Goal: Information Seeking & Learning: Compare options

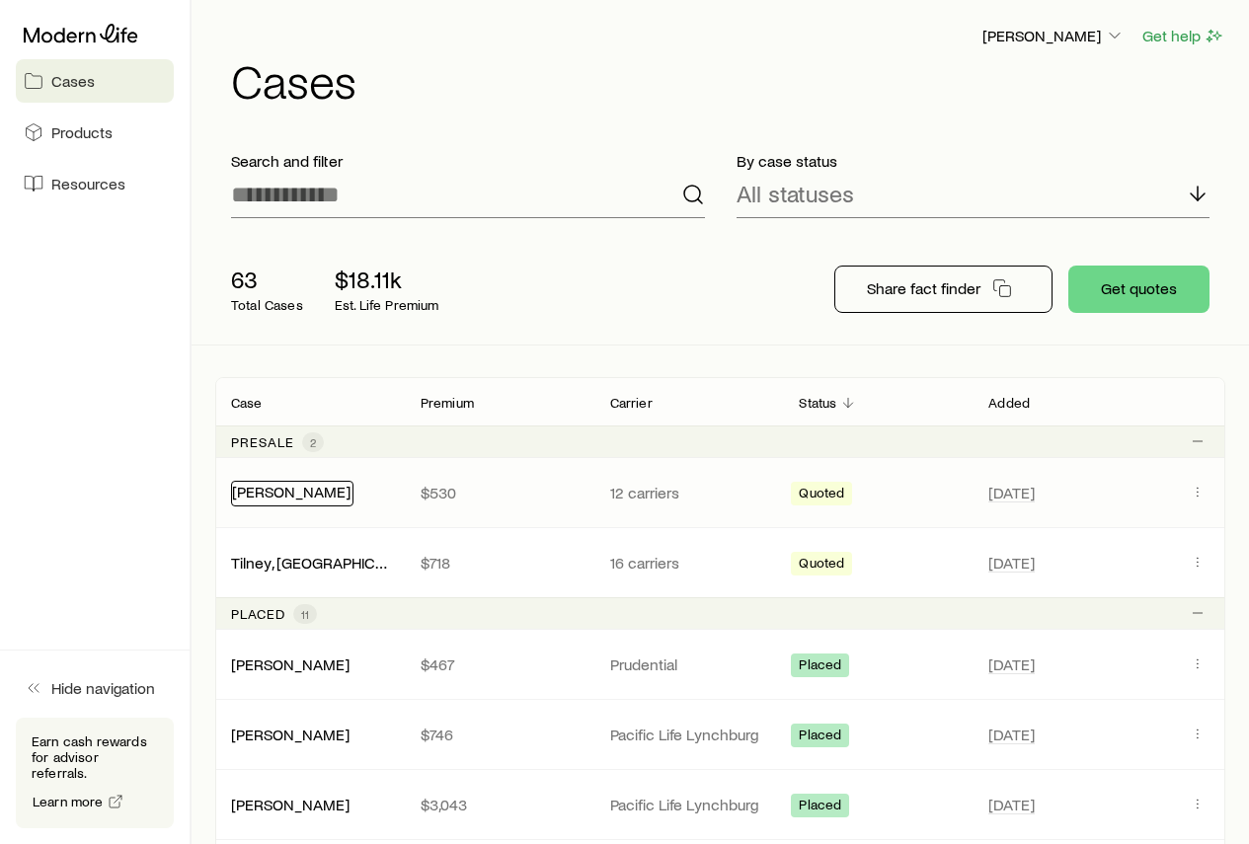
click at [264, 494] on link "[PERSON_NAME]" at bounding box center [291, 491] width 118 height 19
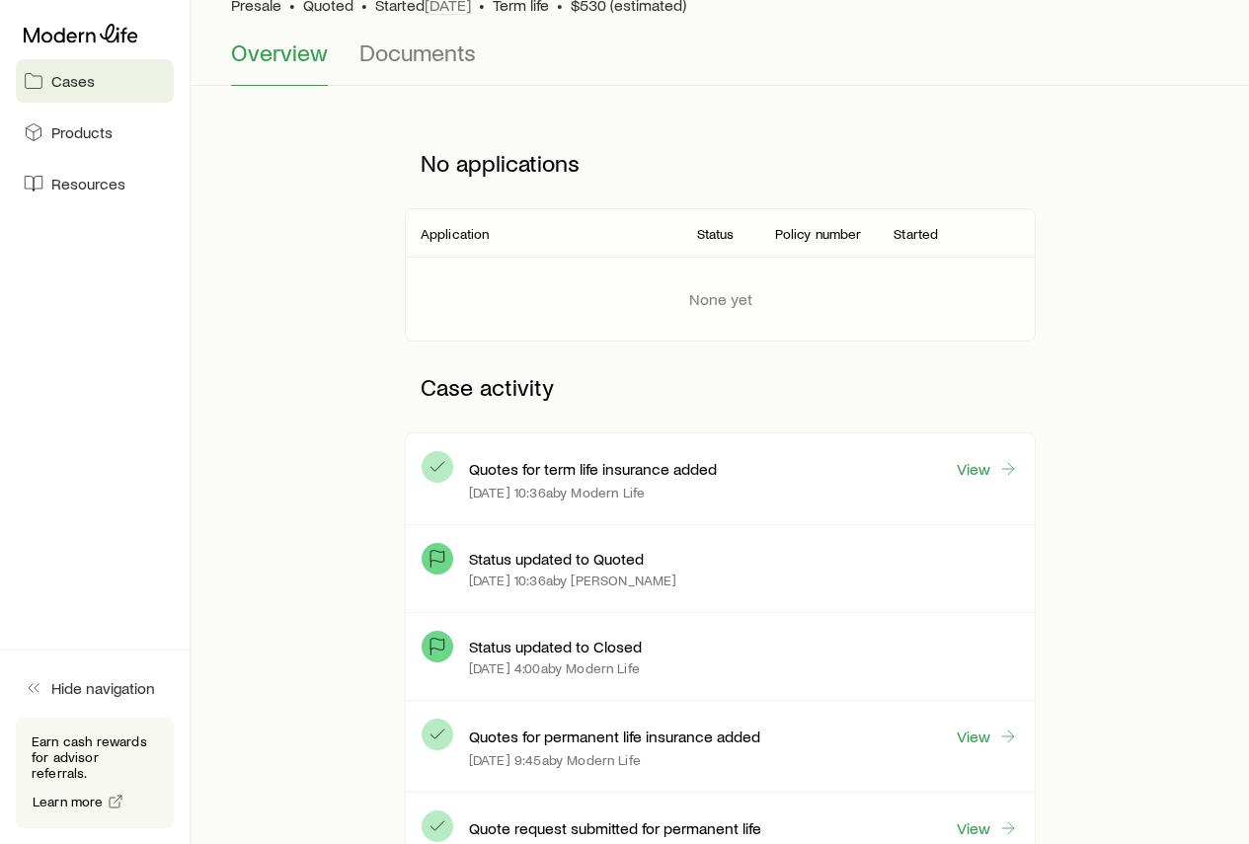
scroll to position [197, 0]
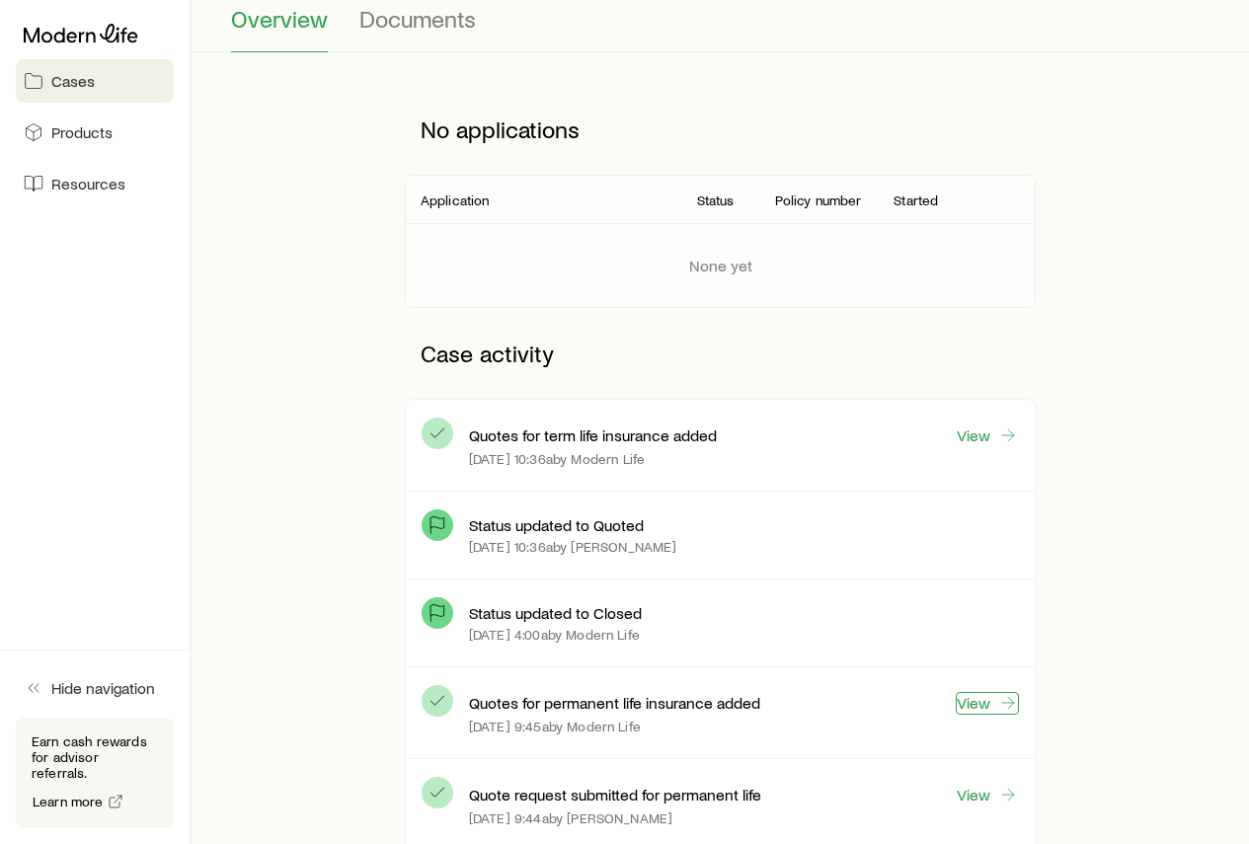
click at [971, 705] on link "View" at bounding box center [987, 703] width 63 height 23
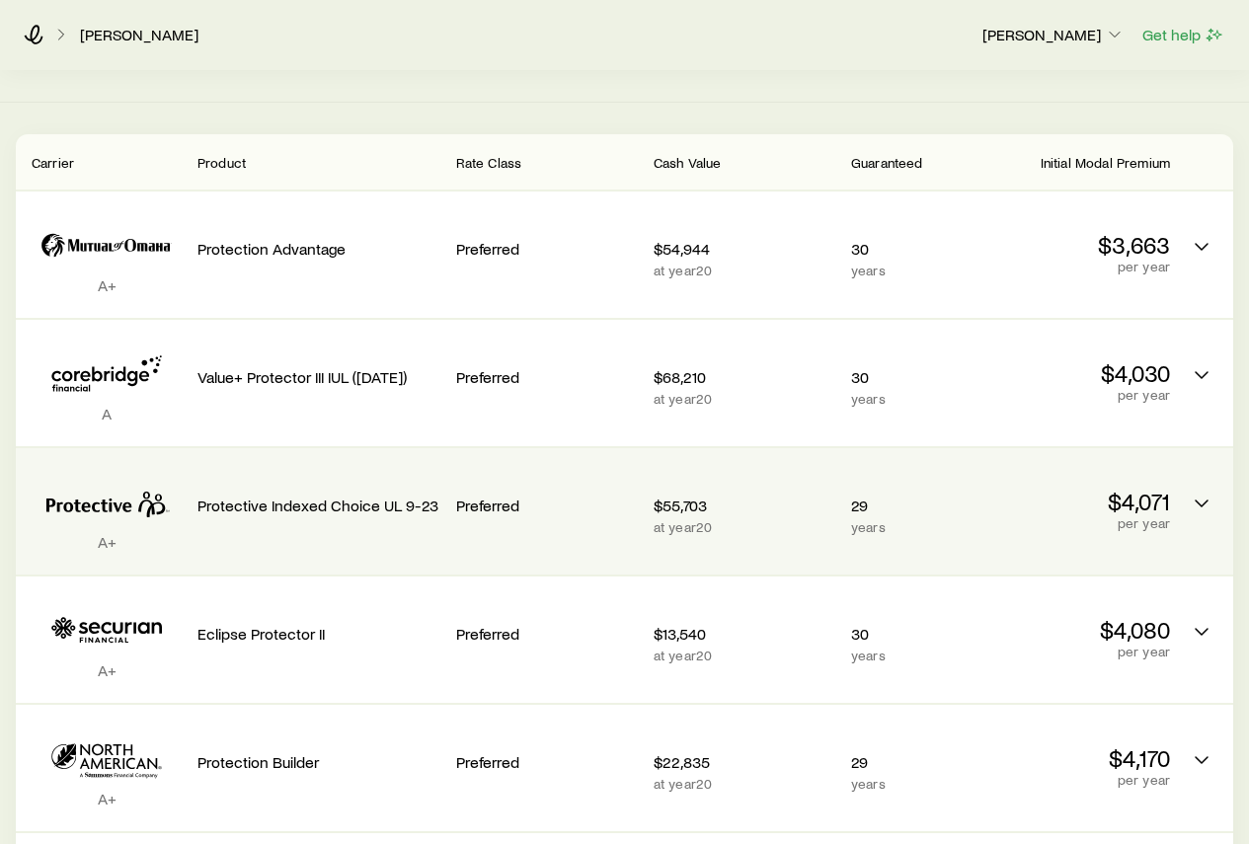
scroll to position [395, 0]
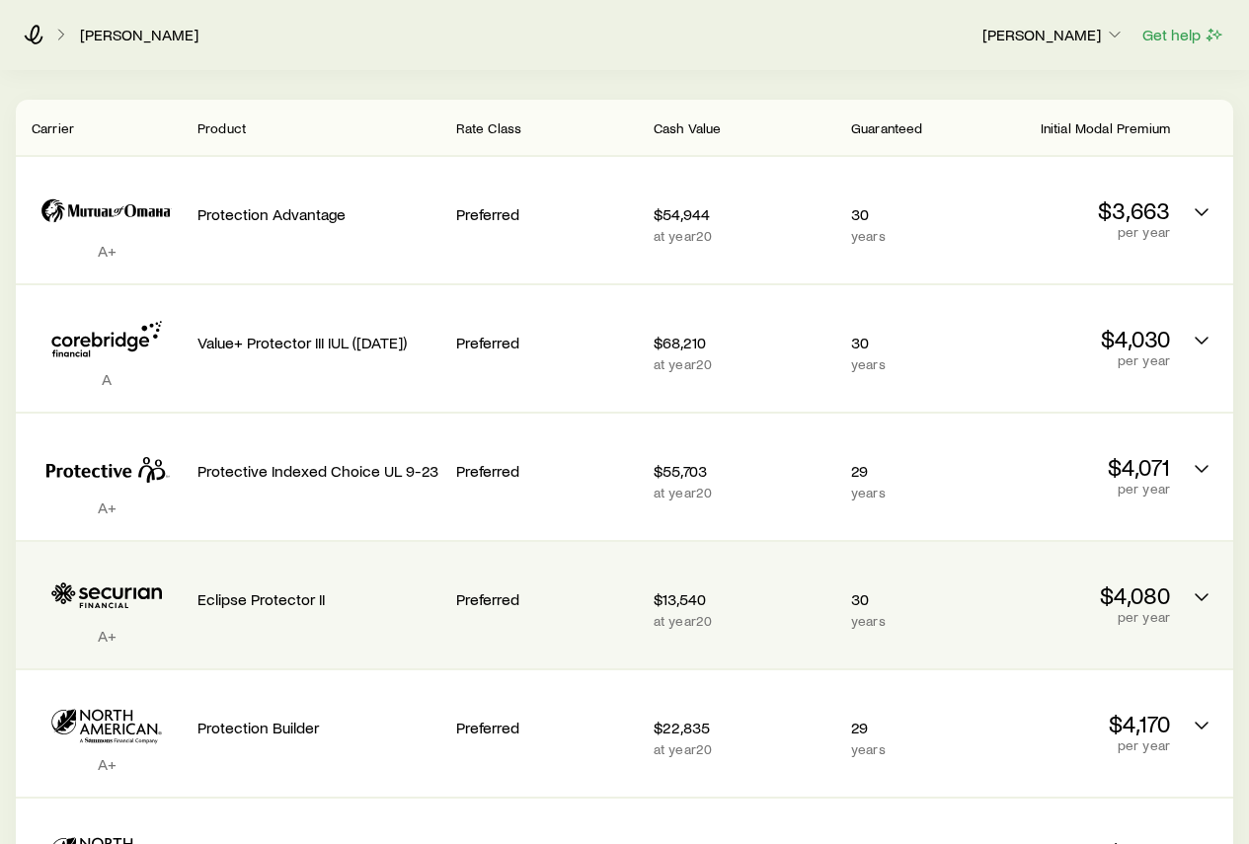
click at [119, 575] on icon "Permanent quotes" at bounding box center [107, 596] width 150 height 60
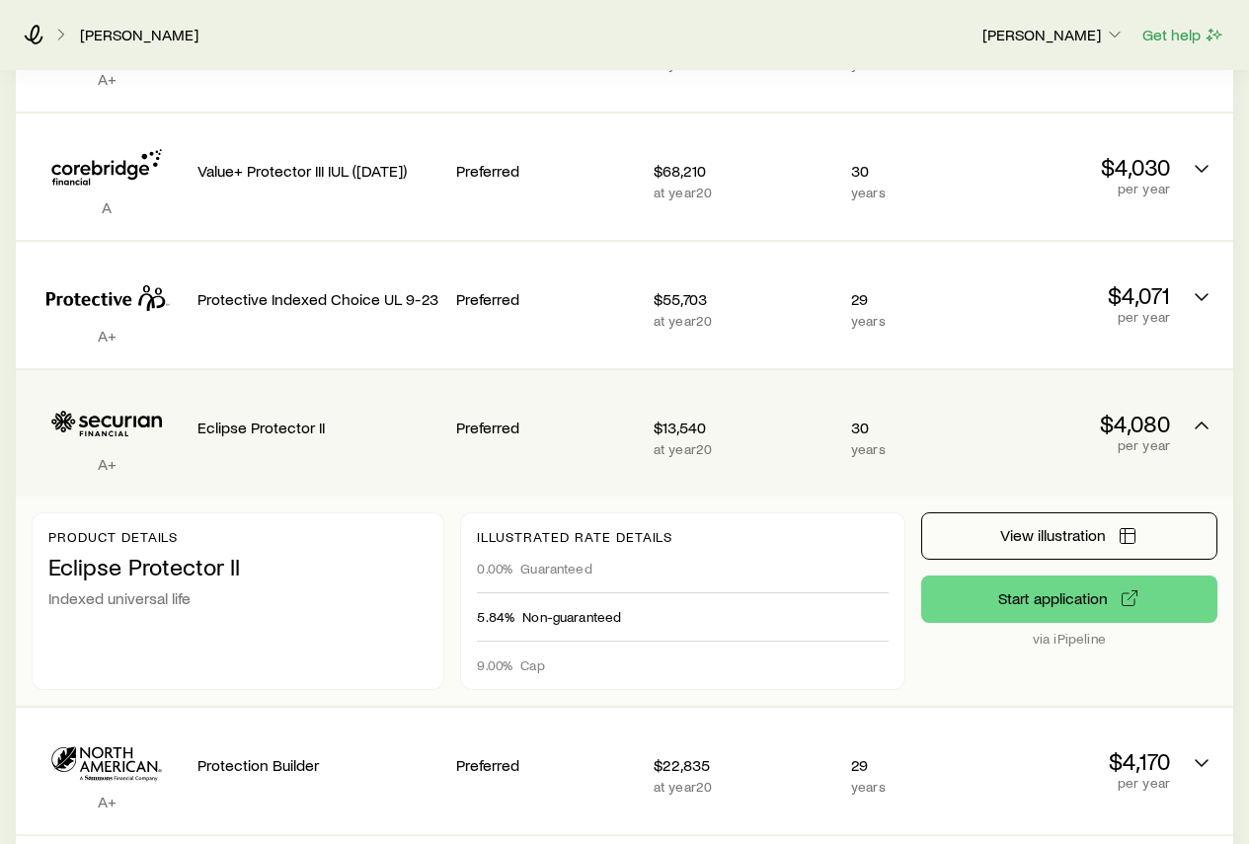
scroll to position [691, 0]
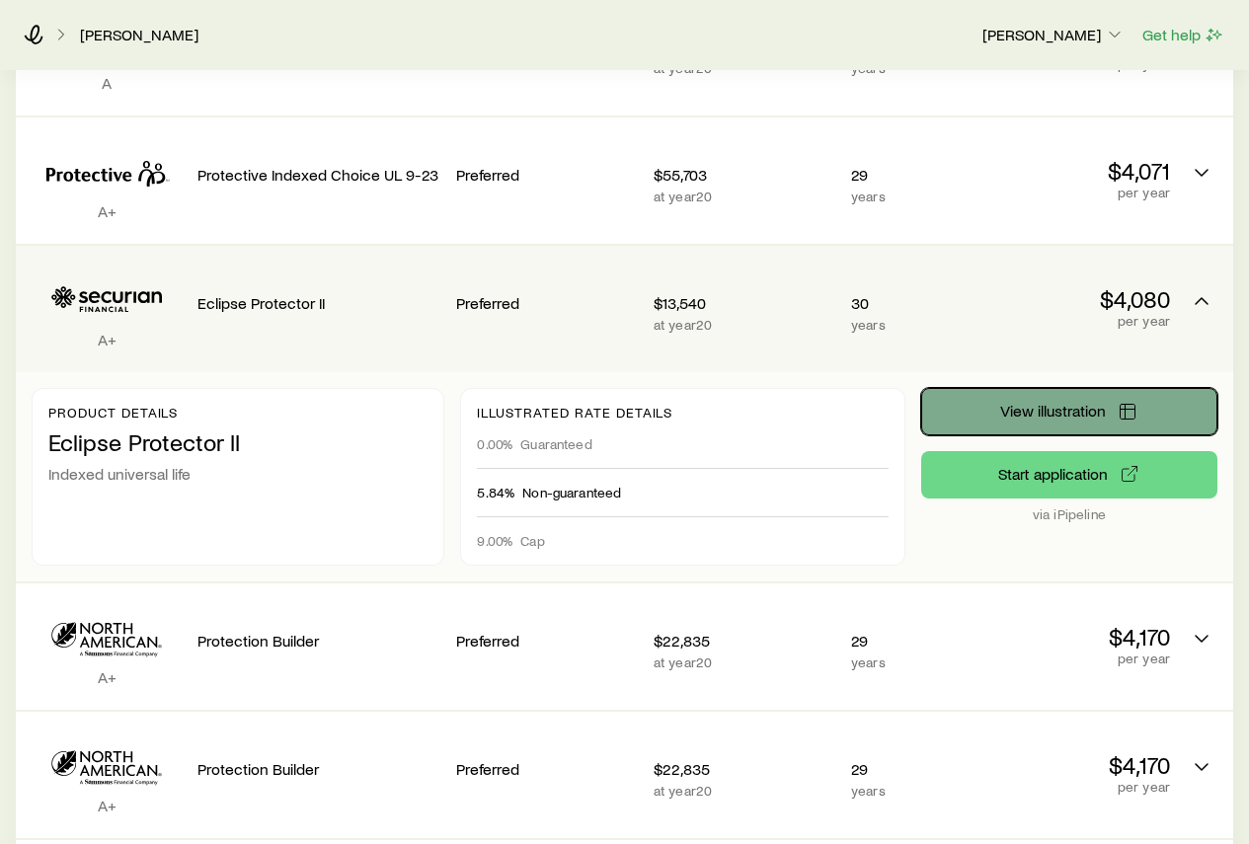
click at [963, 401] on button "View illustration" at bounding box center [1069, 411] width 296 height 47
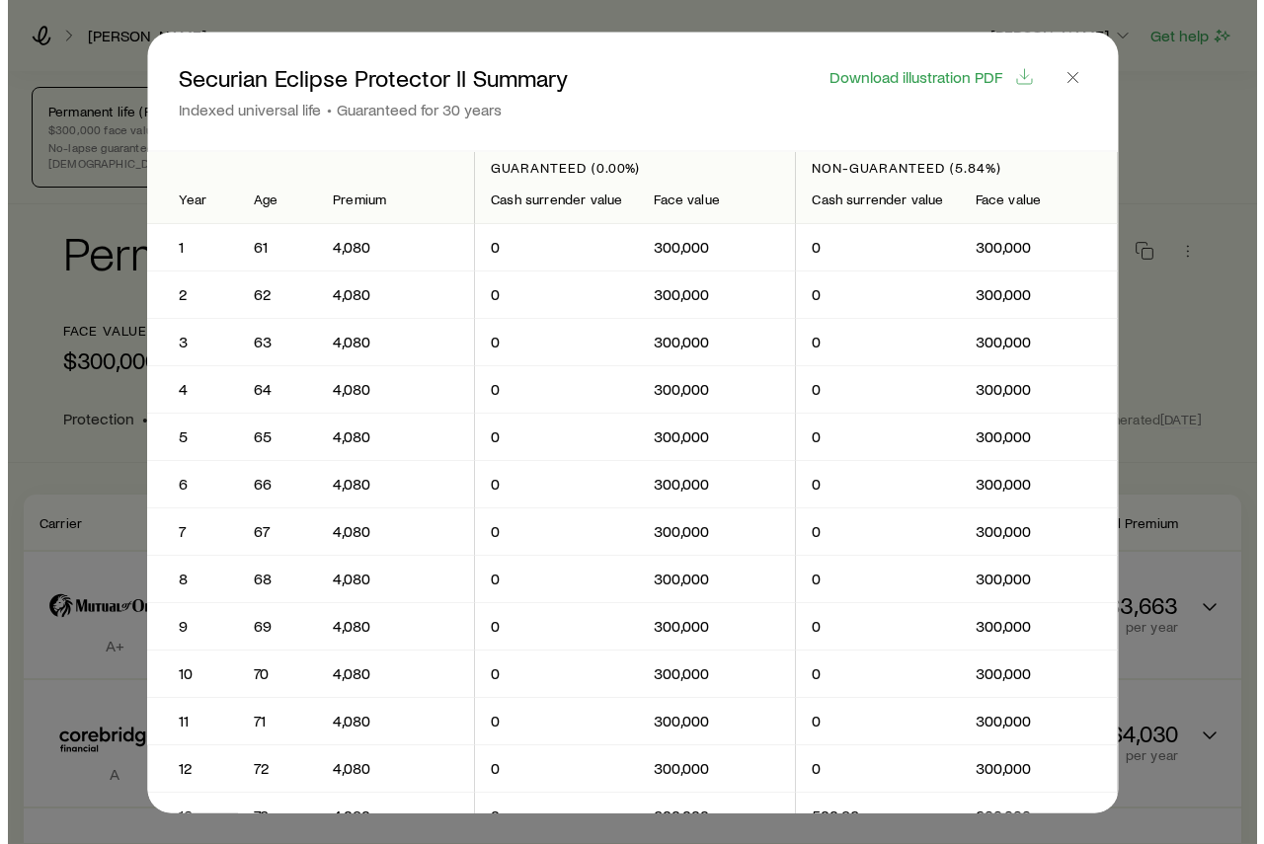
scroll to position [0, 0]
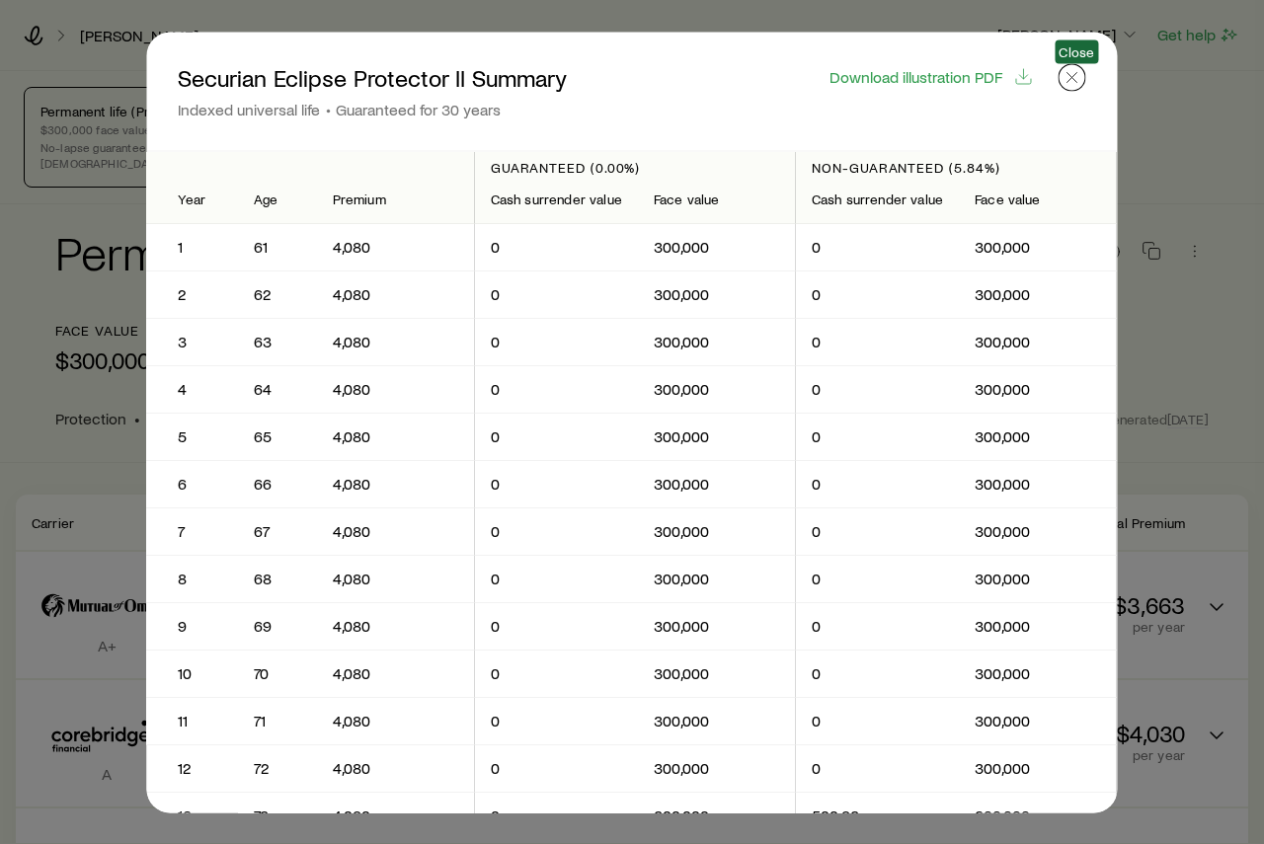
click at [1073, 90] on button "button" at bounding box center [1072, 77] width 28 height 28
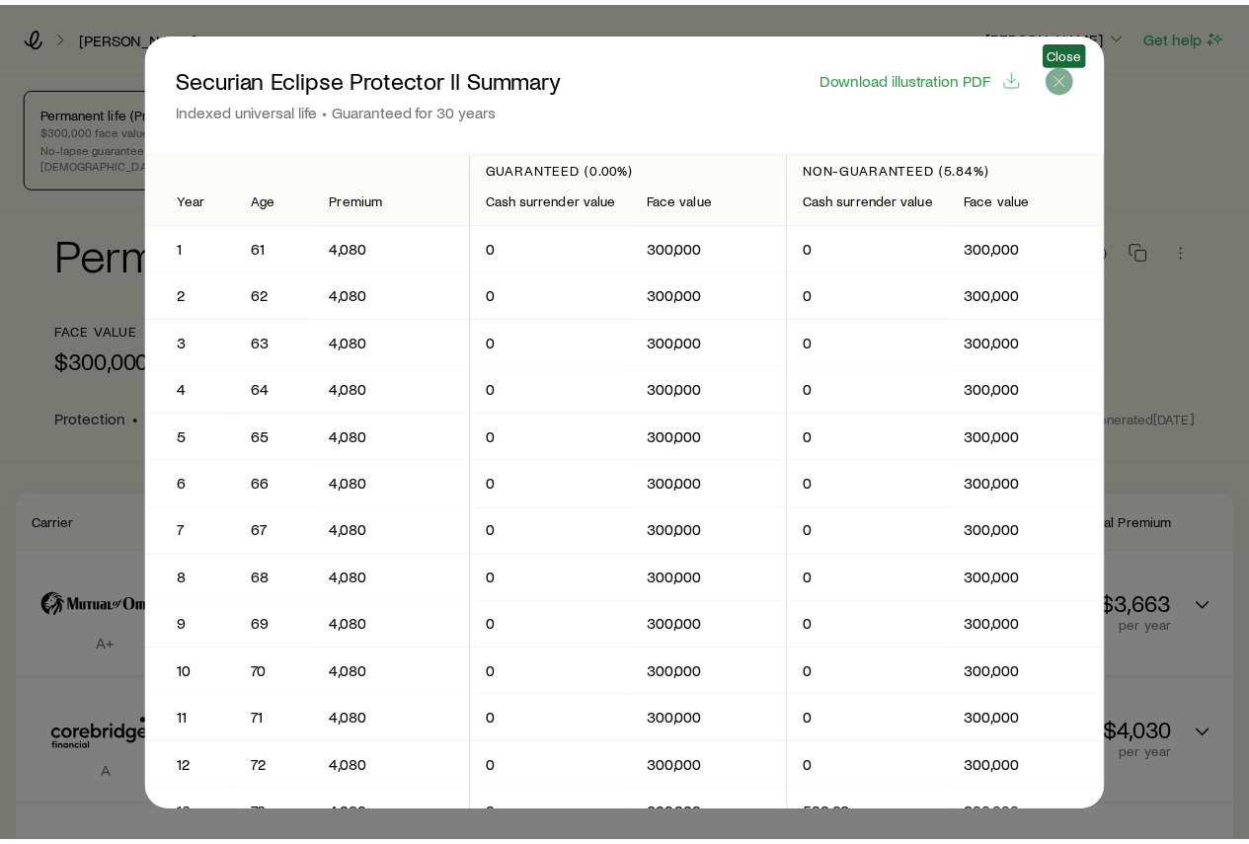
scroll to position [691, 0]
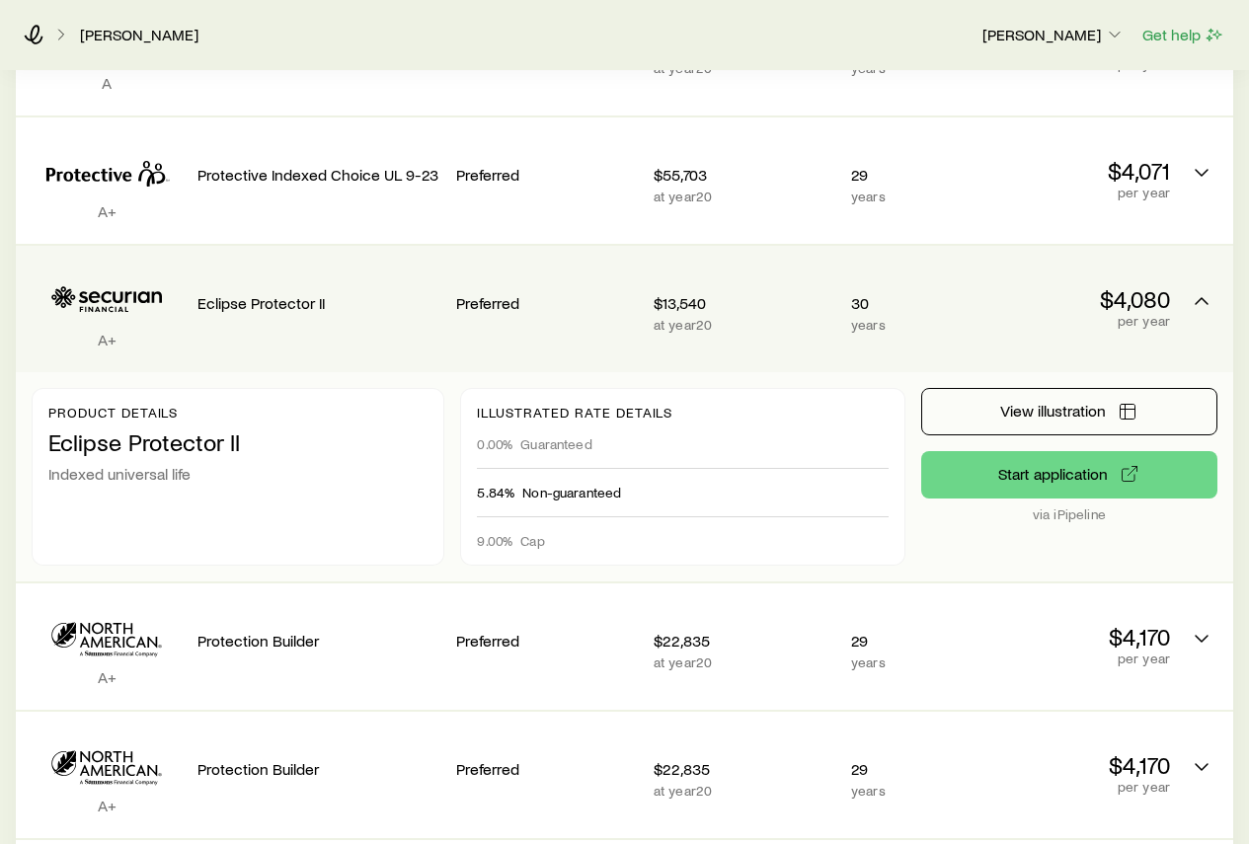
click at [143, 279] on icon "Permanent quotes" at bounding box center [107, 300] width 150 height 60
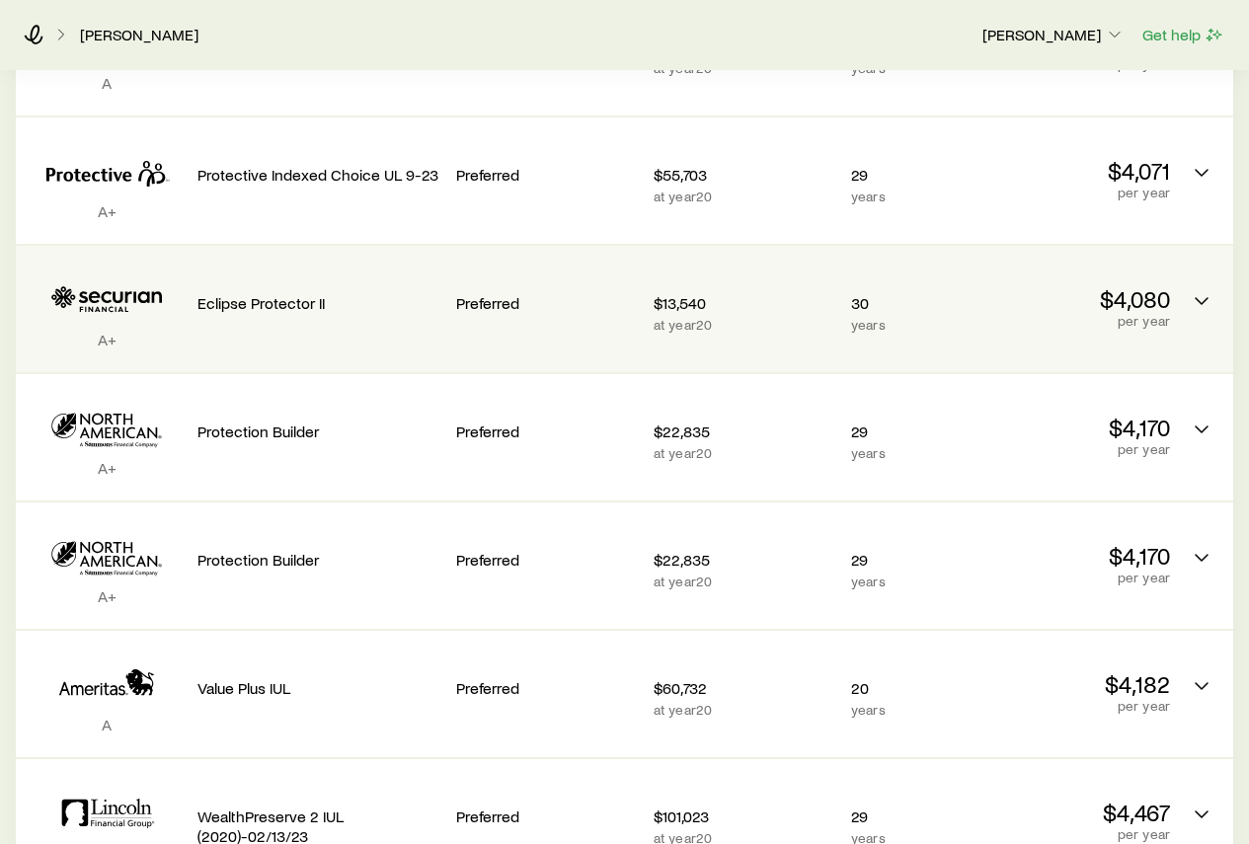
click at [125, 291] on icon "Permanent quotes" at bounding box center [120, 301] width 83 height 21
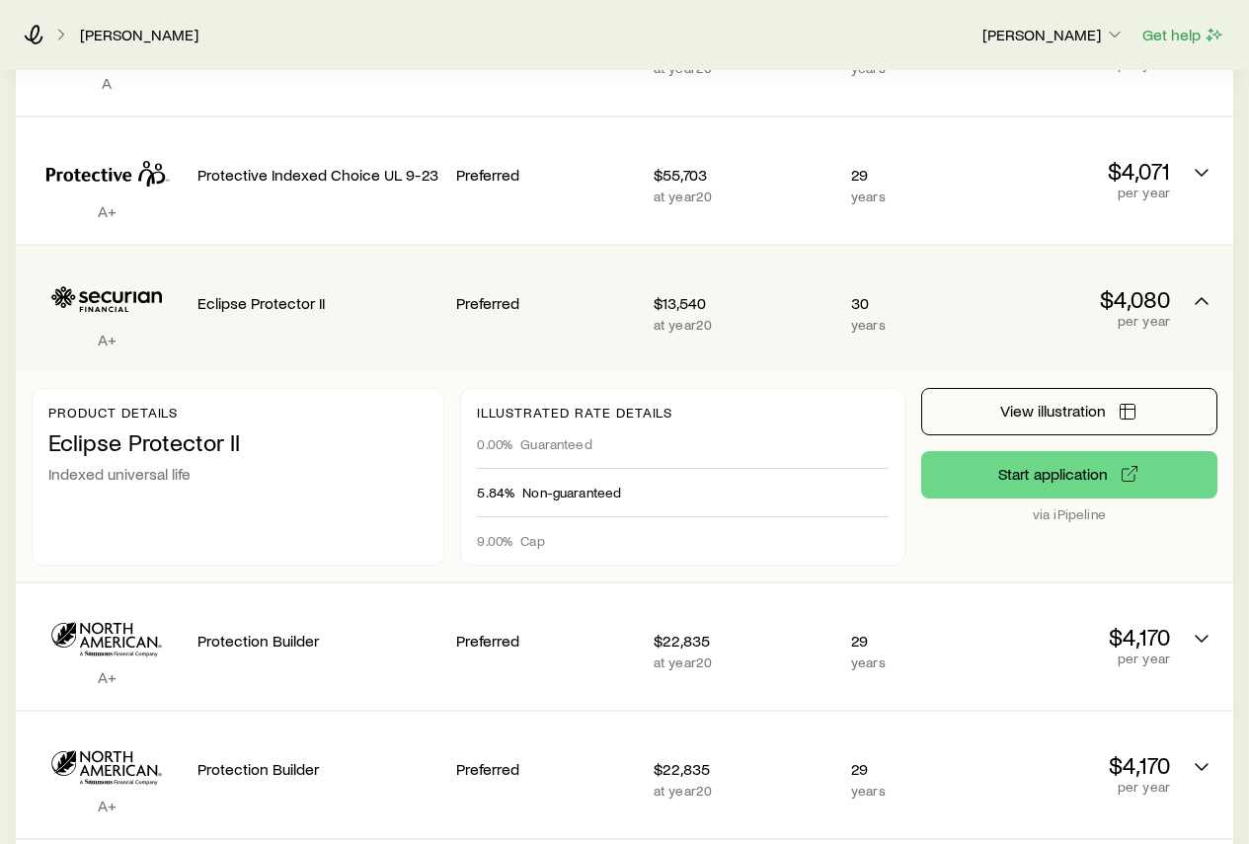
click at [125, 291] on icon "Permanent quotes" at bounding box center [120, 301] width 83 height 21
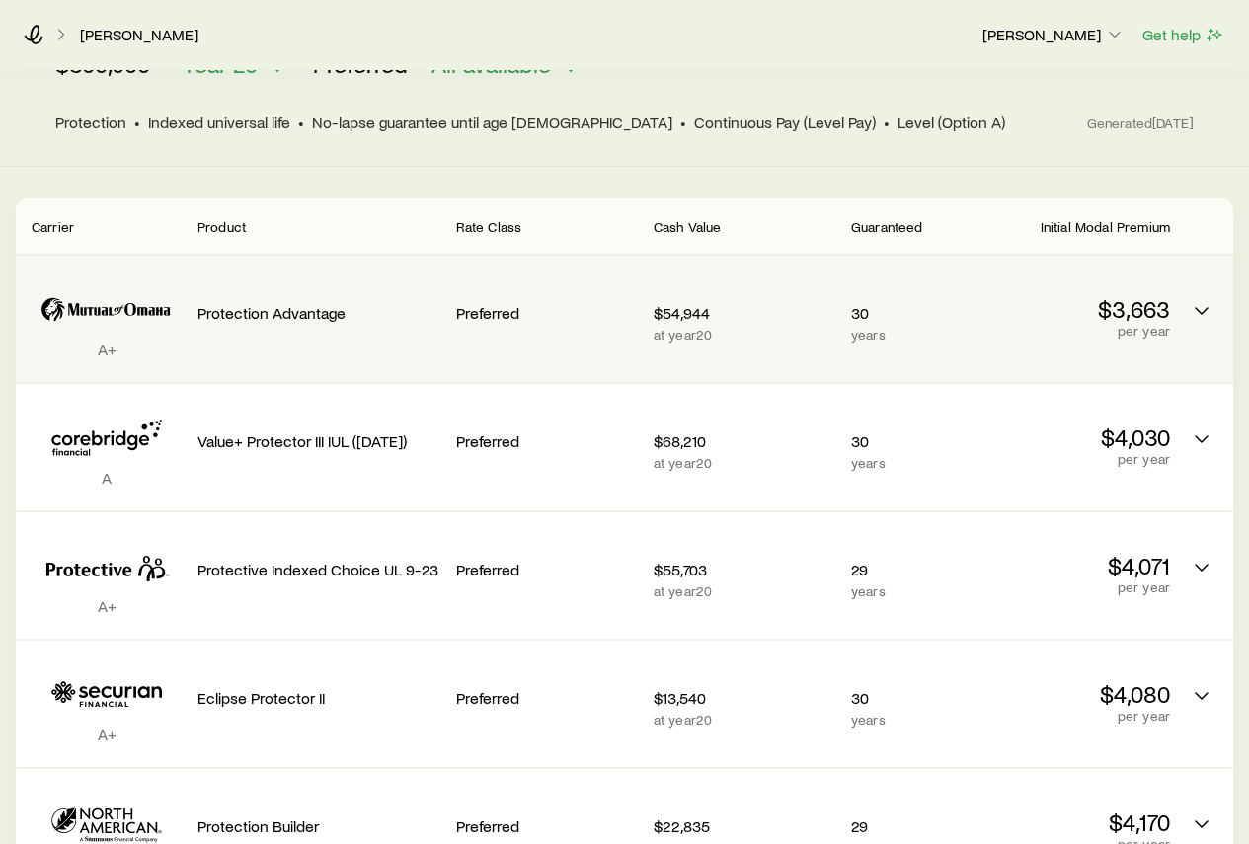
scroll to position [395, 0]
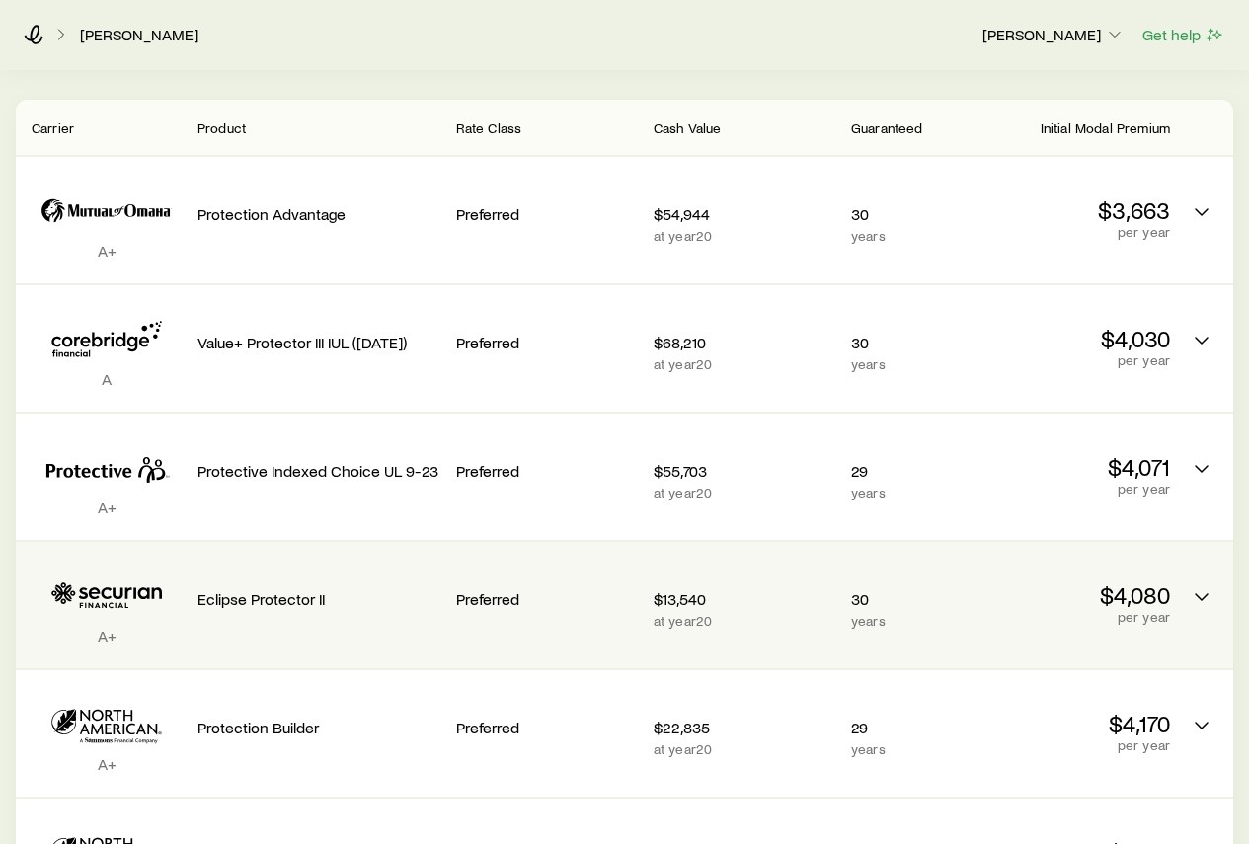
click at [300, 589] on p "Eclipse Protector II" at bounding box center [318, 599] width 243 height 20
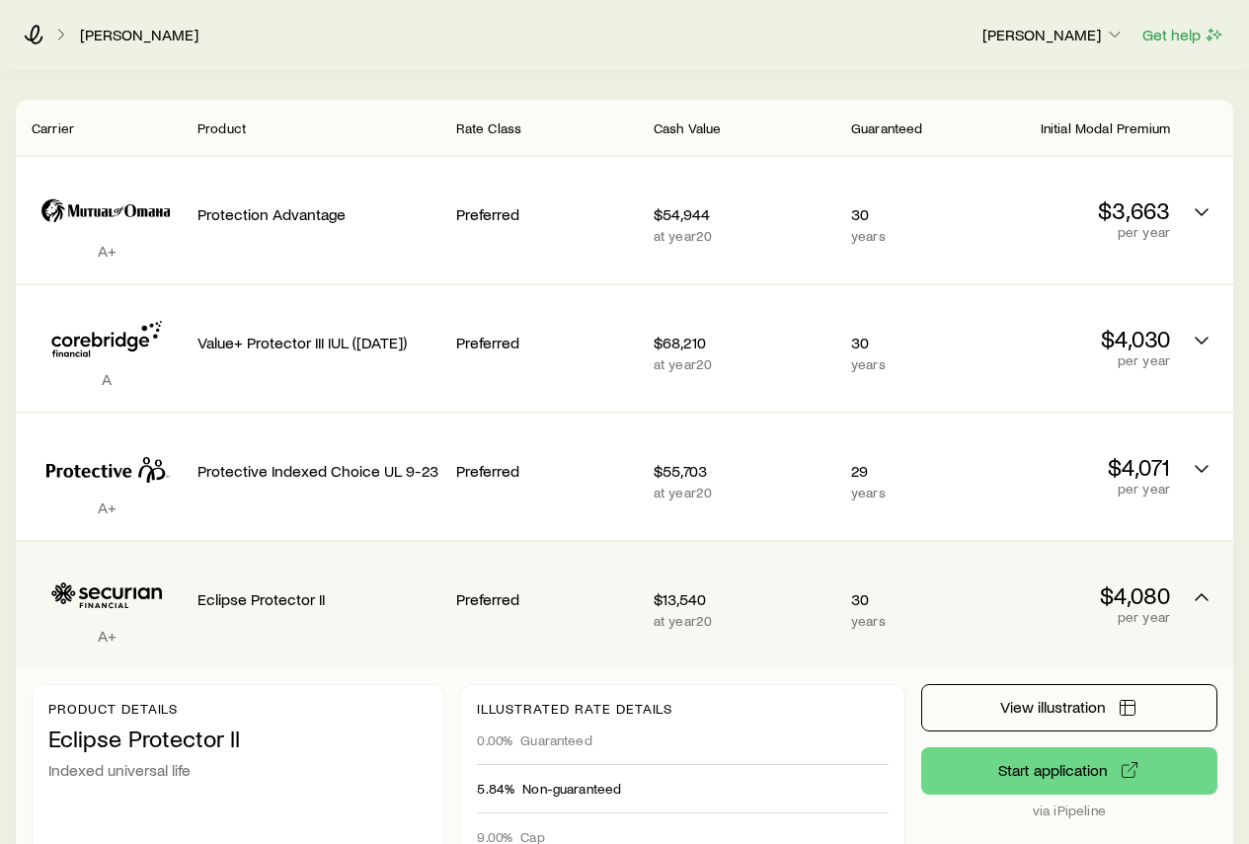
click at [263, 589] on p "Eclipse Protector II" at bounding box center [318, 599] width 243 height 20
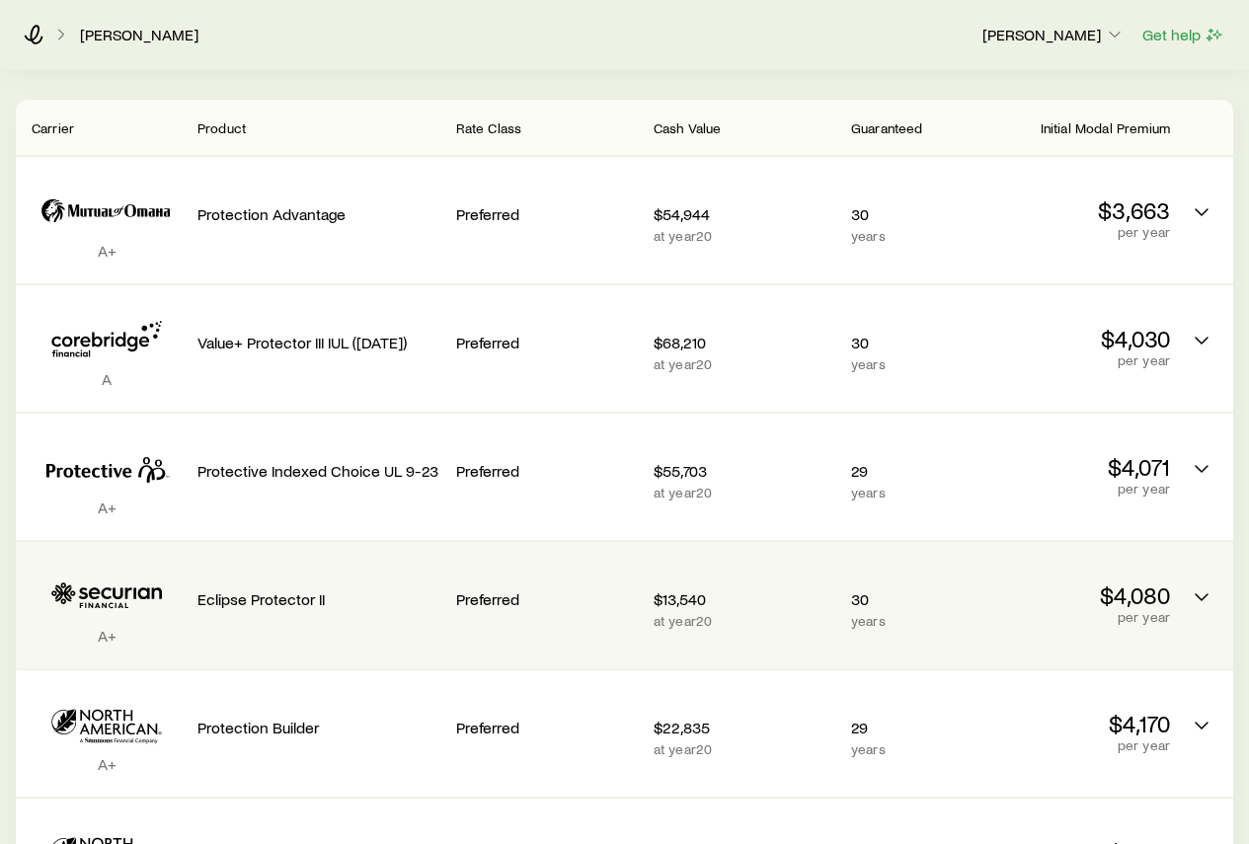
click at [1120, 585] on p "$4,080" at bounding box center [1079, 595] width 182 height 28
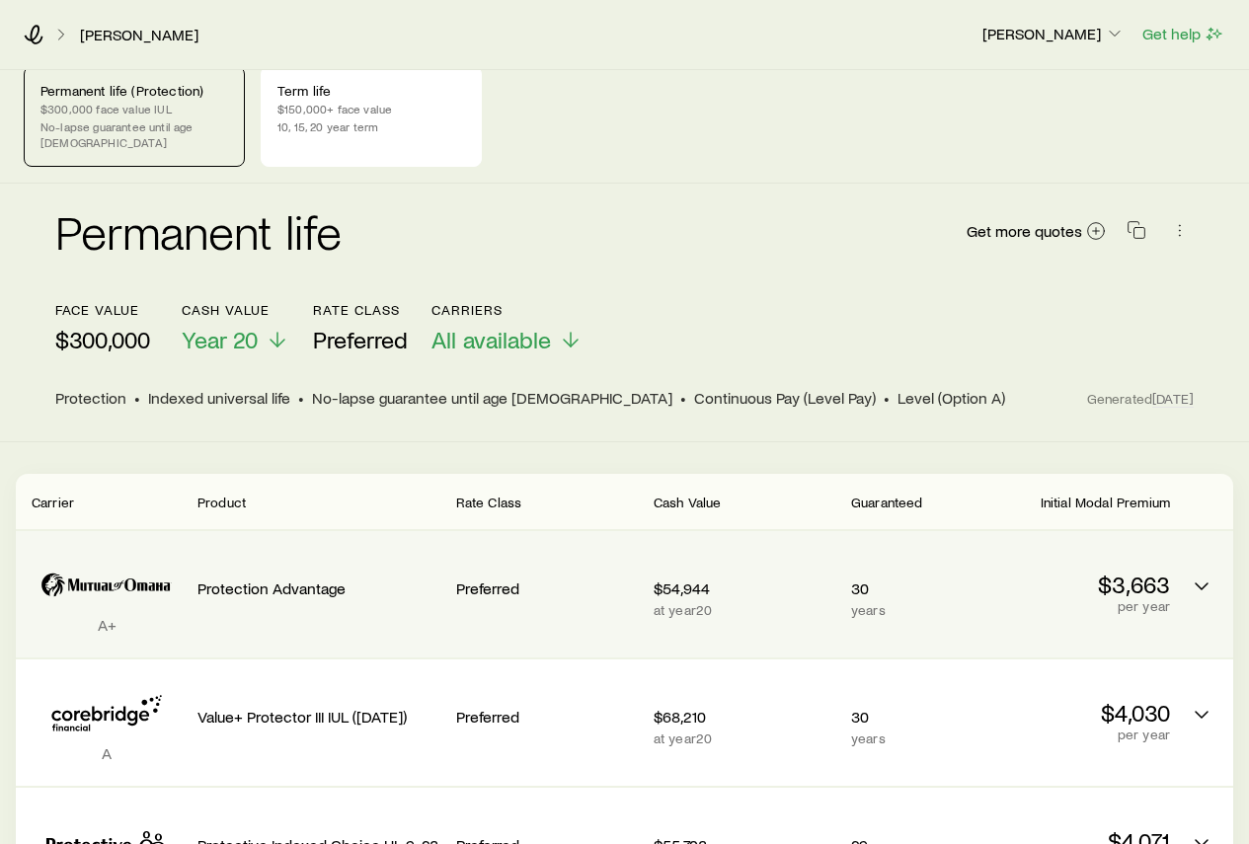
scroll to position [0, 0]
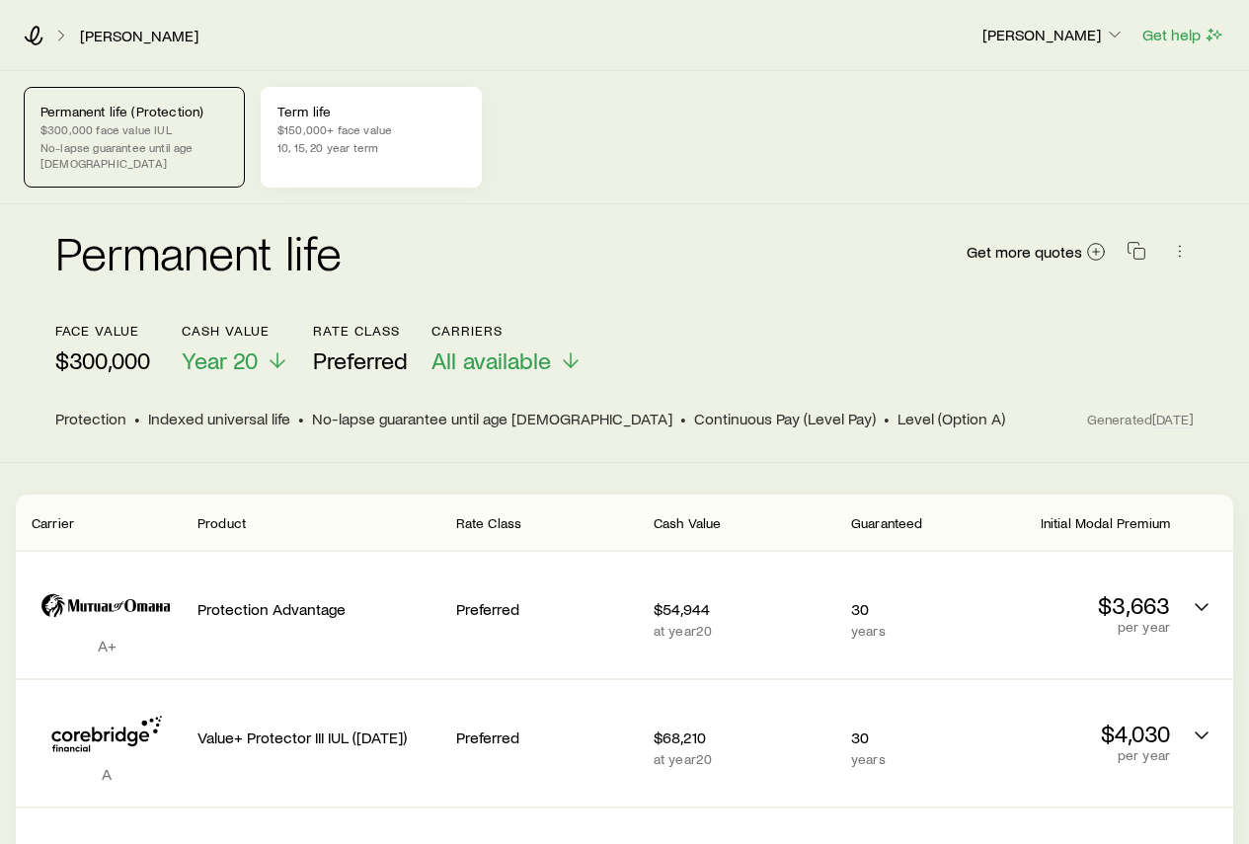
click at [336, 148] on p "10, 15, 20 year term" at bounding box center [371, 147] width 188 height 16
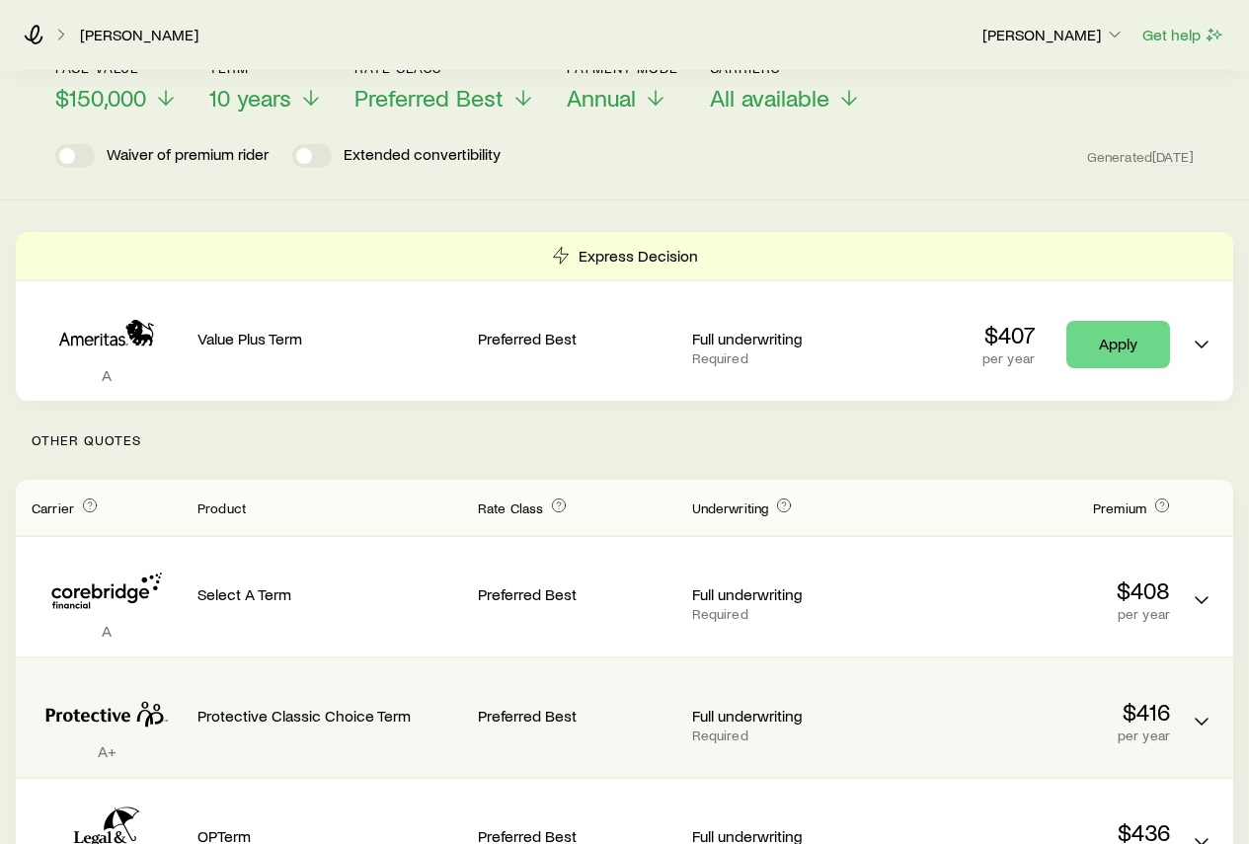
scroll to position [229, 0]
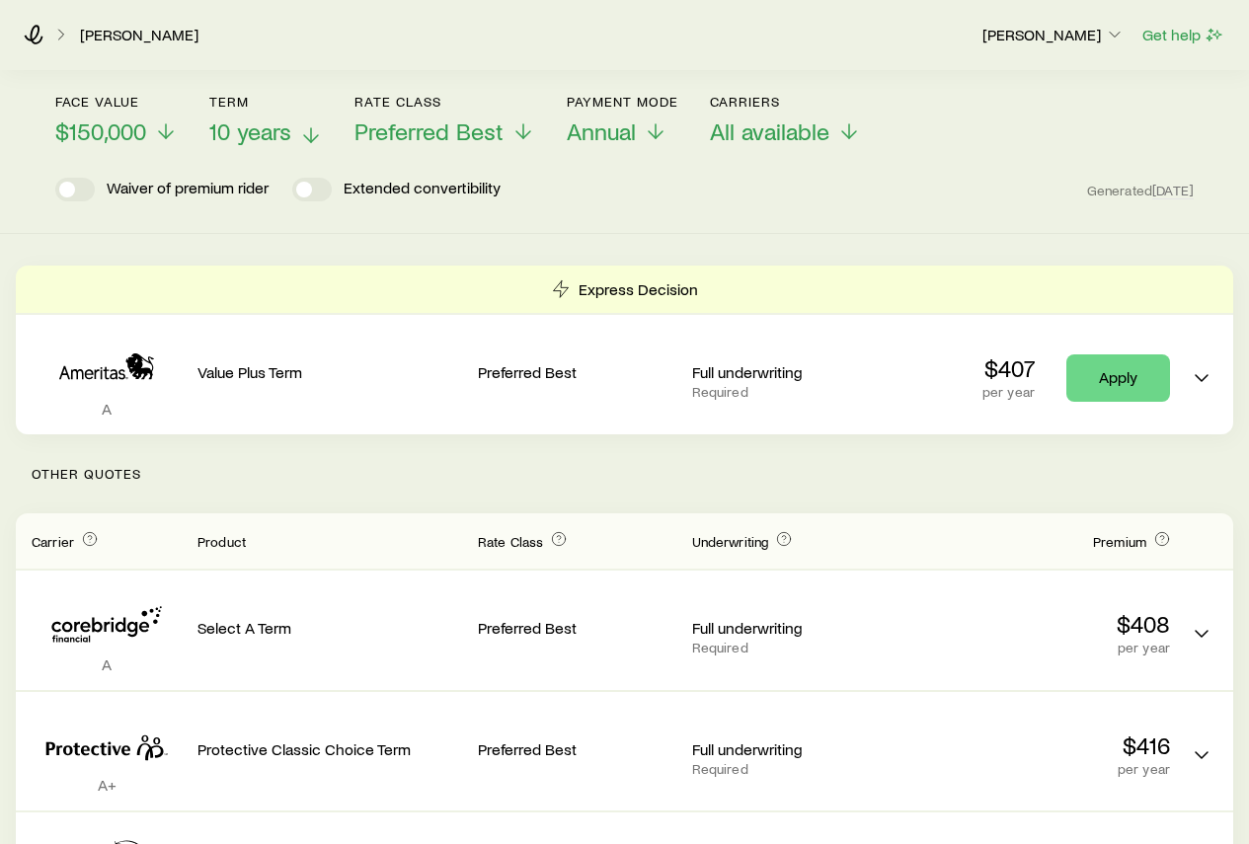
click at [305, 135] on polyline at bounding box center [311, 138] width 14 height 7
click at [825, 220] on div "Permanent life (Protection) $300,000 face value IUL No-lapse guarantee until ag…" at bounding box center [624, 690] width 1249 height 1696
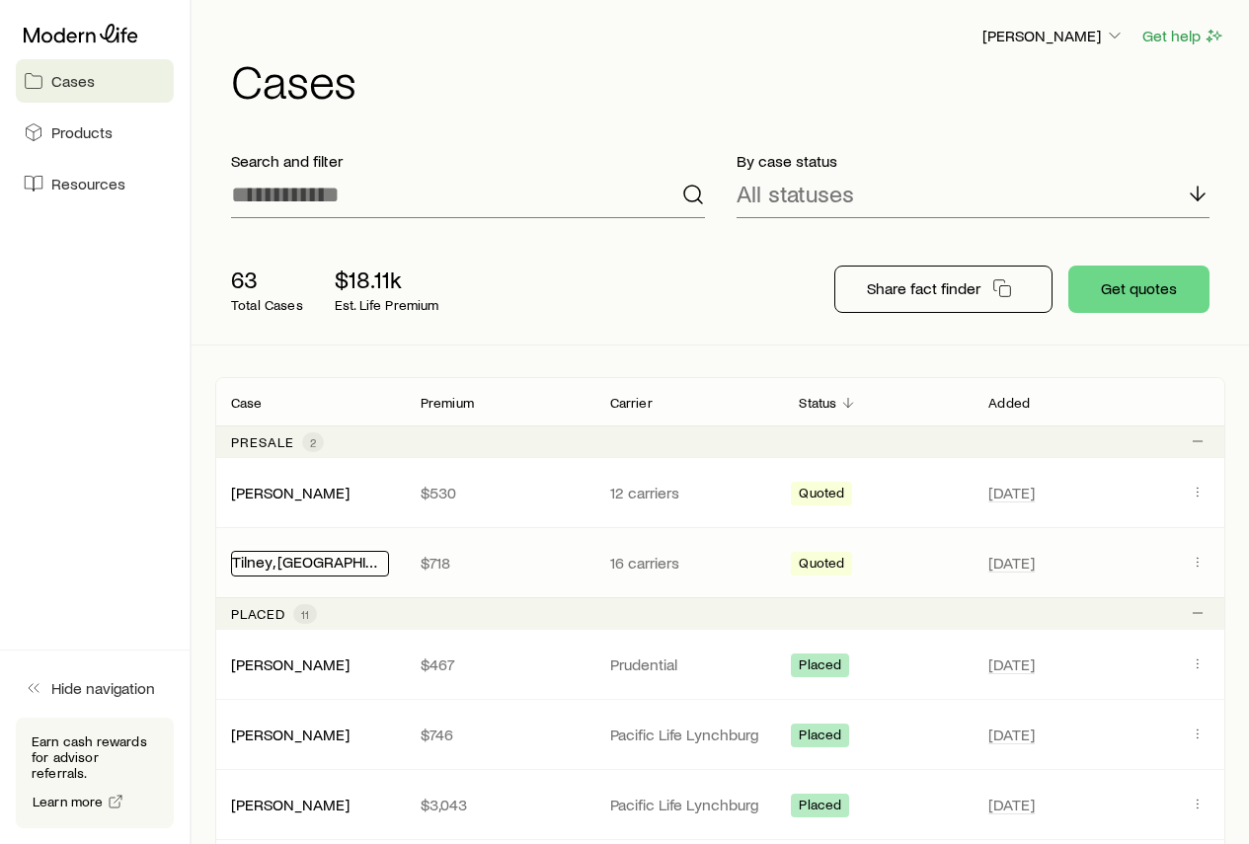
click at [270, 566] on link "Tilney, [GEOGRAPHIC_DATA]" at bounding box center [328, 561] width 193 height 19
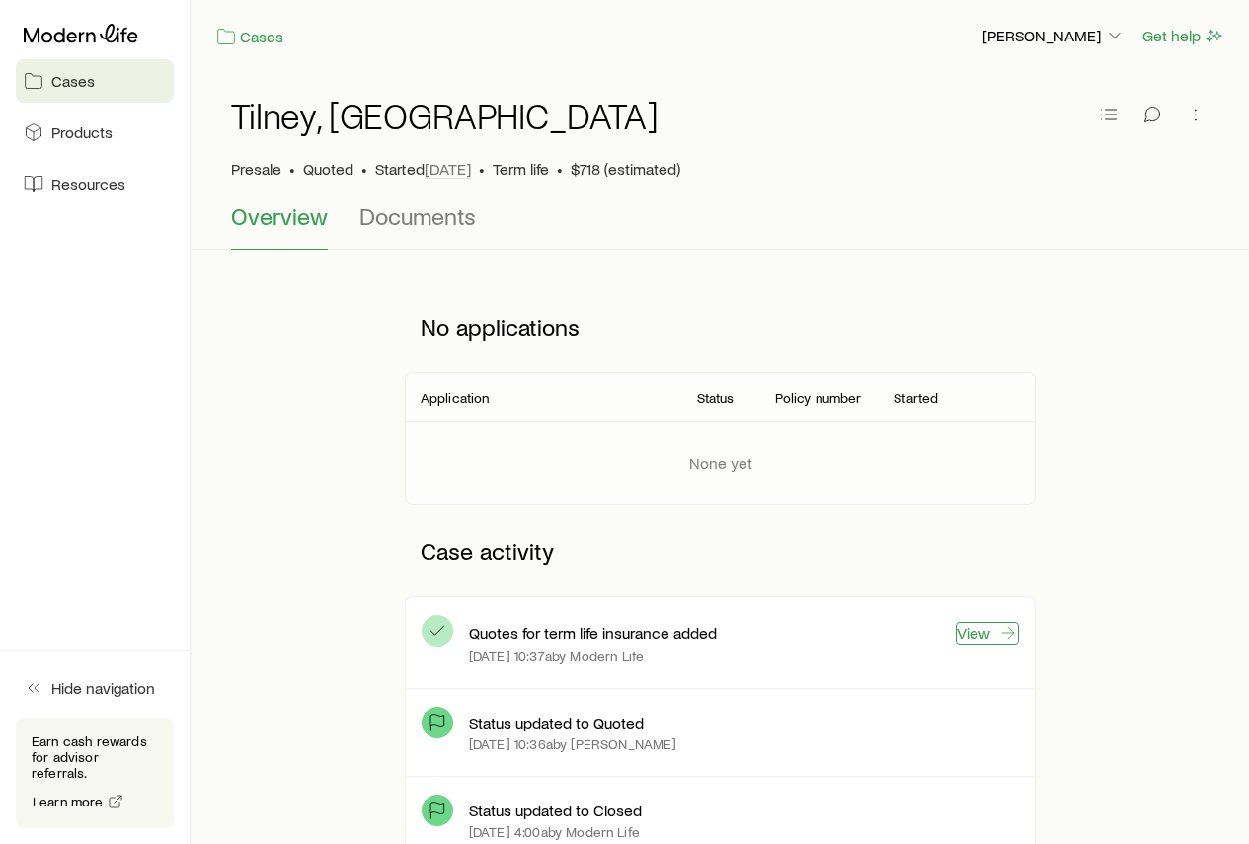
click at [974, 634] on link "View" at bounding box center [987, 633] width 63 height 23
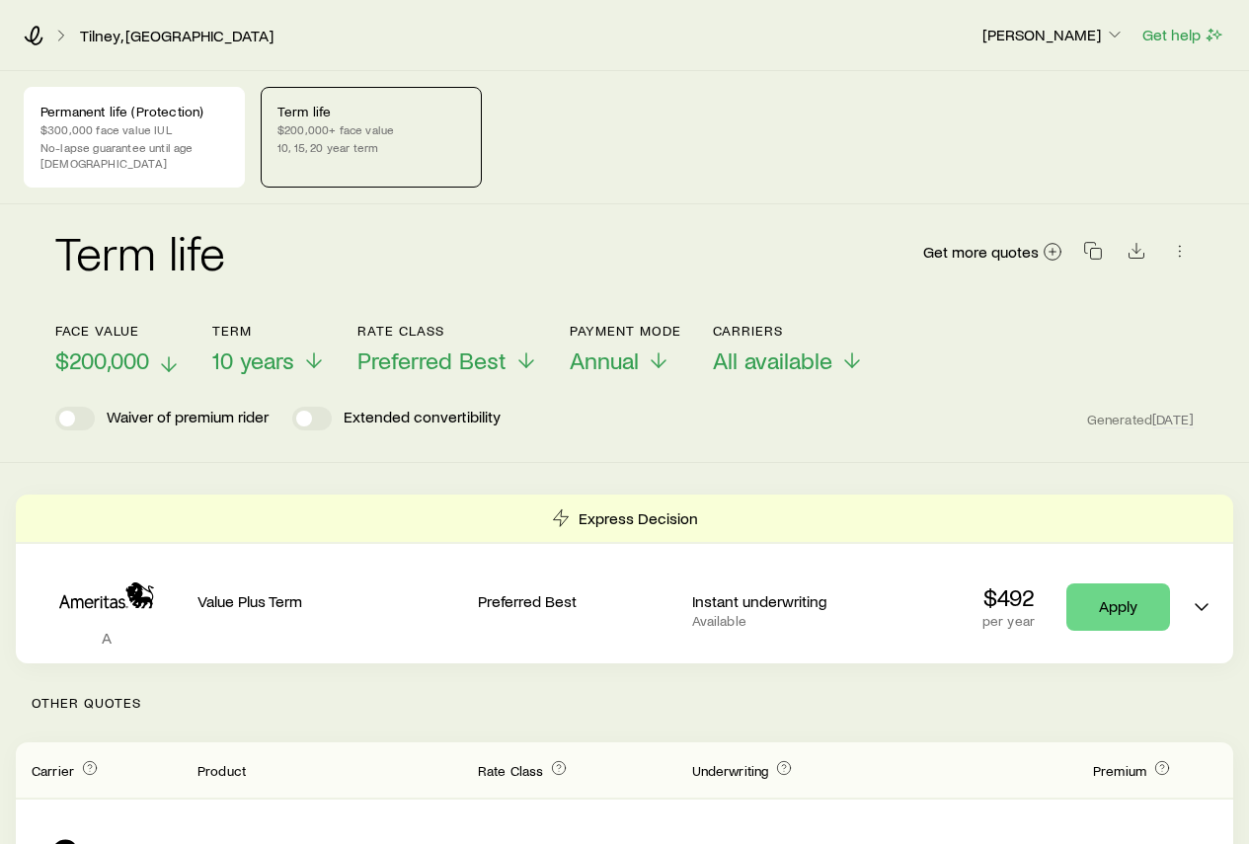
click at [173, 352] on icon at bounding box center [169, 364] width 24 height 24
click at [146, 161] on div "Permanent life (Protection) $300,000 face value IUL No-lapse guarantee until ag…" at bounding box center [134, 137] width 221 height 101
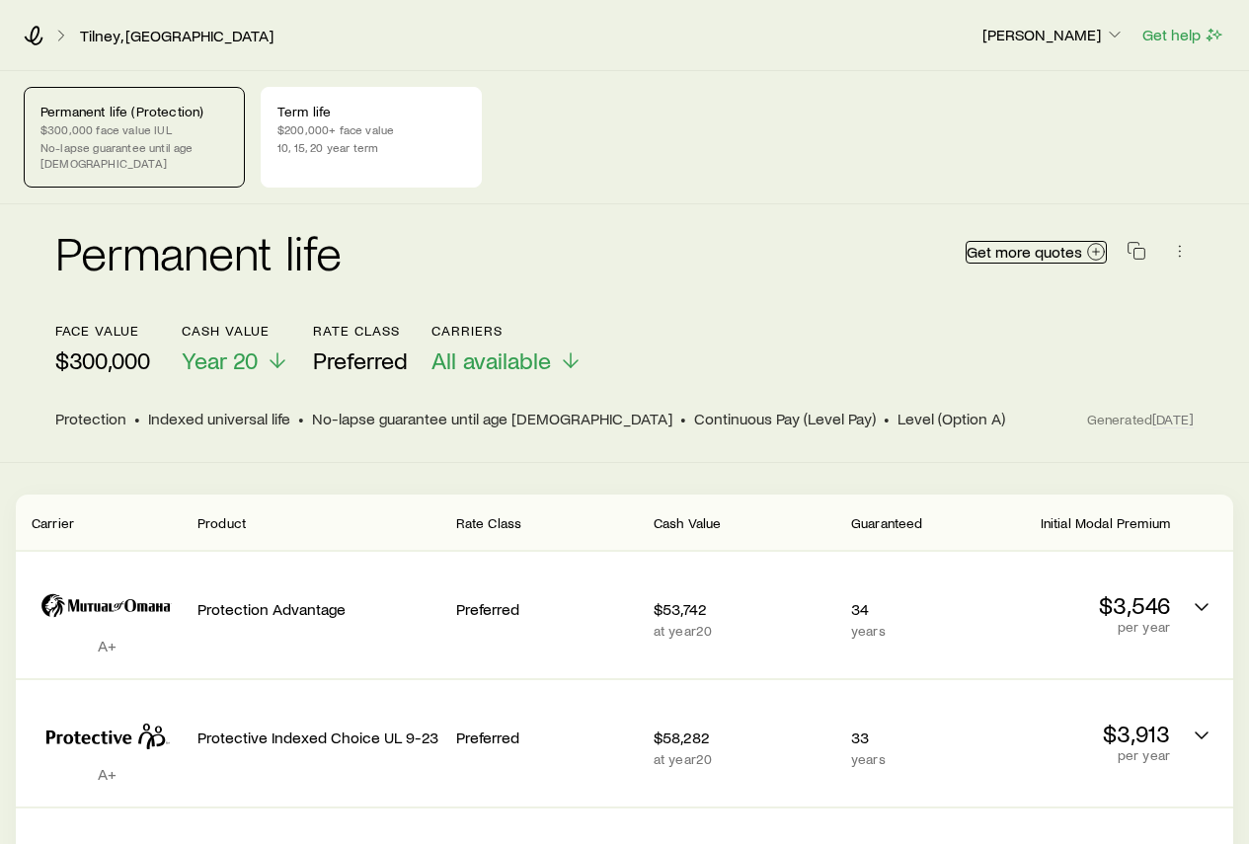
click at [1089, 242] on icon at bounding box center [1096, 252] width 20 height 20
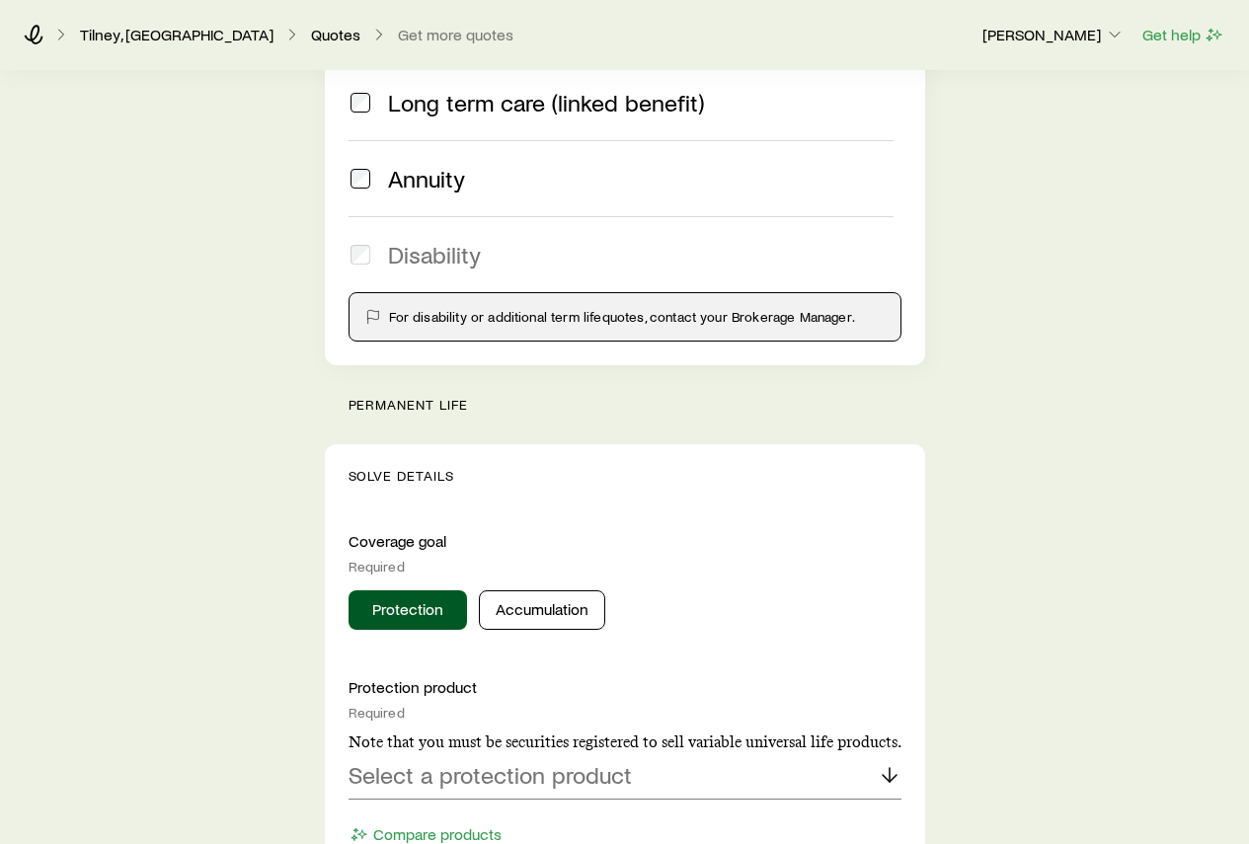
scroll to position [395, 0]
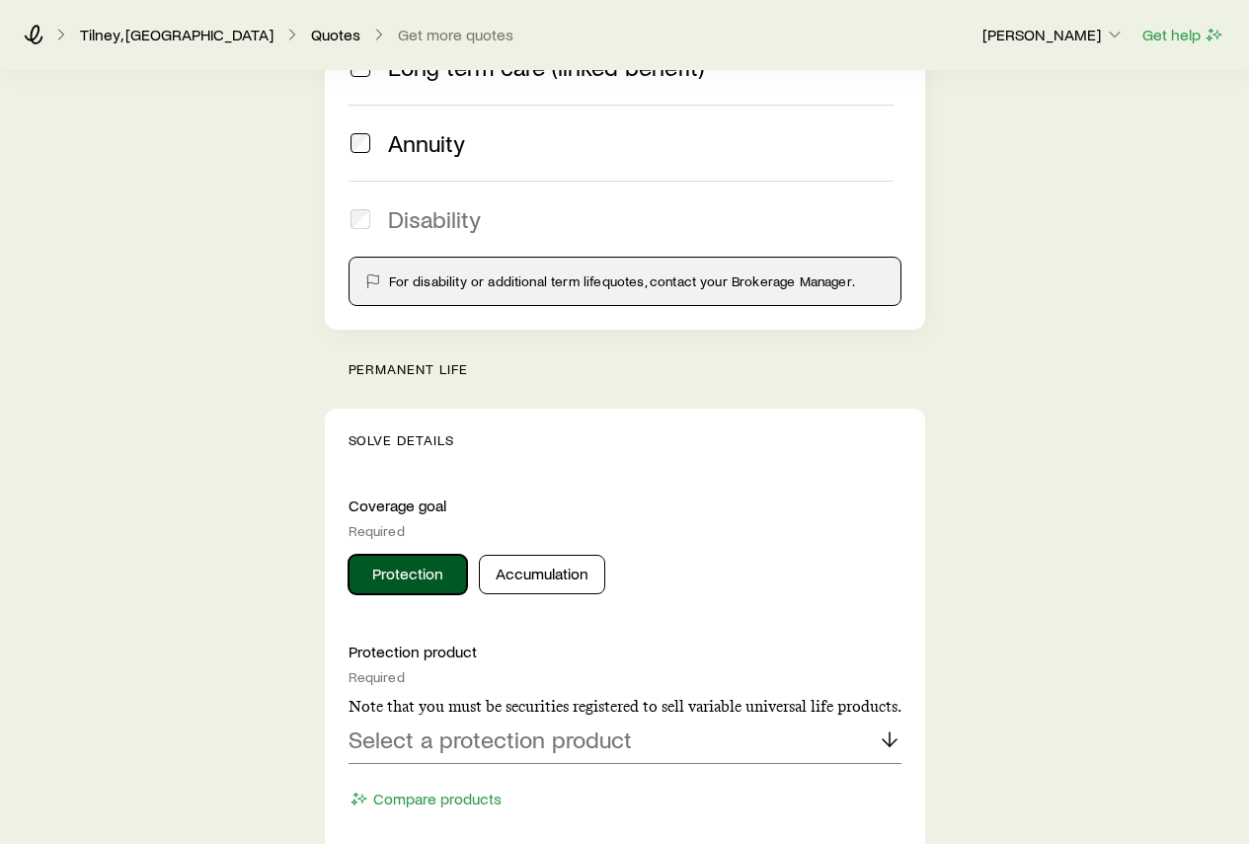
click at [414, 588] on button "Protection" at bounding box center [407, 574] width 118 height 39
click at [547, 743] on p "Select a protection product" at bounding box center [489, 740] width 283 height 28
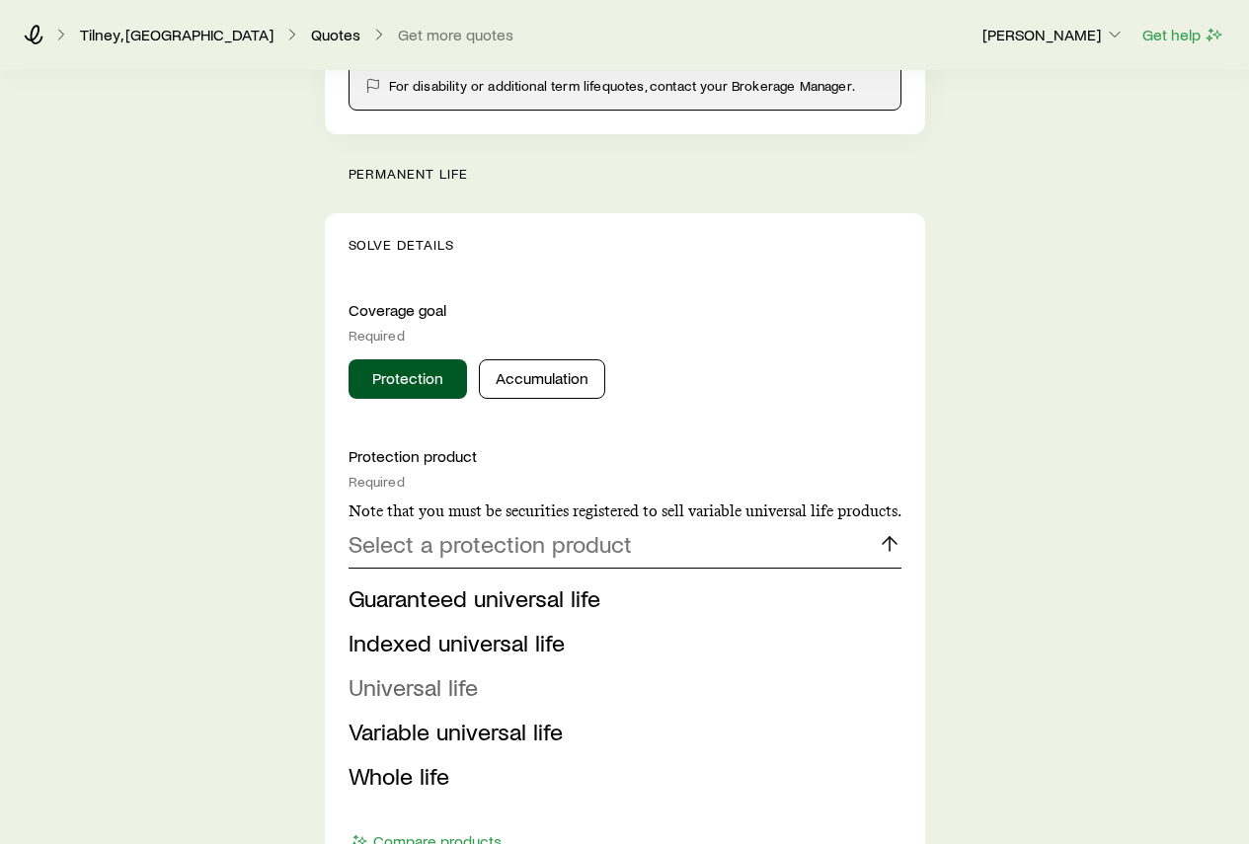
scroll to position [592, 0]
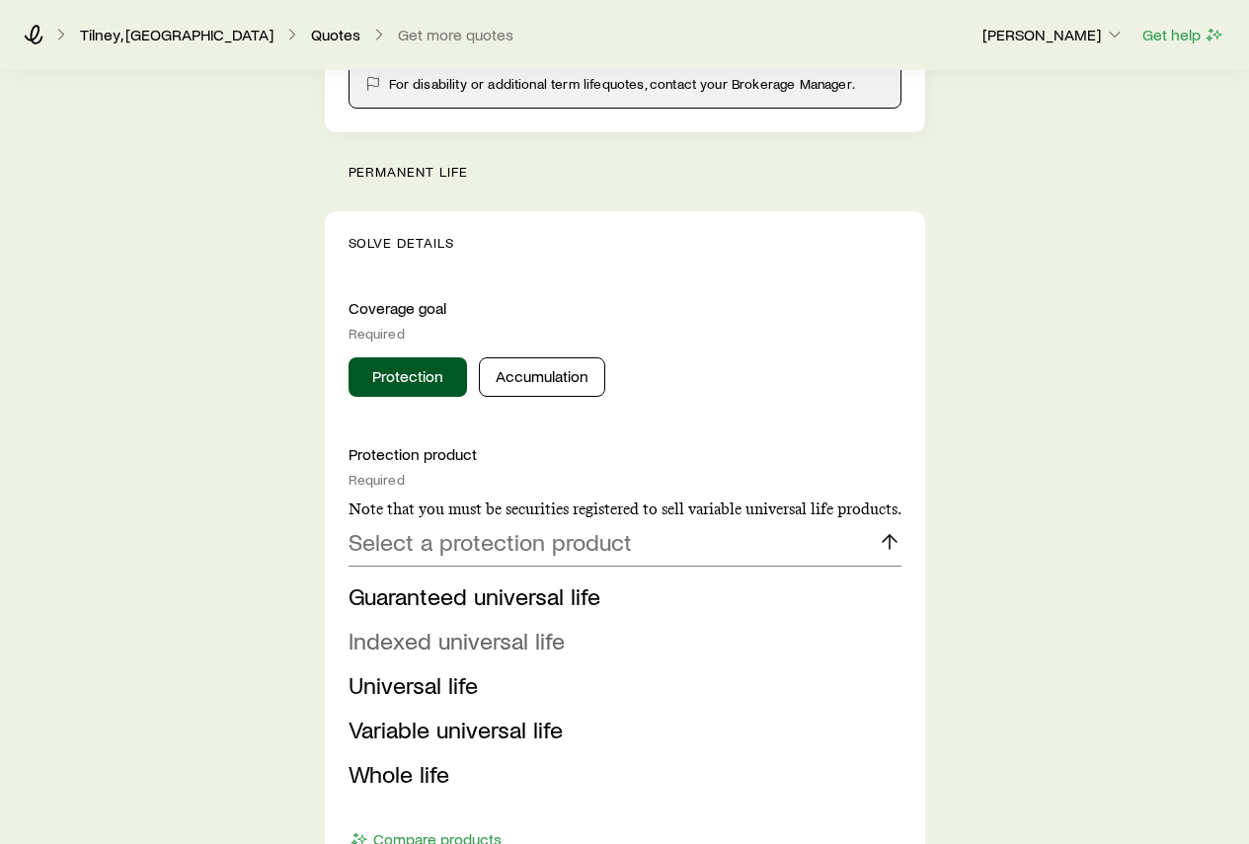
click at [501, 654] on span "Indexed universal life" at bounding box center [456, 640] width 216 height 29
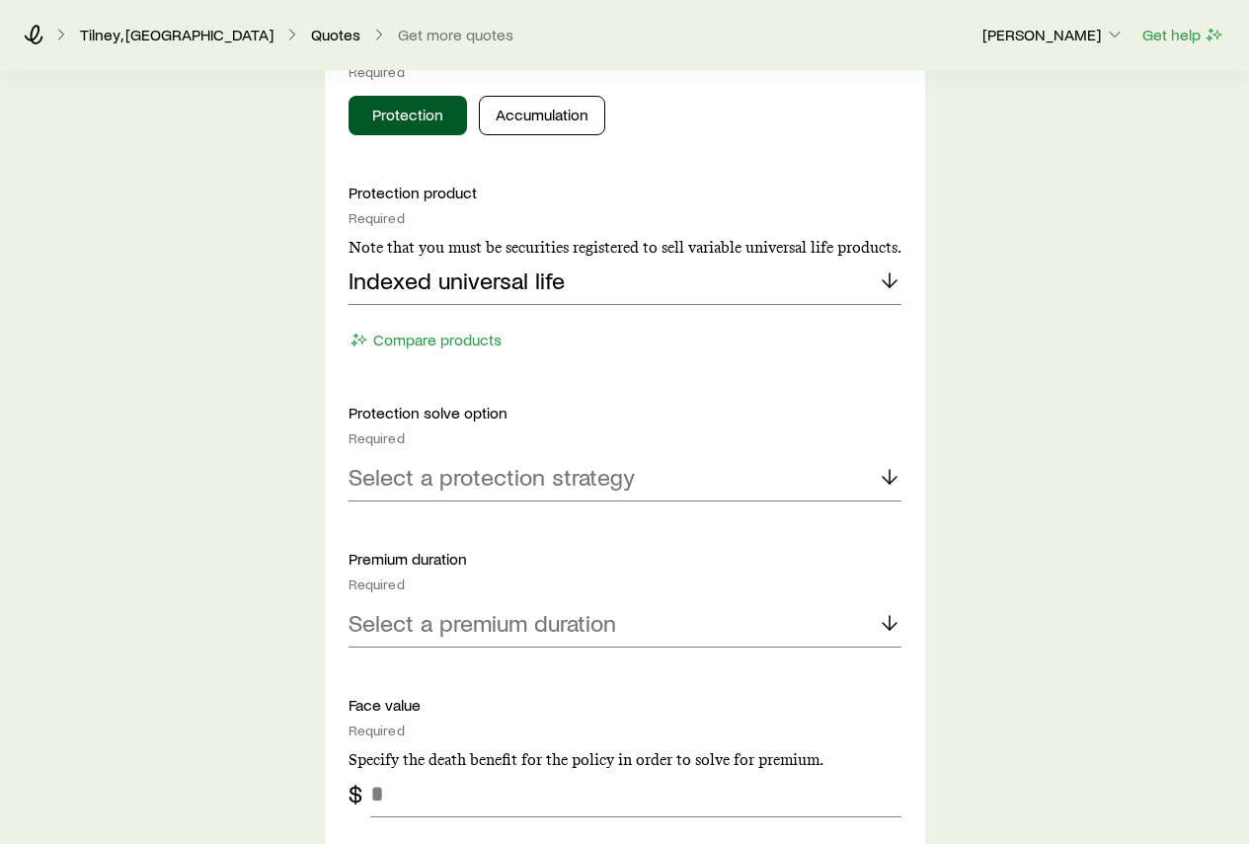
scroll to position [889, 0]
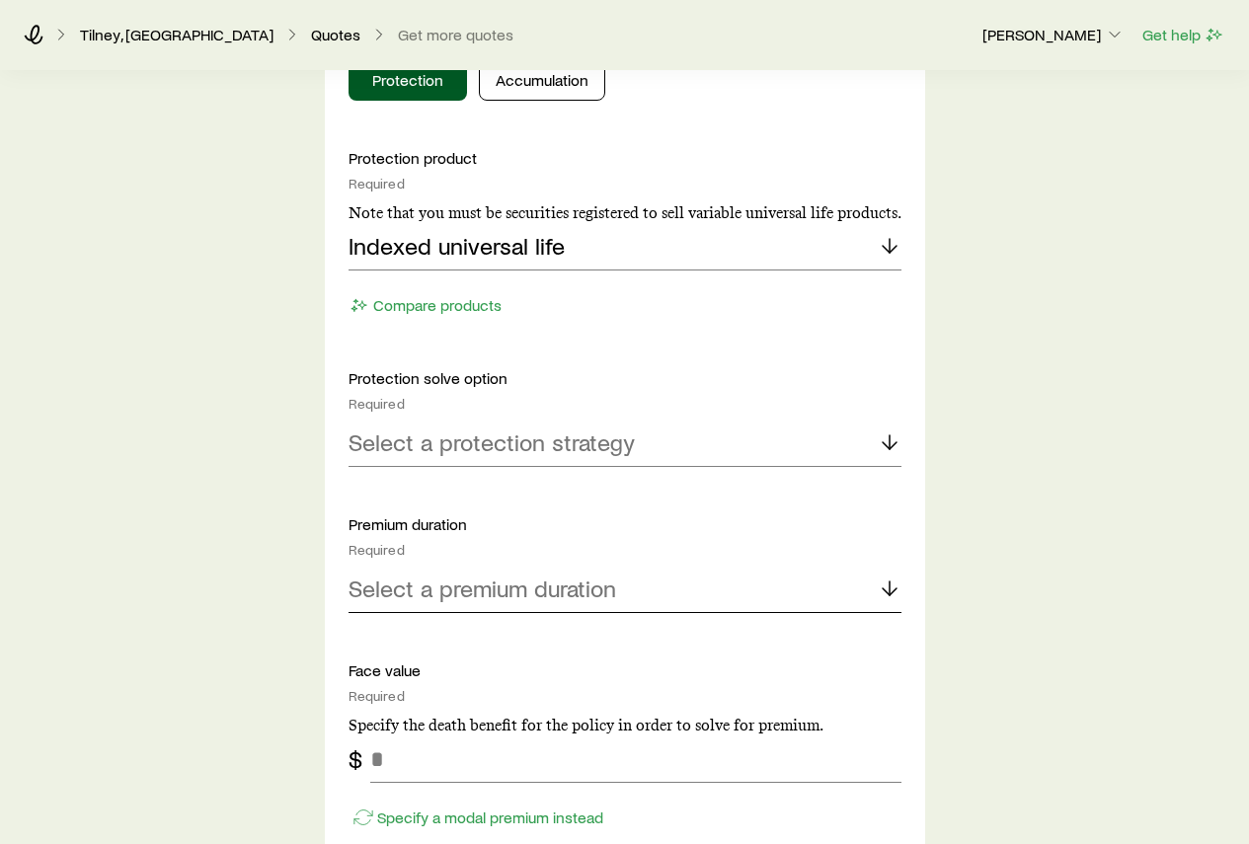
click at [508, 603] on div "Select a premium duration" at bounding box center [624, 589] width 553 height 47
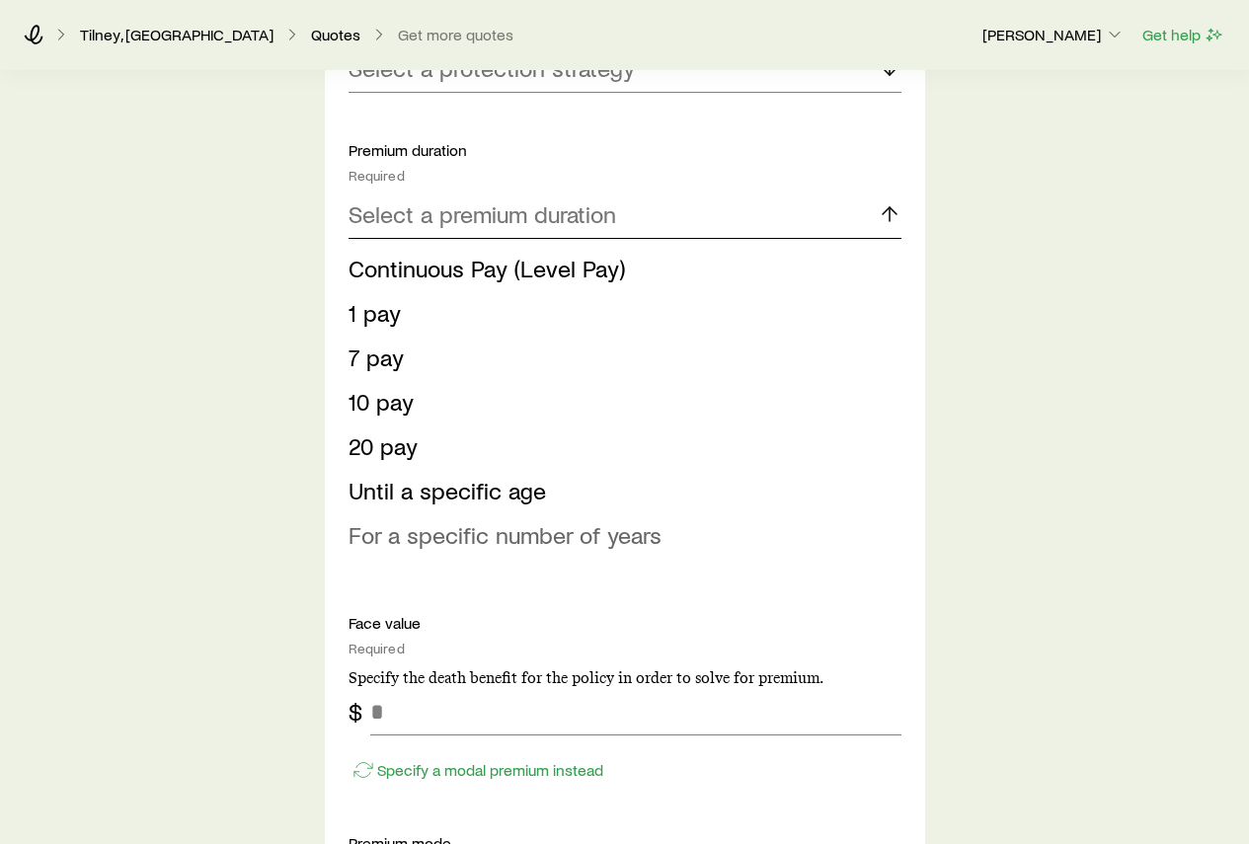
scroll to position [1283, 0]
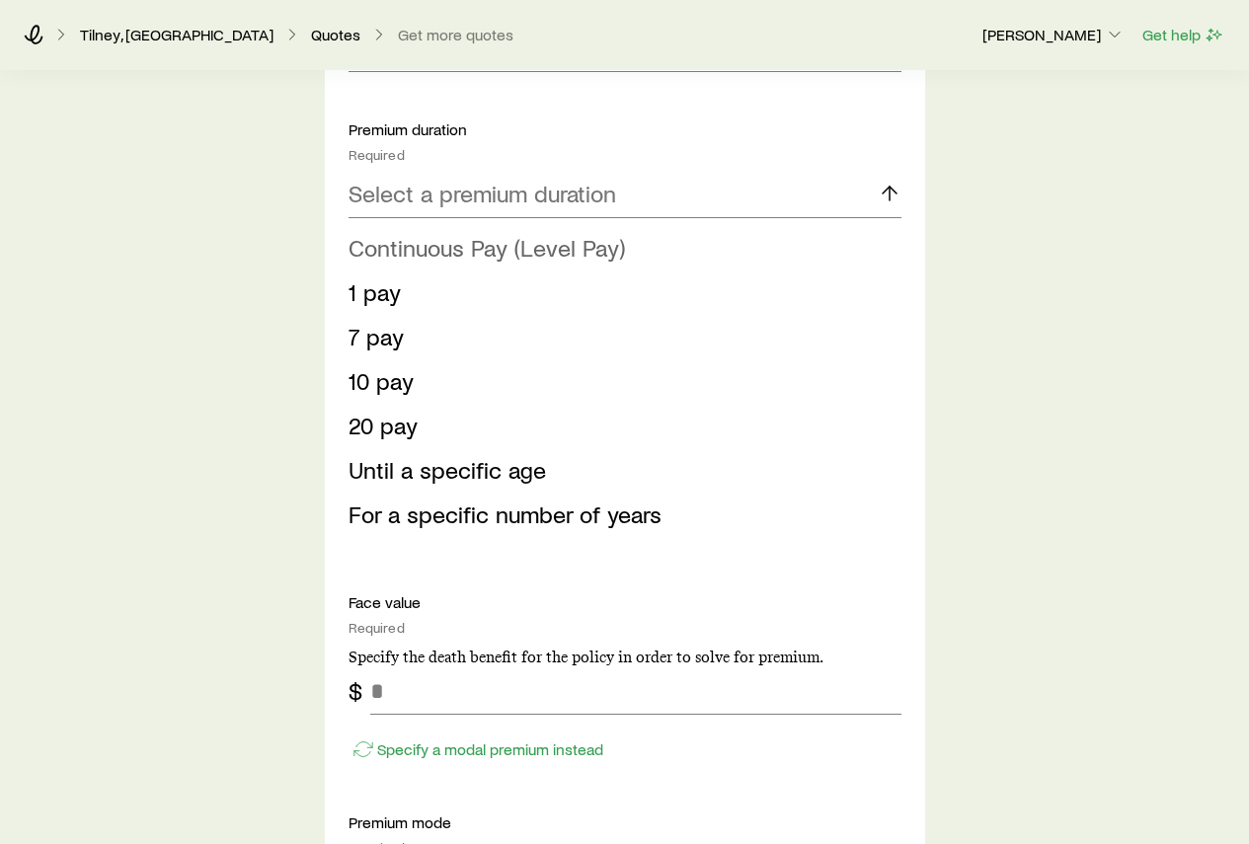
click at [437, 255] on span "Continuous Pay (Level Pay)" at bounding box center [486, 247] width 276 height 29
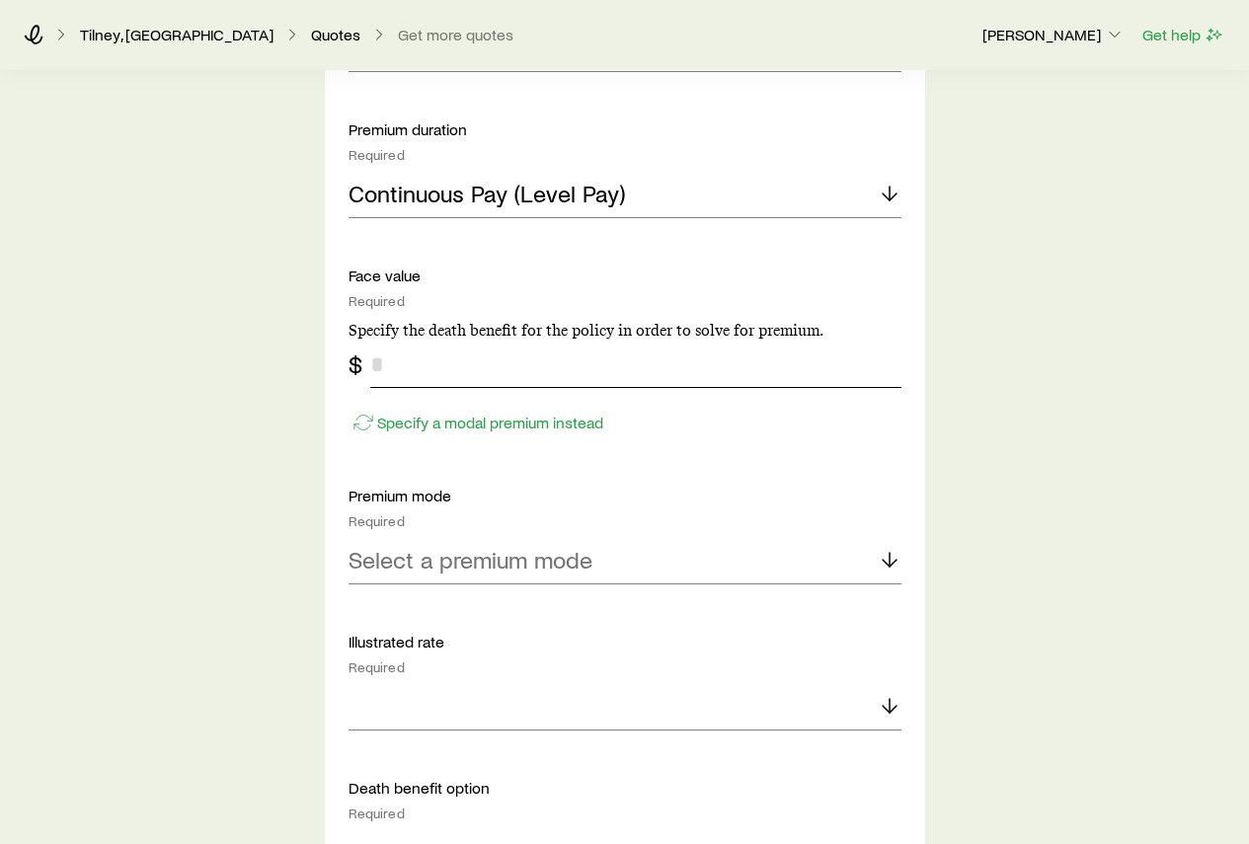
click at [391, 368] on input "tel" at bounding box center [635, 364] width 531 height 47
type input "*******"
click at [656, 555] on div "Select a premium mode" at bounding box center [624, 560] width 553 height 47
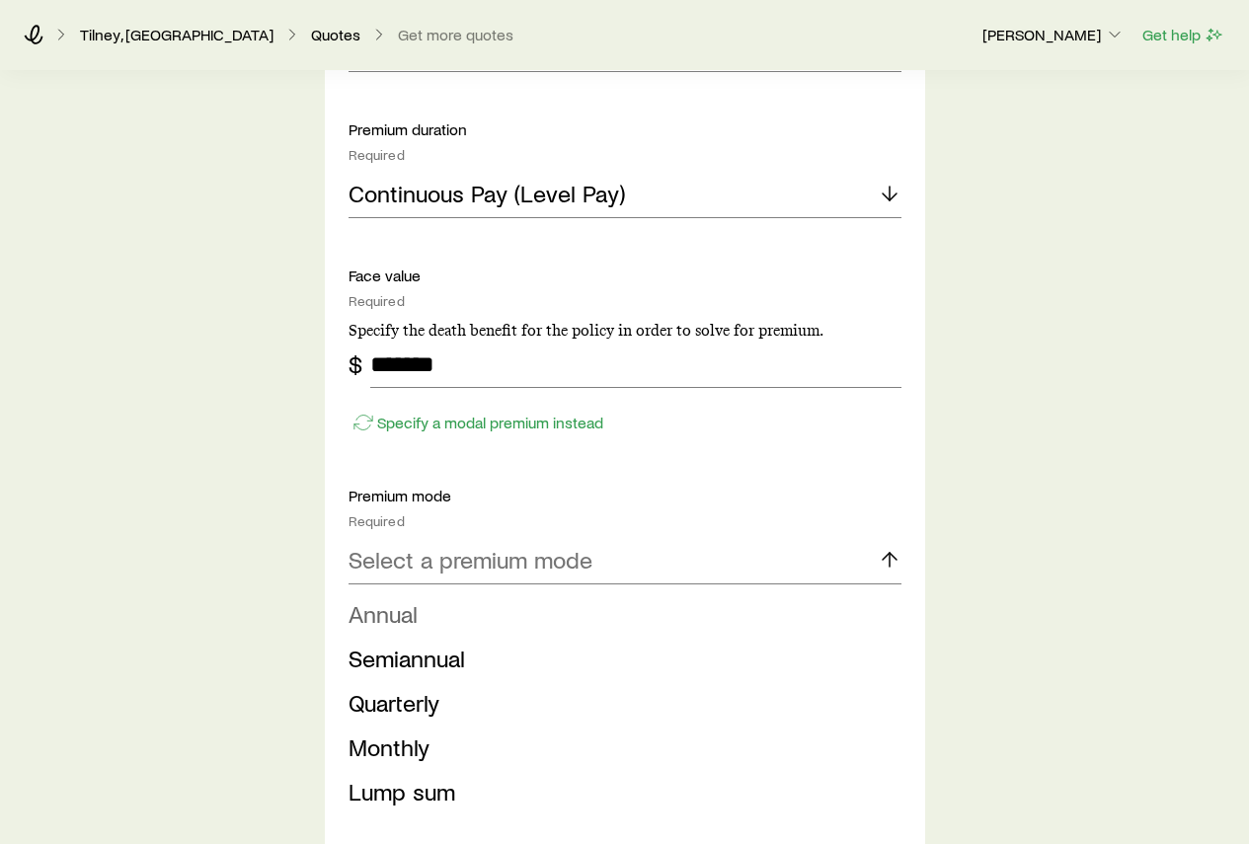
click at [378, 623] on span "Annual" at bounding box center [382, 613] width 69 height 29
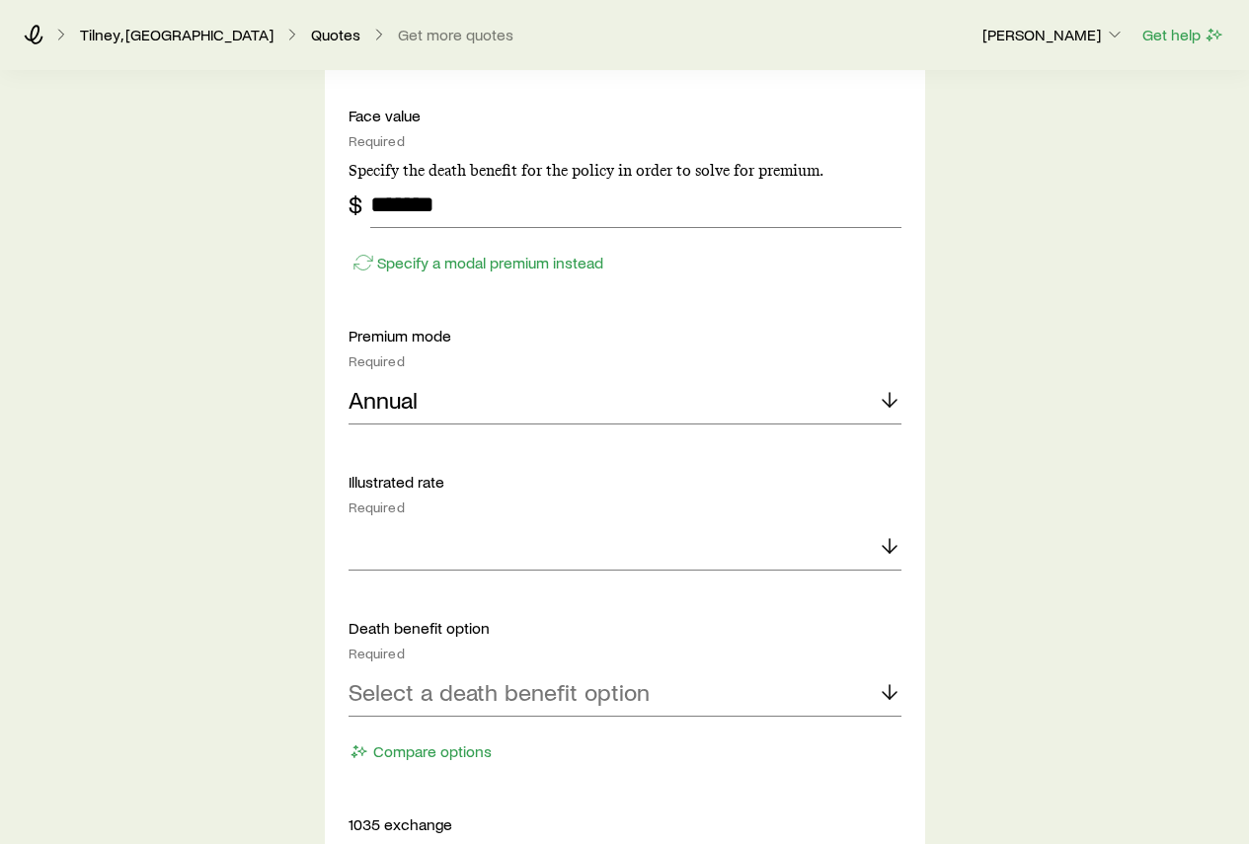
scroll to position [1481, 0]
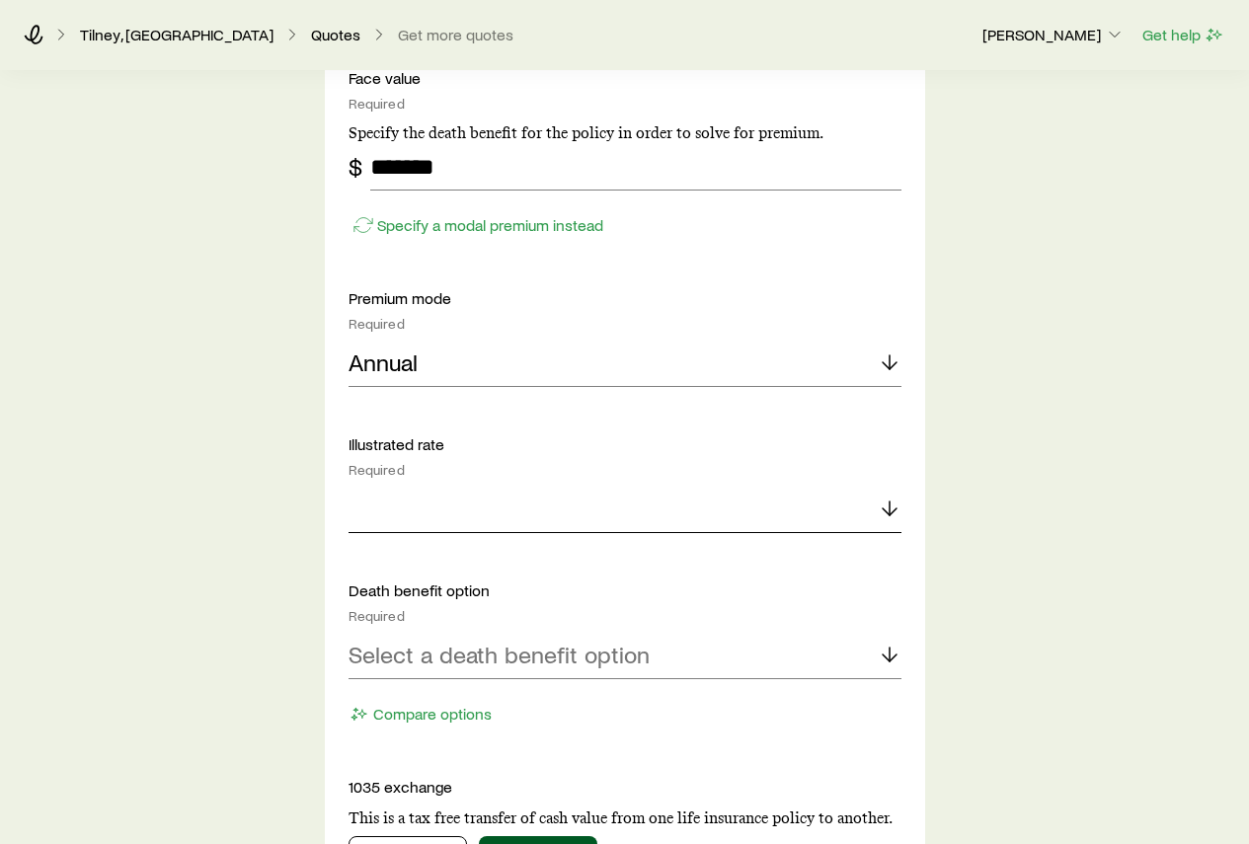
click at [887, 508] on icon at bounding box center [890, 509] width 24 height 24
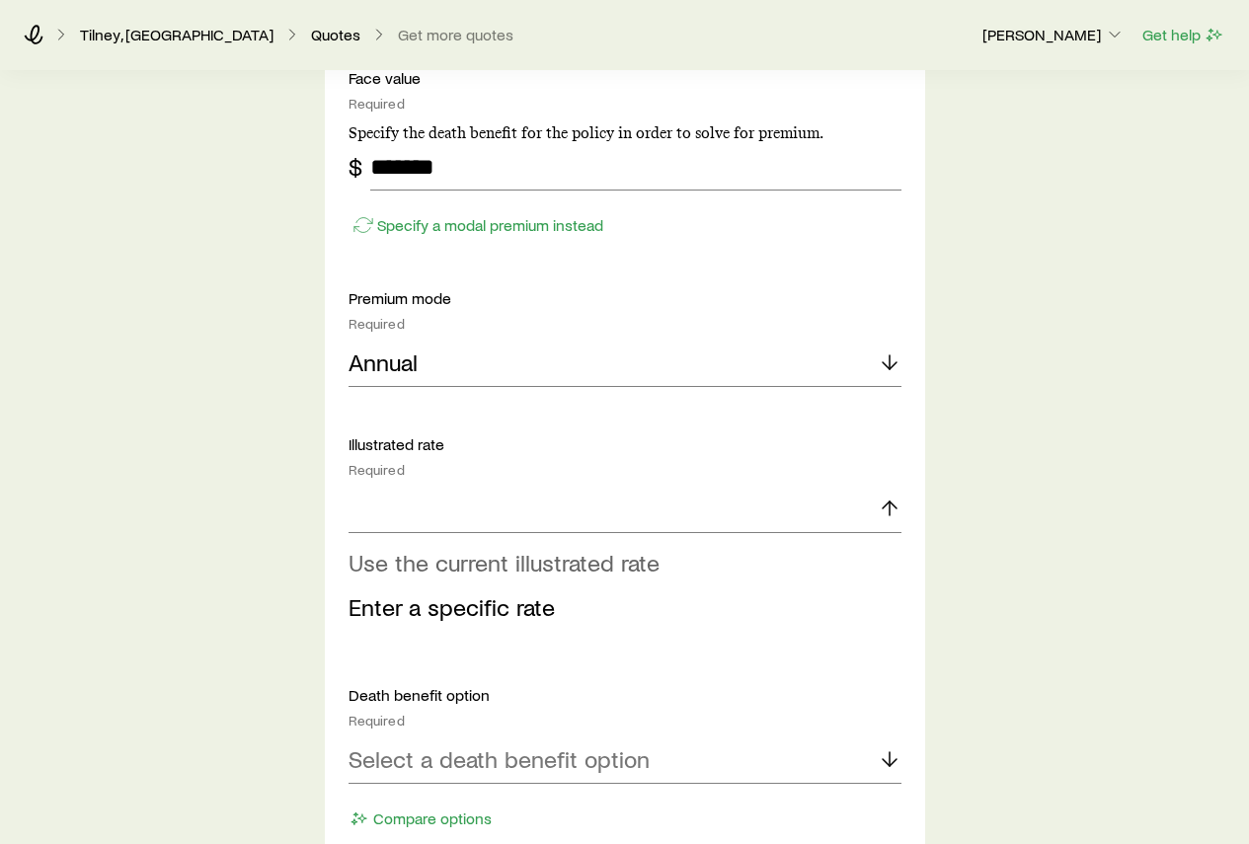
click at [555, 566] on span "Use the current illustrated rate" at bounding box center [503, 562] width 311 height 29
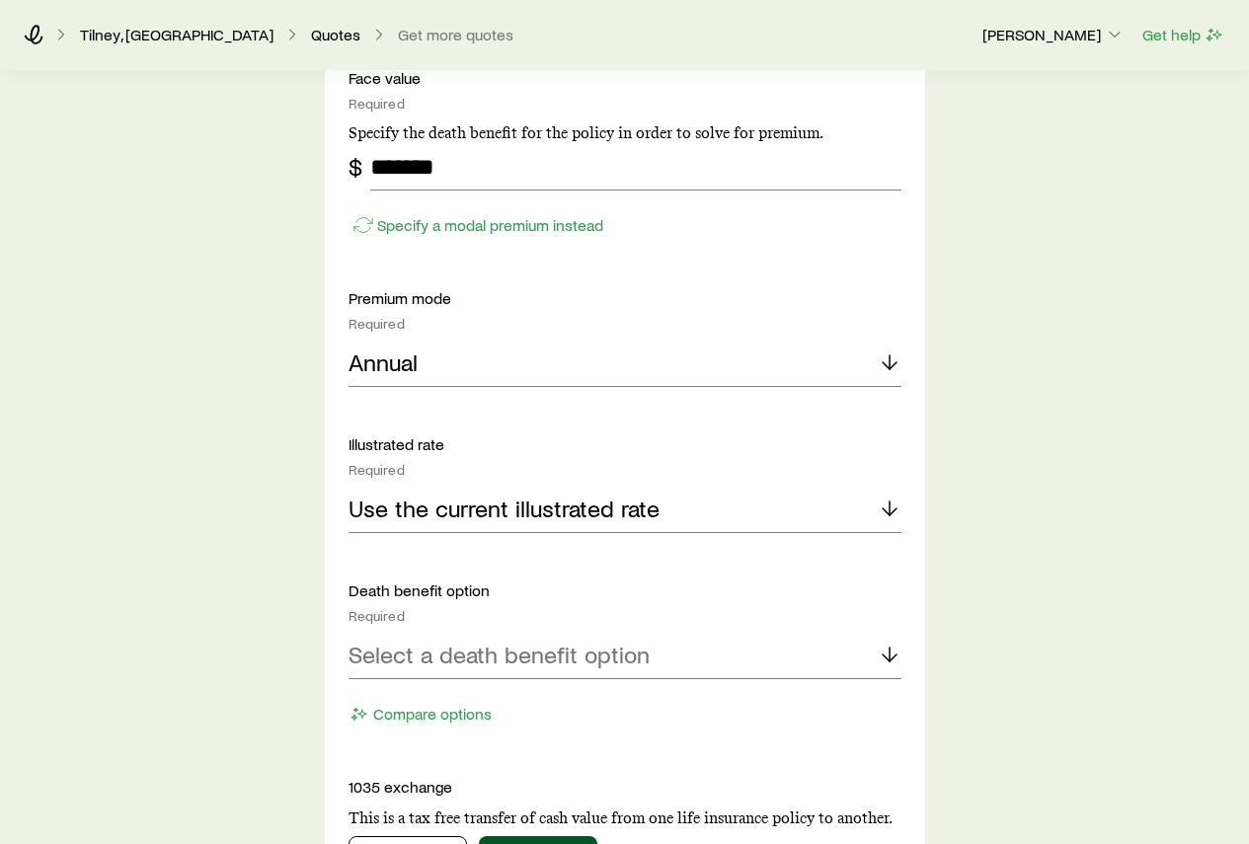
scroll to position [1580, 0]
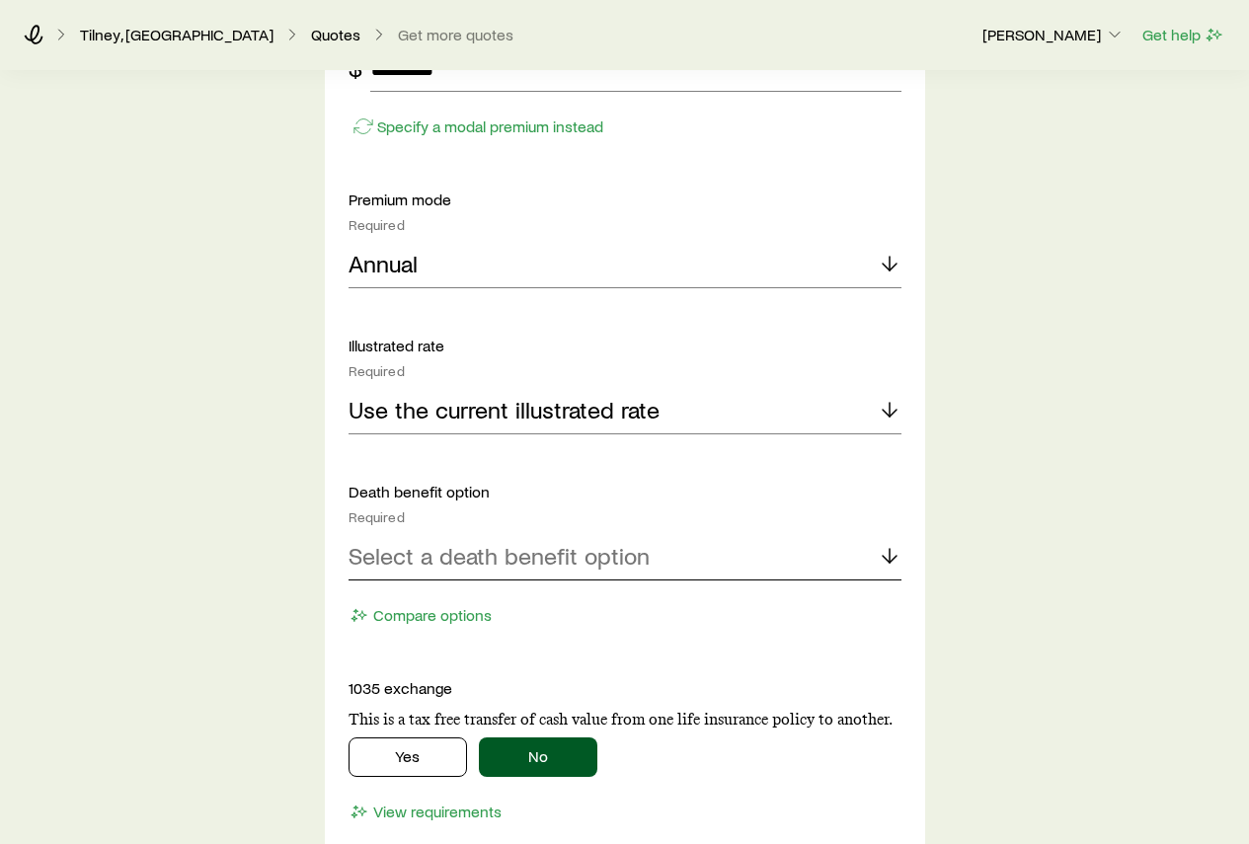
click at [557, 564] on p "Select a death benefit option" at bounding box center [498, 556] width 301 height 28
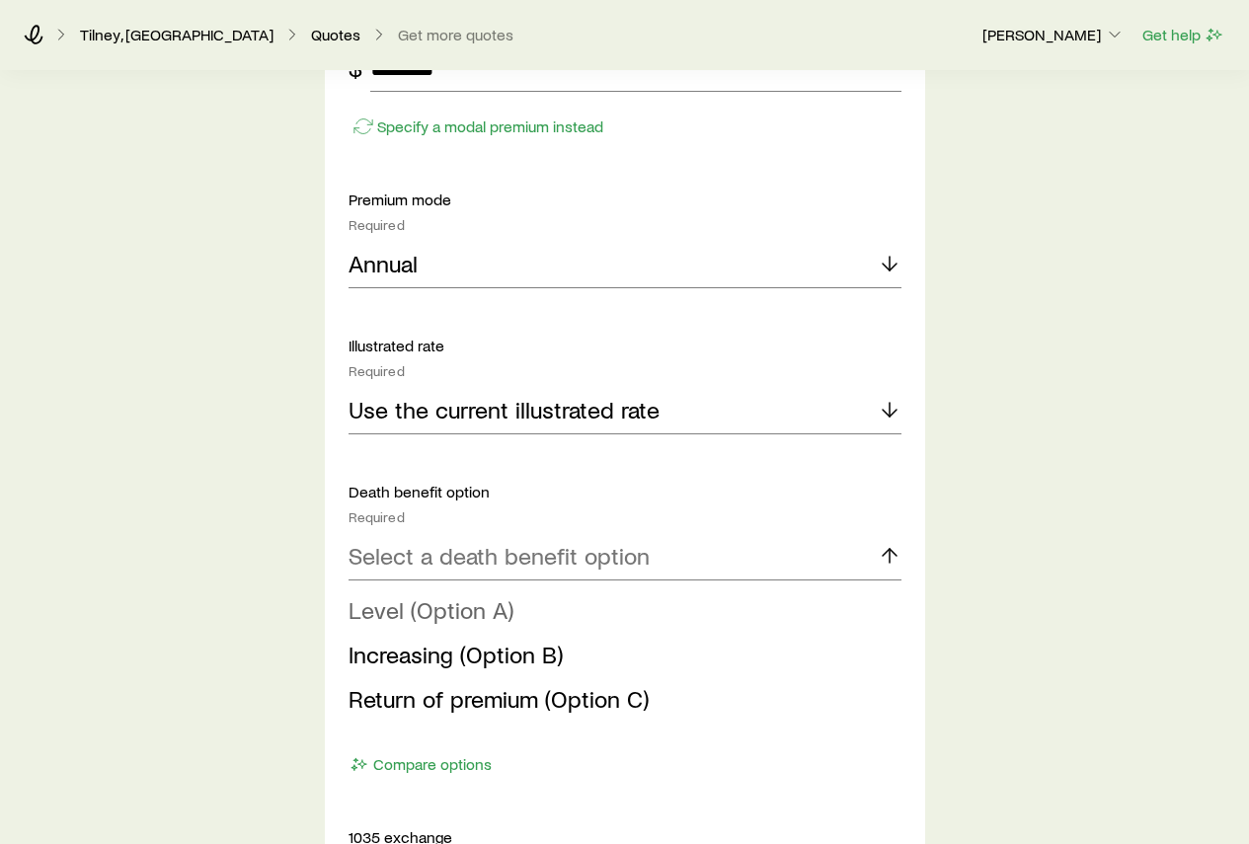
click at [466, 625] on li "Level (Option A)" at bounding box center [618, 610] width 541 height 44
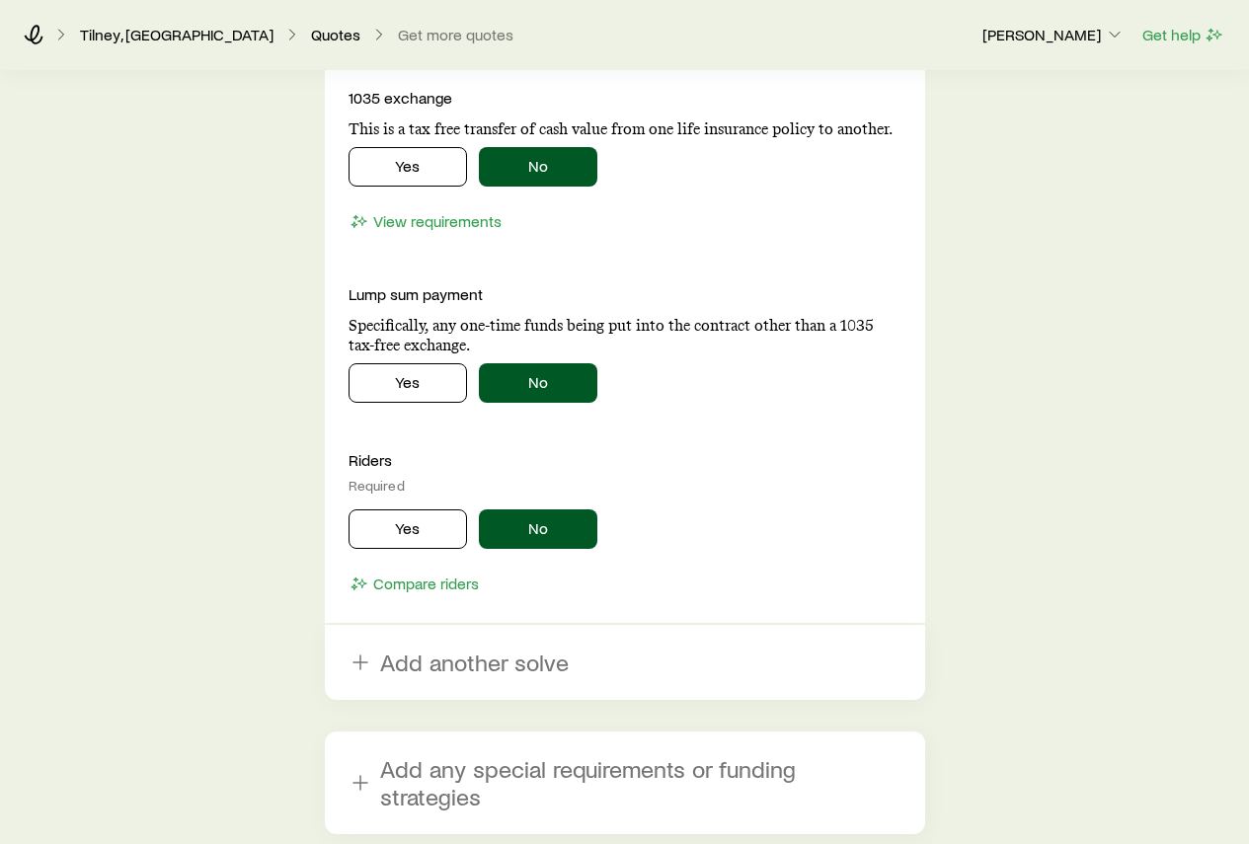
scroll to position [2172, 0]
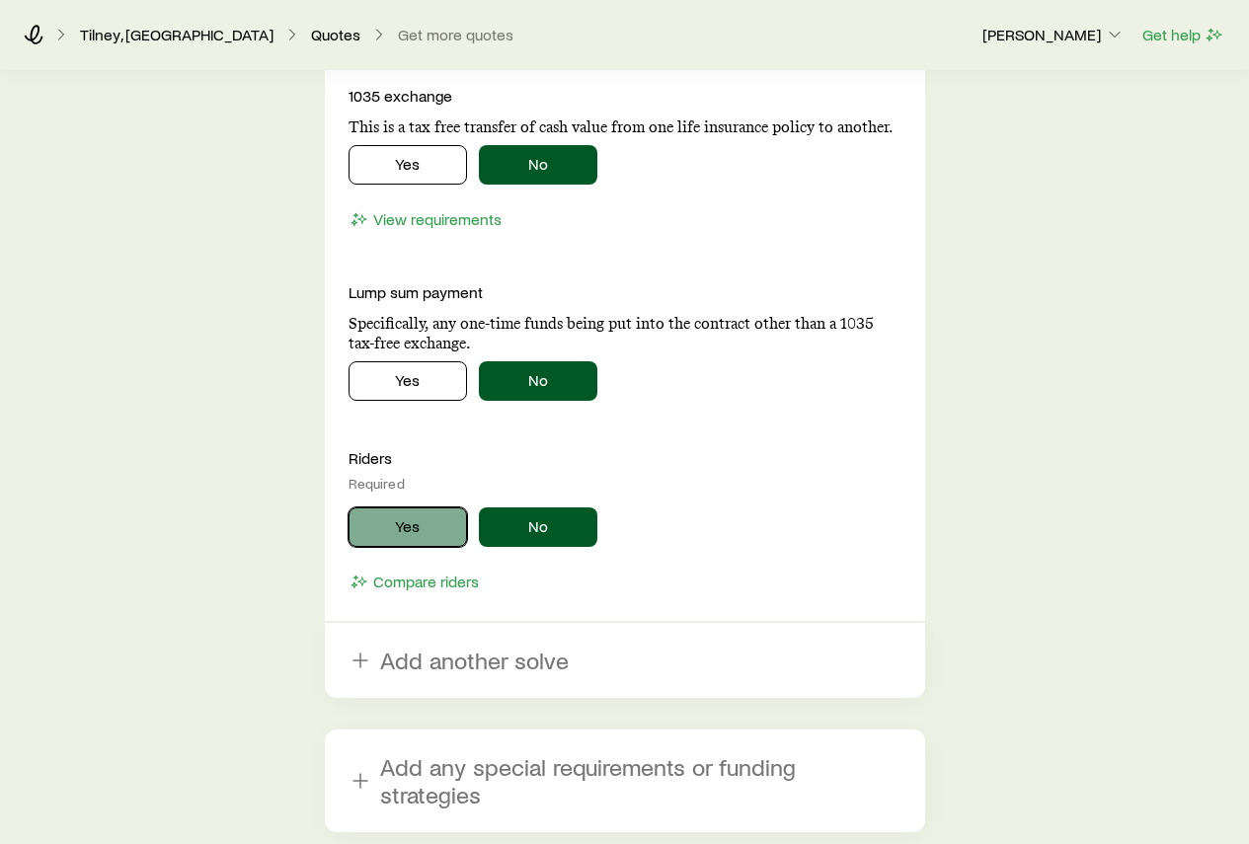
click at [400, 540] on button "Yes" at bounding box center [407, 526] width 118 height 39
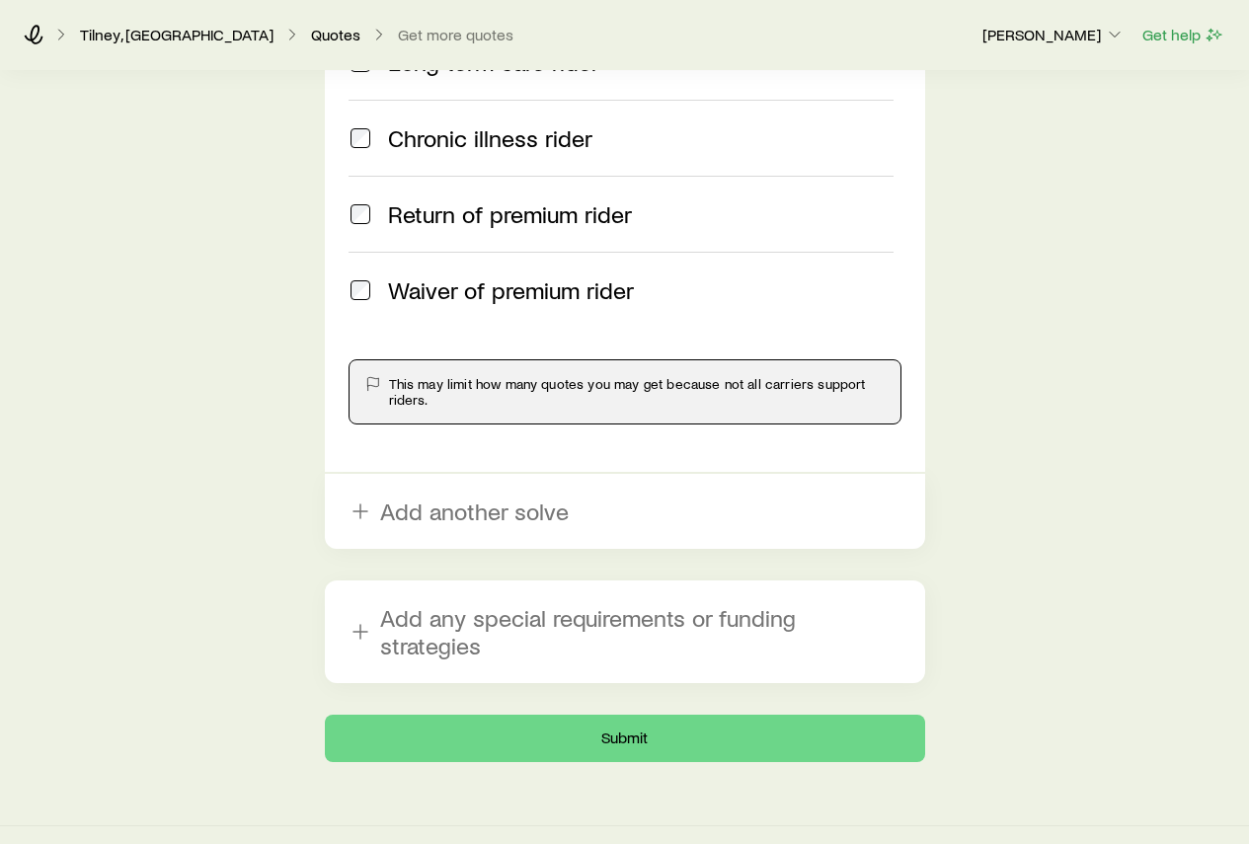
scroll to position [2794, 0]
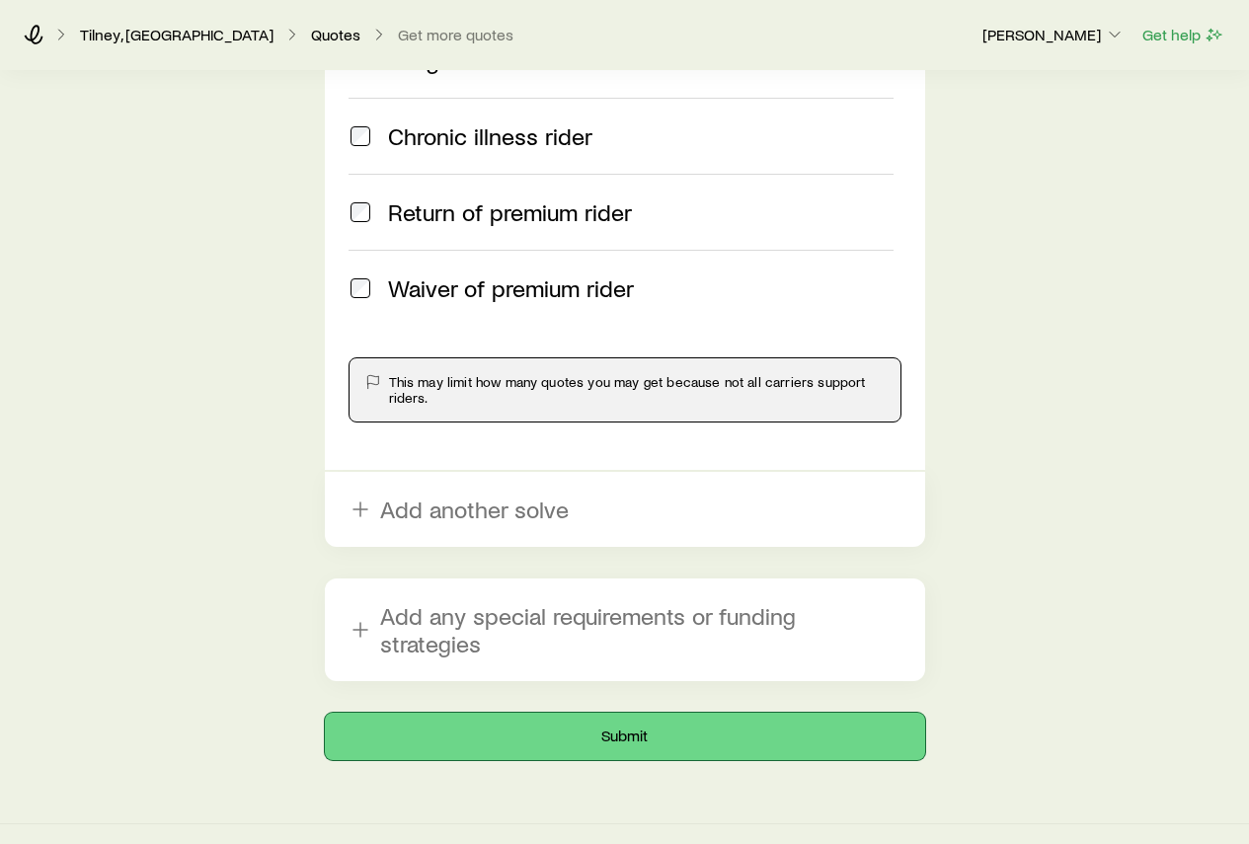
click at [599, 714] on button "Submit" at bounding box center [625, 736] width 600 height 47
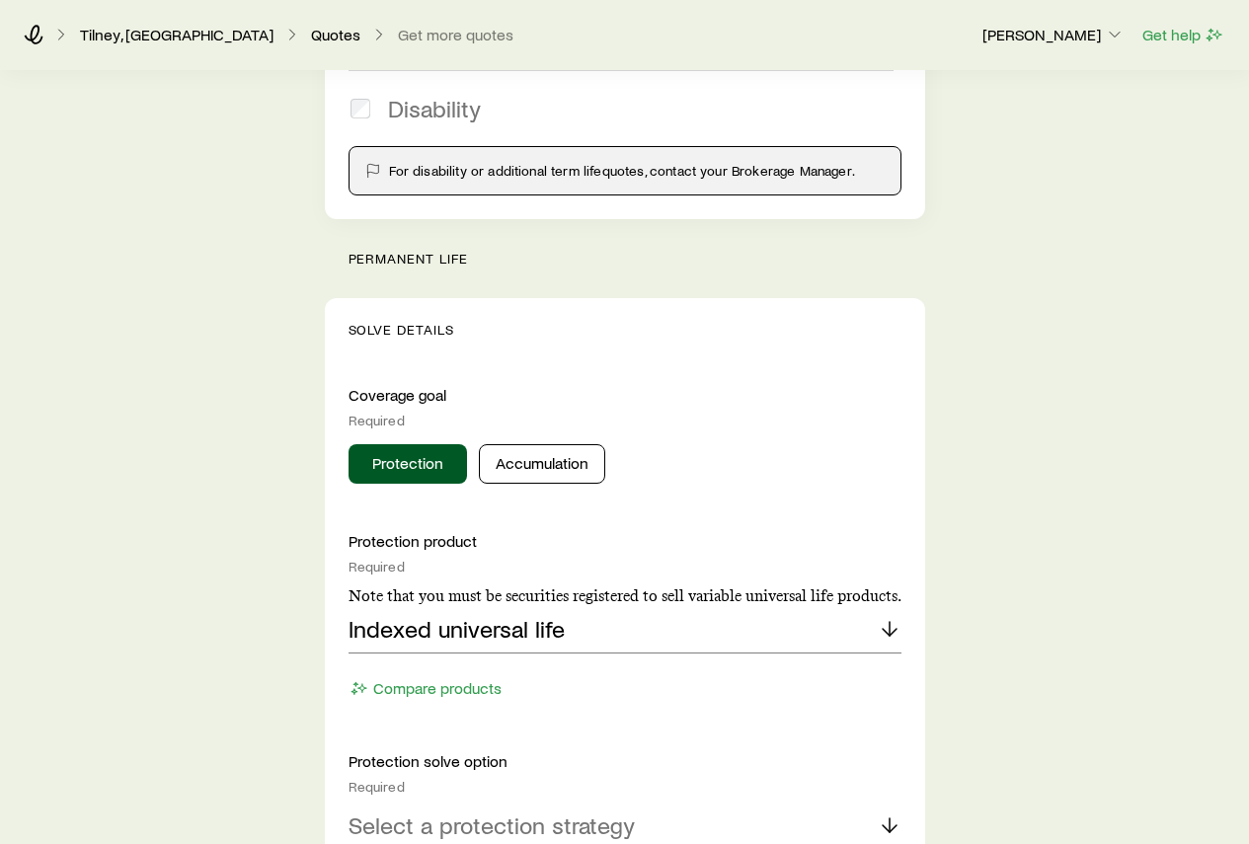
scroll to position [889, 0]
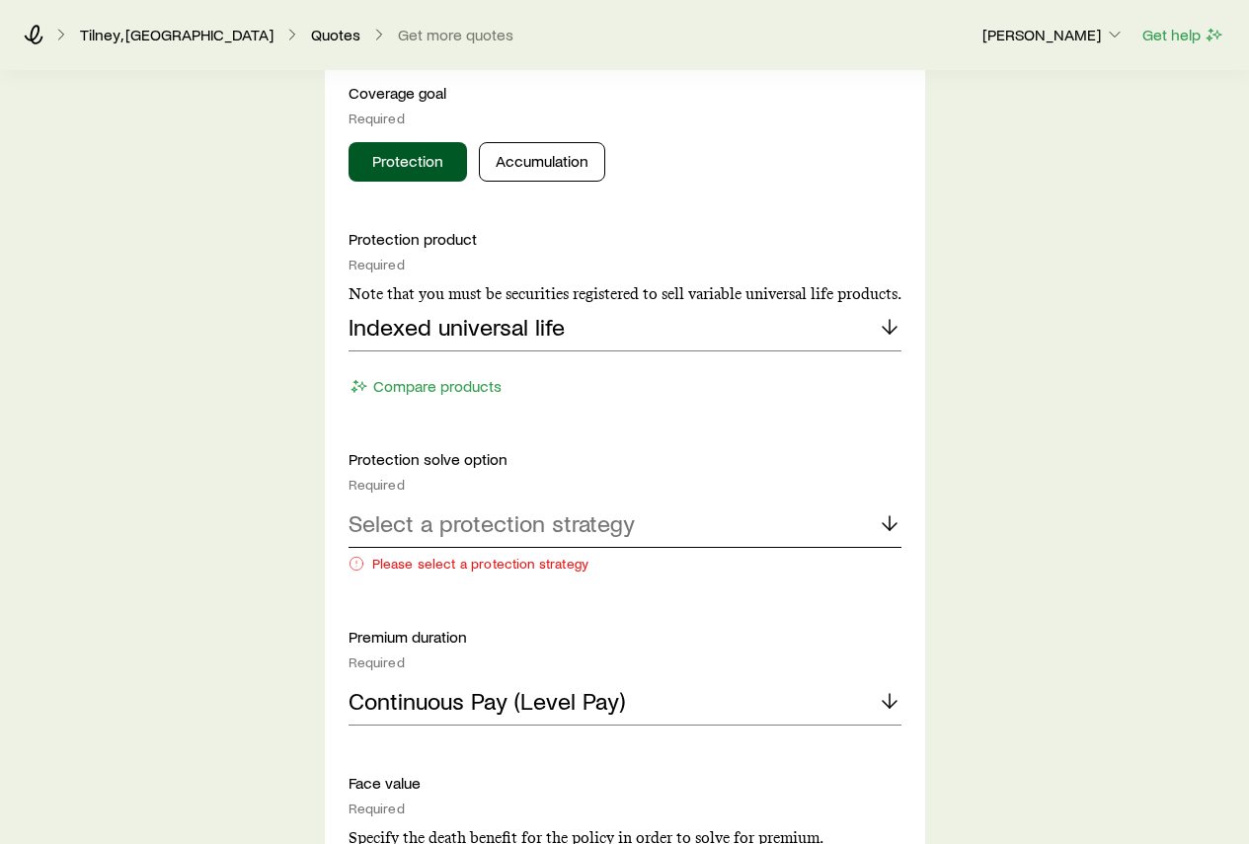
click at [691, 532] on div "Select a protection strategy" at bounding box center [624, 524] width 553 height 47
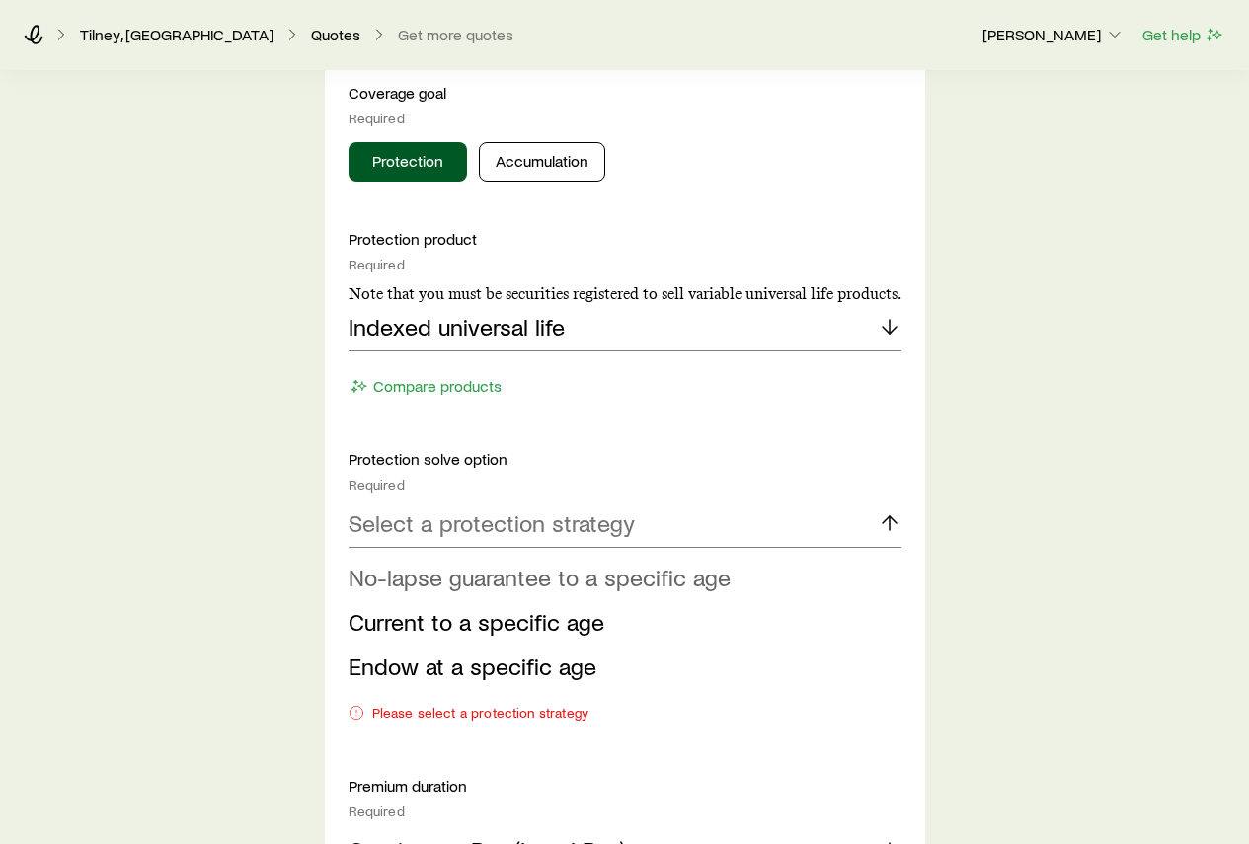
click at [537, 585] on span "No-lapse guarantee to a specific age" at bounding box center [539, 577] width 382 height 29
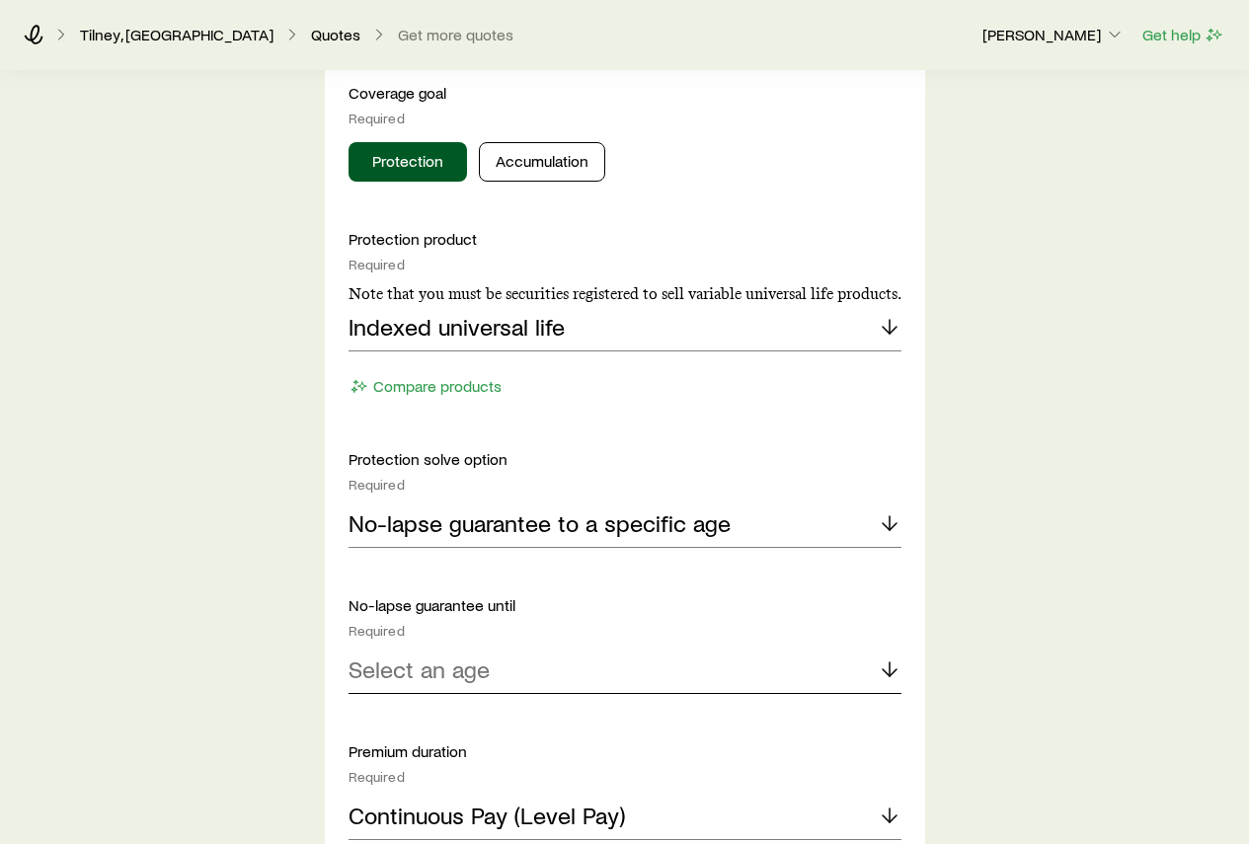
click at [470, 684] on div "Select an age" at bounding box center [624, 670] width 553 height 47
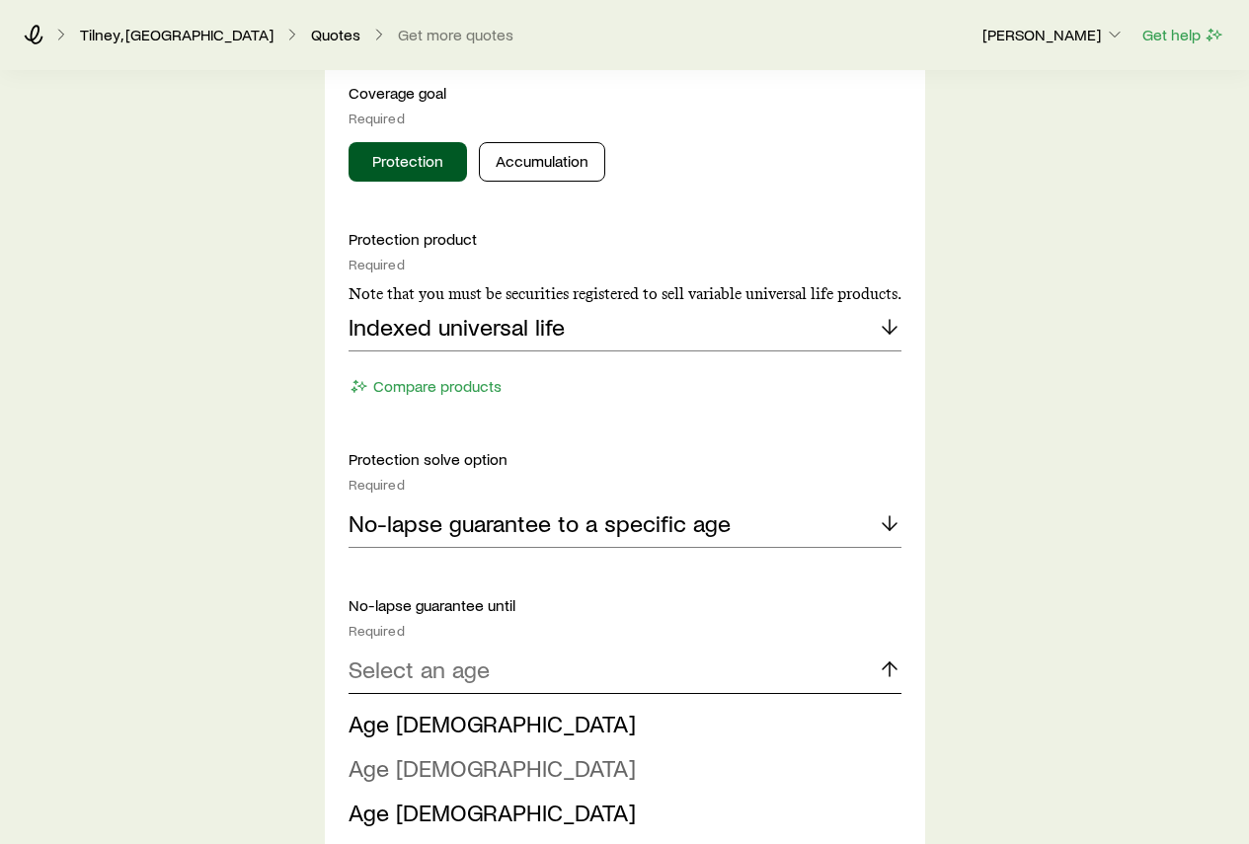
scroll to position [987, 0]
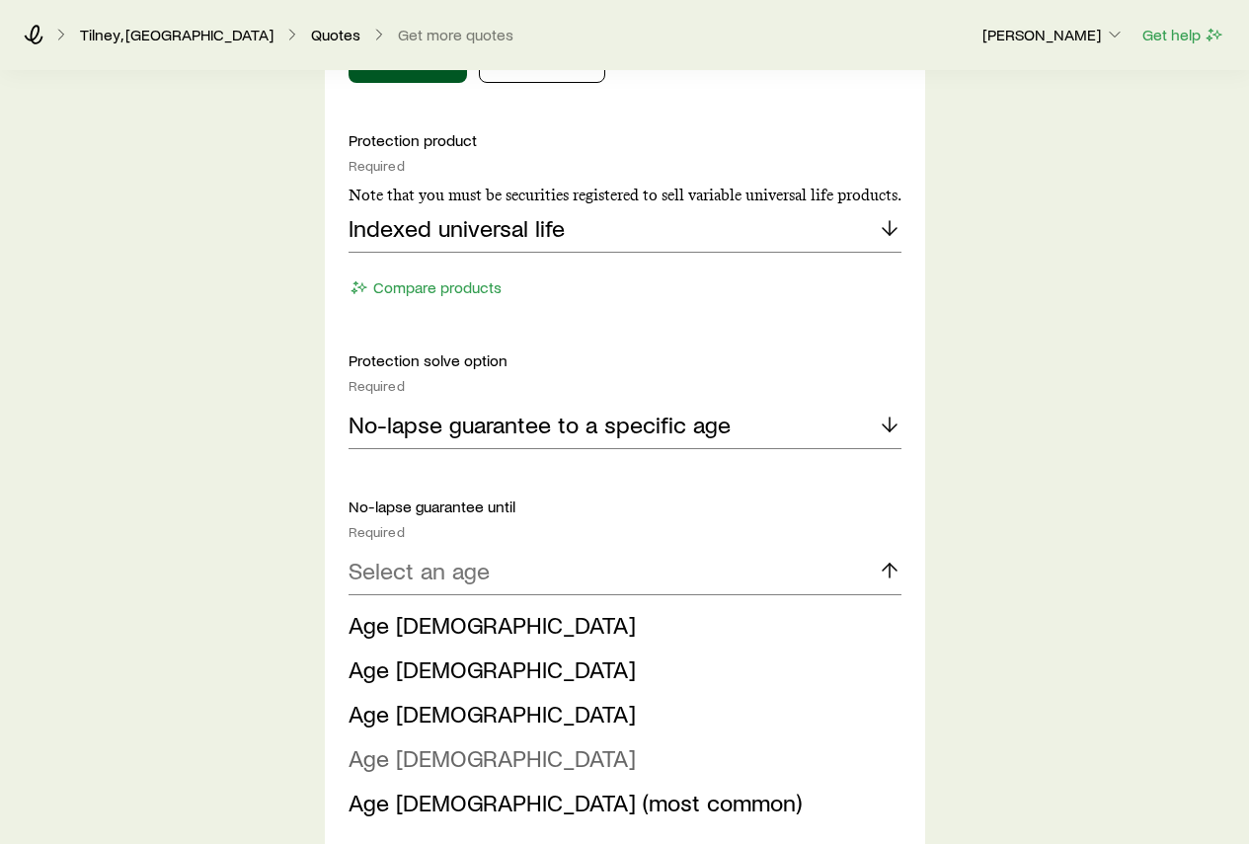
click at [398, 754] on span "Age 100" at bounding box center [491, 757] width 287 height 29
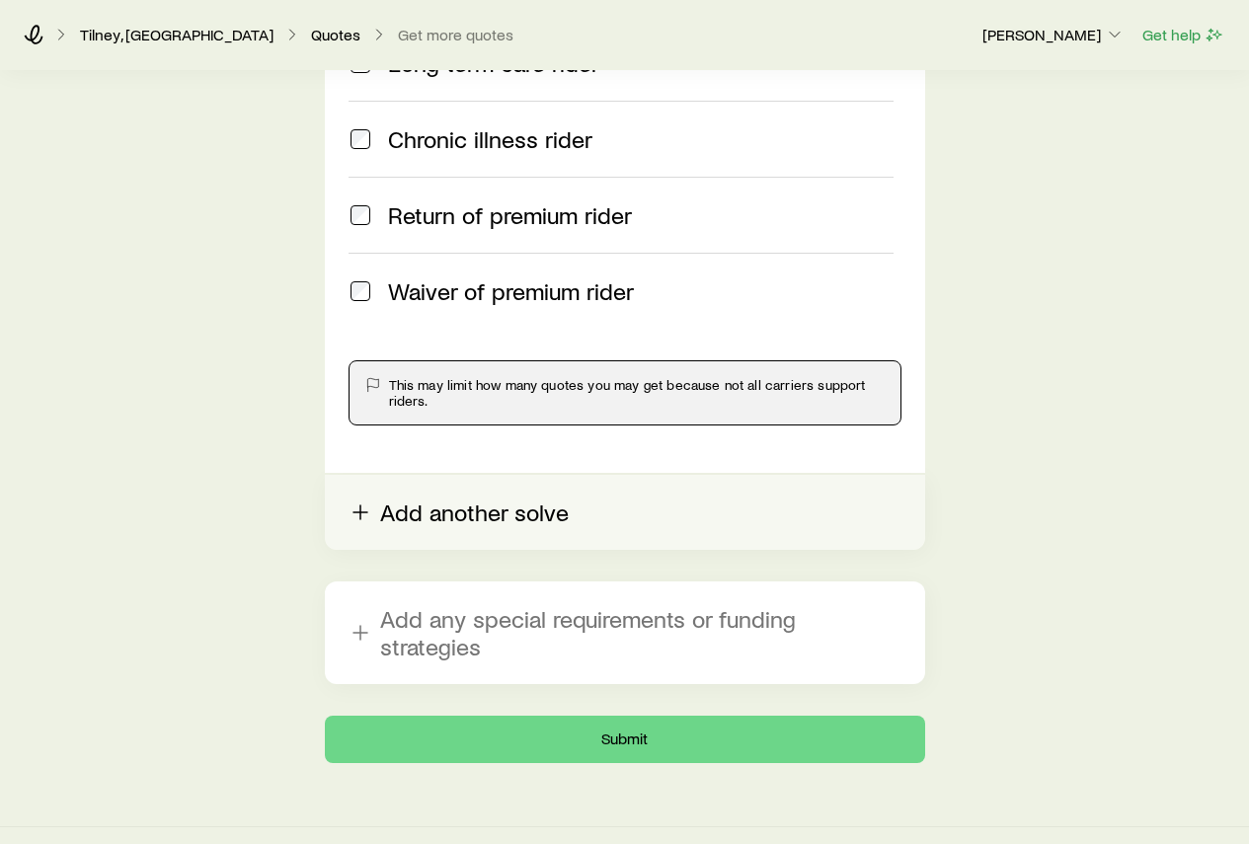
scroll to position [3021, 0]
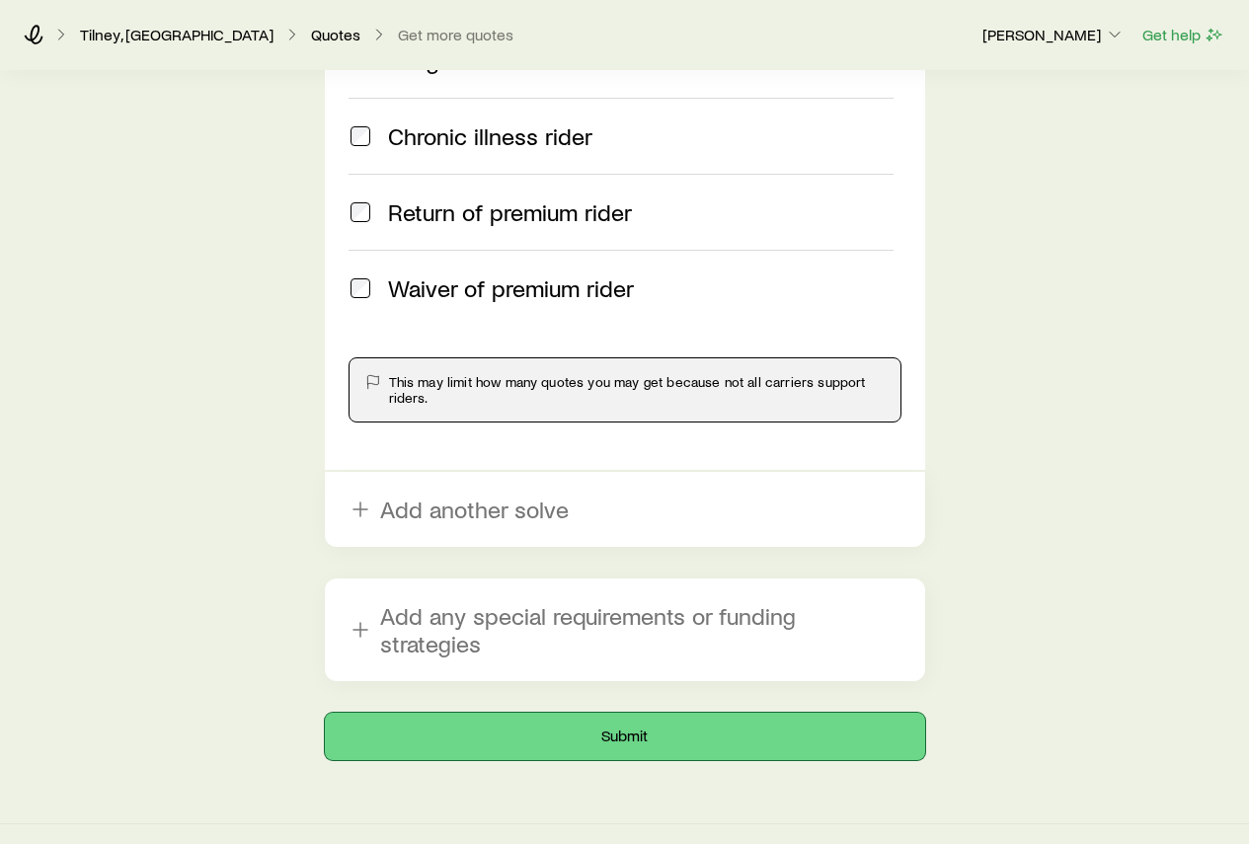
click at [467, 713] on button "Submit" at bounding box center [625, 736] width 600 height 47
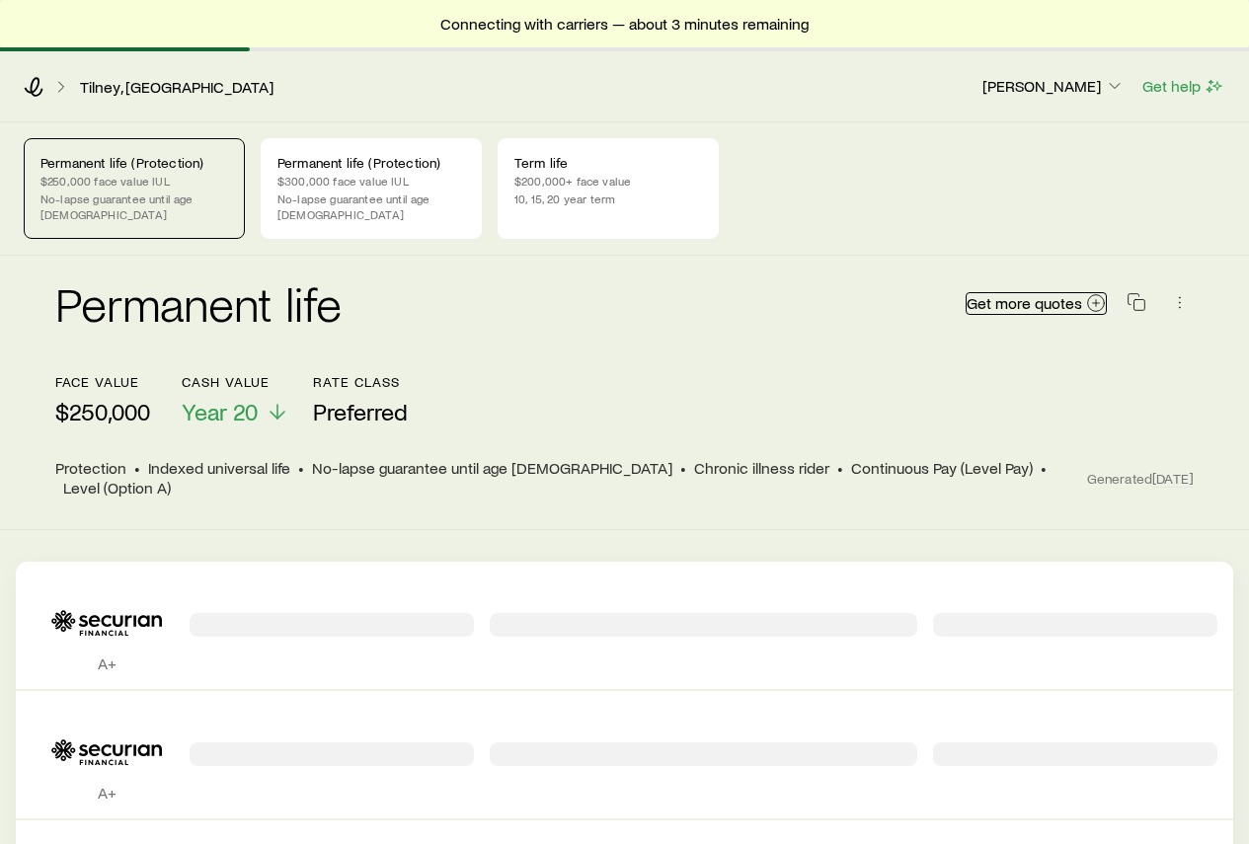
click at [1068, 295] on span "Get more quotes" at bounding box center [1024, 303] width 116 height 16
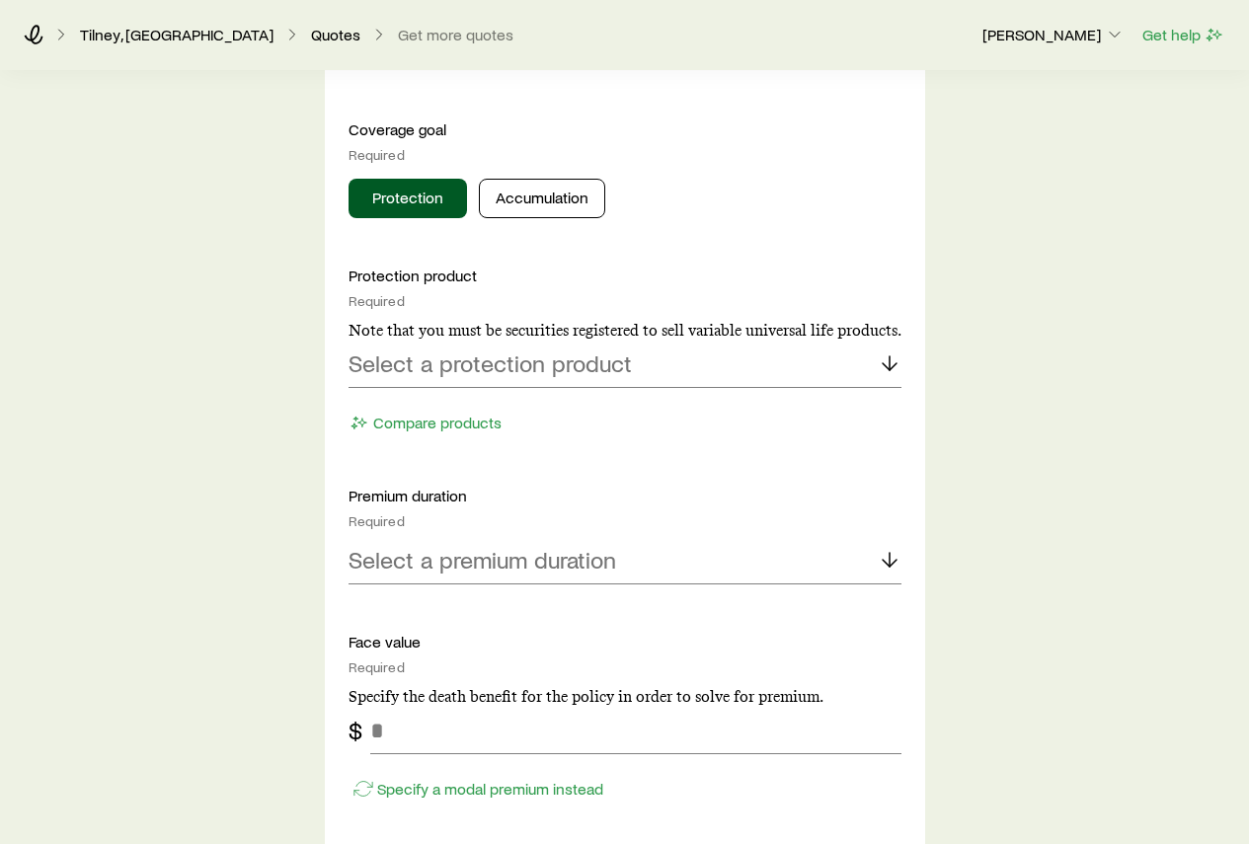
scroll to position [790, 0]
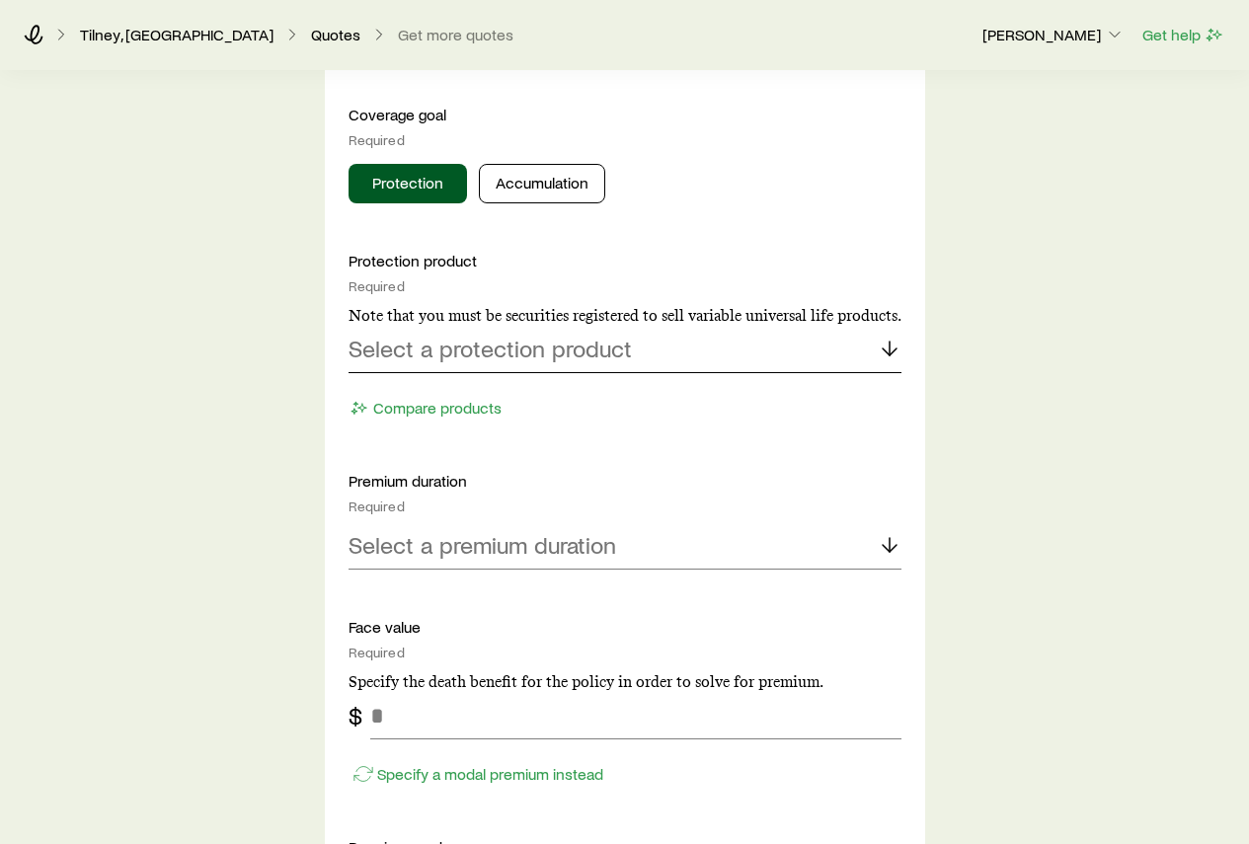
click at [494, 366] on div "Select a protection product" at bounding box center [624, 349] width 553 height 47
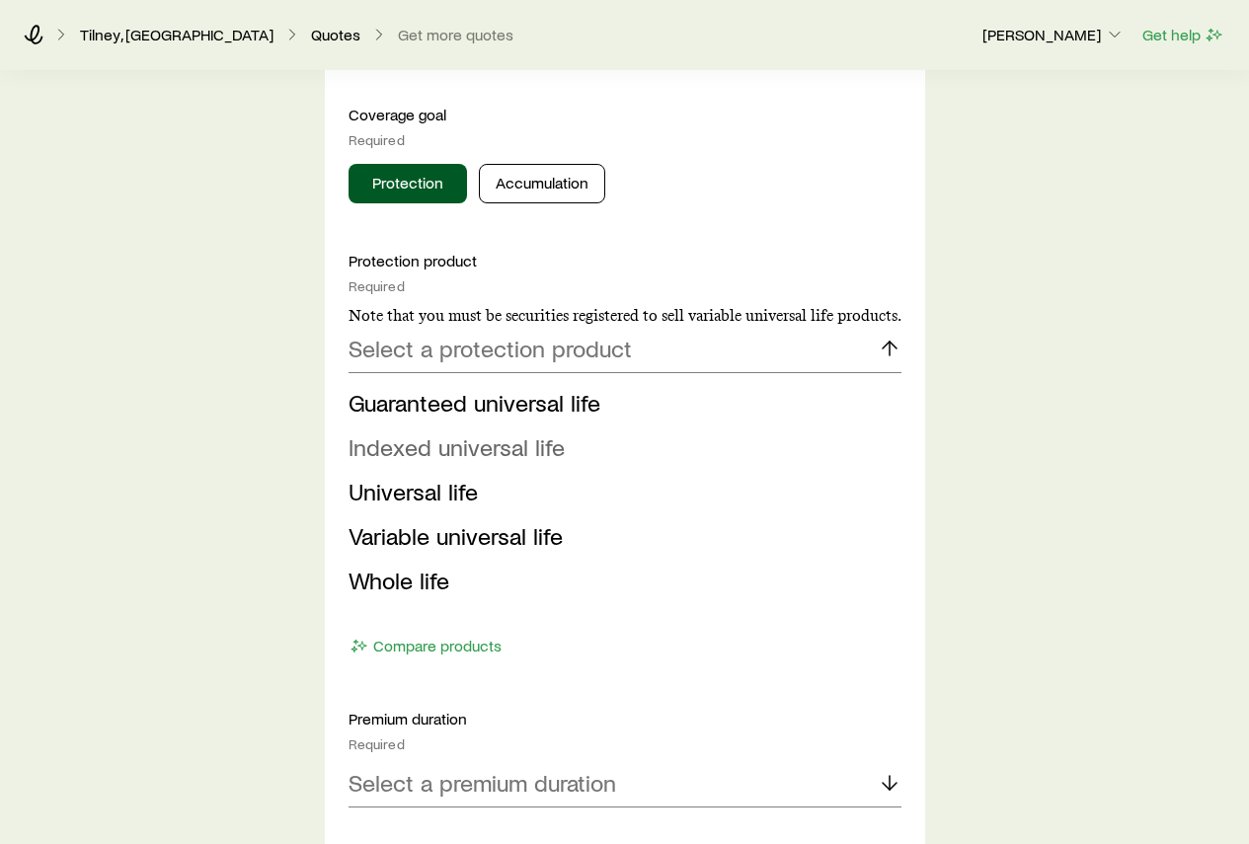
click at [473, 446] on span "Indexed universal life" at bounding box center [456, 446] width 216 height 29
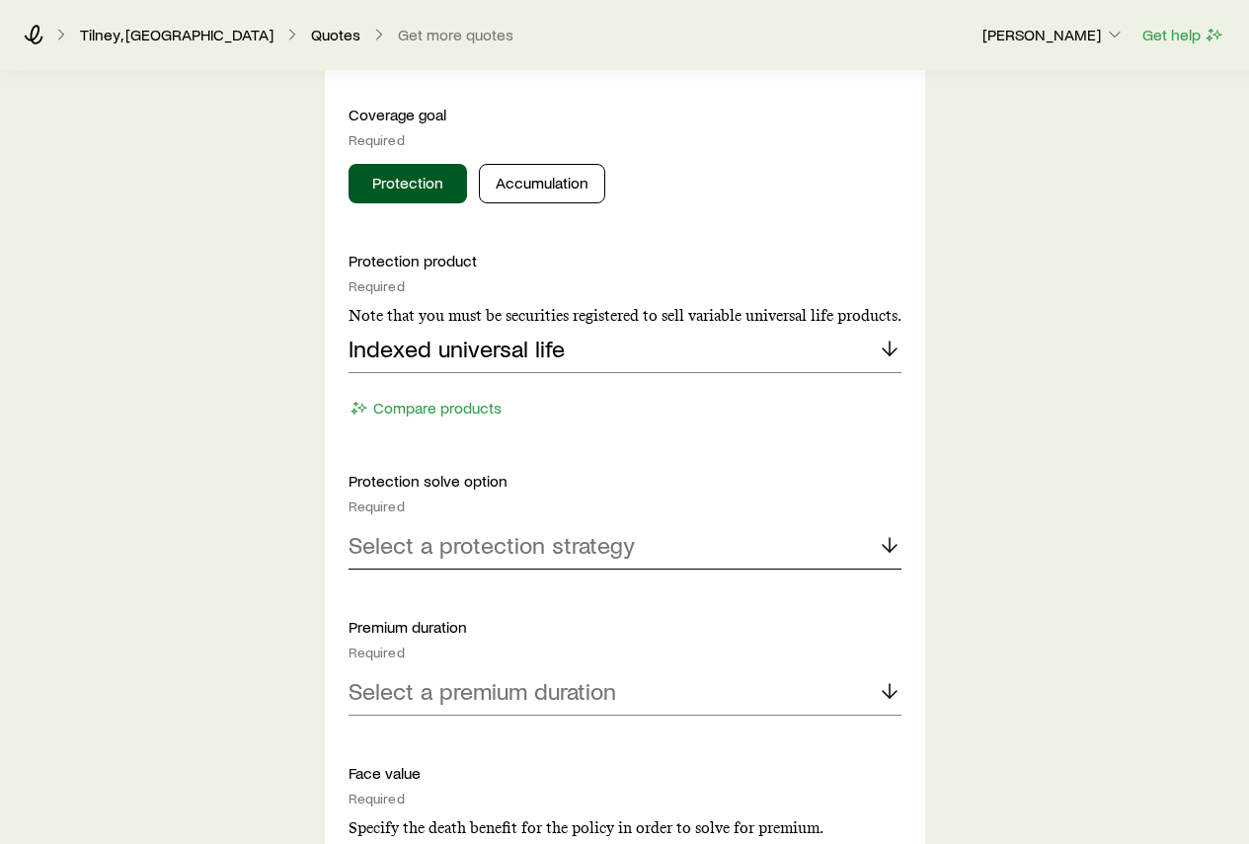
click at [520, 552] on p "Select a protection strategy" at bounding box center [491, 545] width 286 height 28
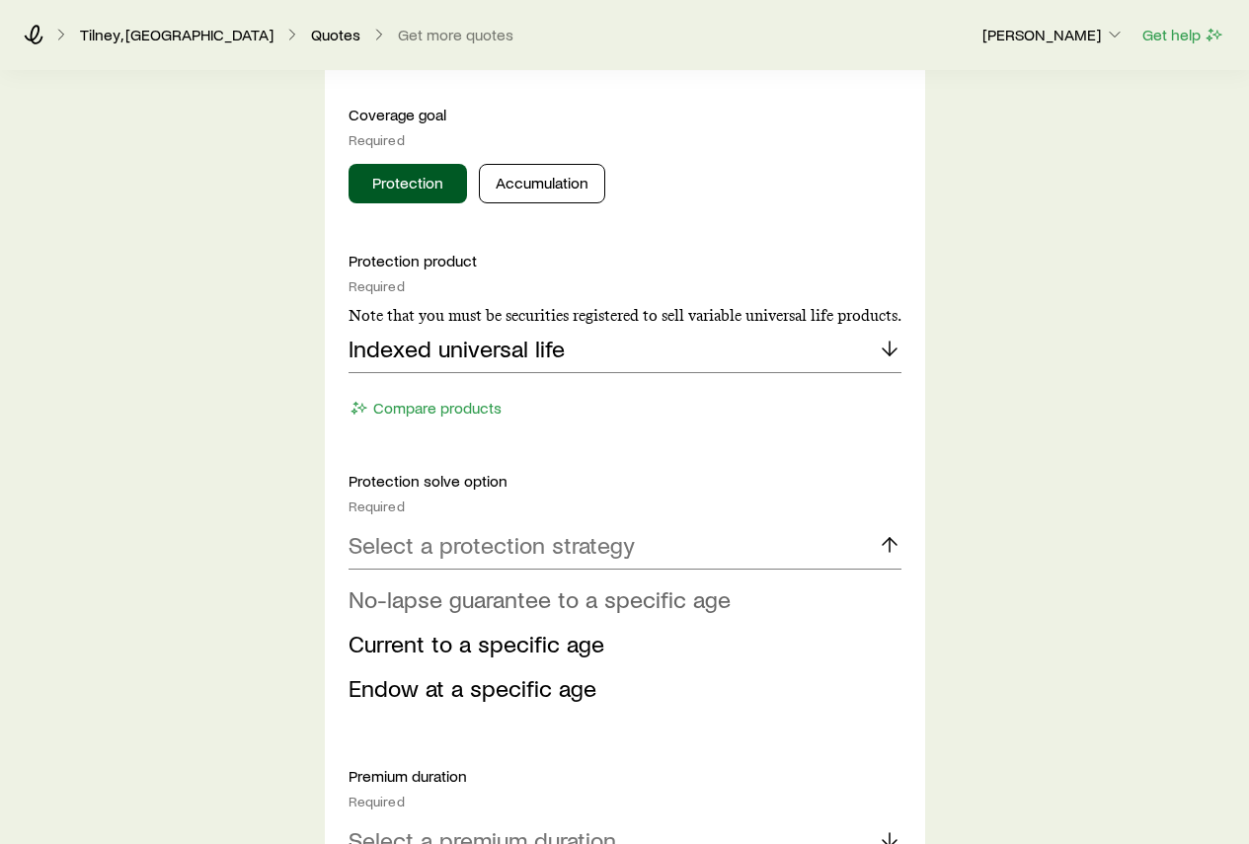
click at [499, 601] on span "No-lapse guarantee to a specific age" at bounding box center [539, 598] width 382 height 29
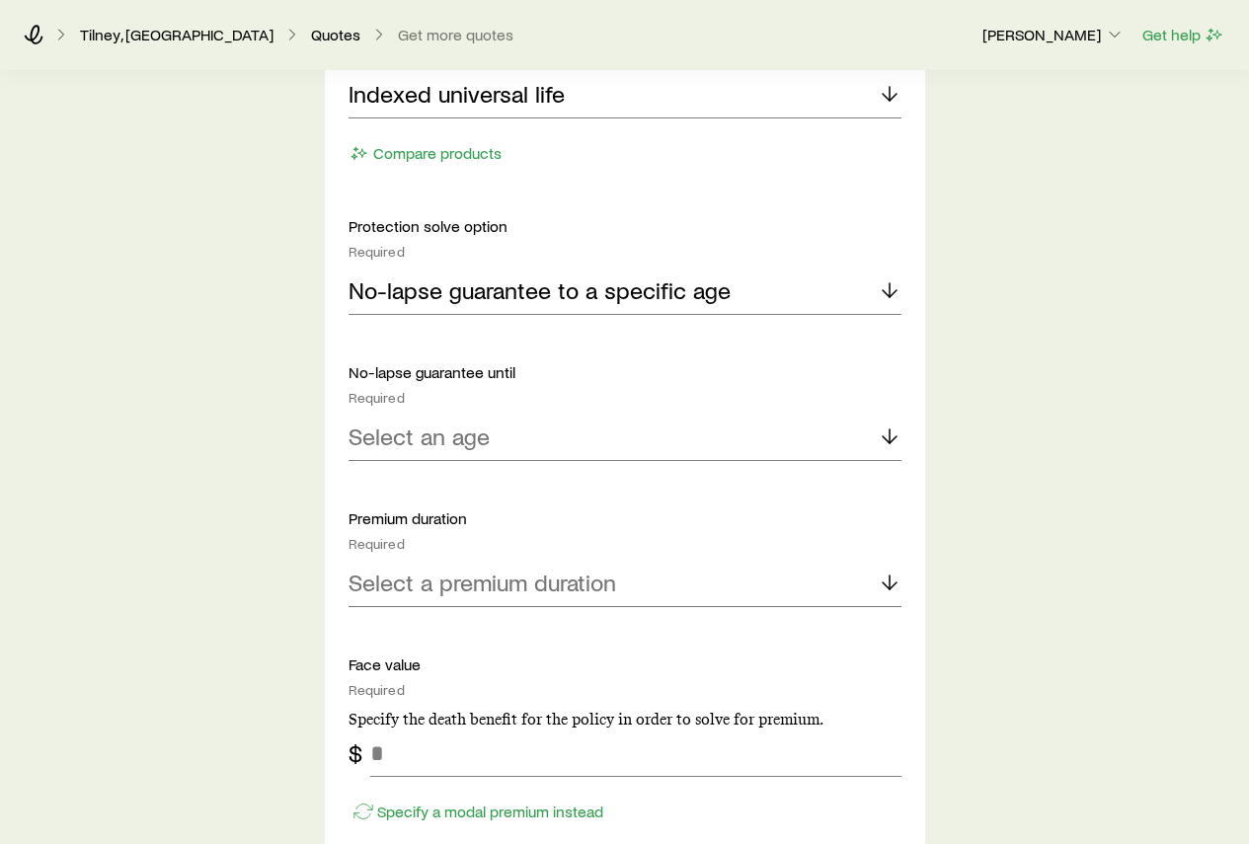
scroll to position [1086, 0]
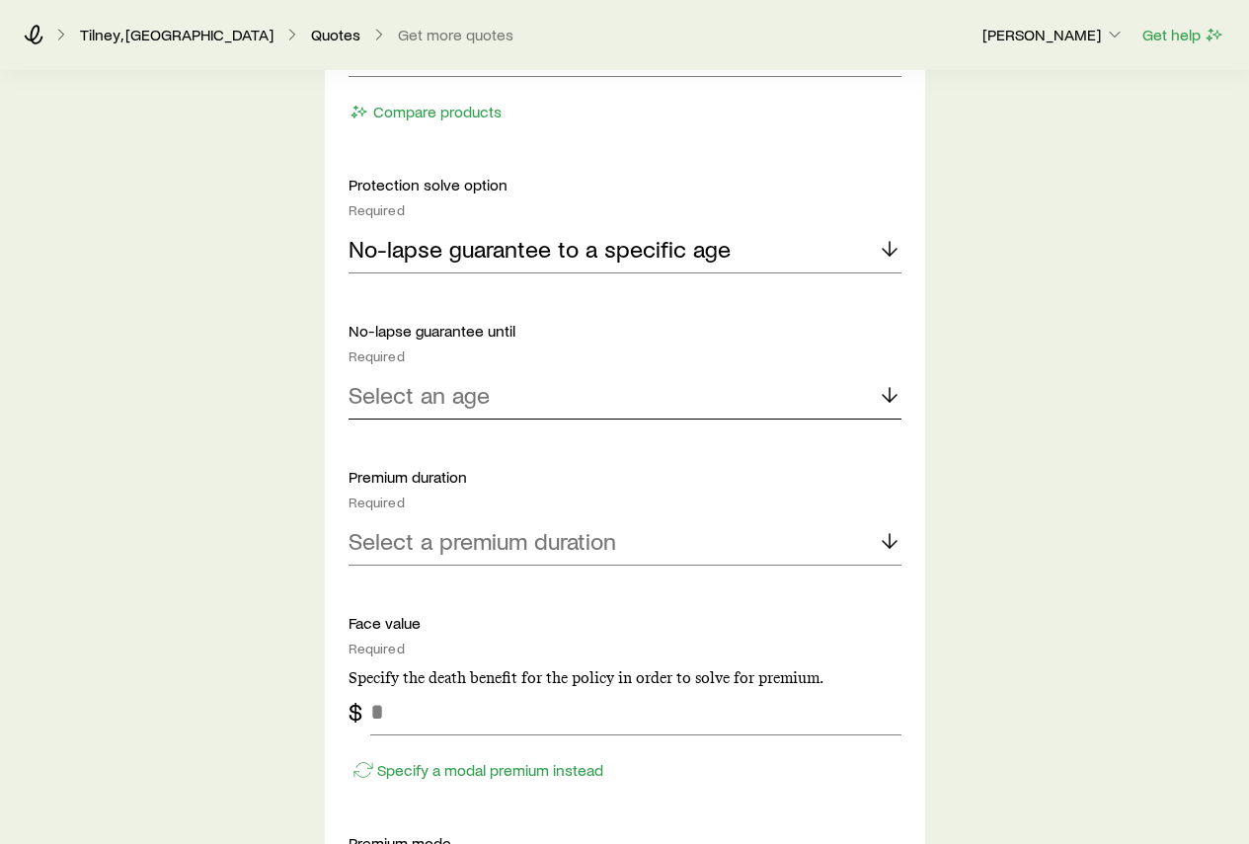
click at [437, 407] on p "Select an age" at bounding box center [418, 395] width 141 height 28
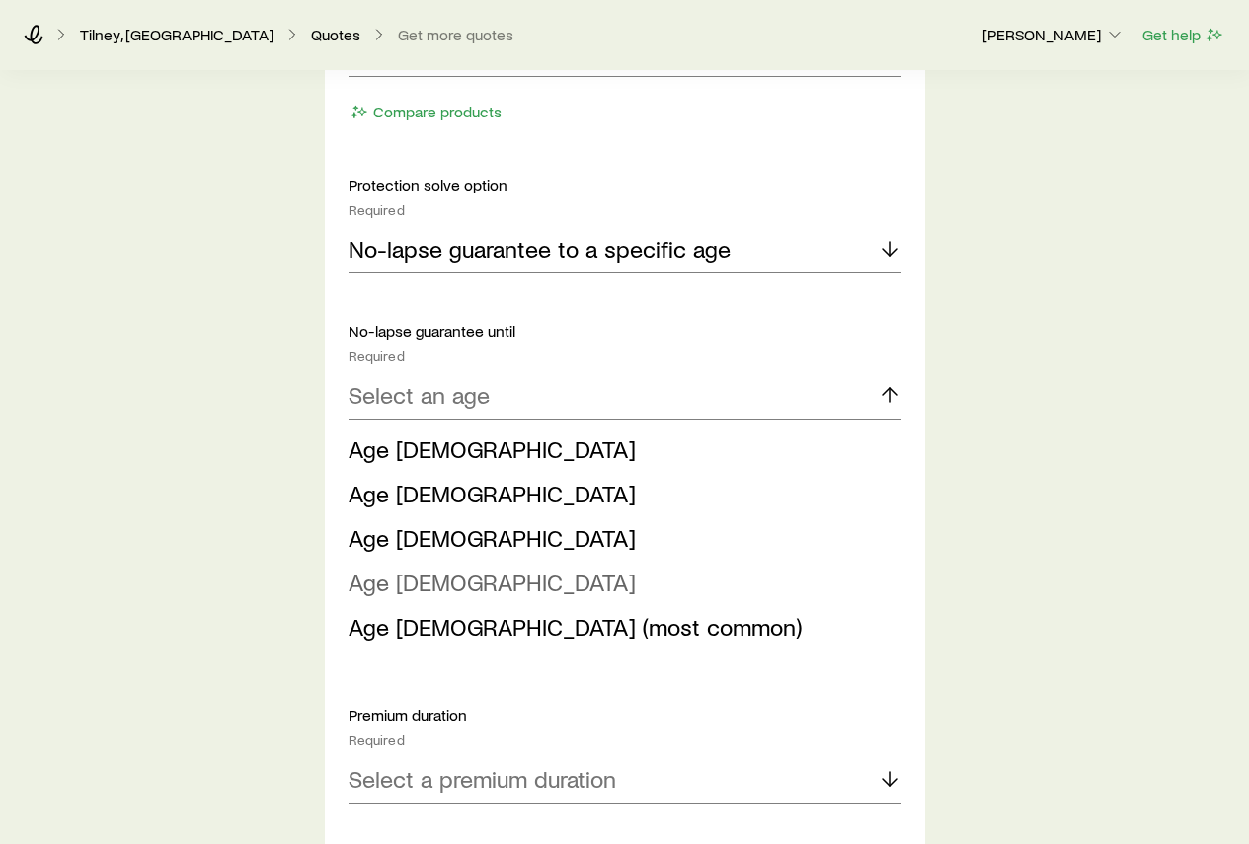
click at [399, 586] on span "Age 100" at bounding box center [491, 582] width 287 height 29
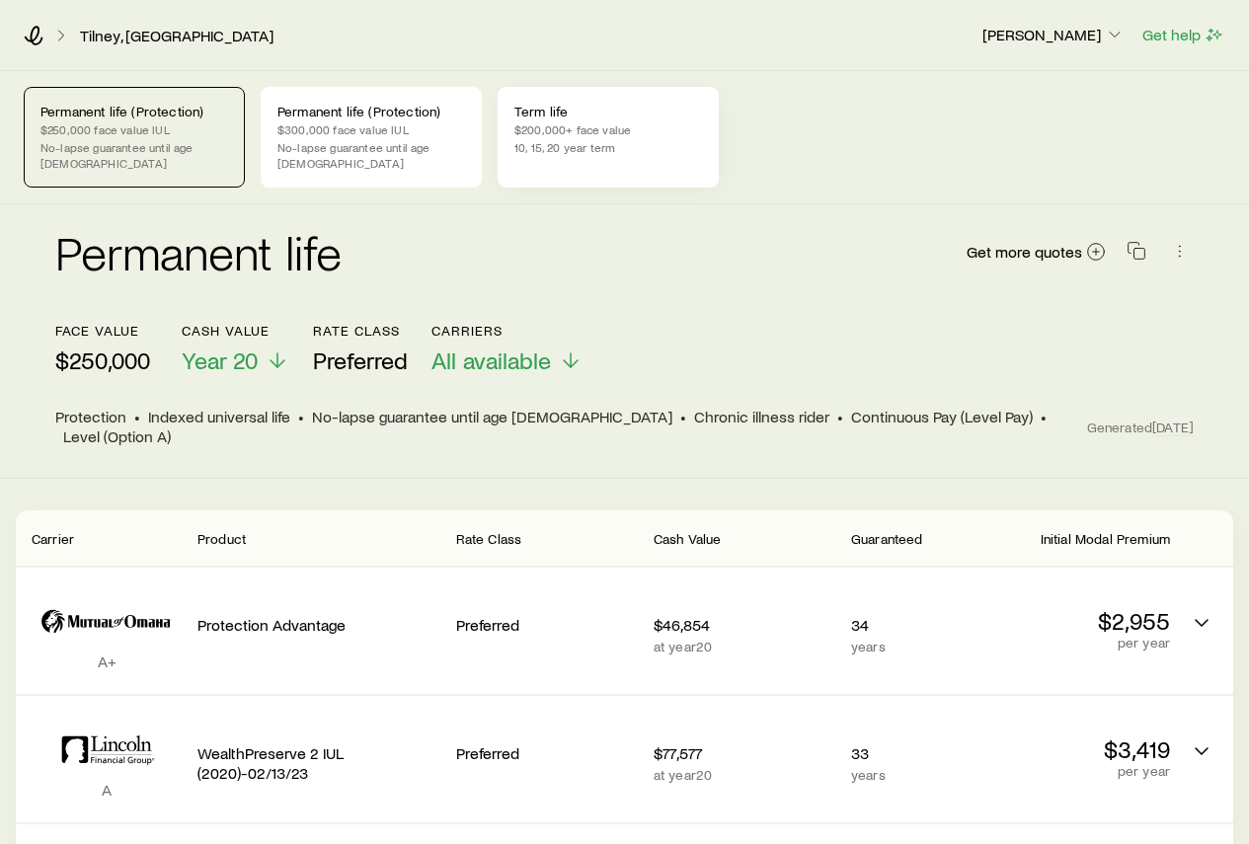
click at [543, 123] on p "$200,000+ face value" at bounding box center [608, 129] width 188 height 16
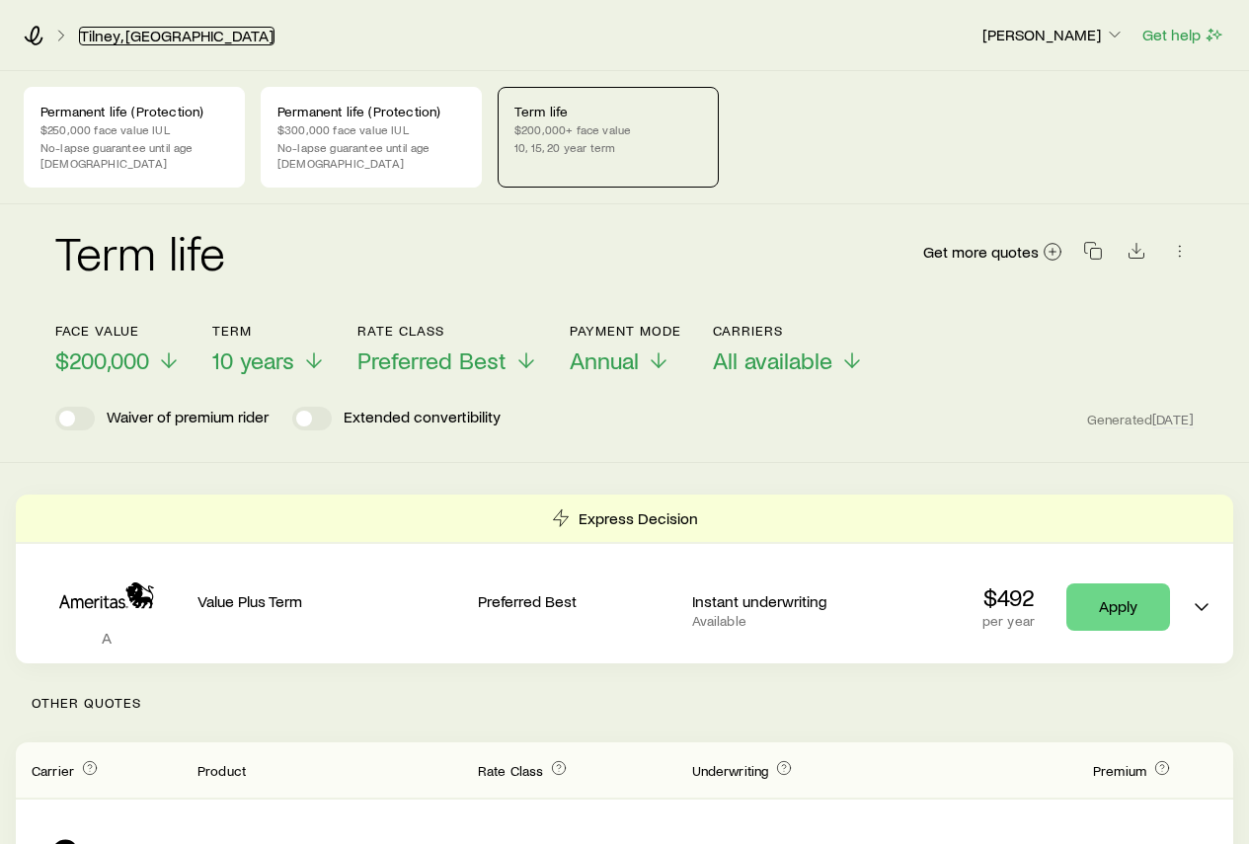
click at [132, 34] on link "Tilney, [GEOGRAPHIC_DATA]" at bounding box center [176, 36] width 195 height 19
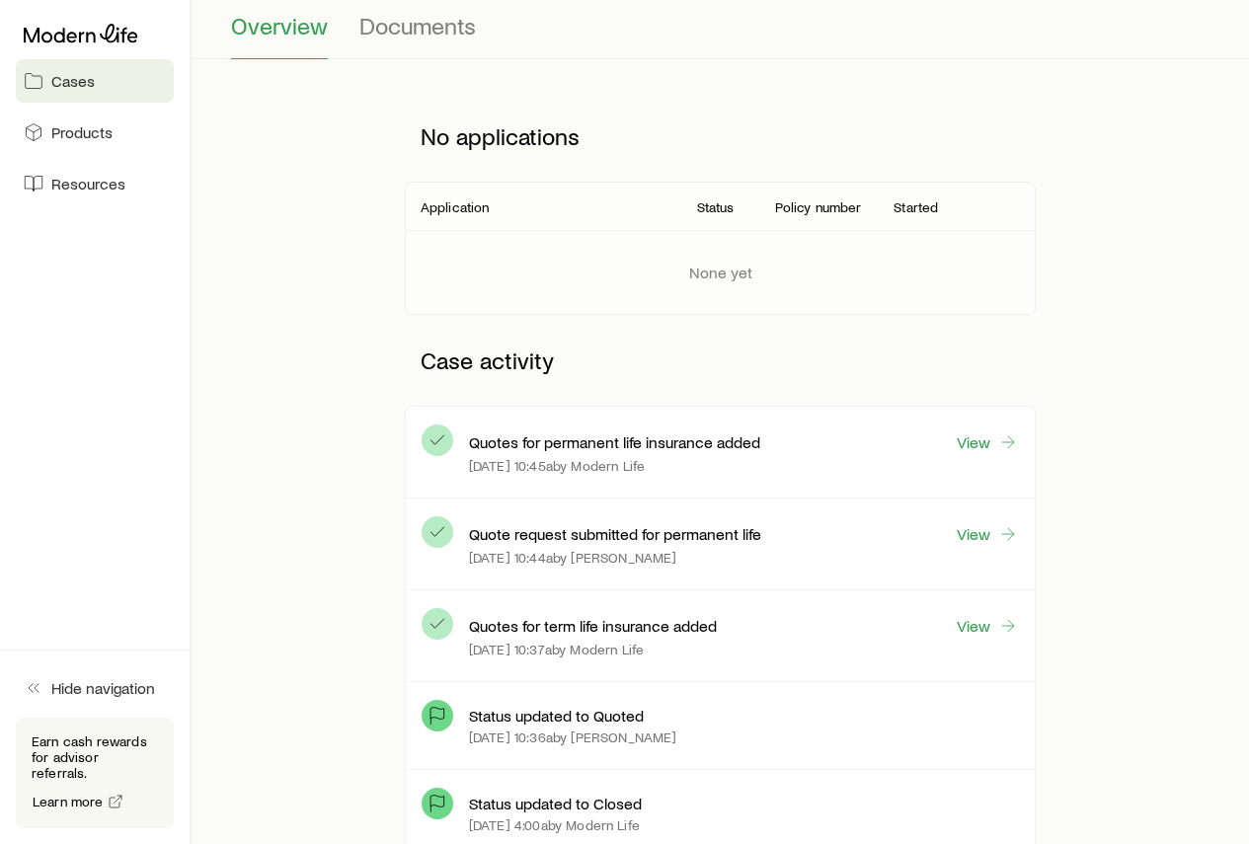
scroll to position [197, 0]
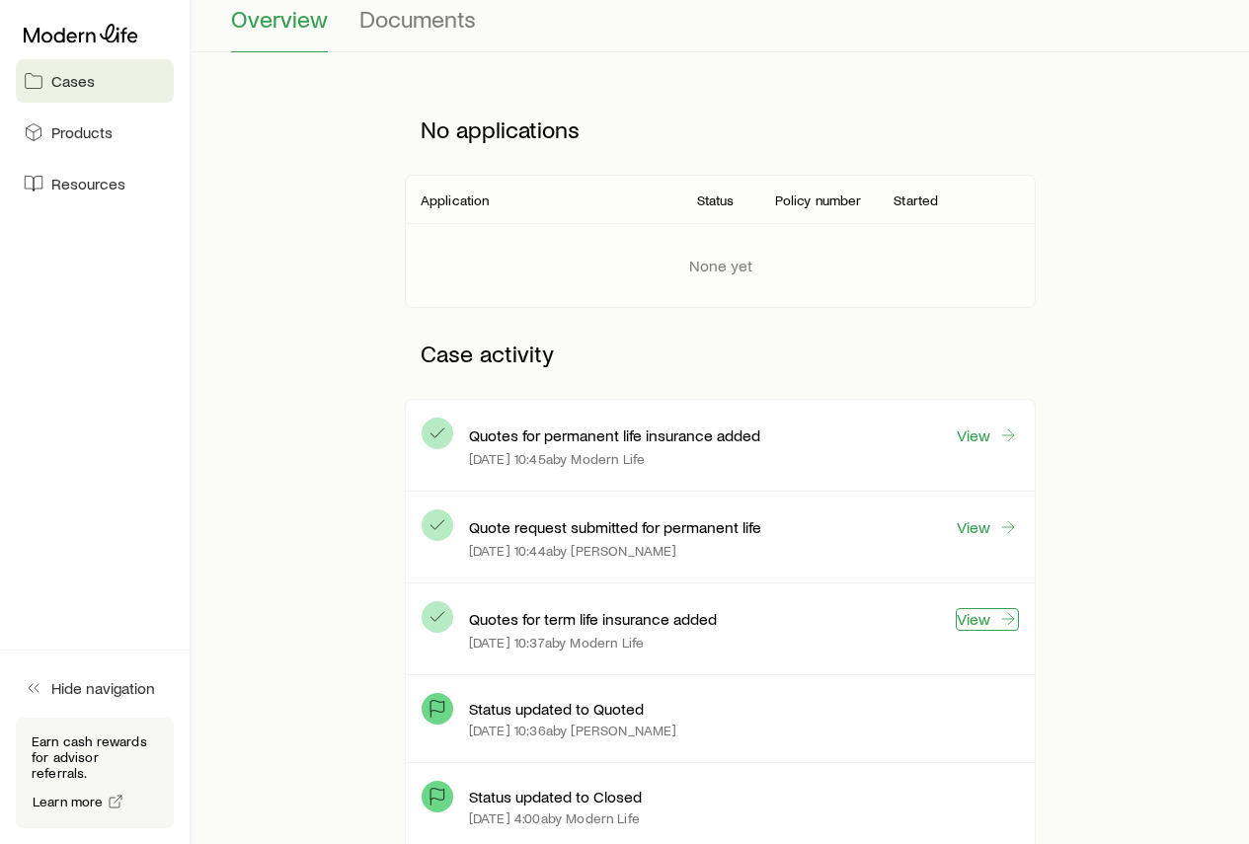
click at [971, 624] on link "View" at bounding box center [987, 619] width 63 height 23
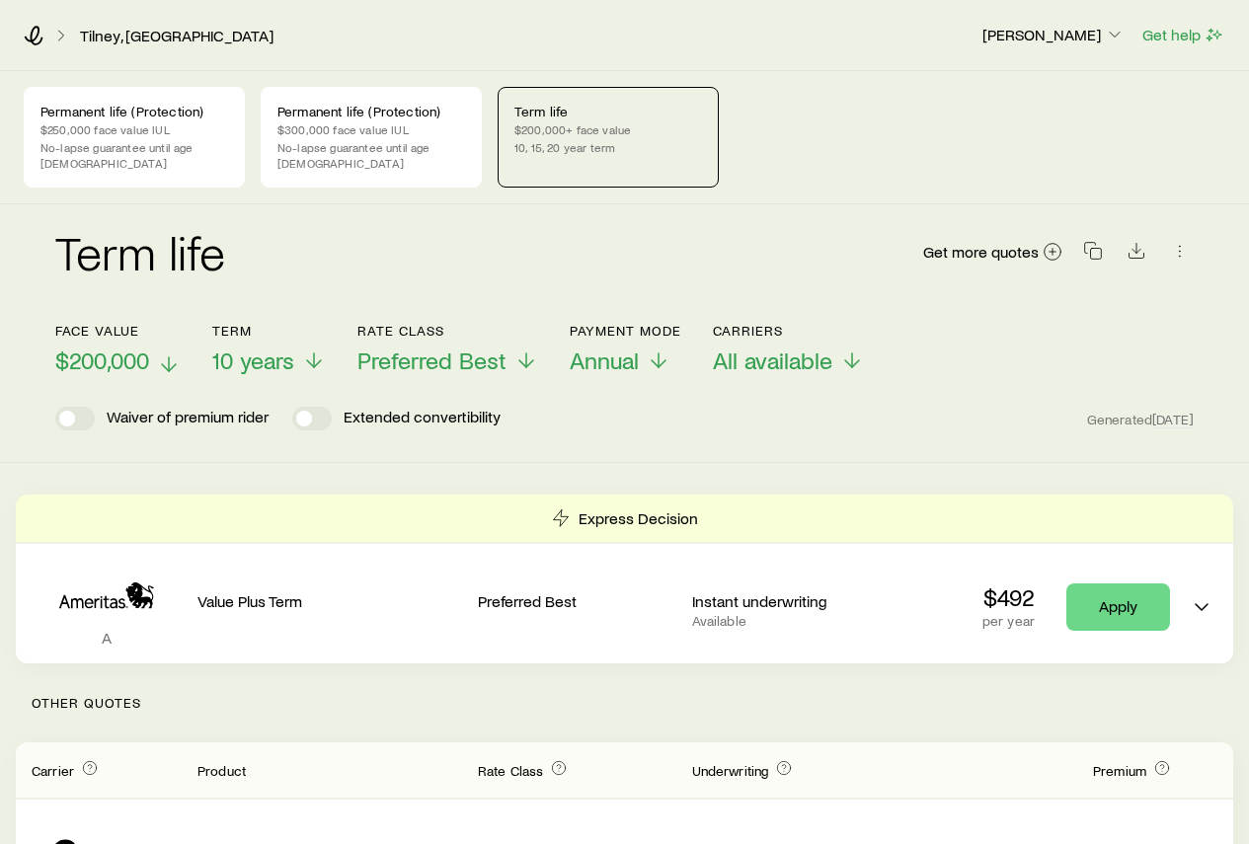
click at [164, 364] on polyline at bounding box center [169, 367] width 14 height 7
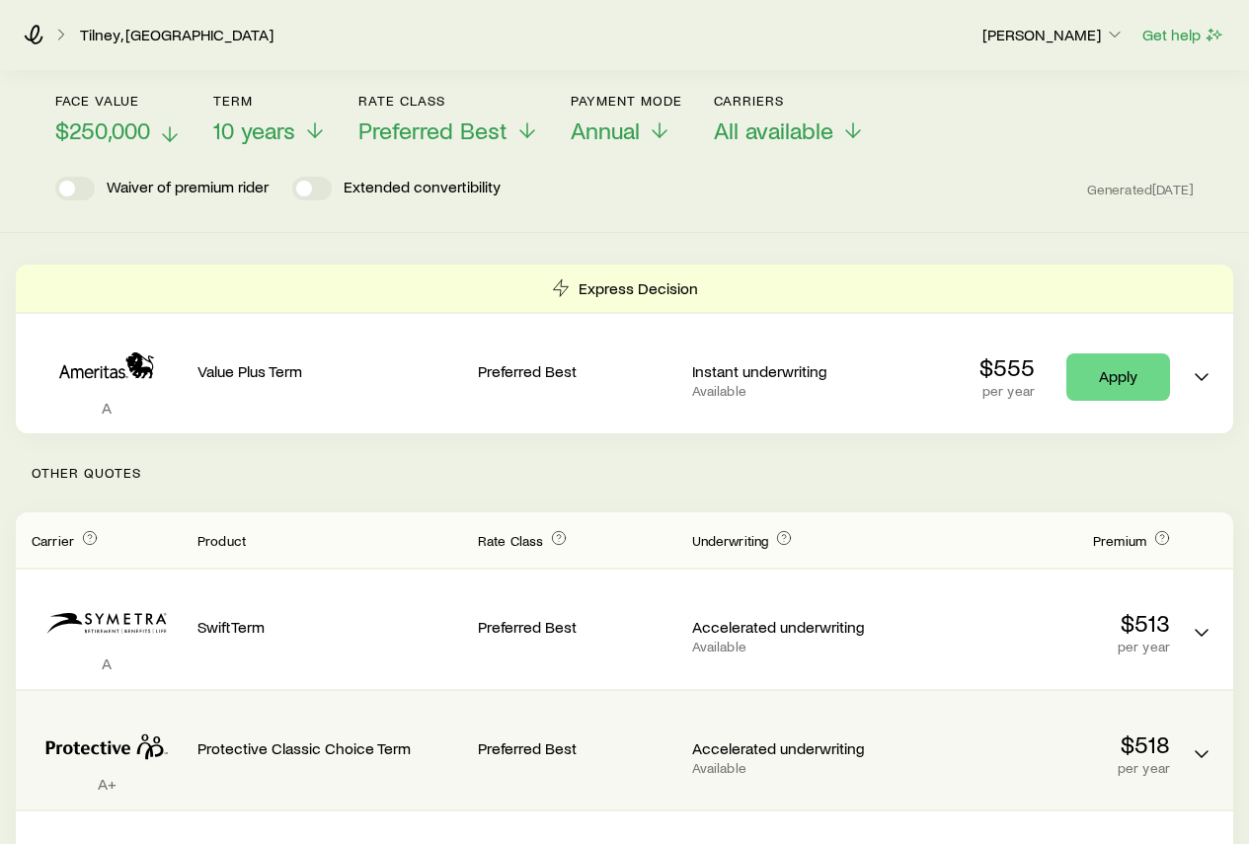
scroll to position [99, 0]
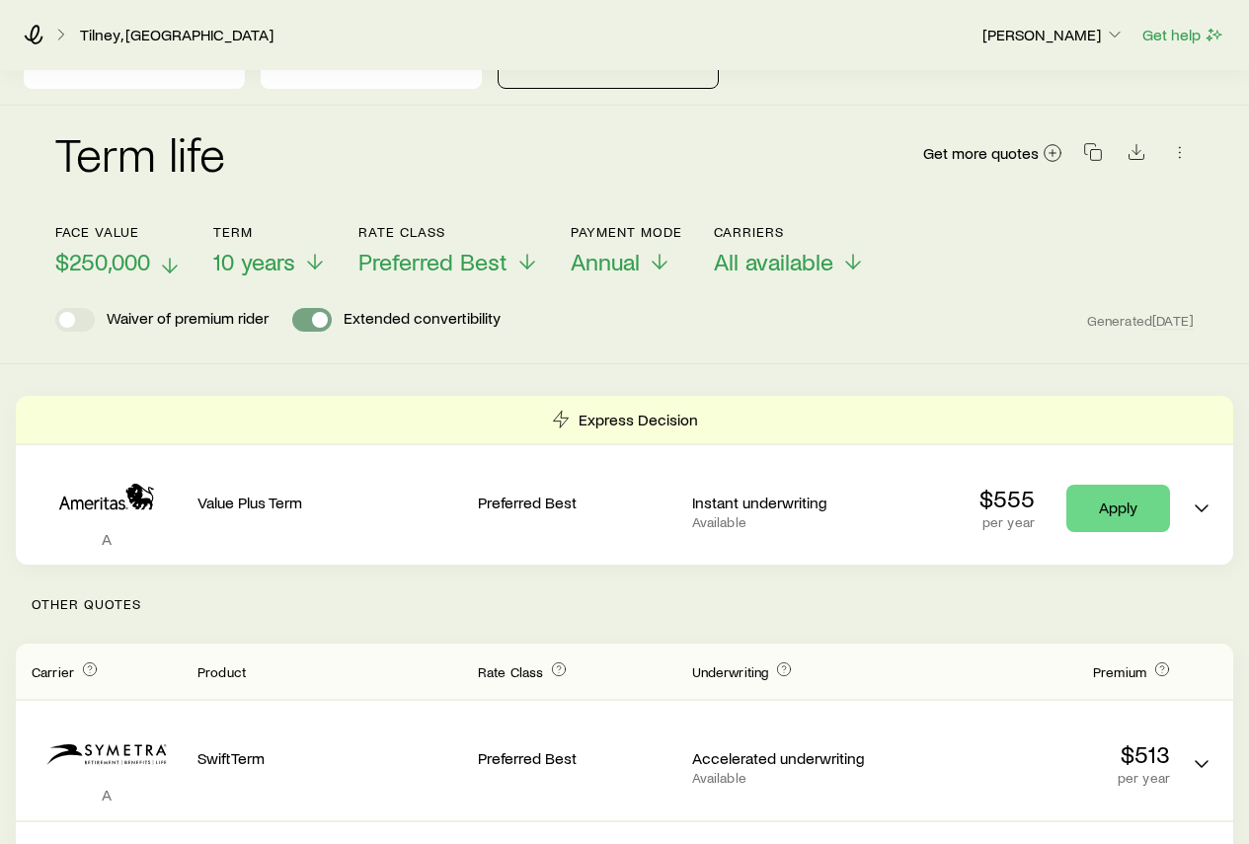
click at [322, 312] on span at bounding box center [320, 320] width 16 height 16
click at [308, 312] on span at bounding box center [304, 320] width 16 height 16
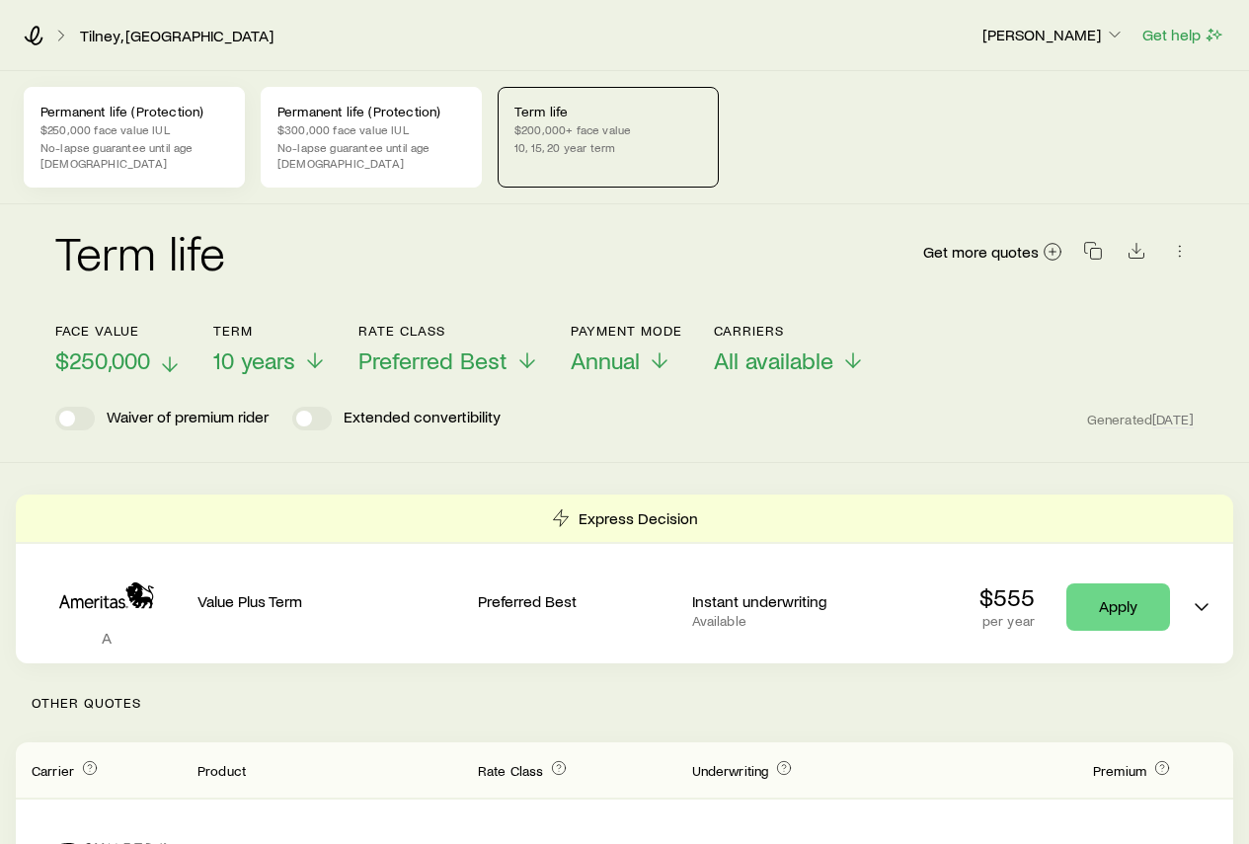
click at [162, 132] on p "$250,000 face value IUL" at bounding box center [134, 129] width 188 height 16
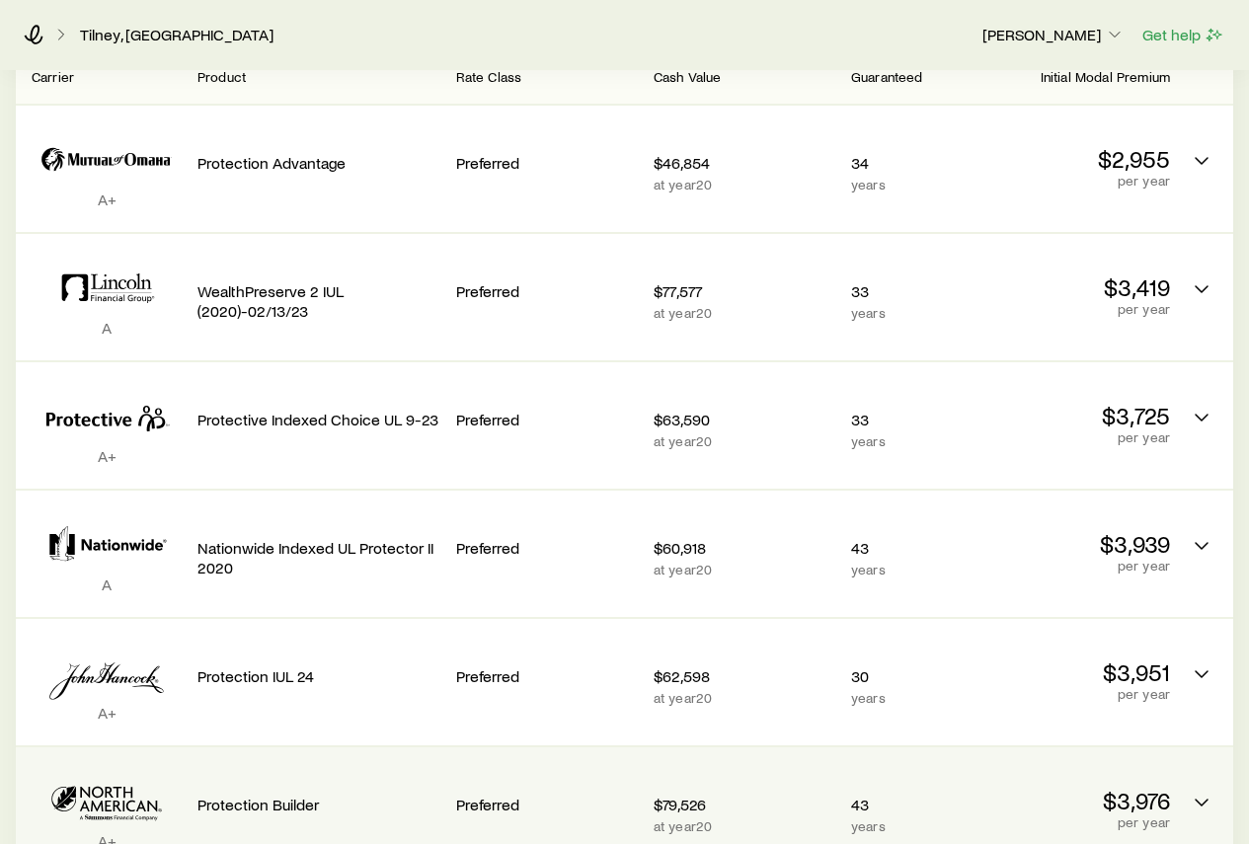
scroll to position [395, 0]
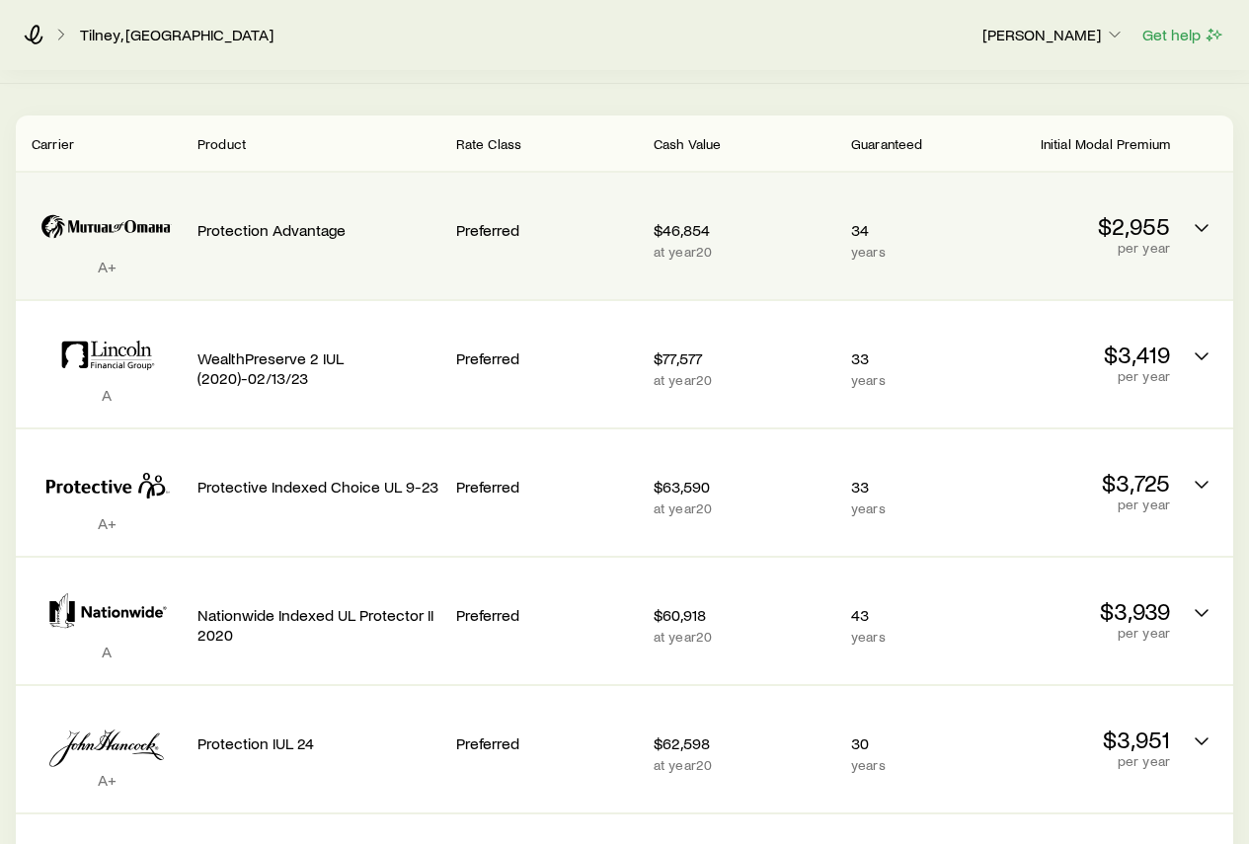
click at [290, 220] on p "Protection Advantage" at bounding box center [318, 230] width 243 height 20
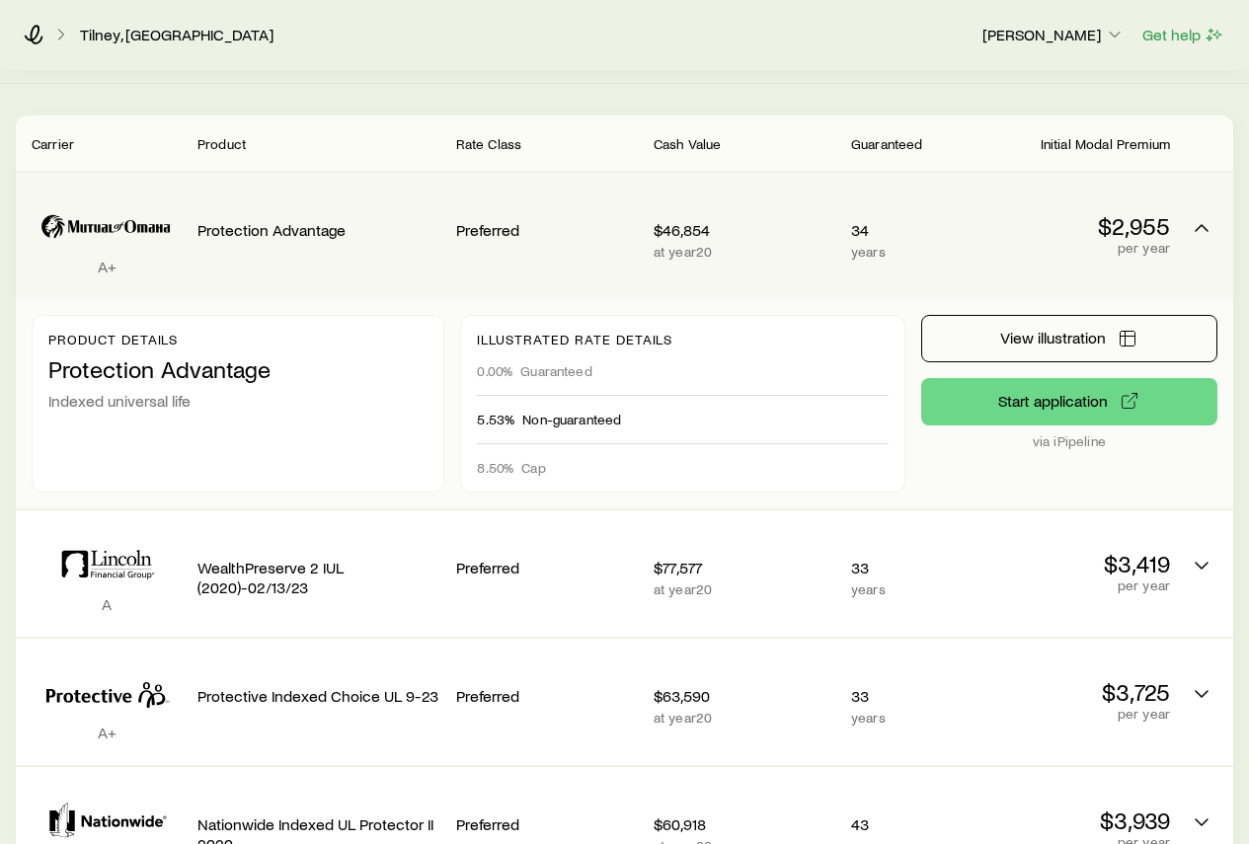
click at [296, 223] on div "Protection Advantage" at bounding box center [318, 226] width 243 height 75
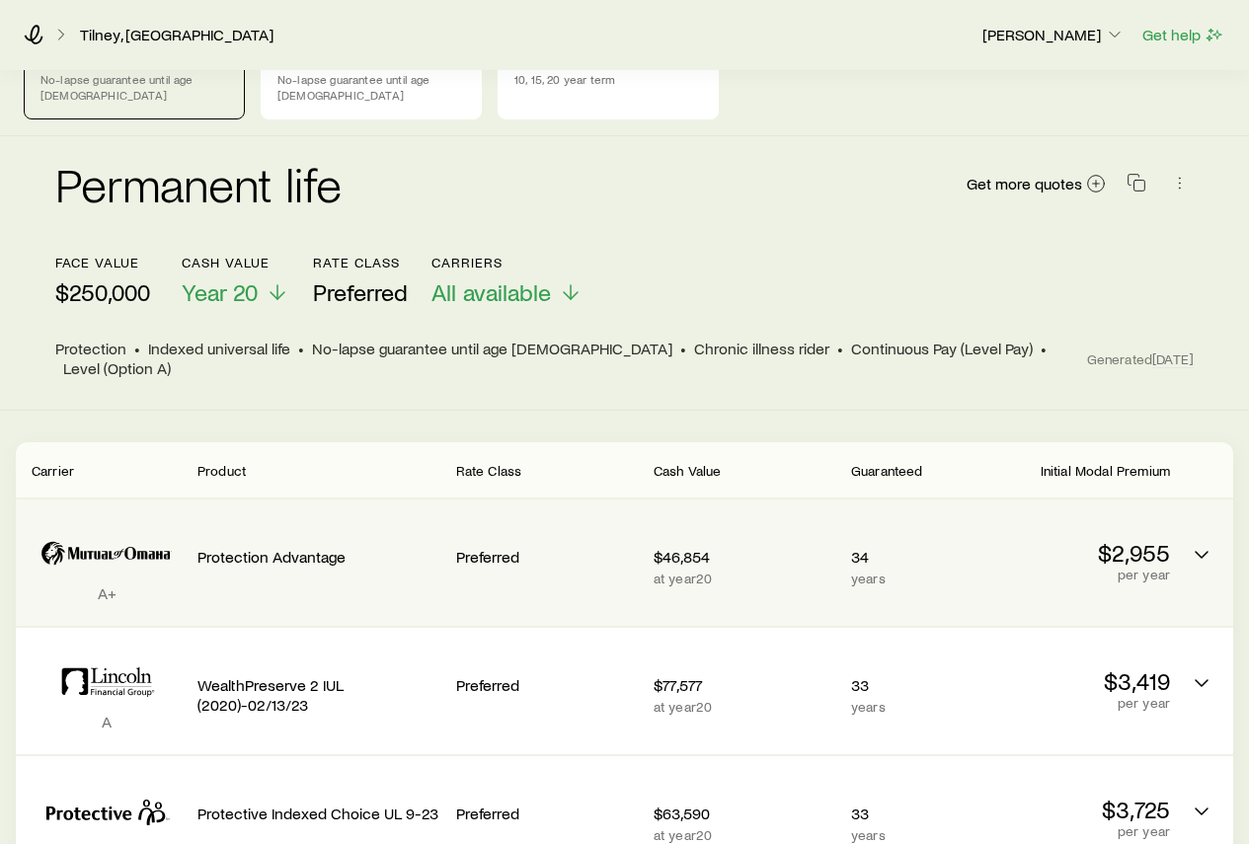
scroll to position [0, 0]
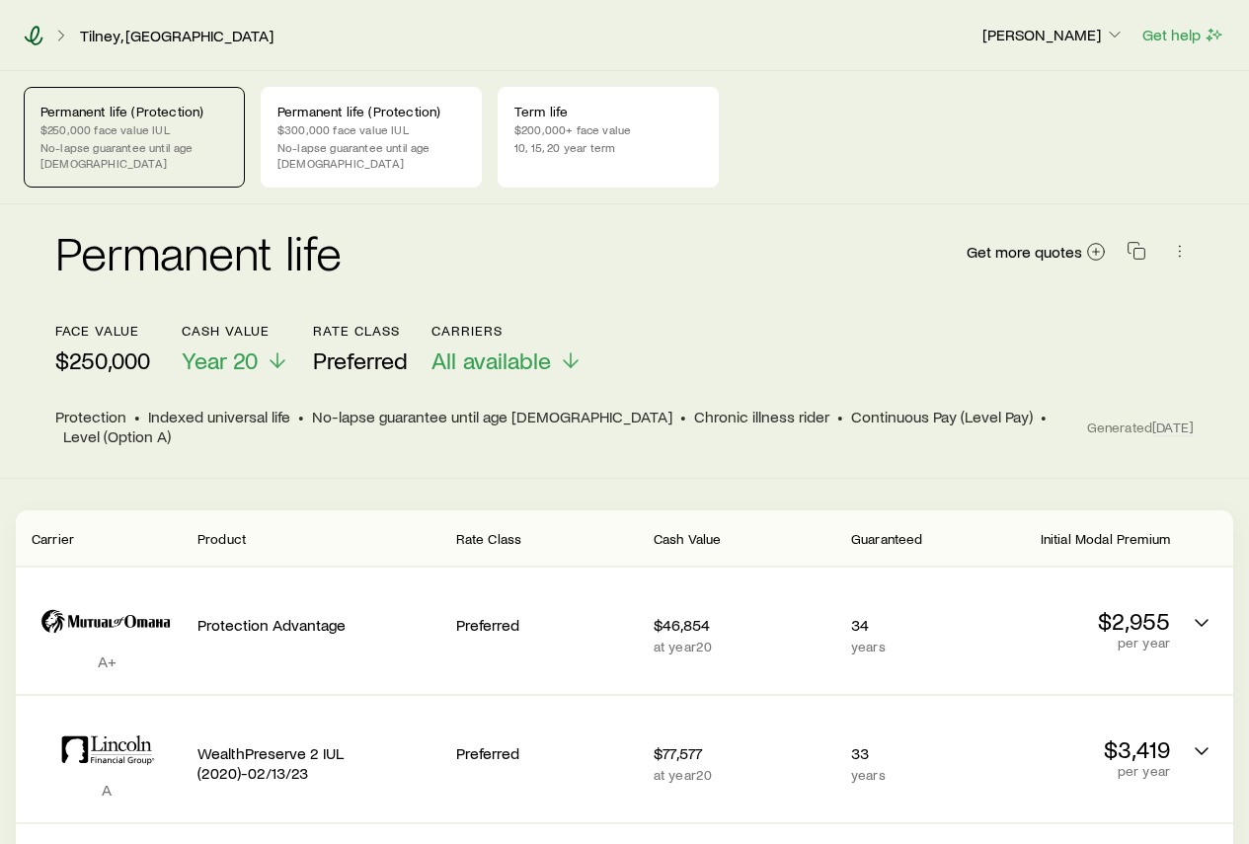
click at [33, 34] on icon at bounding box center [34, 36] width 20 height 20
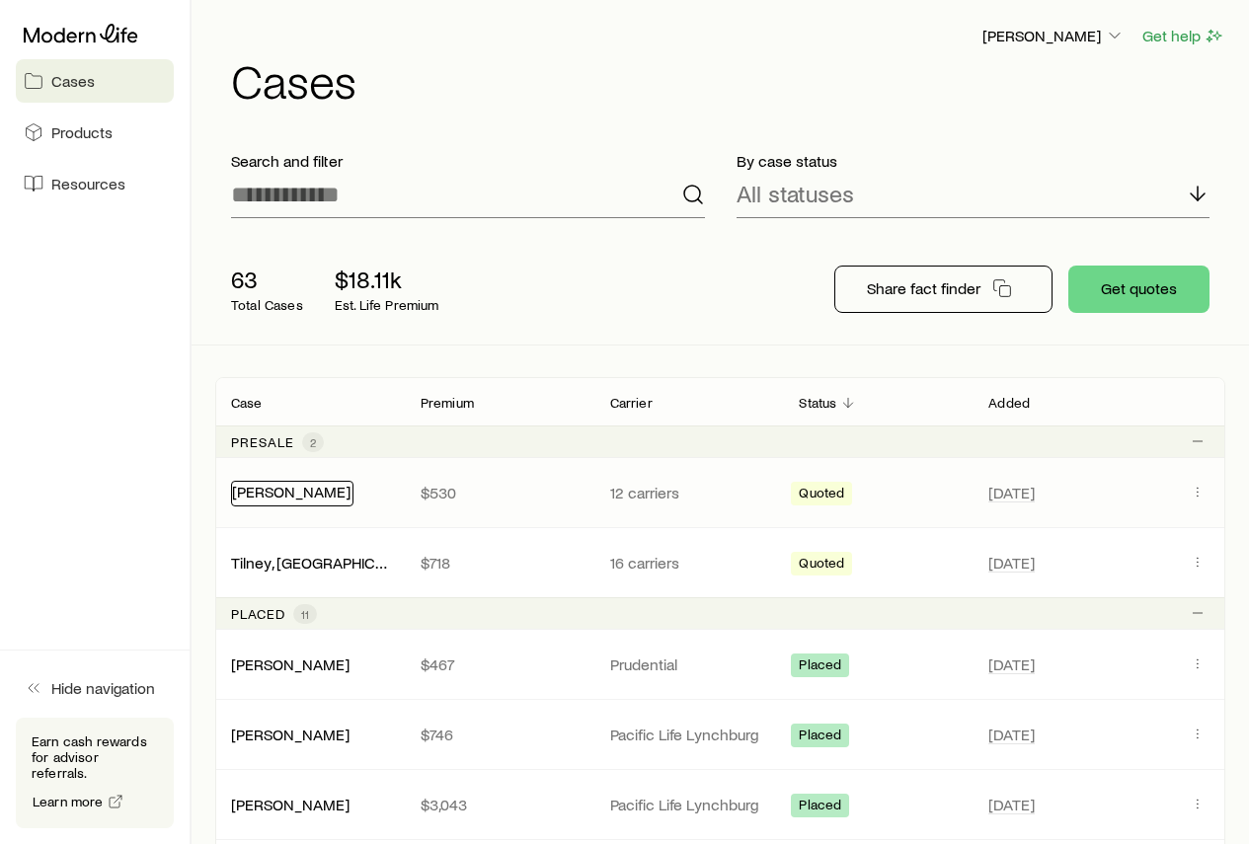
click at [295, 497] on link "[PERSON_NAME]" at bounding box center [291, 491] width 118 height 19
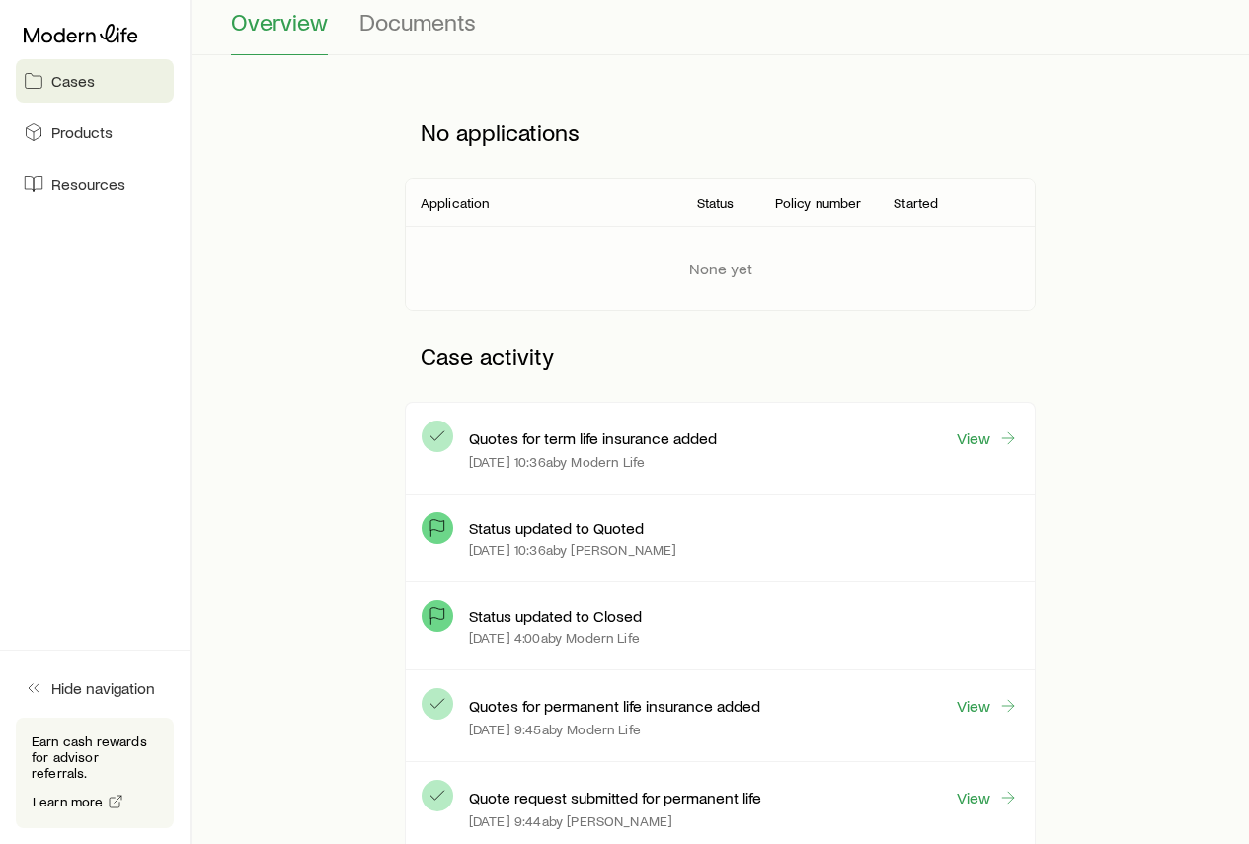
scroll to position [197, 0]
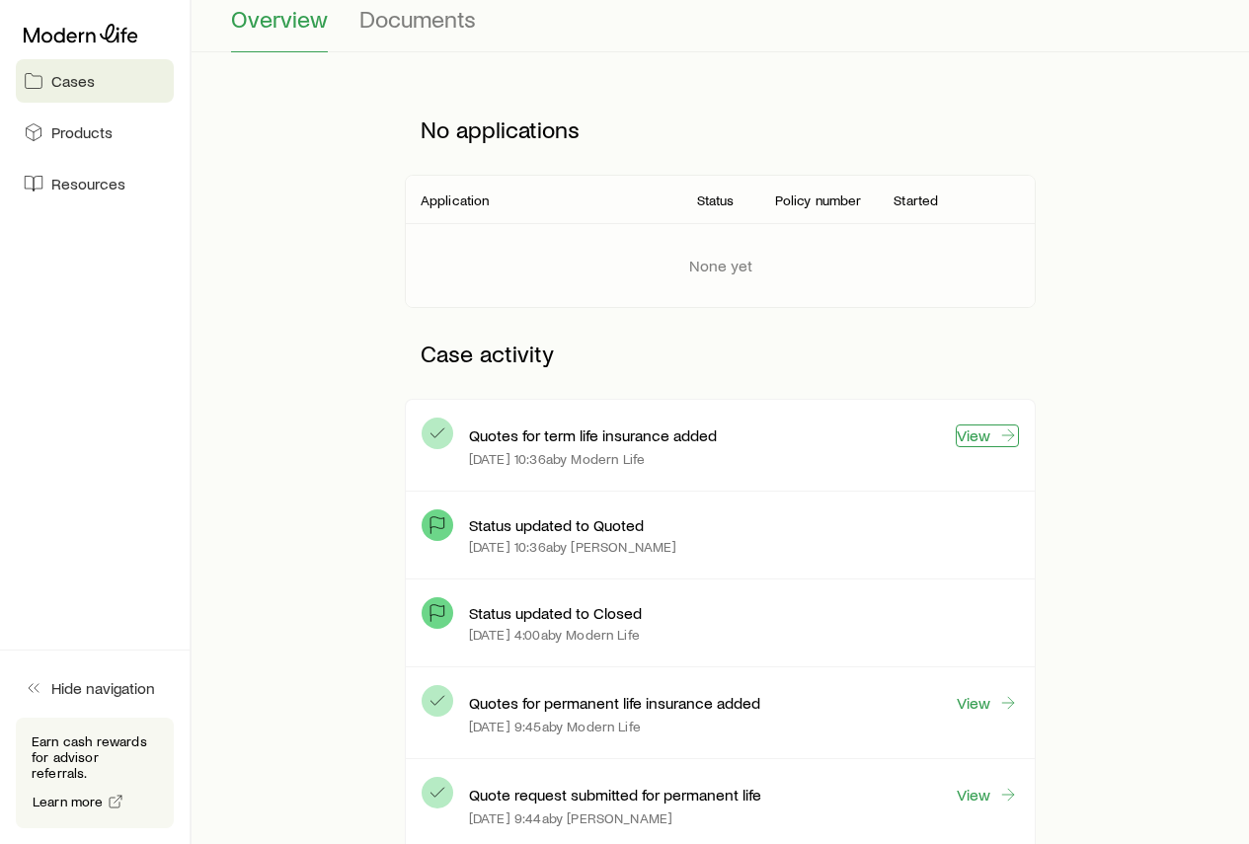
click at [981, 440] on link "View" at bounding box center [987, 436] width 63 height 23
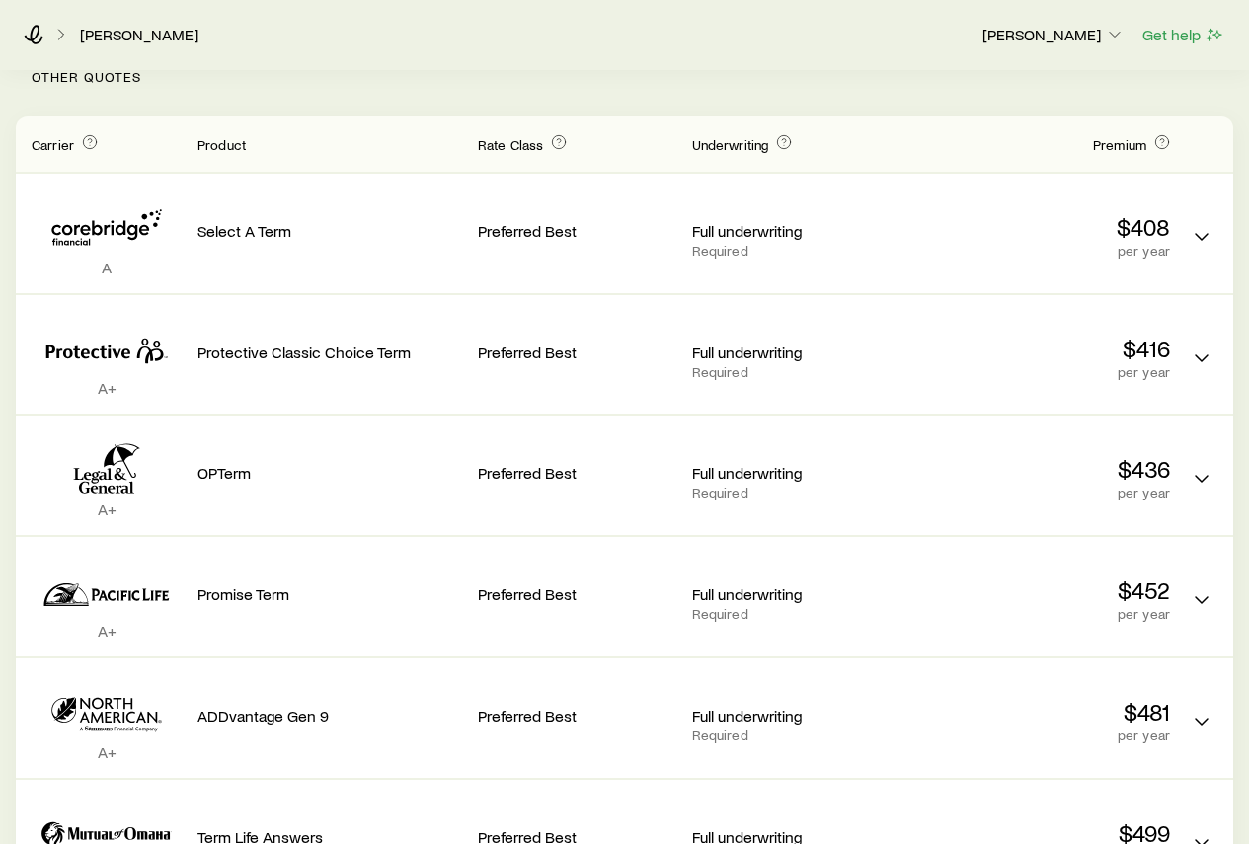
scroll to position [624, 0]
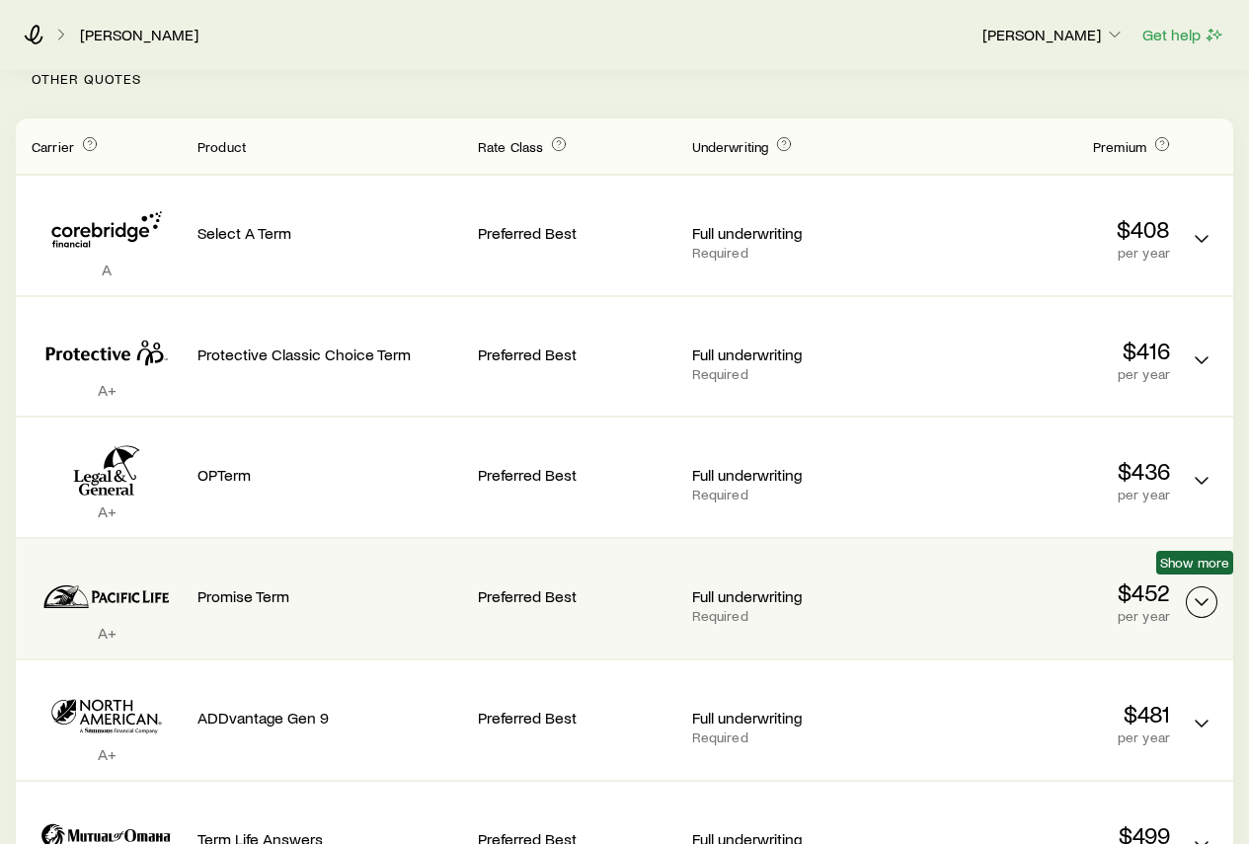
click at [1213, 586] on button "Term quotes" at bounding box center [1202, 602] width 32 height 32
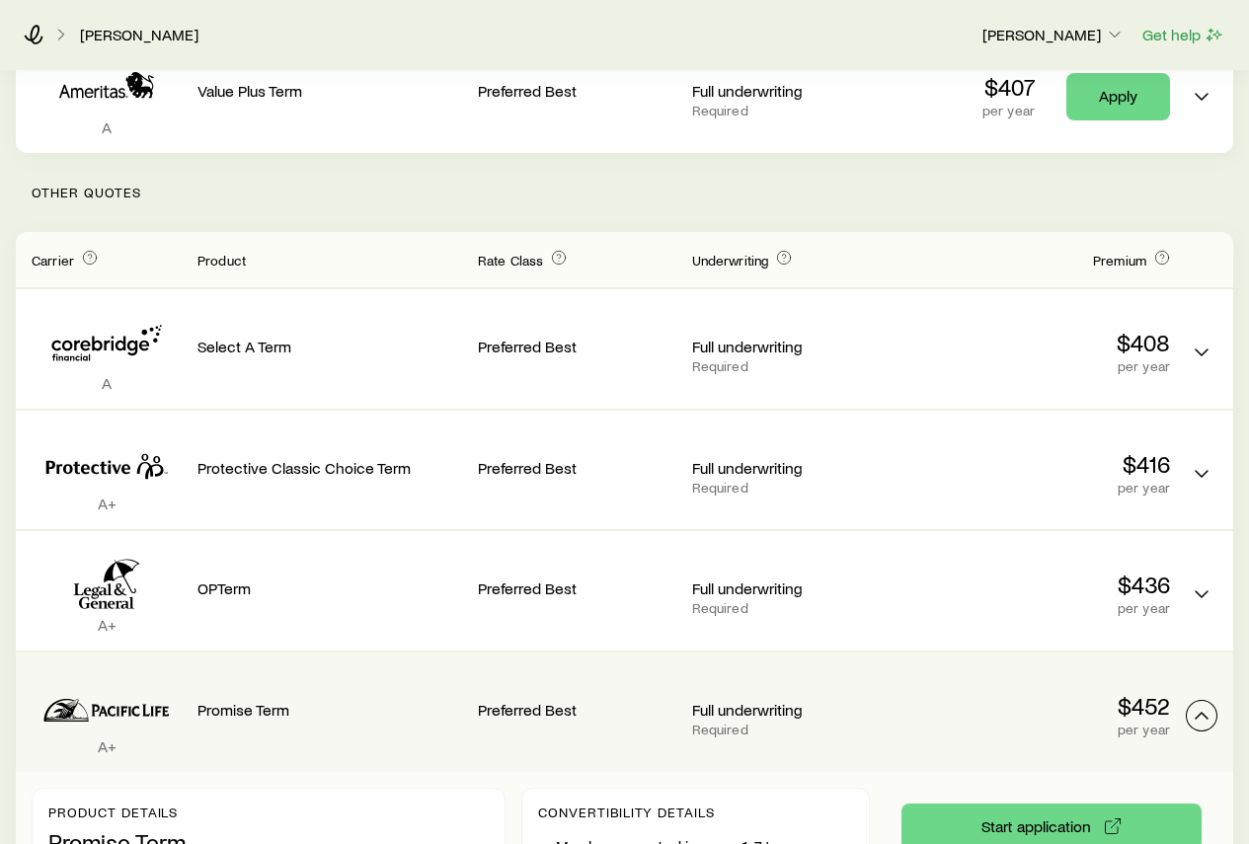
scroll to position [426, 0]
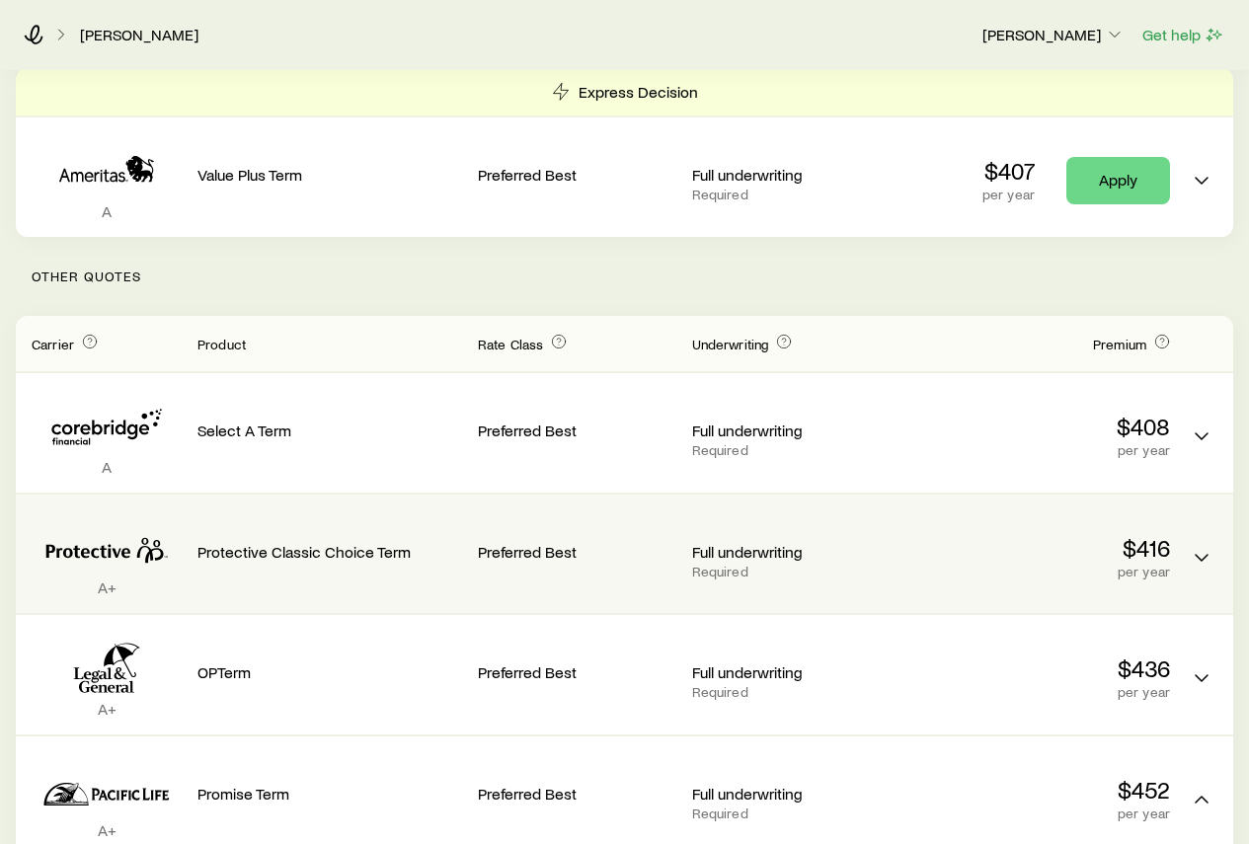
click at [737, 542] on p "Full underwriting" at bounding box center [791, 552] width 198 height 20
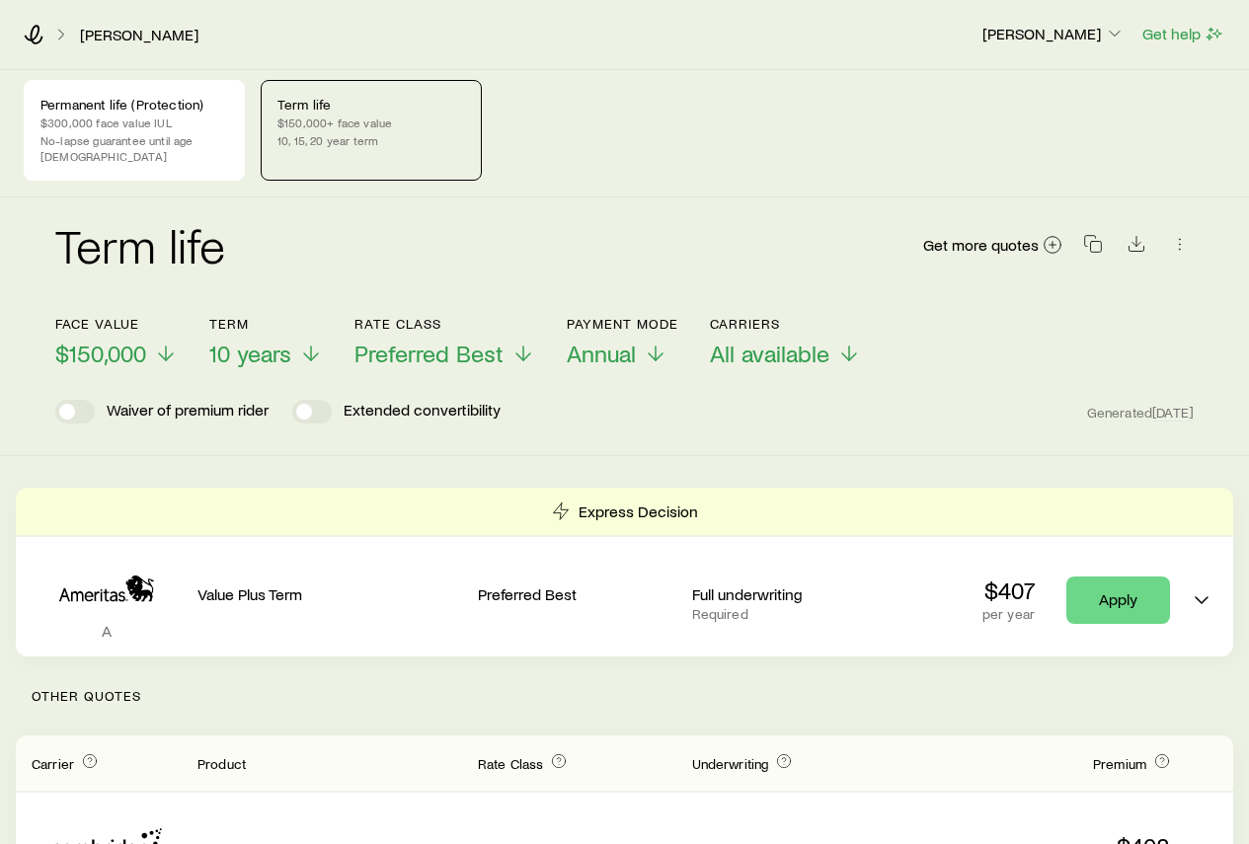
scroll to position [0, 0]
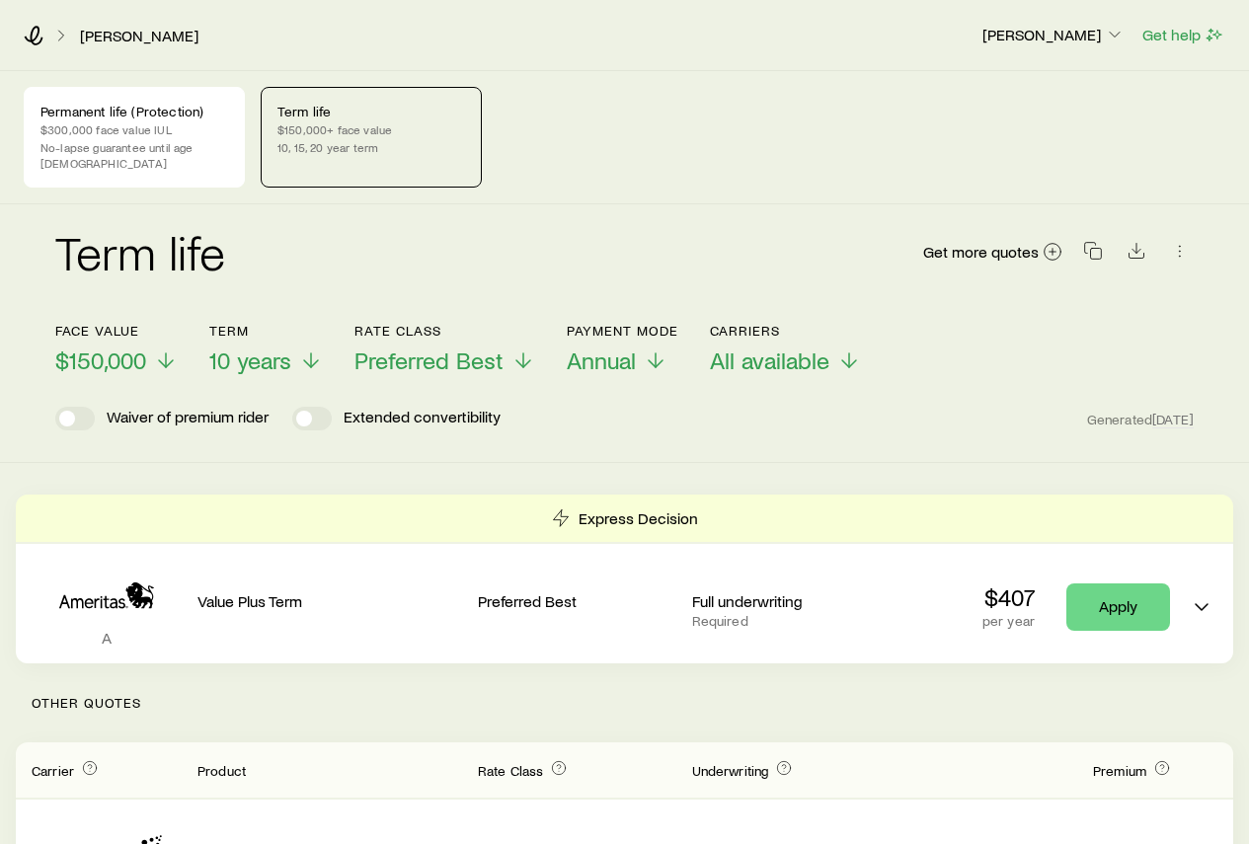
click at [570, 508] on icon "Term quotes" at bounding box center [561, 518] width 20 height 20
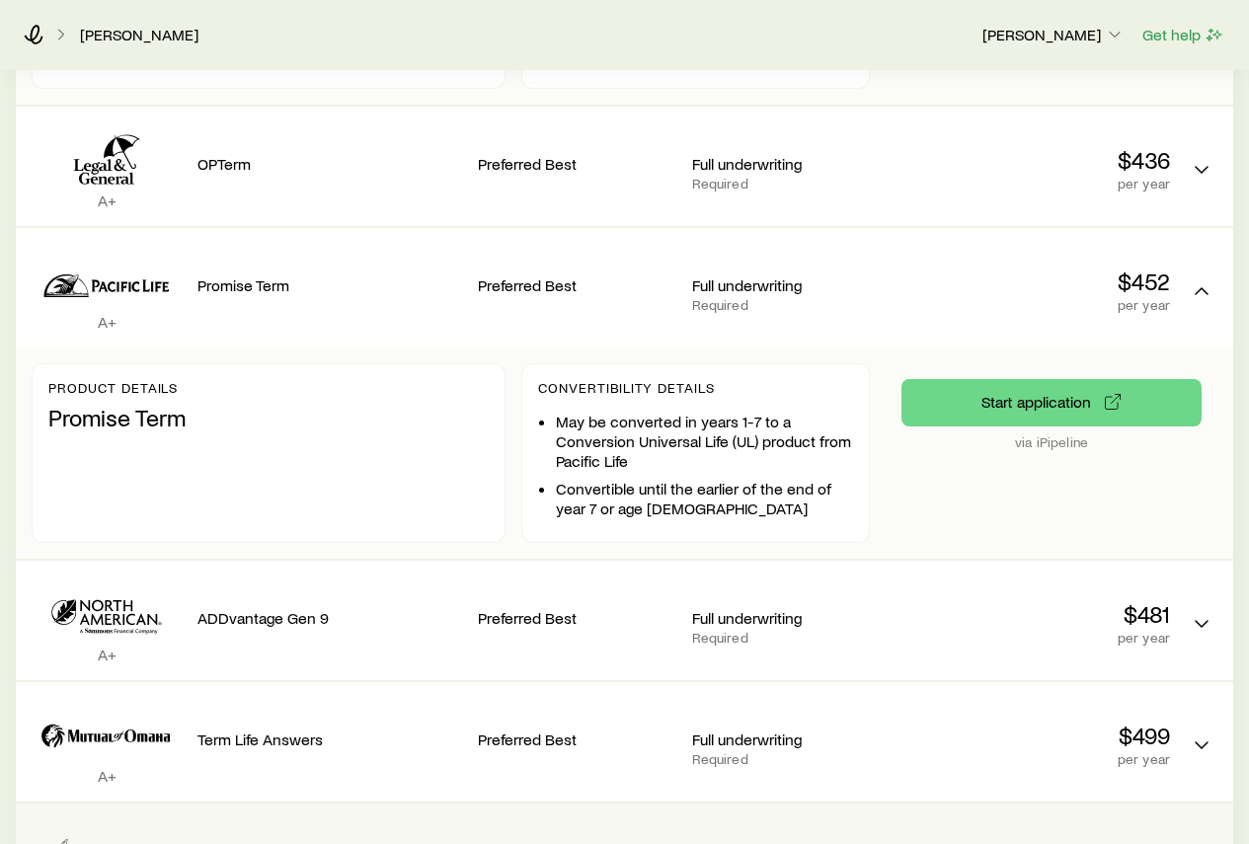
scroll to position [1193, 0]
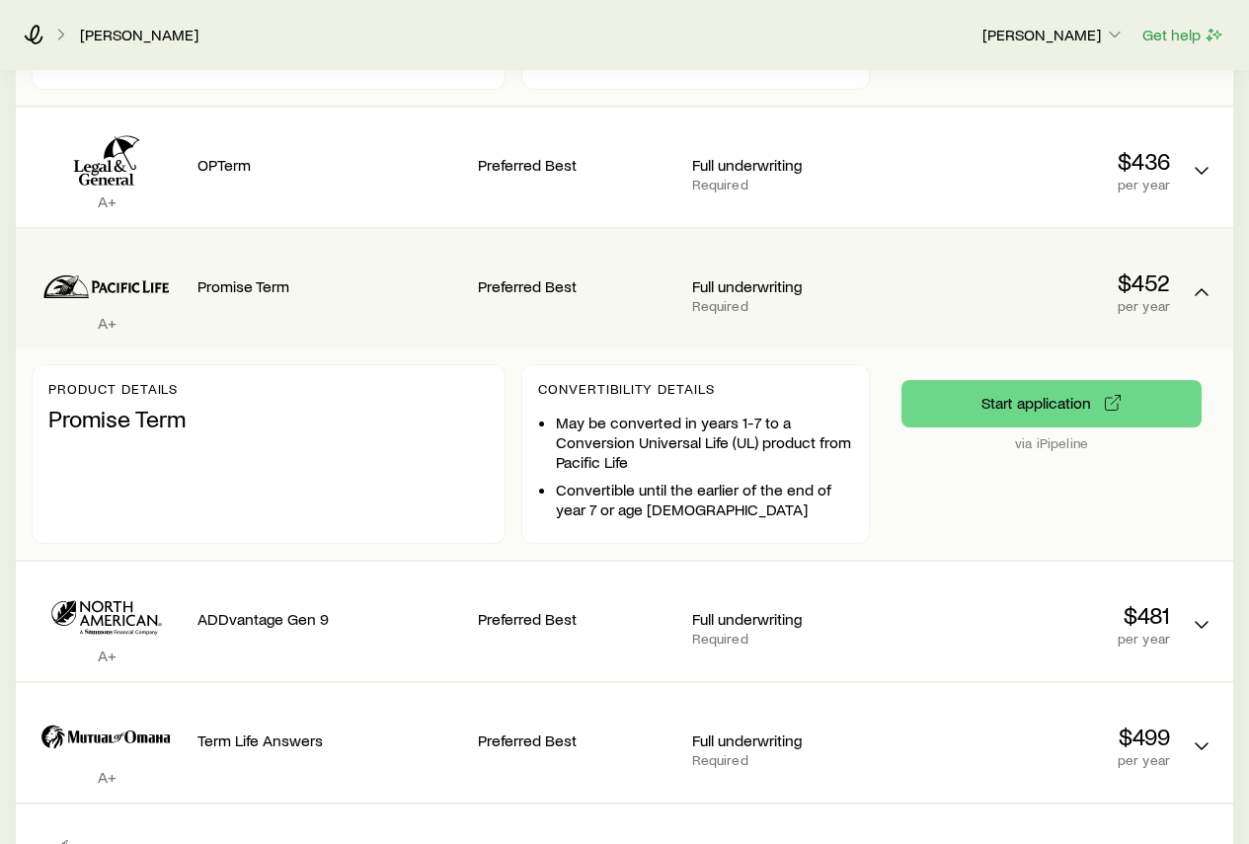
click at [454, 309] on div "Promise Term" at bounding box center [329, 289] width 265 height 88
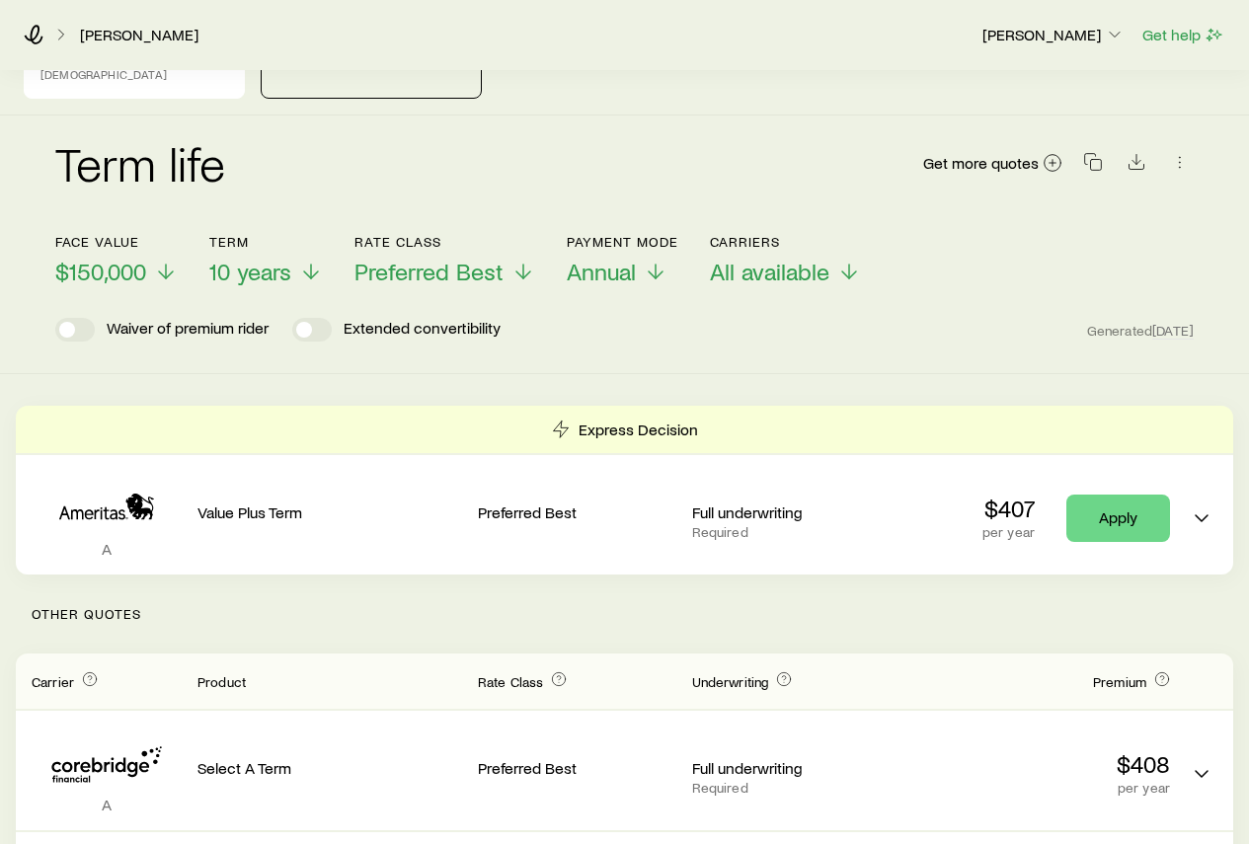
scroll to position [0, 0]
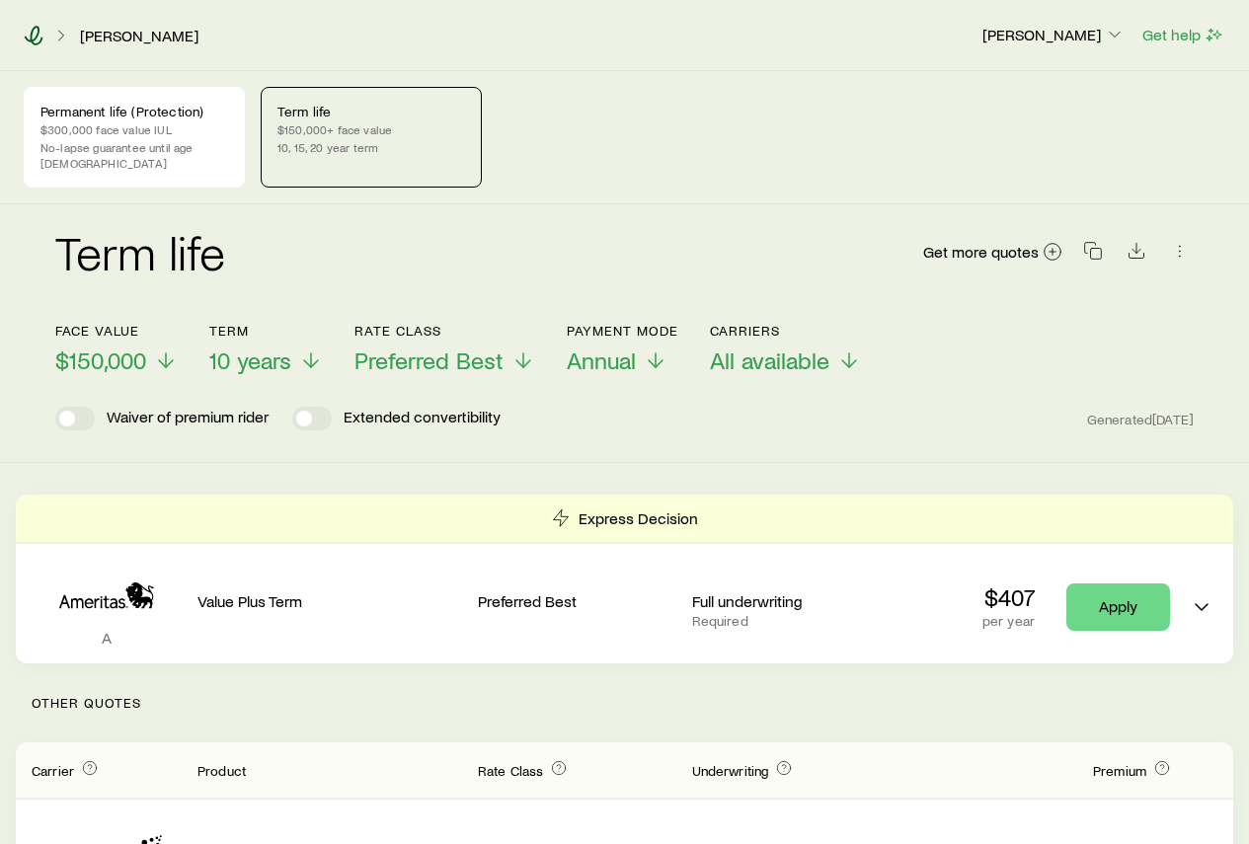
click at [29, 35] on icon at bounding box center [34, 36] width 20 height 20
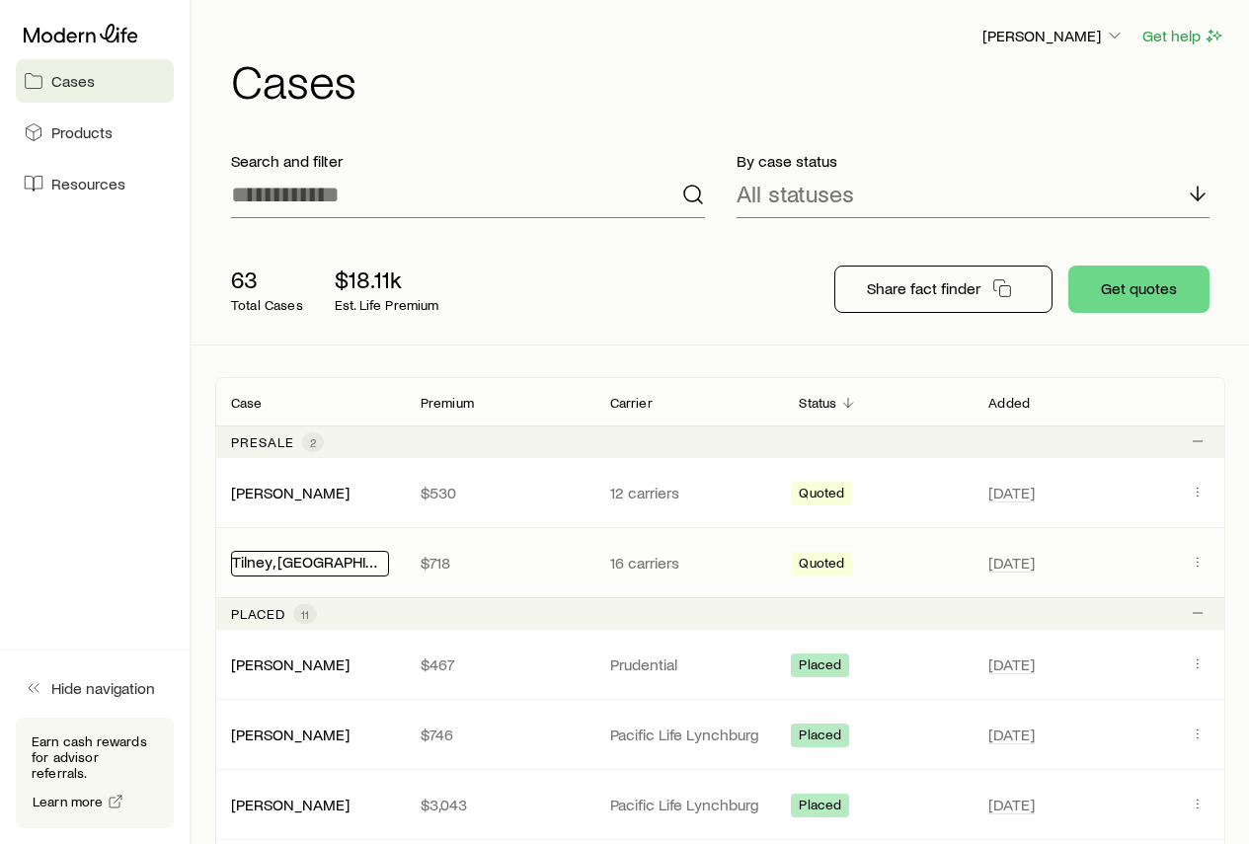
click at [283, 563] on link "Tilney, [GEOGRAPHIC_DATA]" at bounding box center [328, 561] width 193 height 19
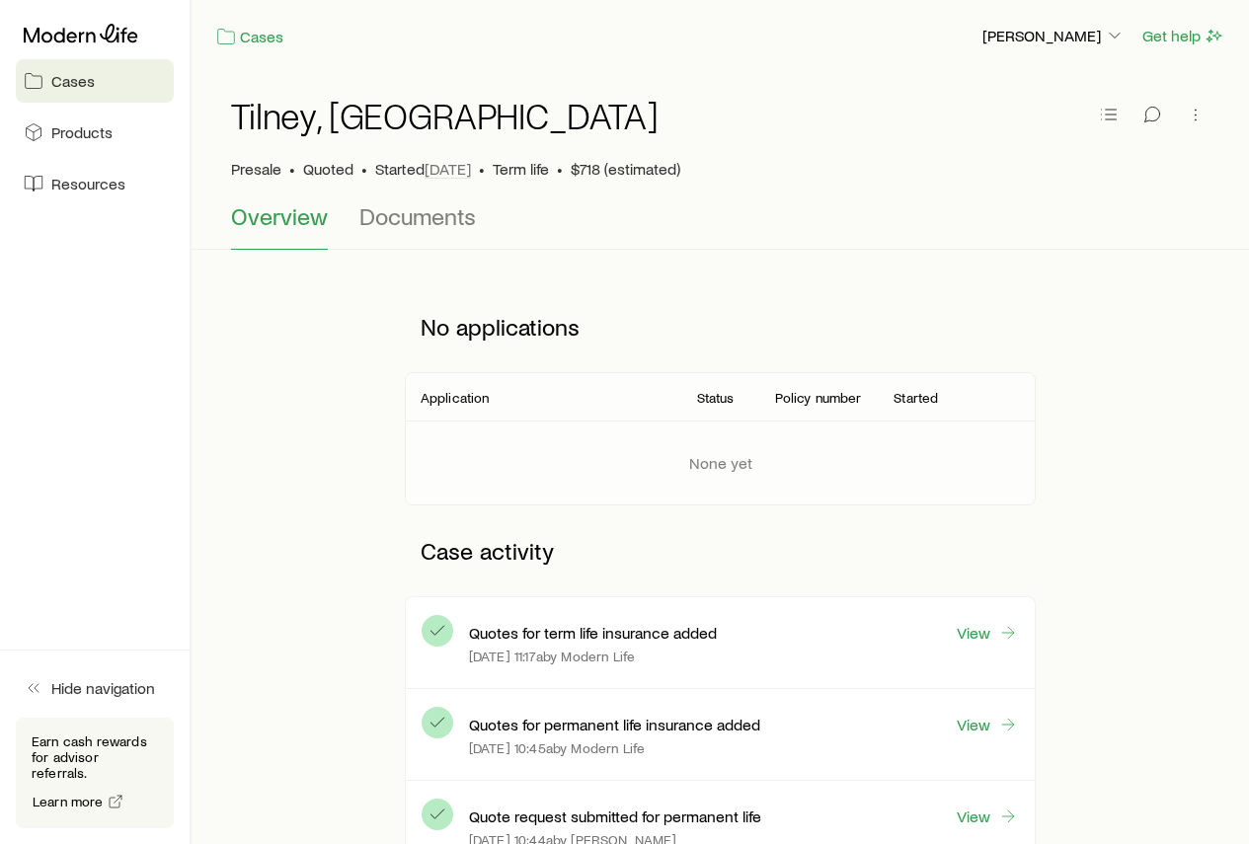
scroll to position [99, 0]
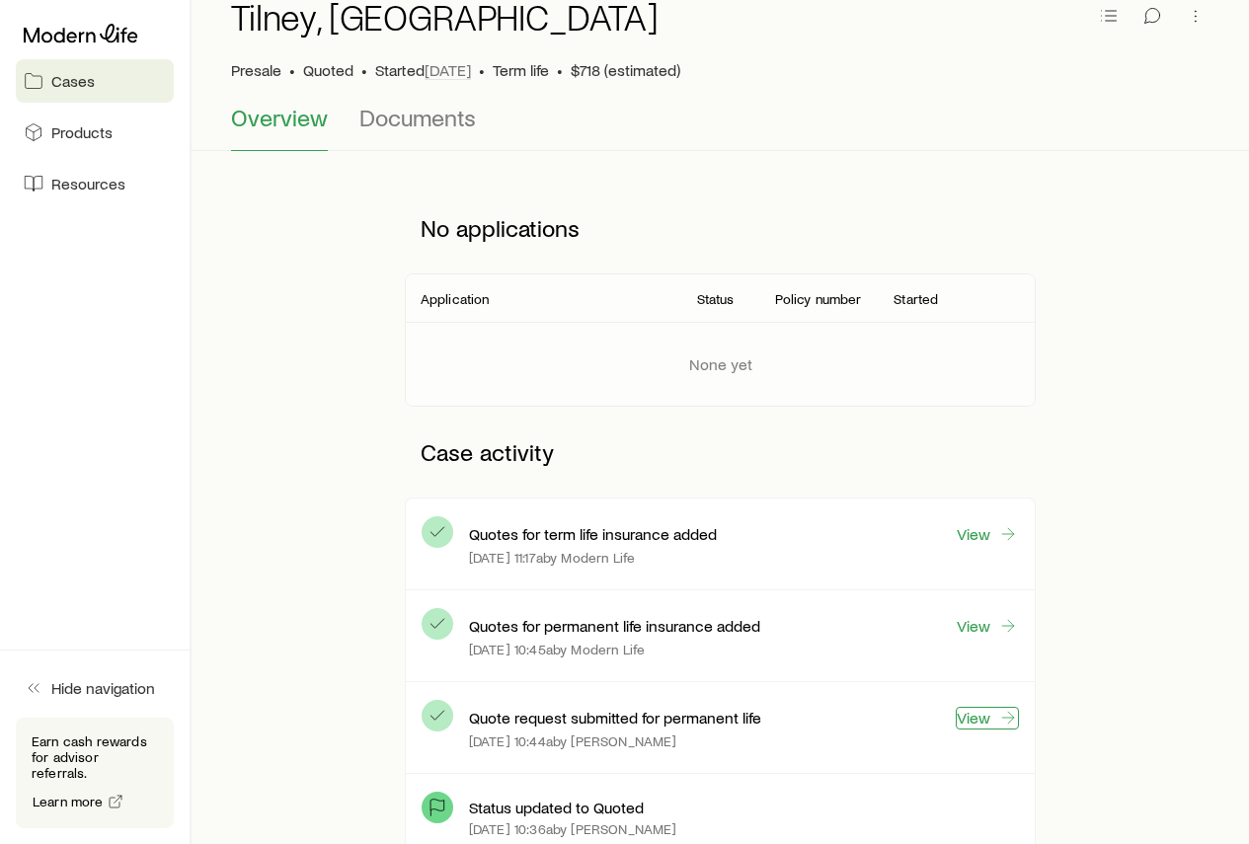
click at [981, 723] on link "View" at bounding box center [987, 718] width 63 height 23
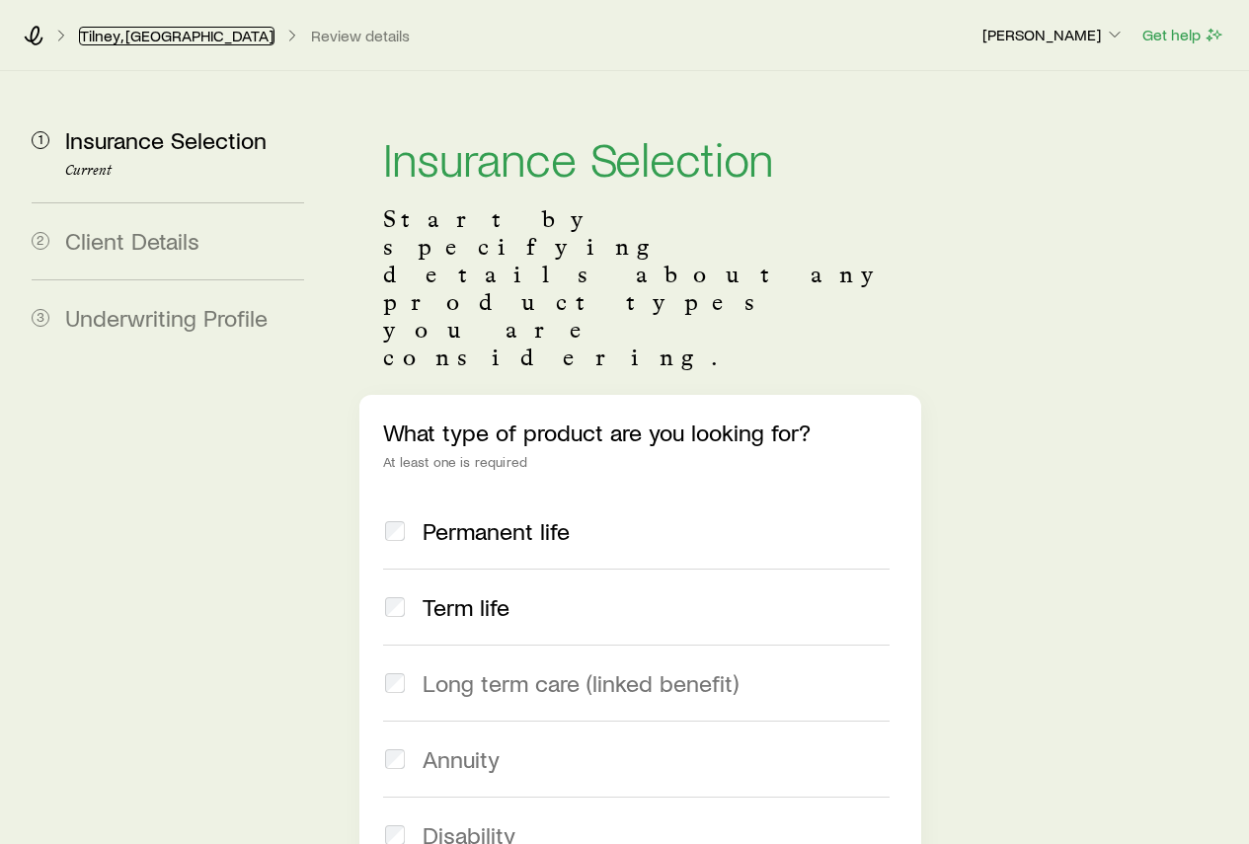
click at [142, 40] on link "Tilney, [GEOGRAPHIC_DATA]" at bounding box center [176, 36] width 195 height 19
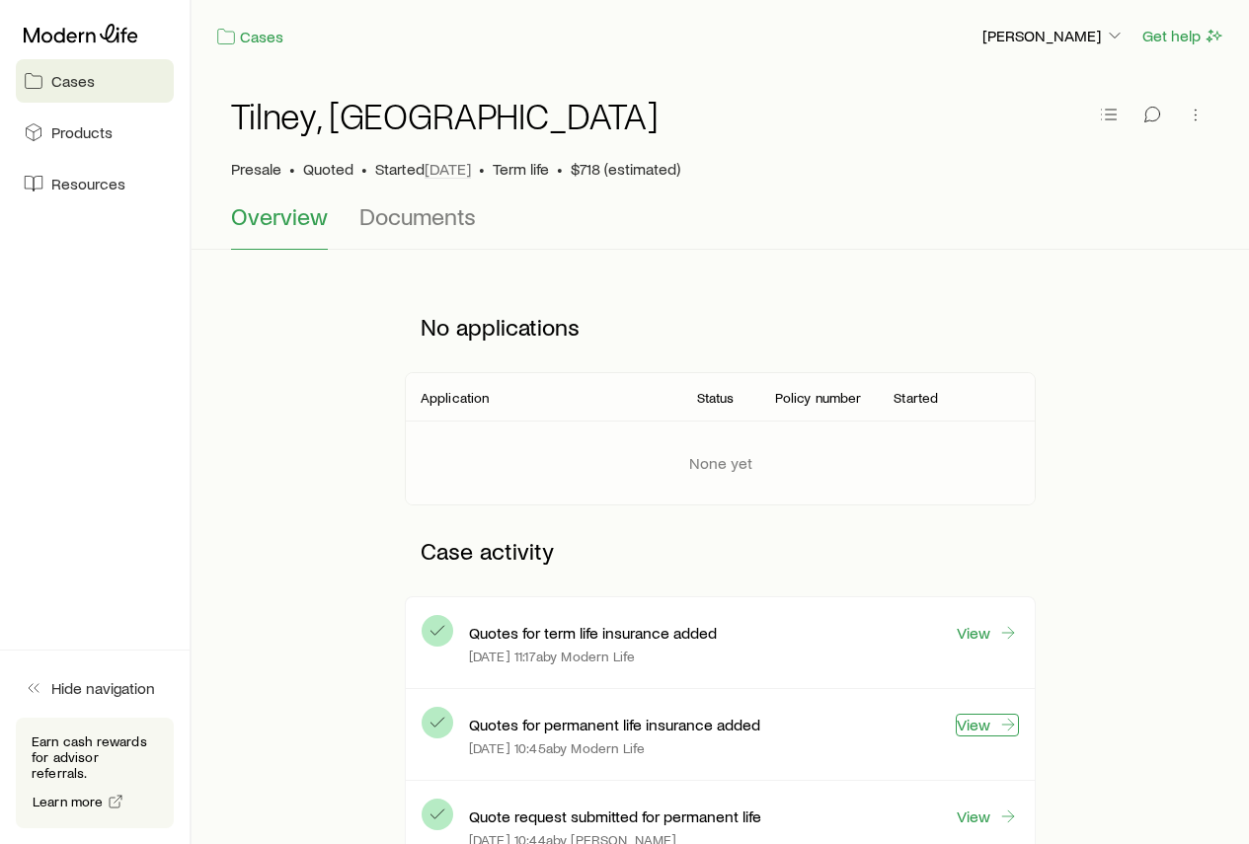
click at [972, 728] on link "View" at bounding box center [987, 725] width 63 height 23
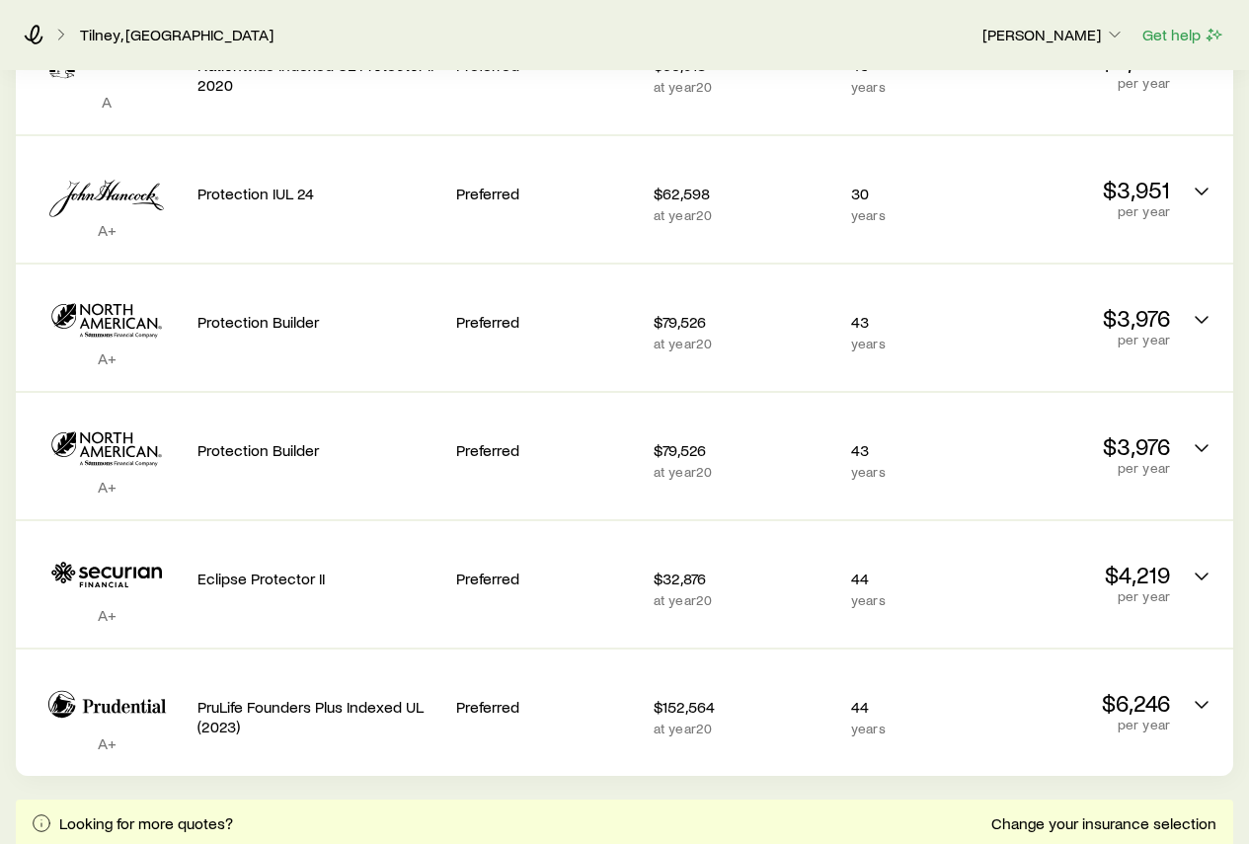
scroll to position [987, 0]
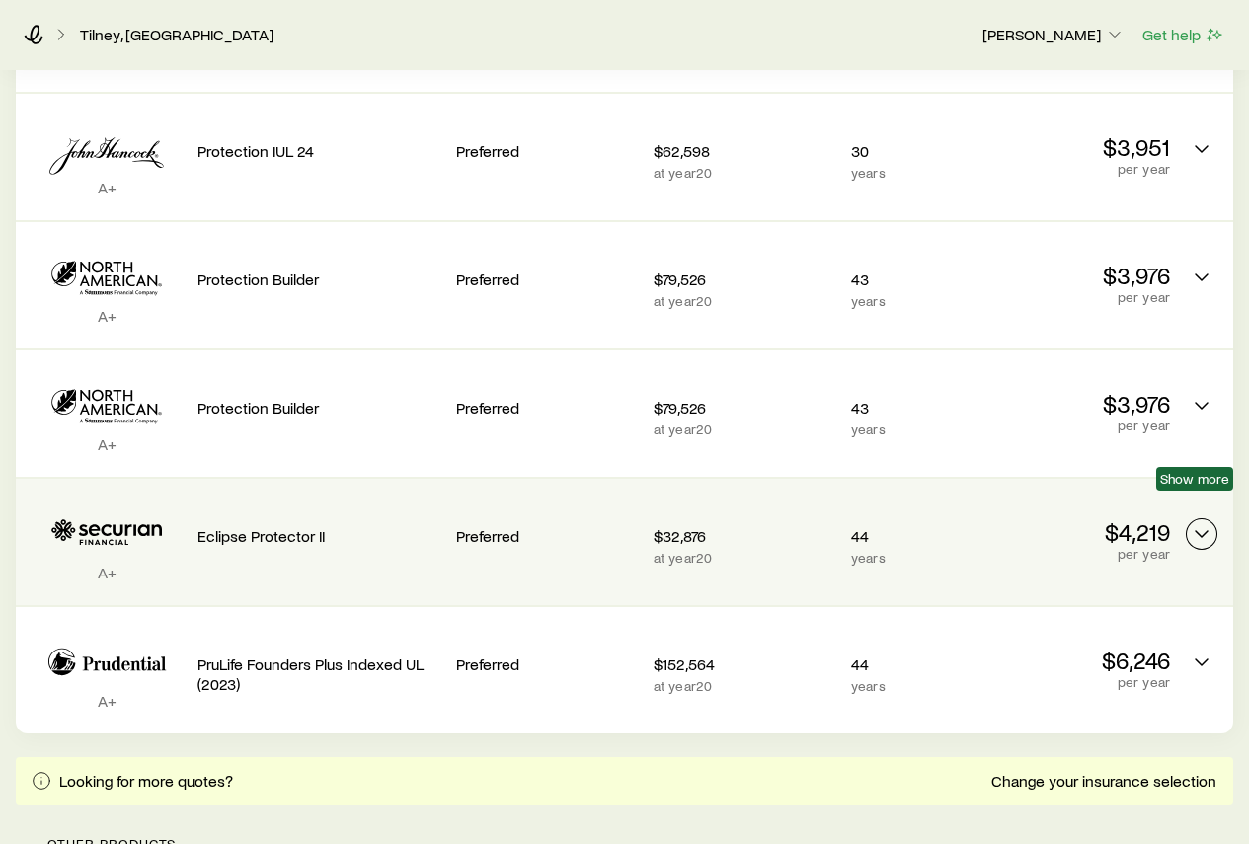
click at [1204, 522] on icon "Permanent quotes" at bounding box center [1202, 534] width 24 height 24
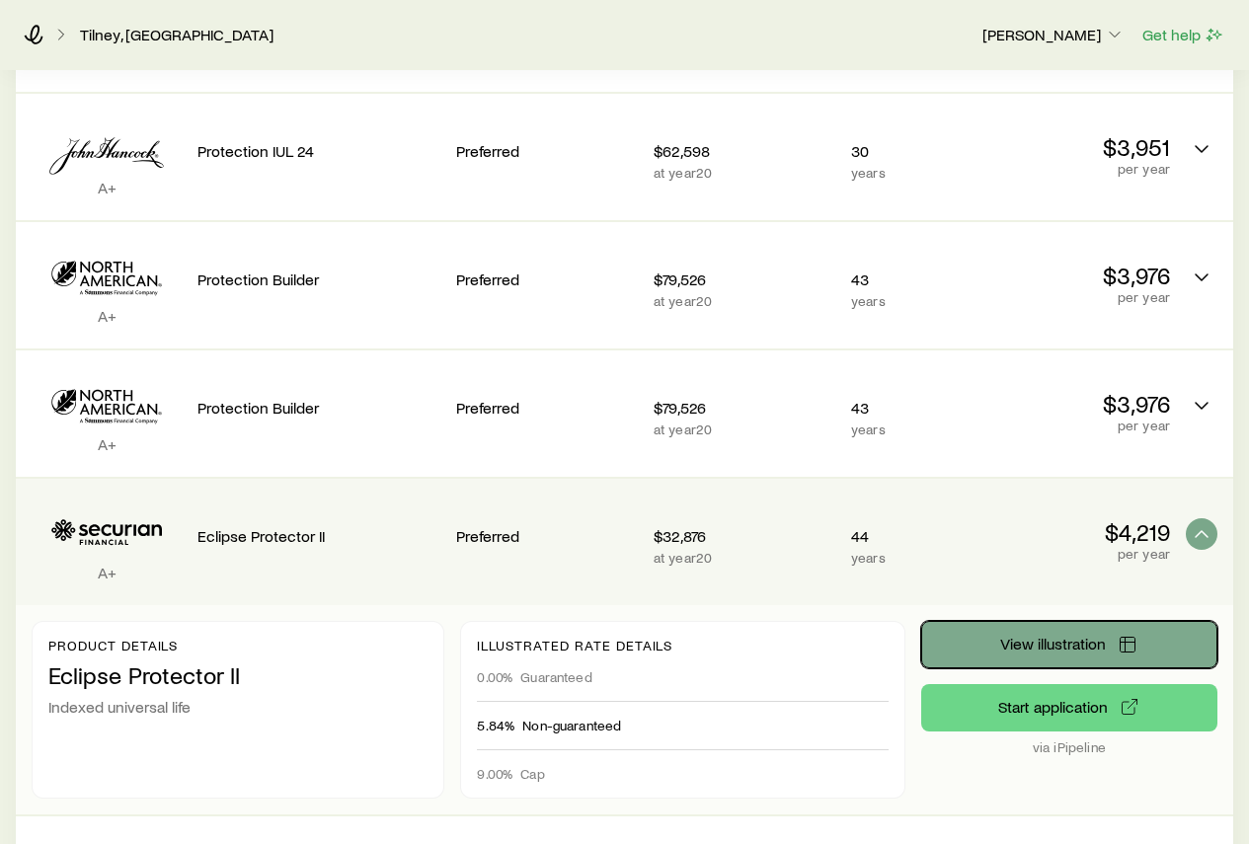
click at [1077, 636] on span "View illustration" at bounding box center [1053, 644] width 106 height 16
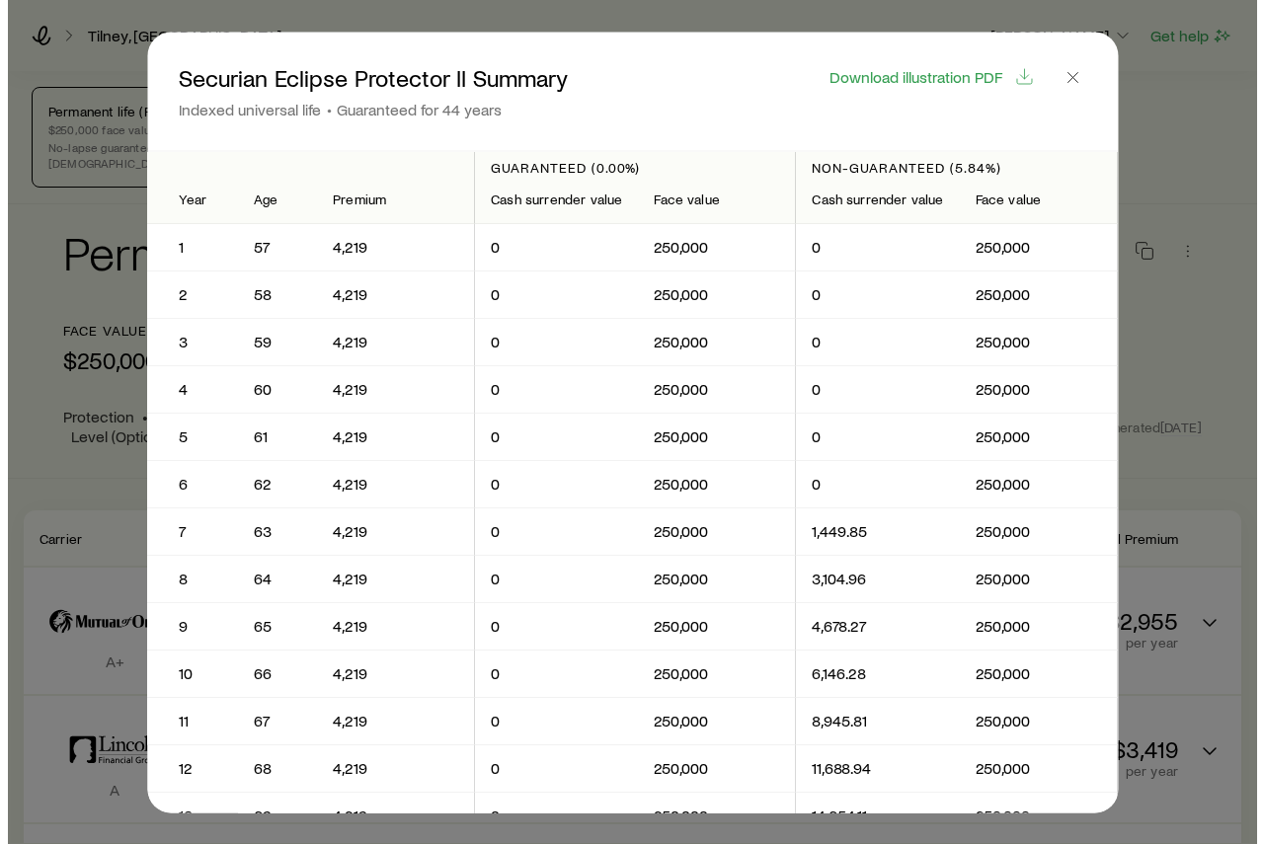
scroll to position [0, 0]
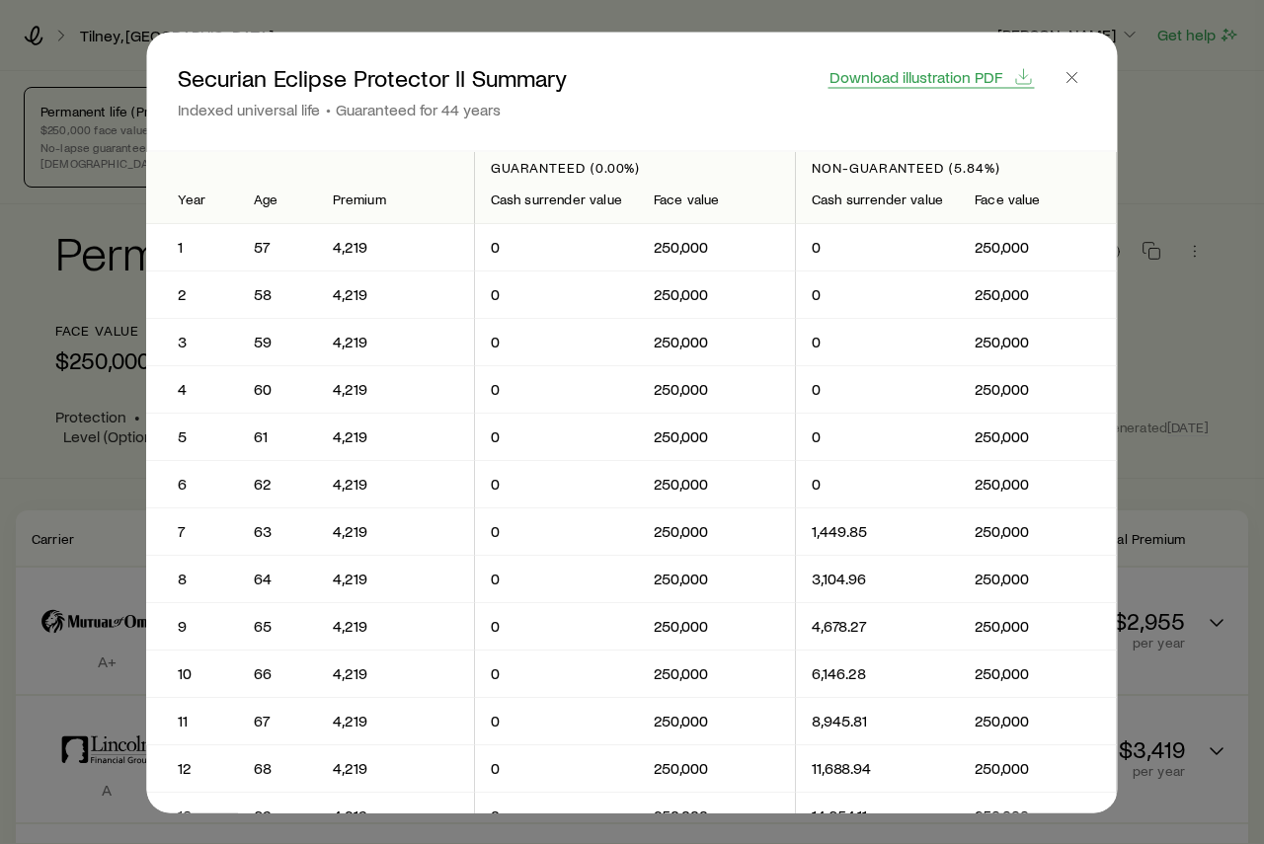
click at [946, 75] on span "Download illustration PDF" at bounding box center [915, 76] width 173 height 16
click at [1072, 76] on icon "button" at bounding box center [1072, 77] width 20 height 20
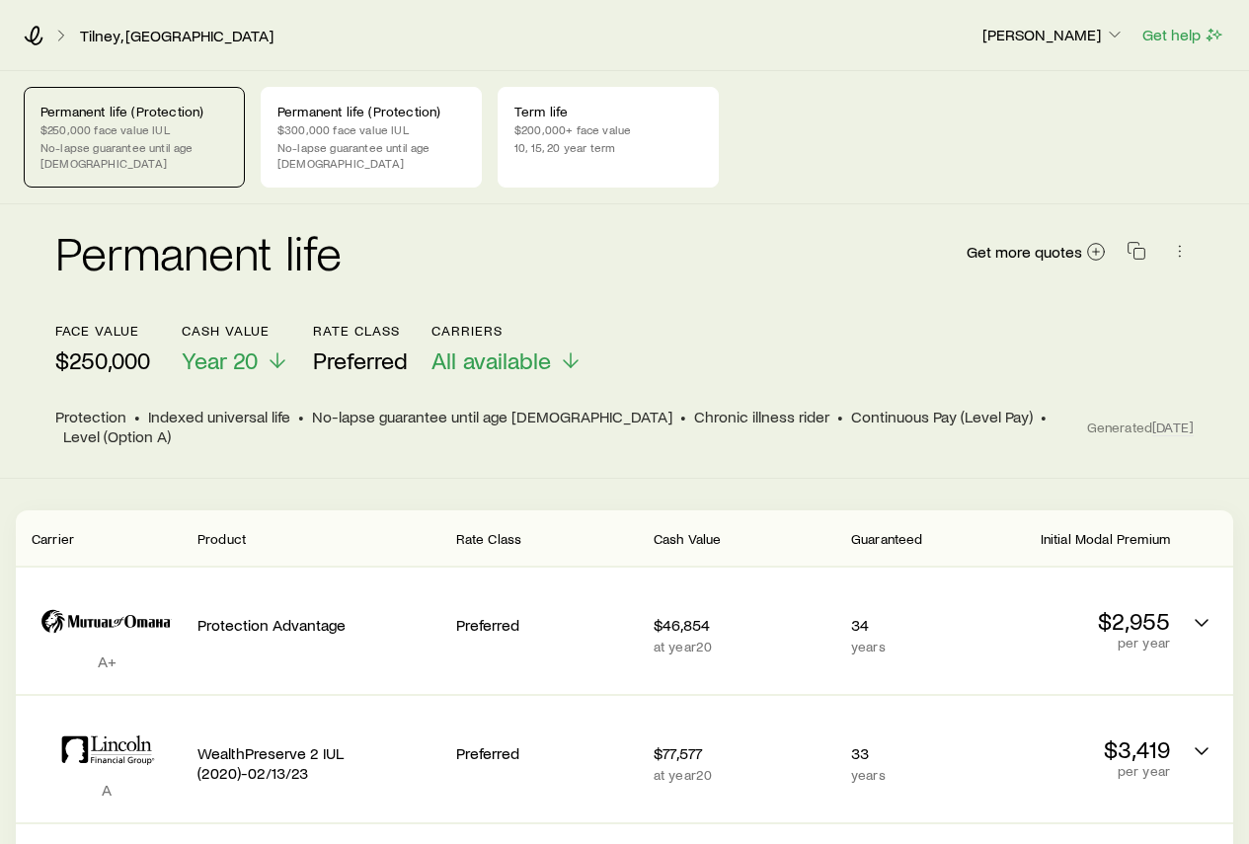
click at [142, 135] on p "$250,000 face value IUL" at bounding box center [134, 129] width 188 height 16
click at [1099, 242] on icon at bounding box center [1096, 252] width 20 height 20
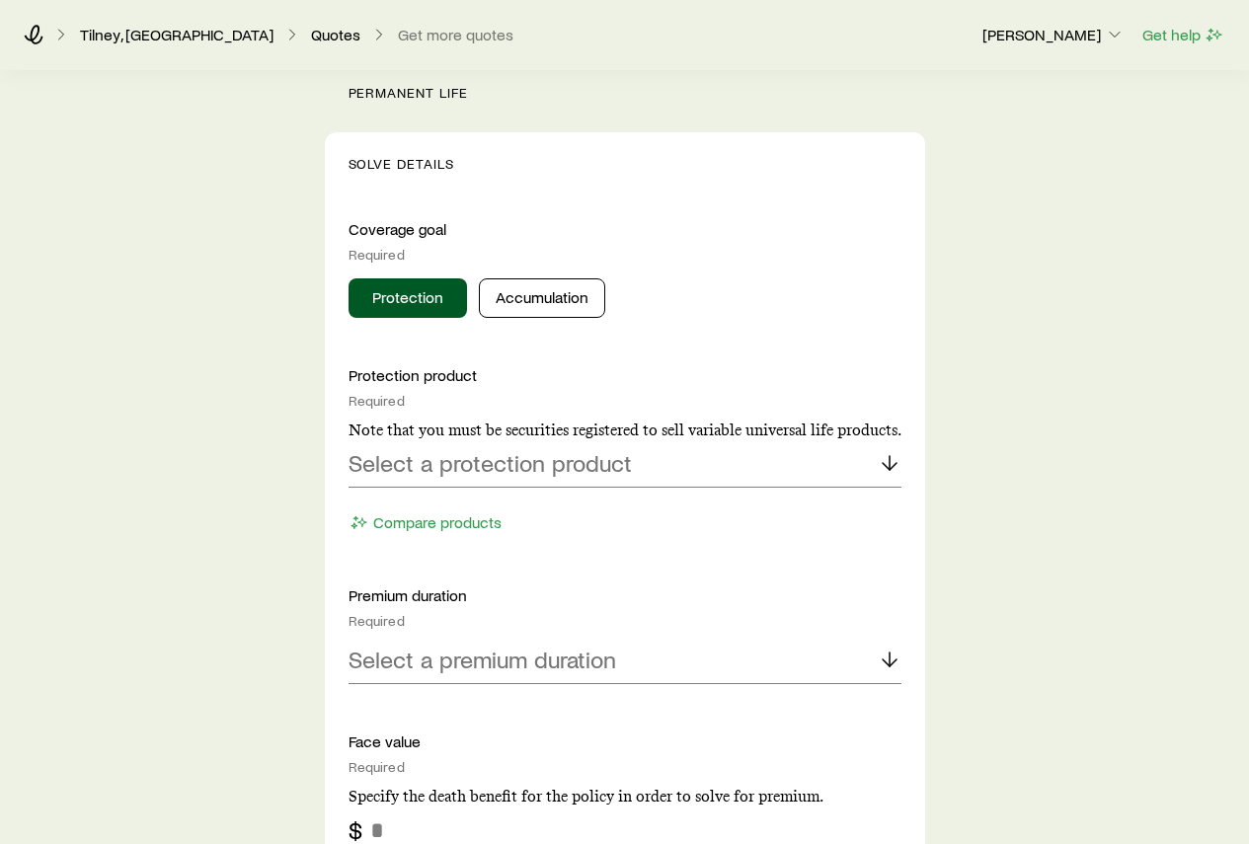
scroll to position [691, 0]
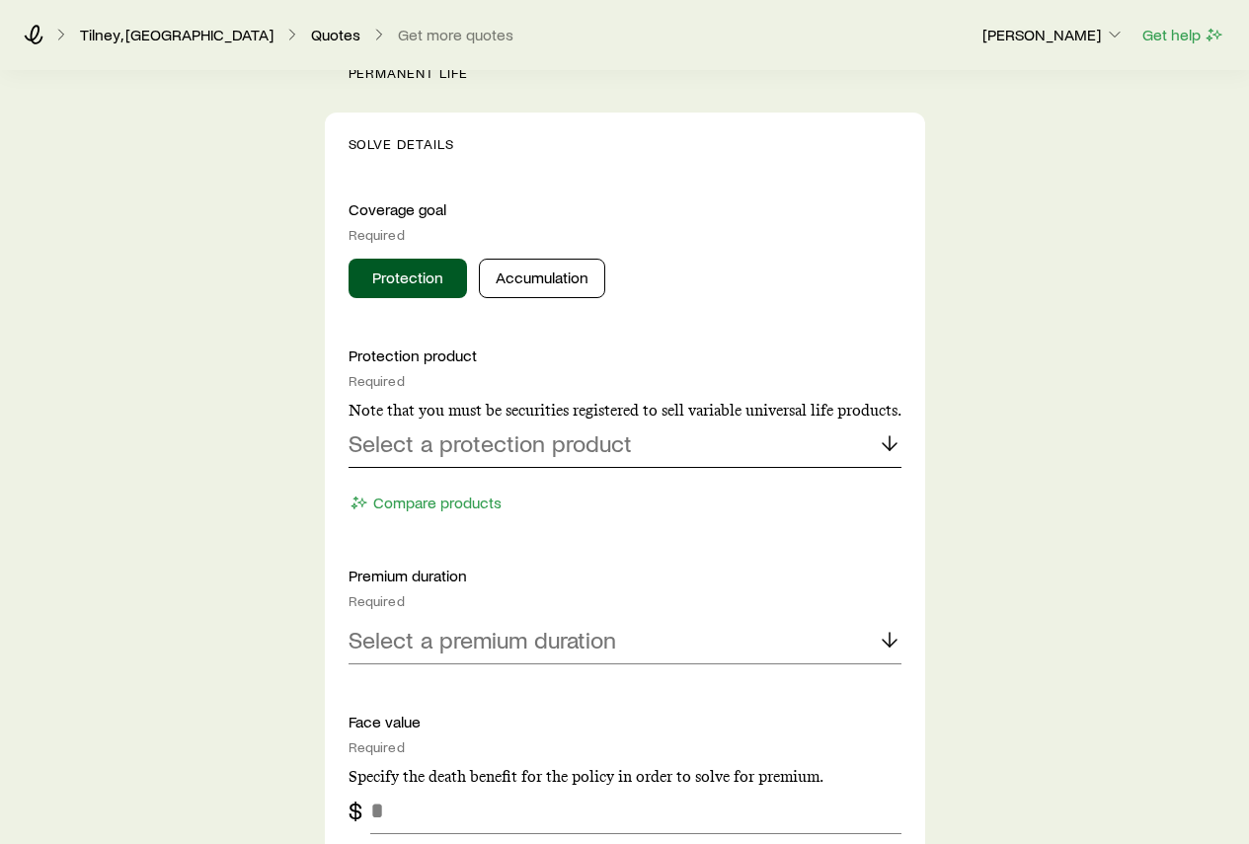
click at [475, 455] on p "Select a protection product" at bounding box center [489, 443] width 283 height 28
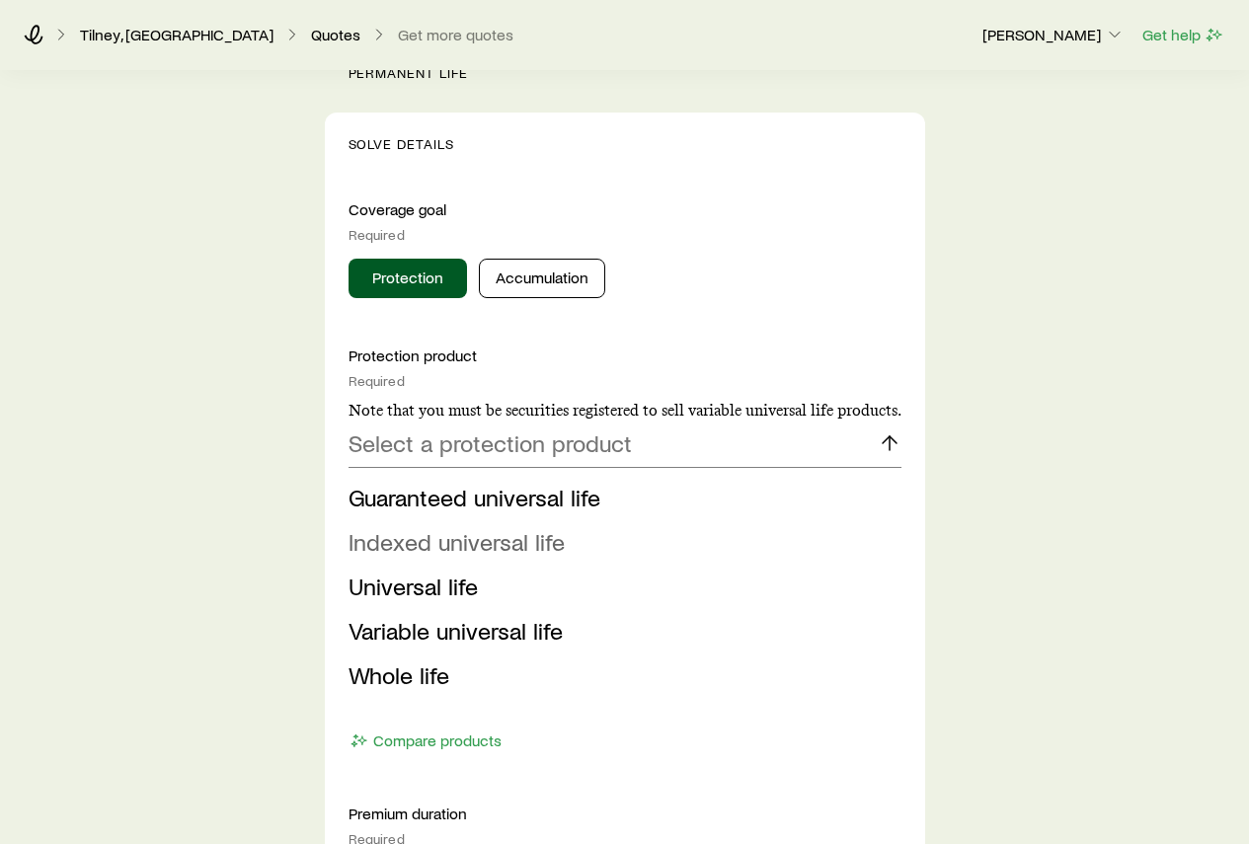
click at [443, 548] on span "Indexed universal life" at bounding box center [456, 541] width 216 height 29
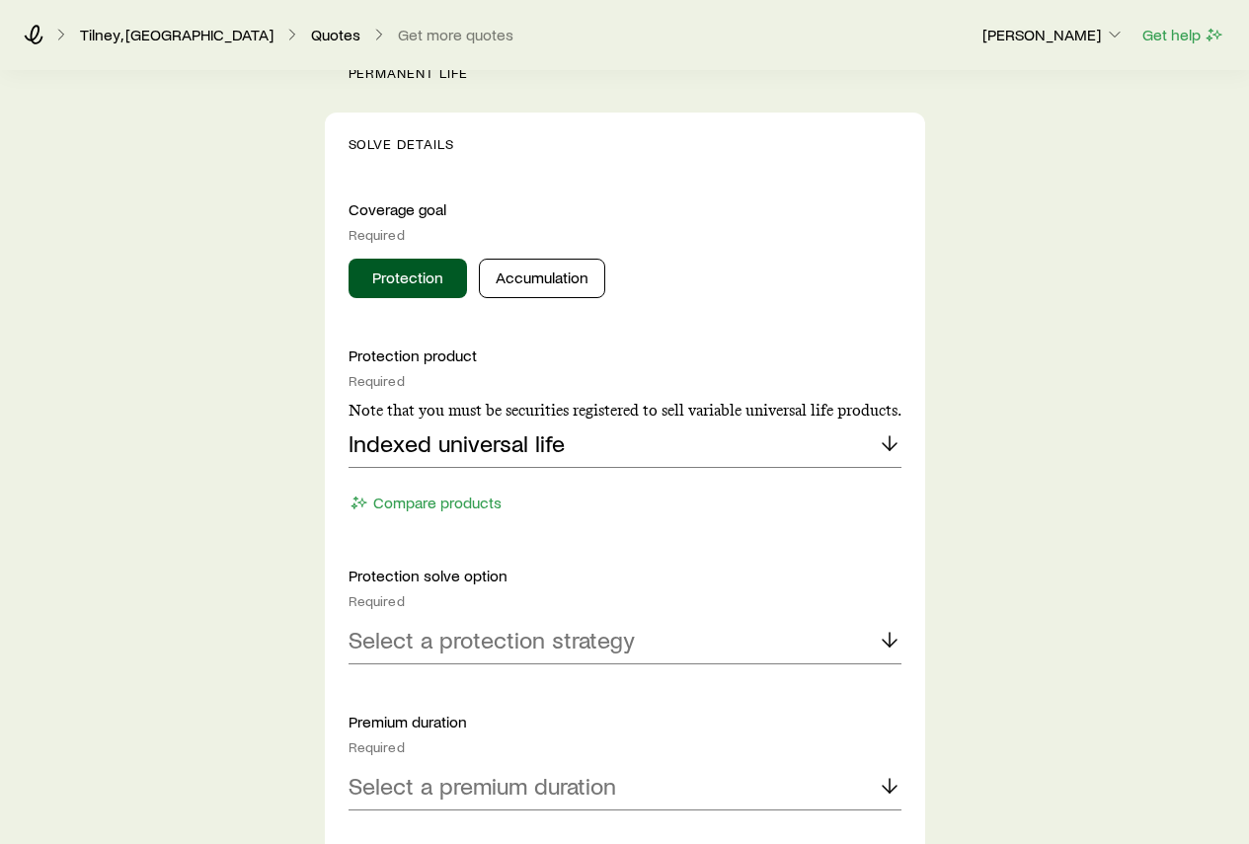
scroll to position [889, 0]
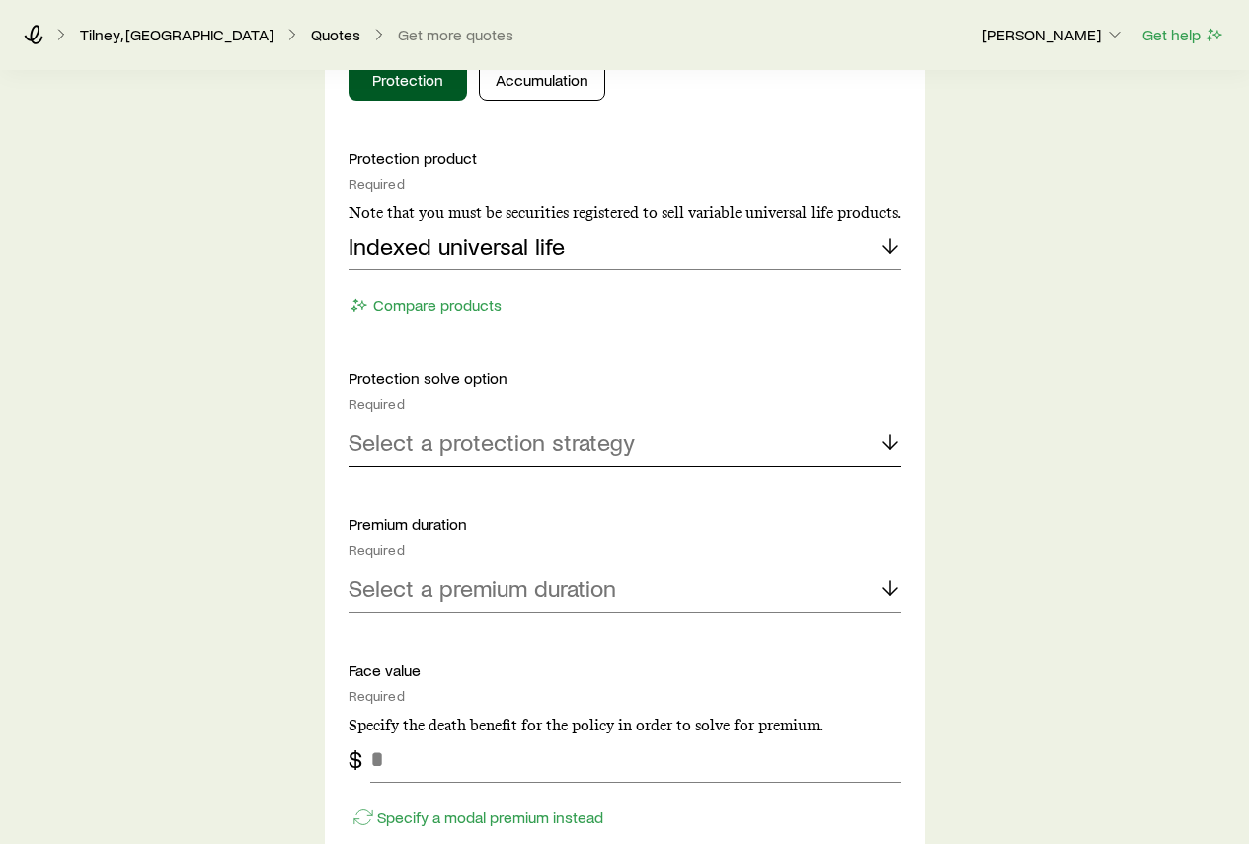
click at [449, 453] on p "Select a protection strategy" at bounding box center [491, 442] width 286 height 28
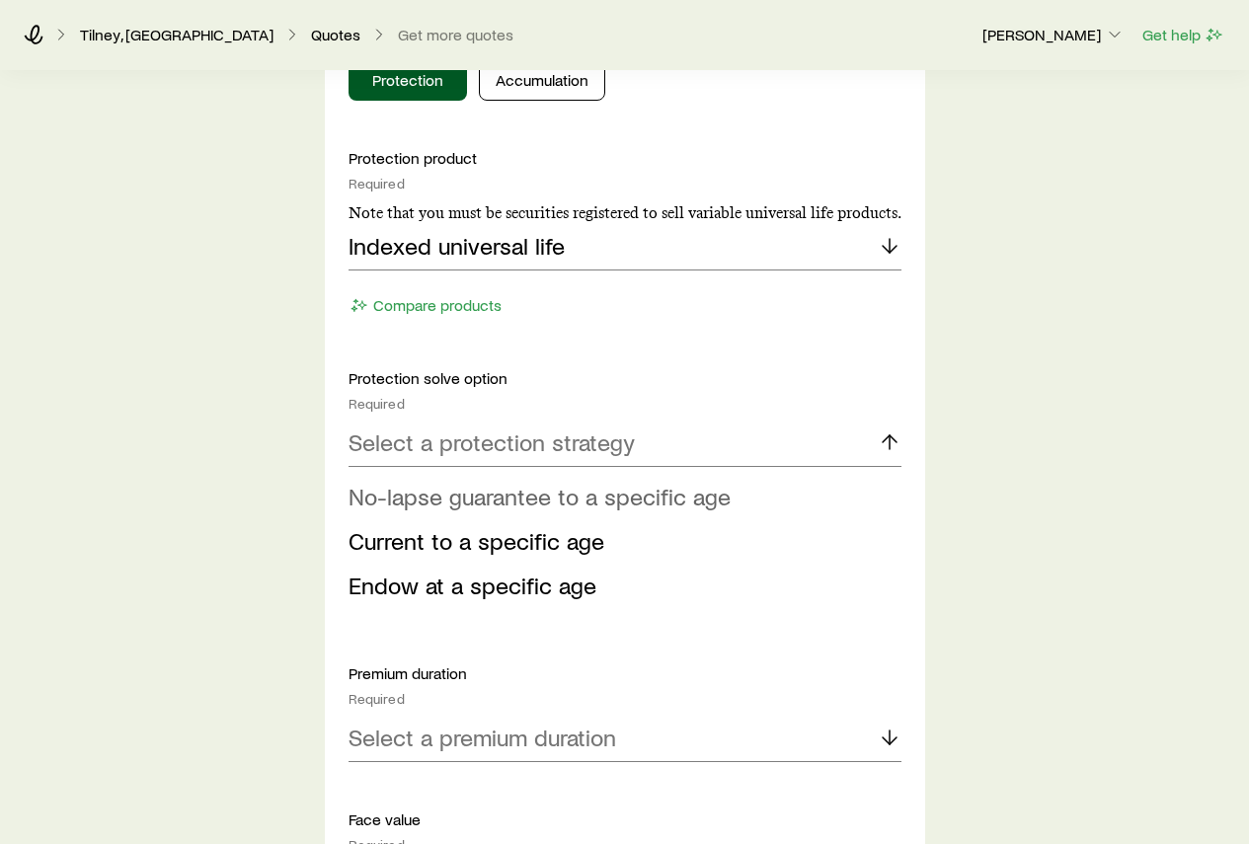
click at [434, 501] on span "No-lapse guarantee to a specific age" at bounding box center [539, 496] width 382 height 29
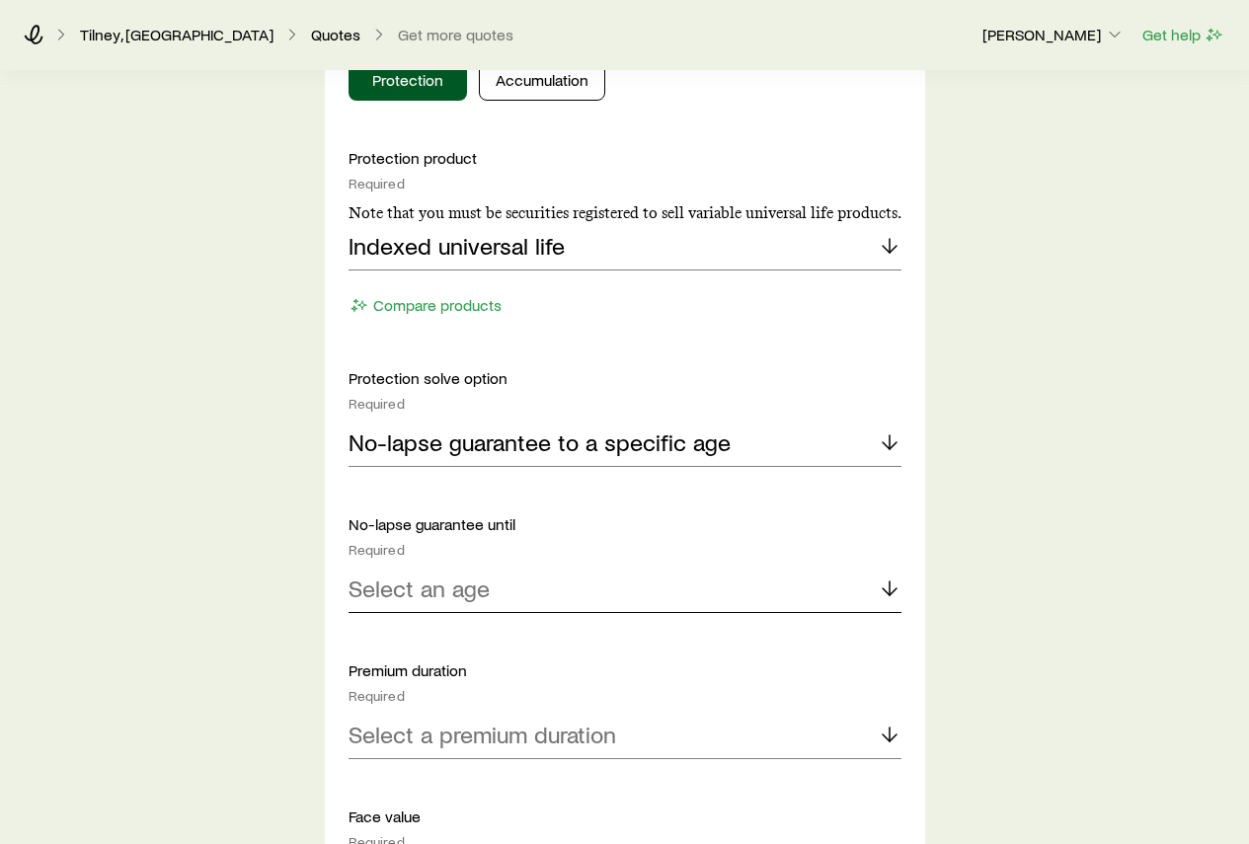
click at [439, 598] on p "Select an age" at bounding box center [418, 589] width 141 height 28
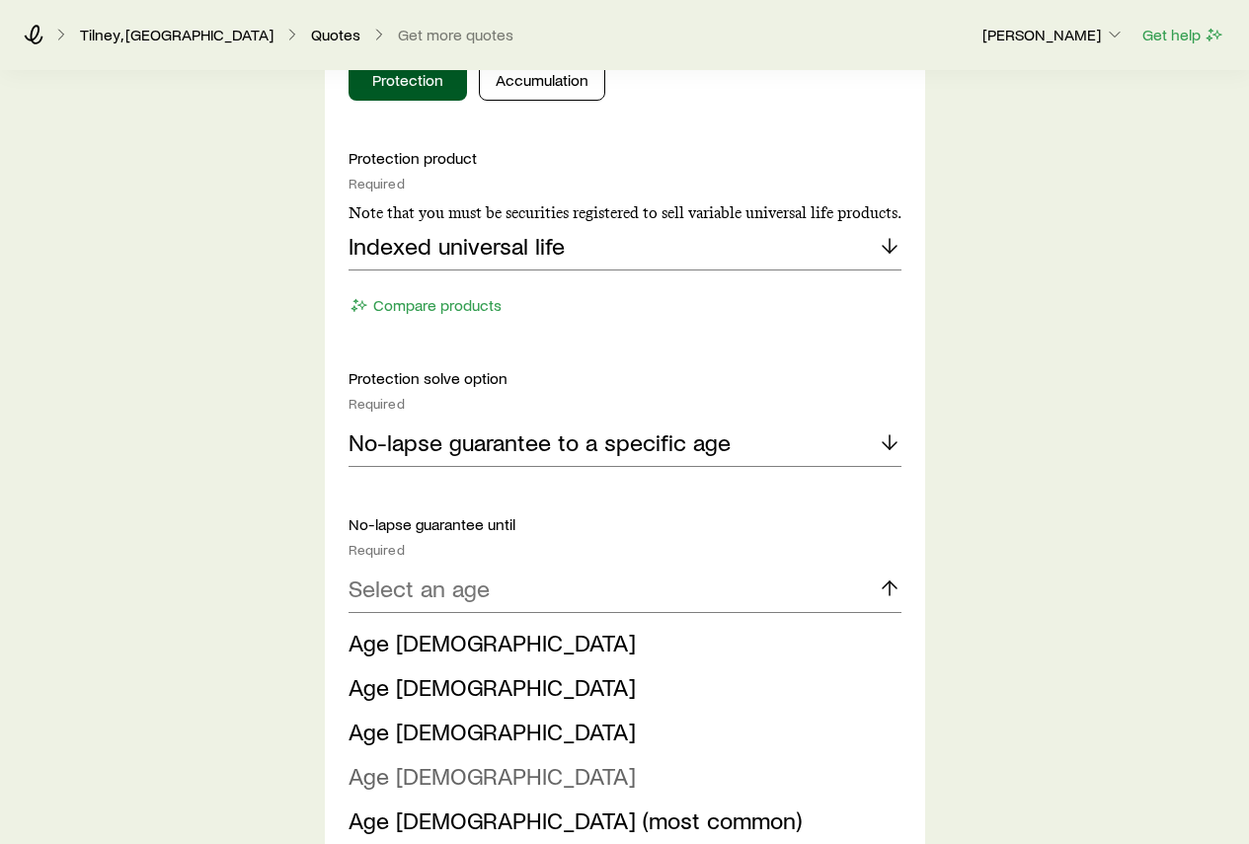
click at [425, 782] on span "Age 100" at bounding box center [491, 775] width 287 height 29
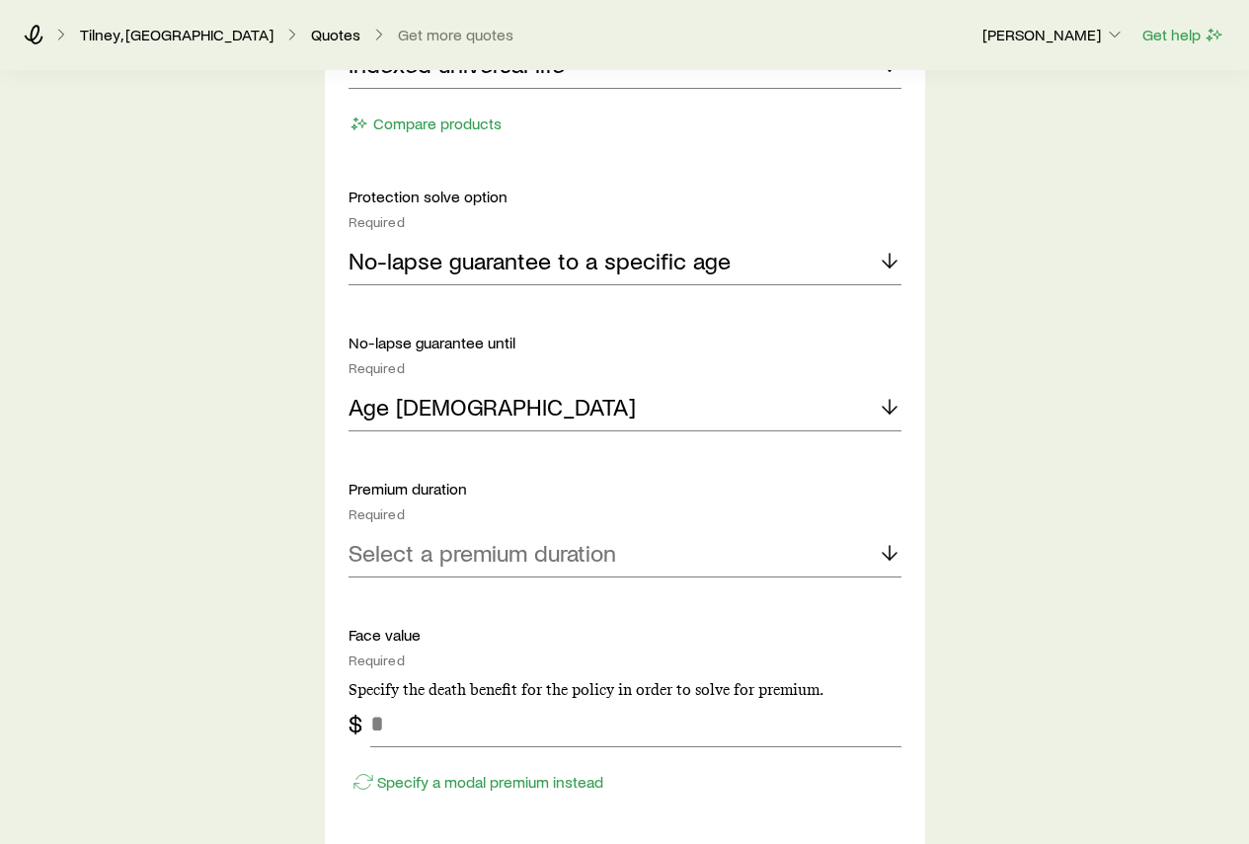
scroll to position [1086, 0]
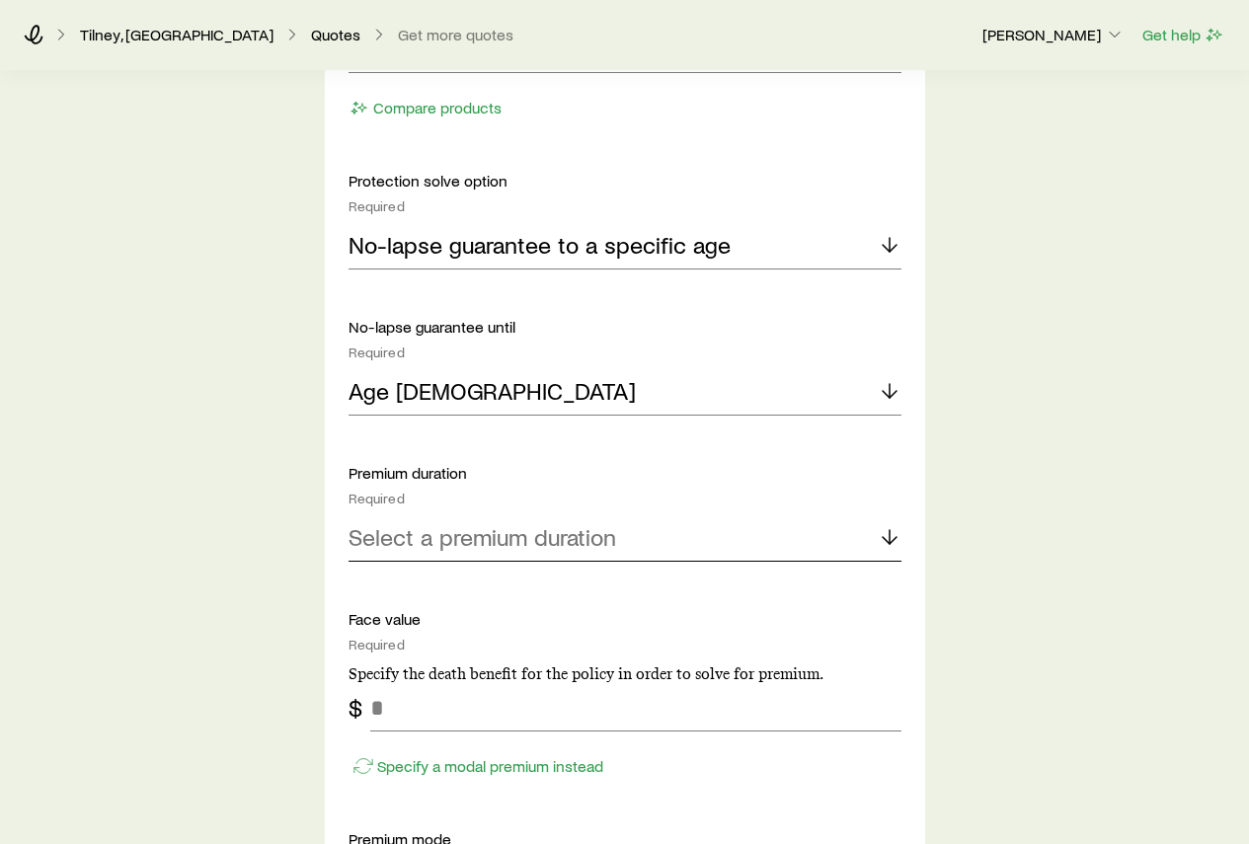
click at [484, 551] on div "Select a premium duration" at bounding box center [624, 537] width 553 height 47
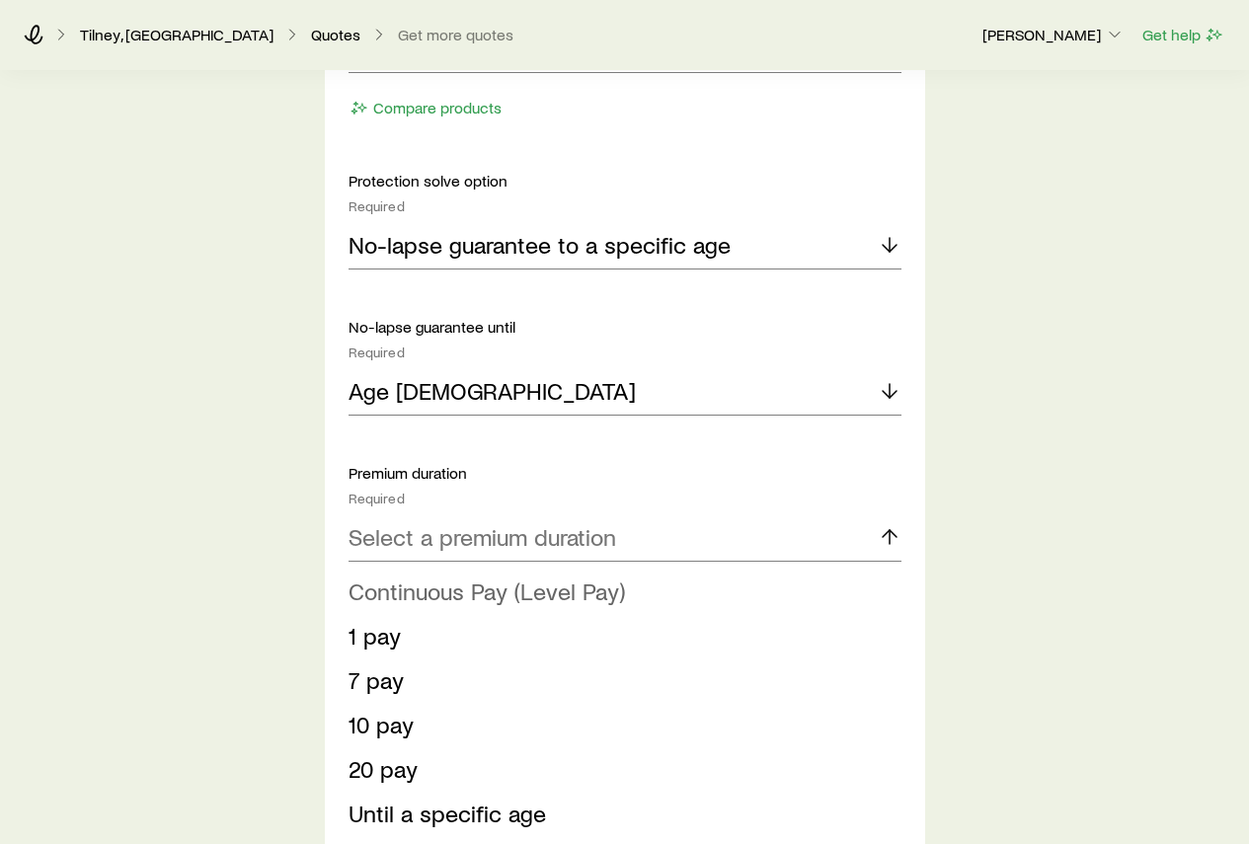
click at [452, 596] on span "Continuous Pay (Level Pay)" at bounding box center [486, 591] width 276 height 29
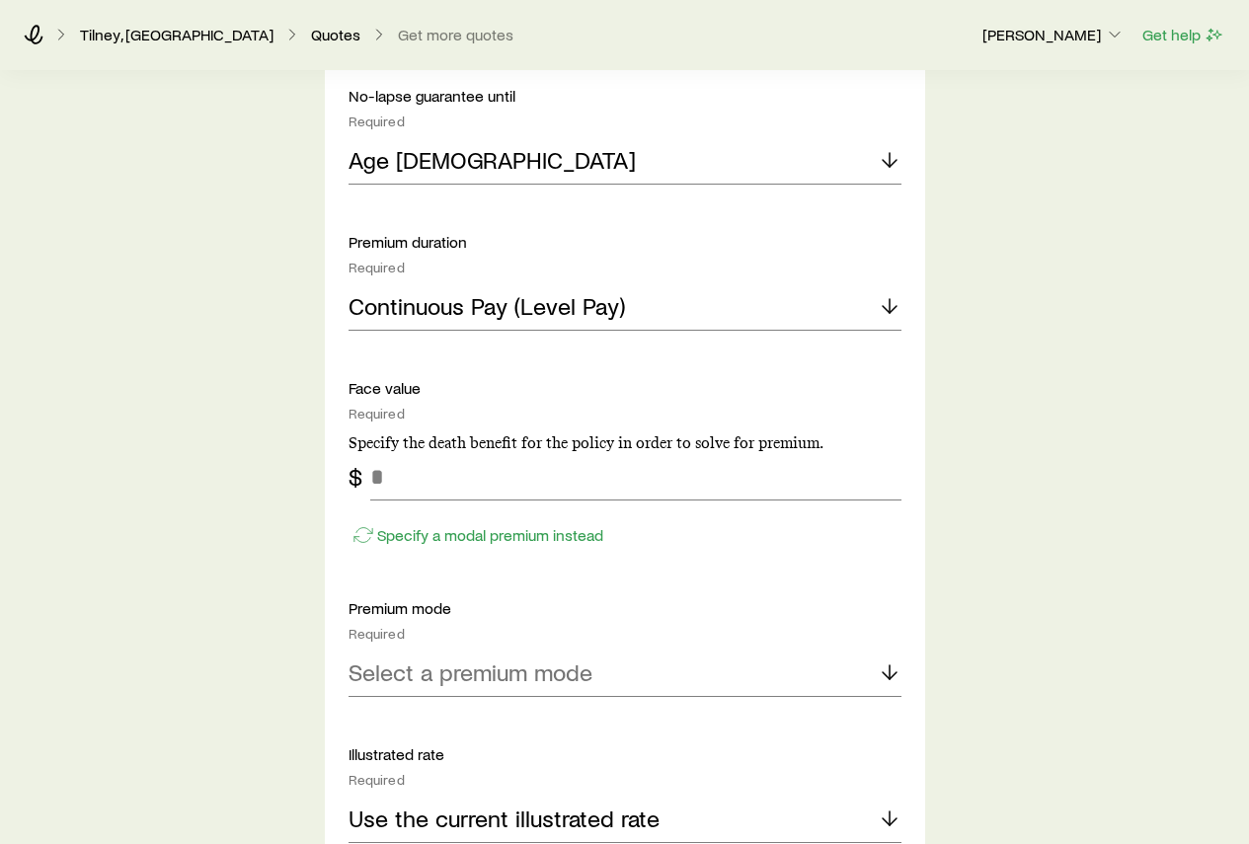
scroll to position [1382, 0]
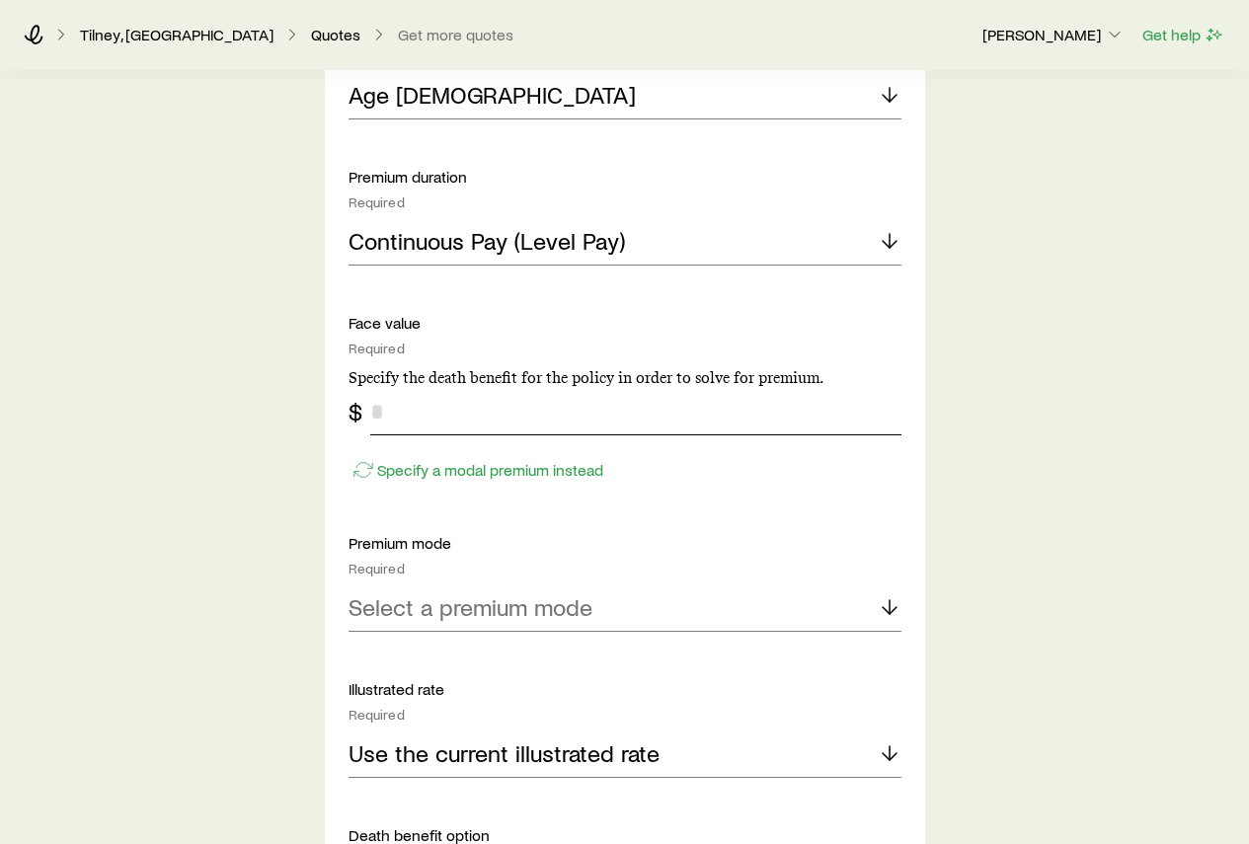
click at [456, 423] on input "tel" at bounding box center [635, 411] width 531 height 47
type input "*******"
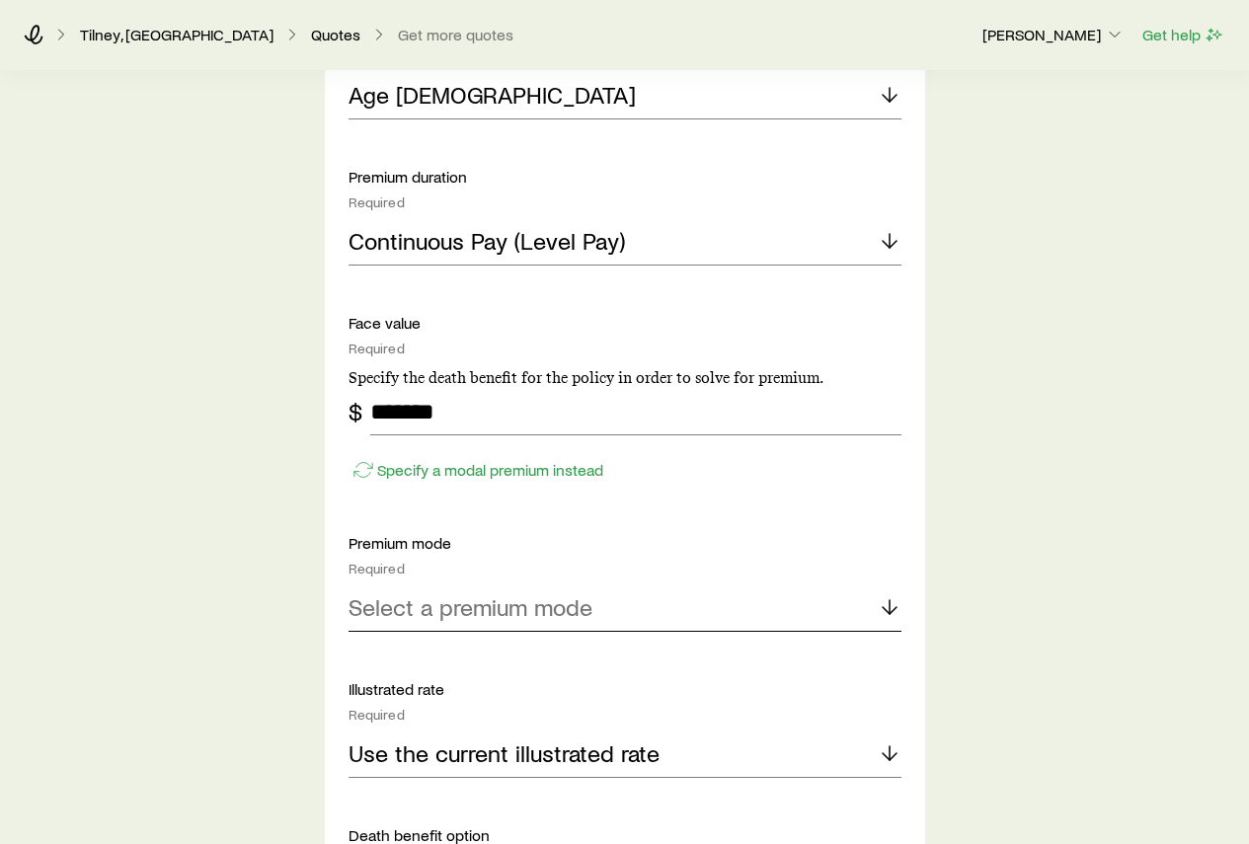
click at [538, 607] on p "Select a premium mode" at bounding box center [470, 607] width 244 height 28
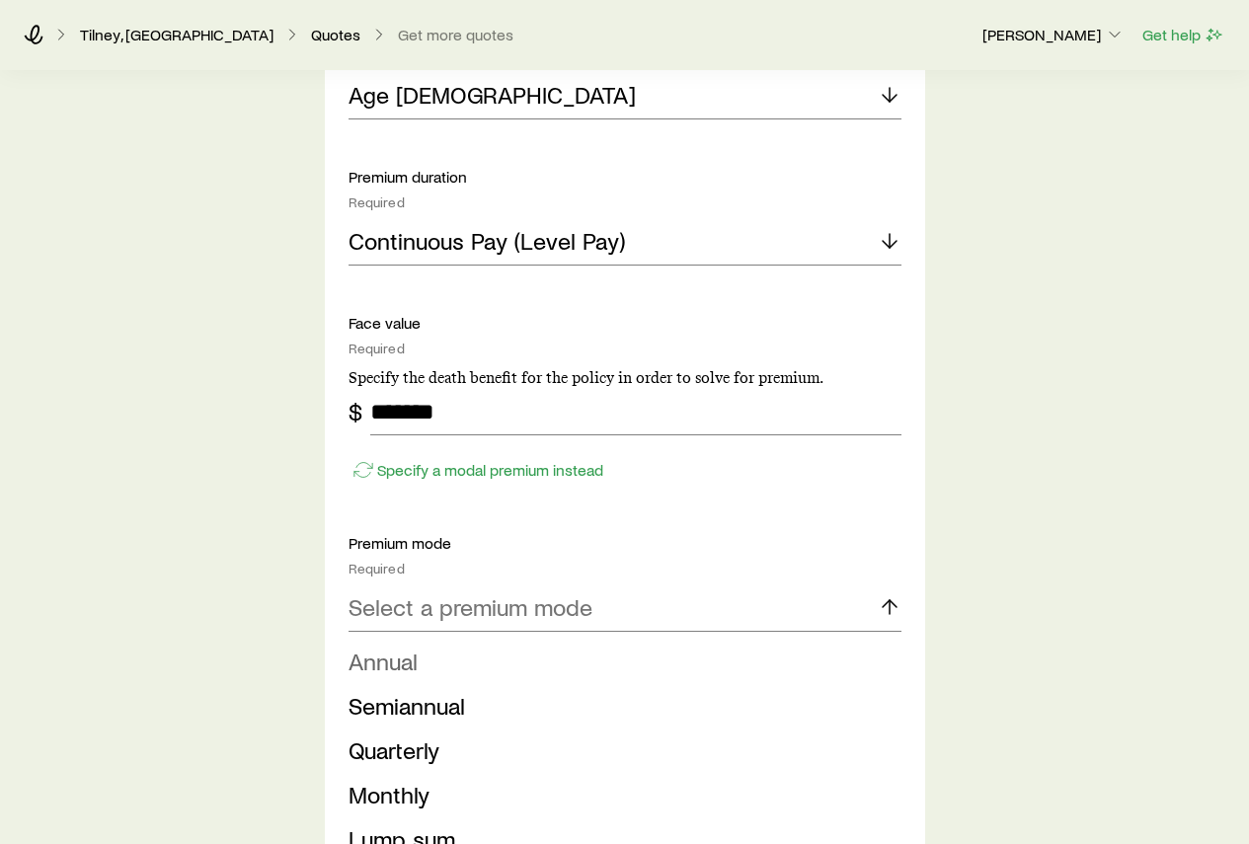
click at [425, 657] on li "Annual" at bounding box center [618, 662] width 541 height 44
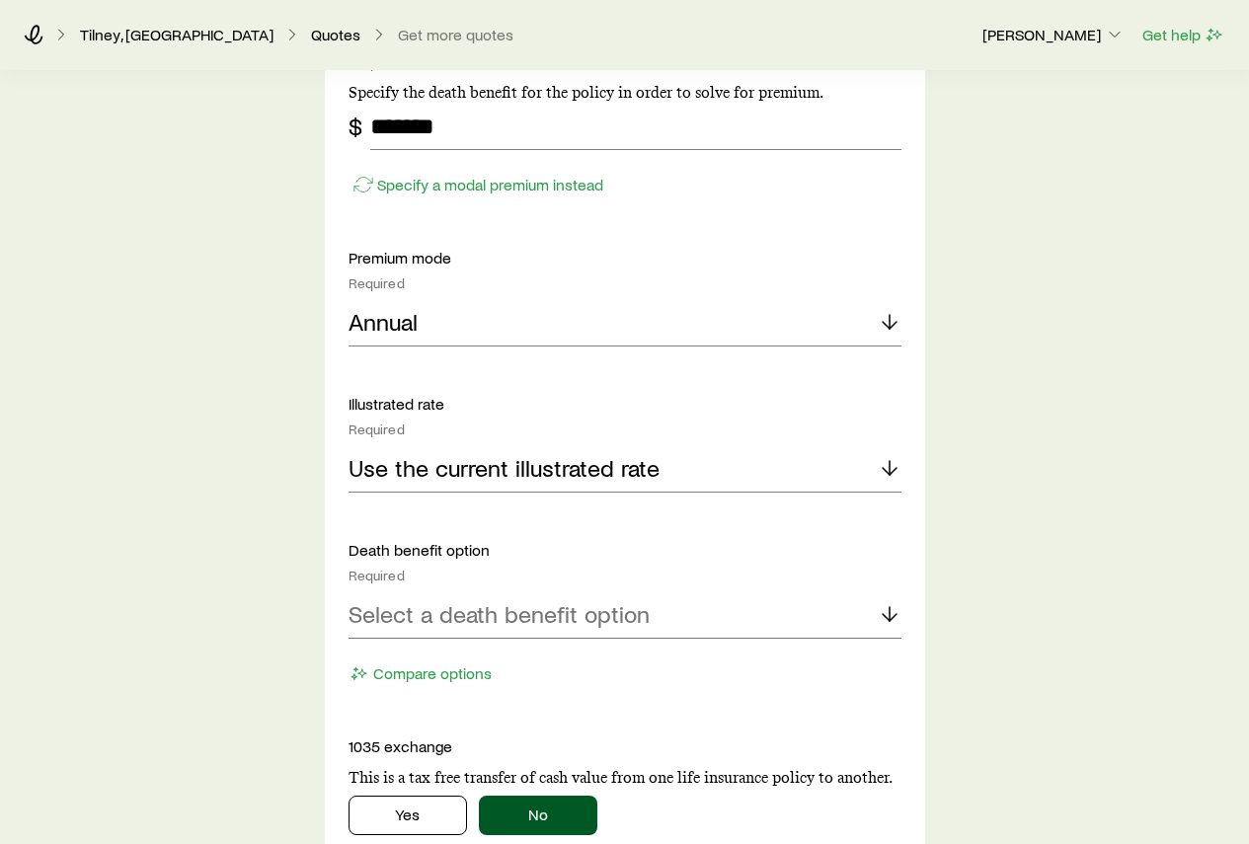
scroll to position [1678, 0]
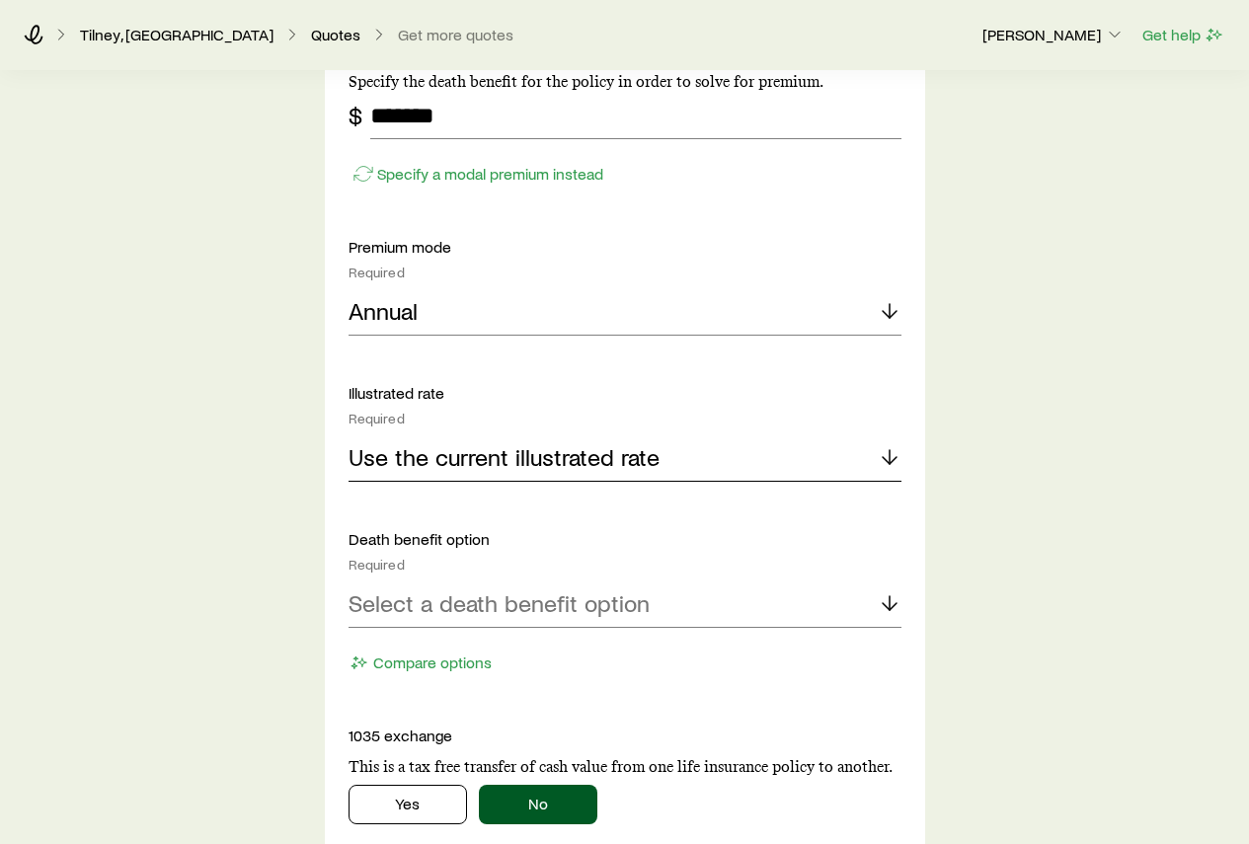
click at [531, 467] on p "Use the current illustrated rate" at bounding box center [503, 457] width 311 height 28
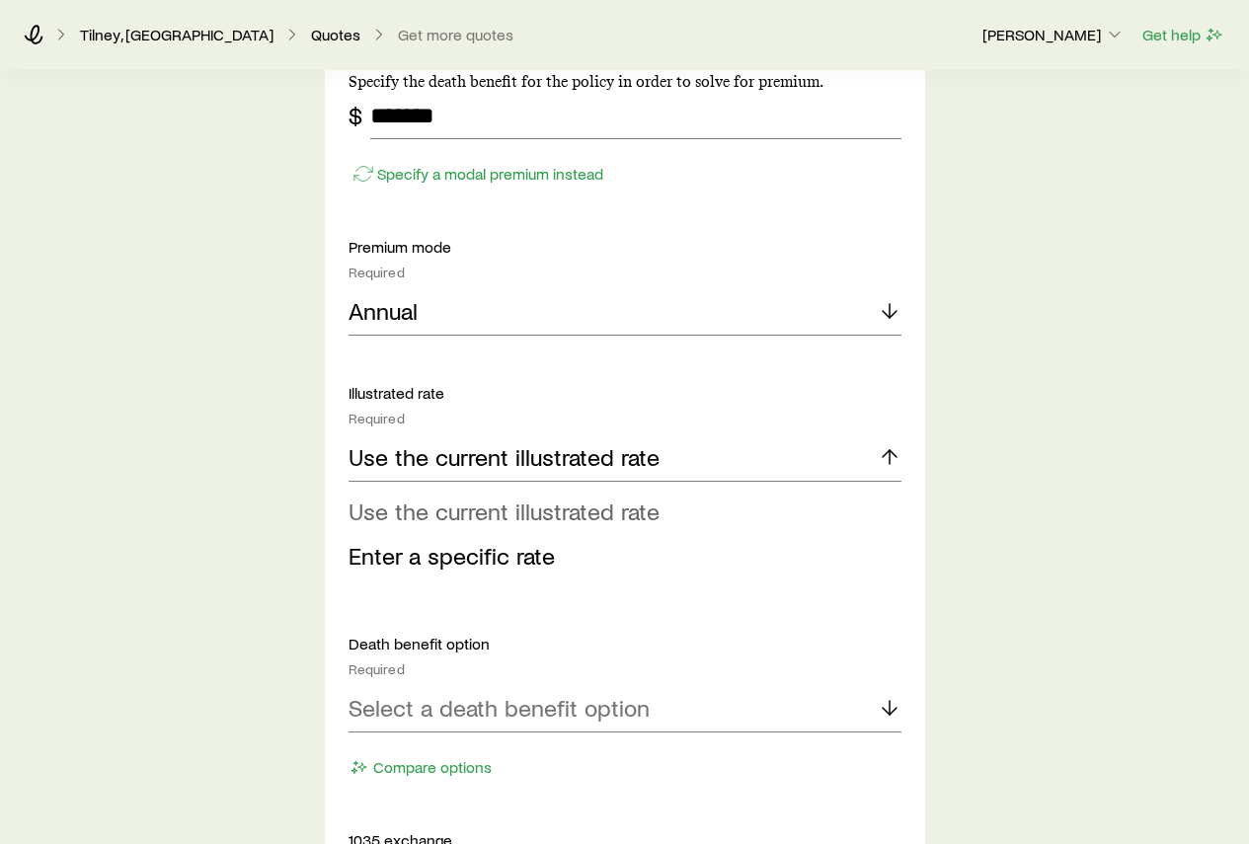
click at [521, 511] on span "Use the current illustrated rate" at bounding box center [503, 511] width 311 height 29
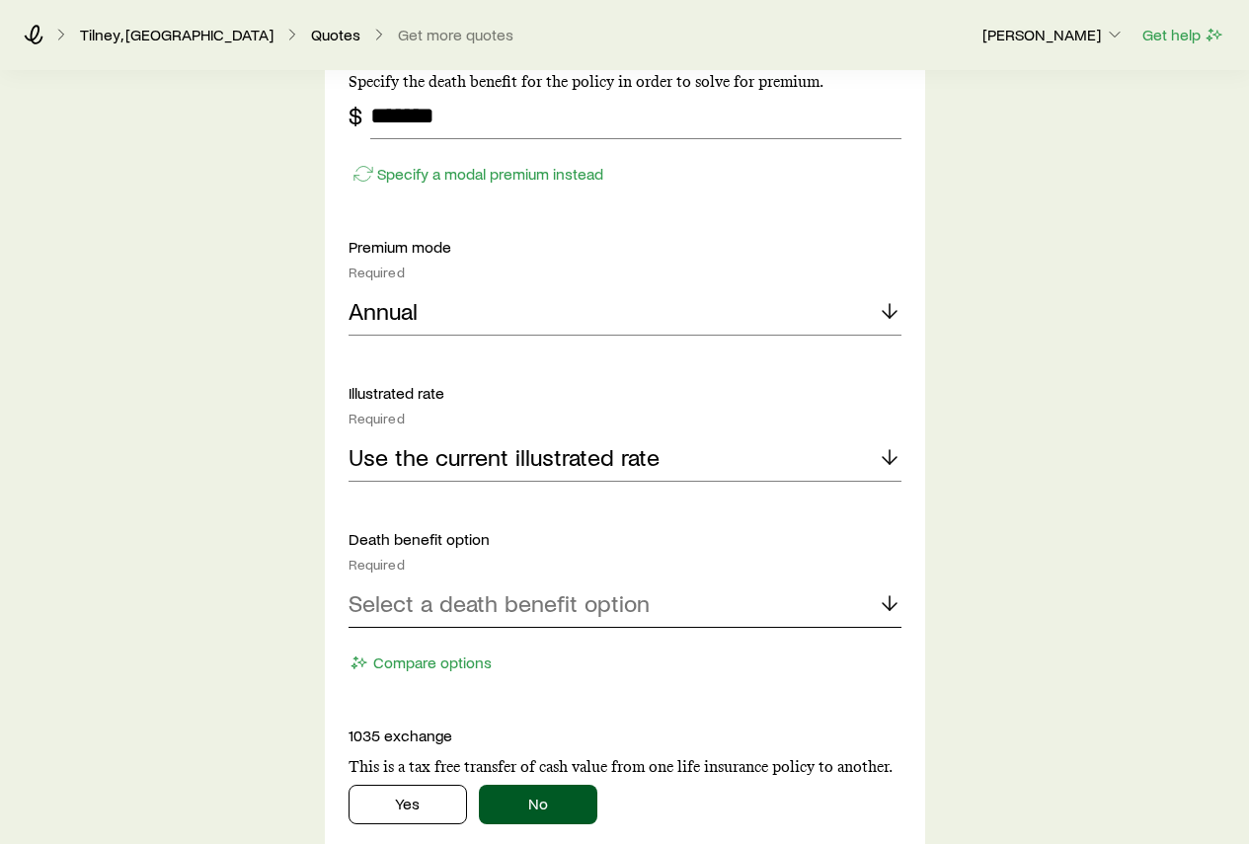
click at [566, 608] on p "Select a death benefit option" at bounding box center [498, 603] width 301 height 28
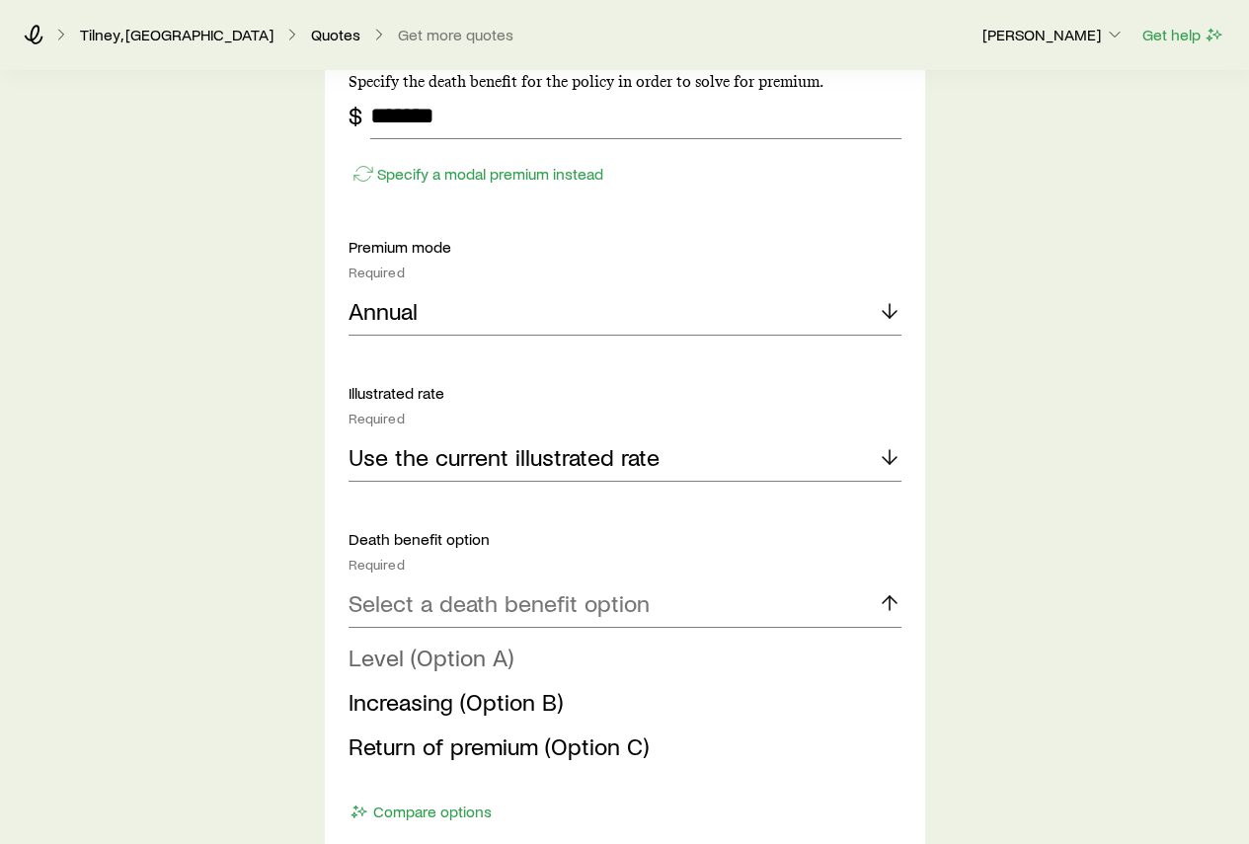
click at [462, 656] on span "Level (Option A)" at bounding box center [430, 657] width 165 height 29
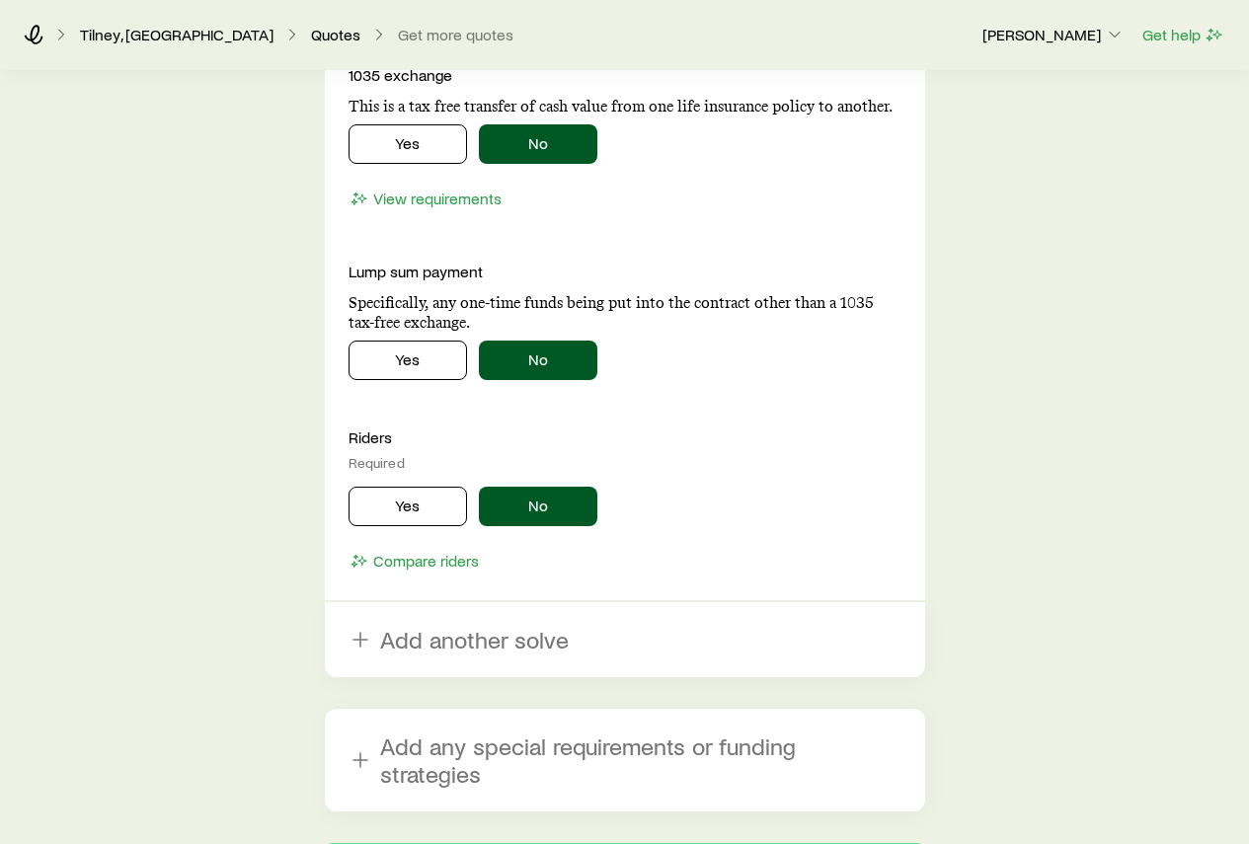
scroll to position [2369, 0]
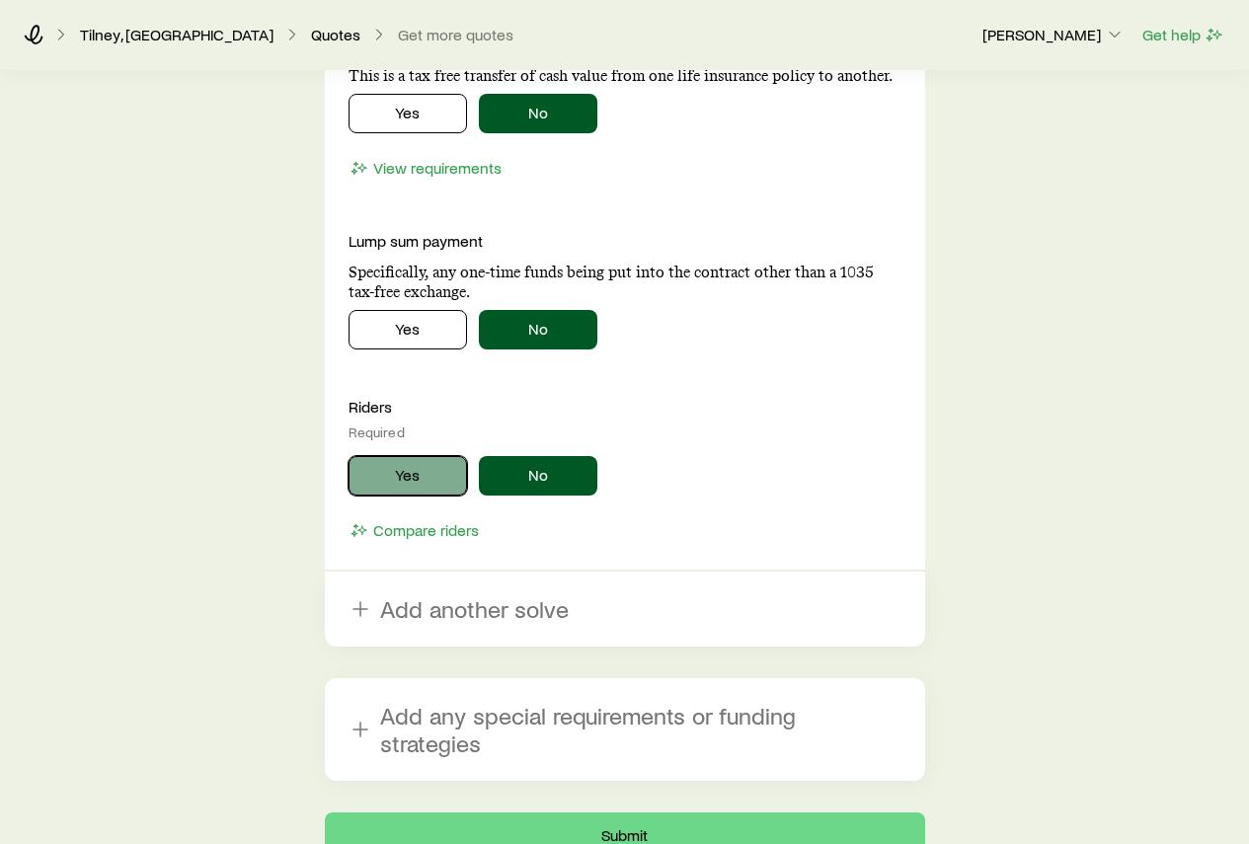
click at [419, 475] on button "Yes" at bounding box center [407, 475] width 118 height 39
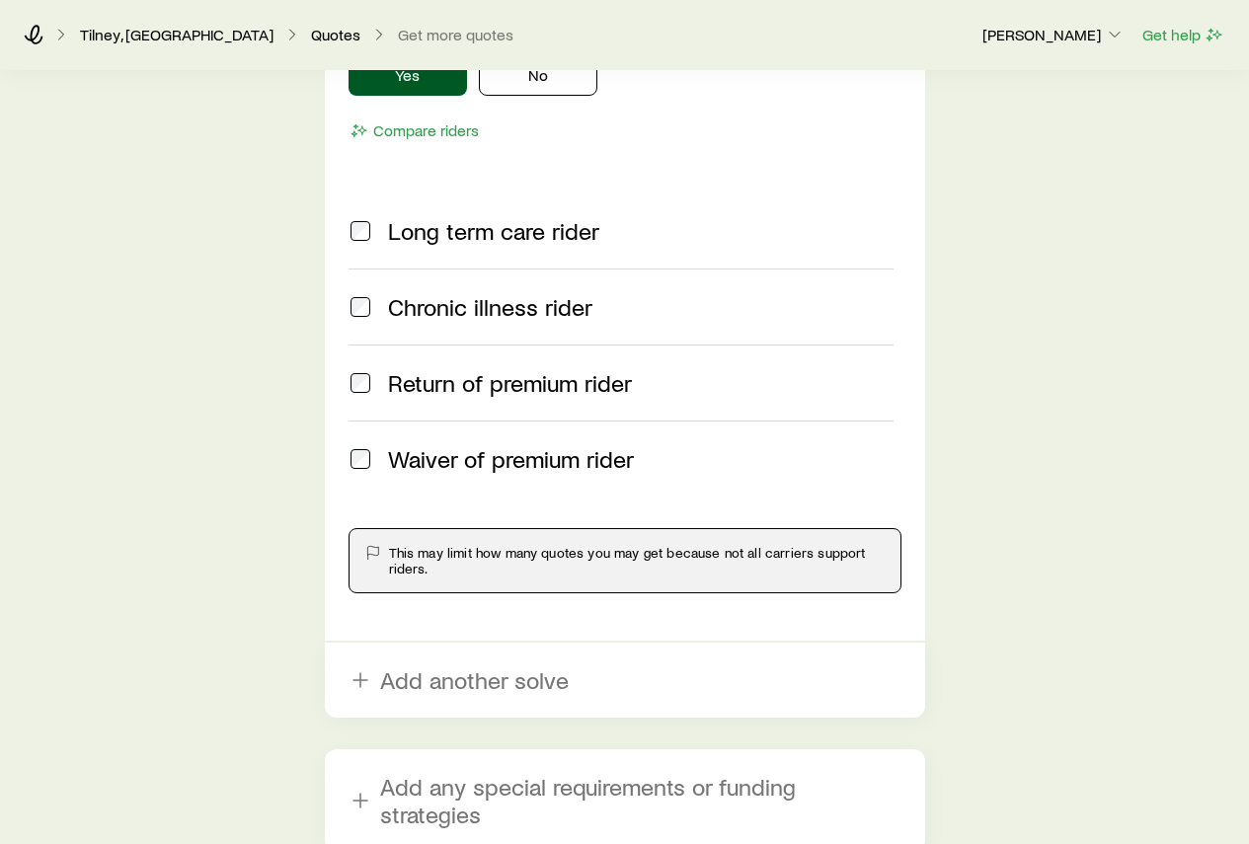
scroll to position [2940, 0]
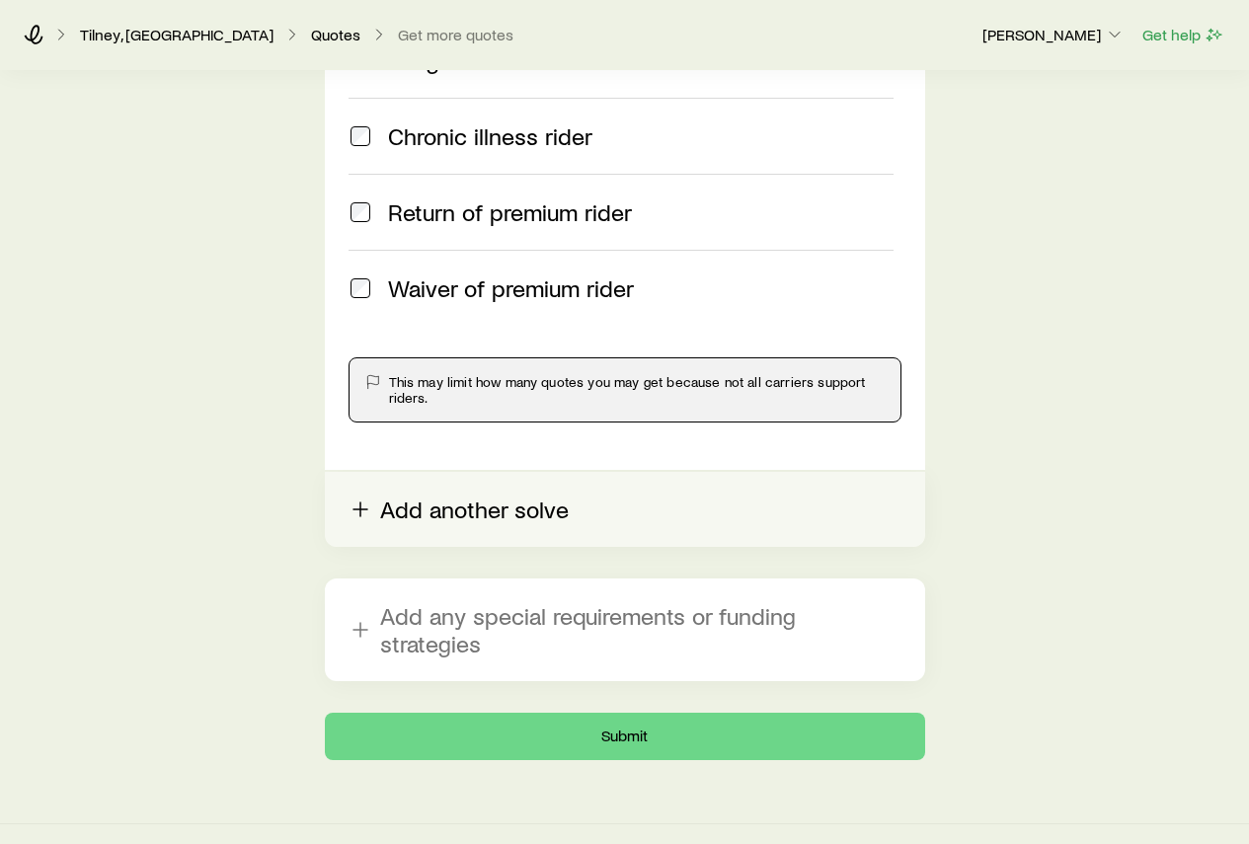
click at [370, 511] on icon "button" at bounding box center [360, 510] width 24 height 24
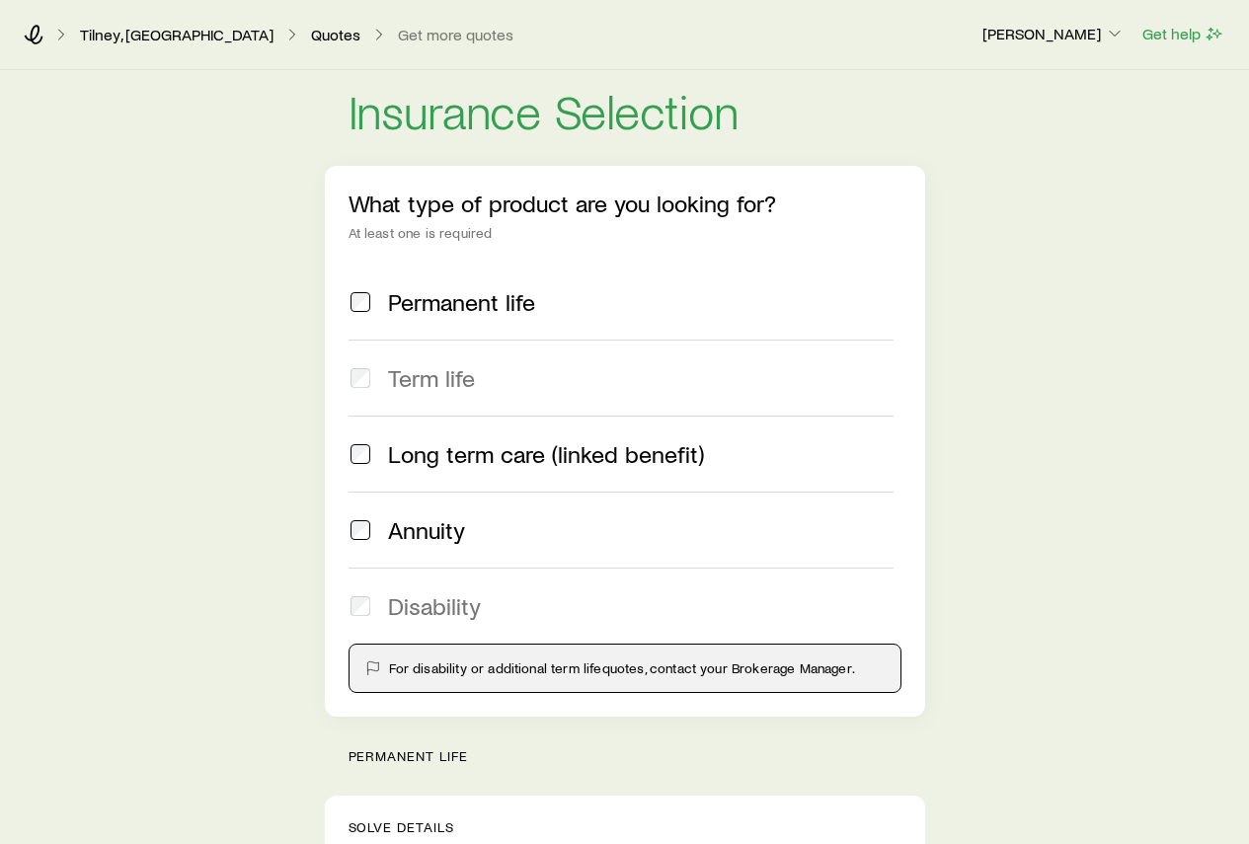
scroll to position [0, 0]
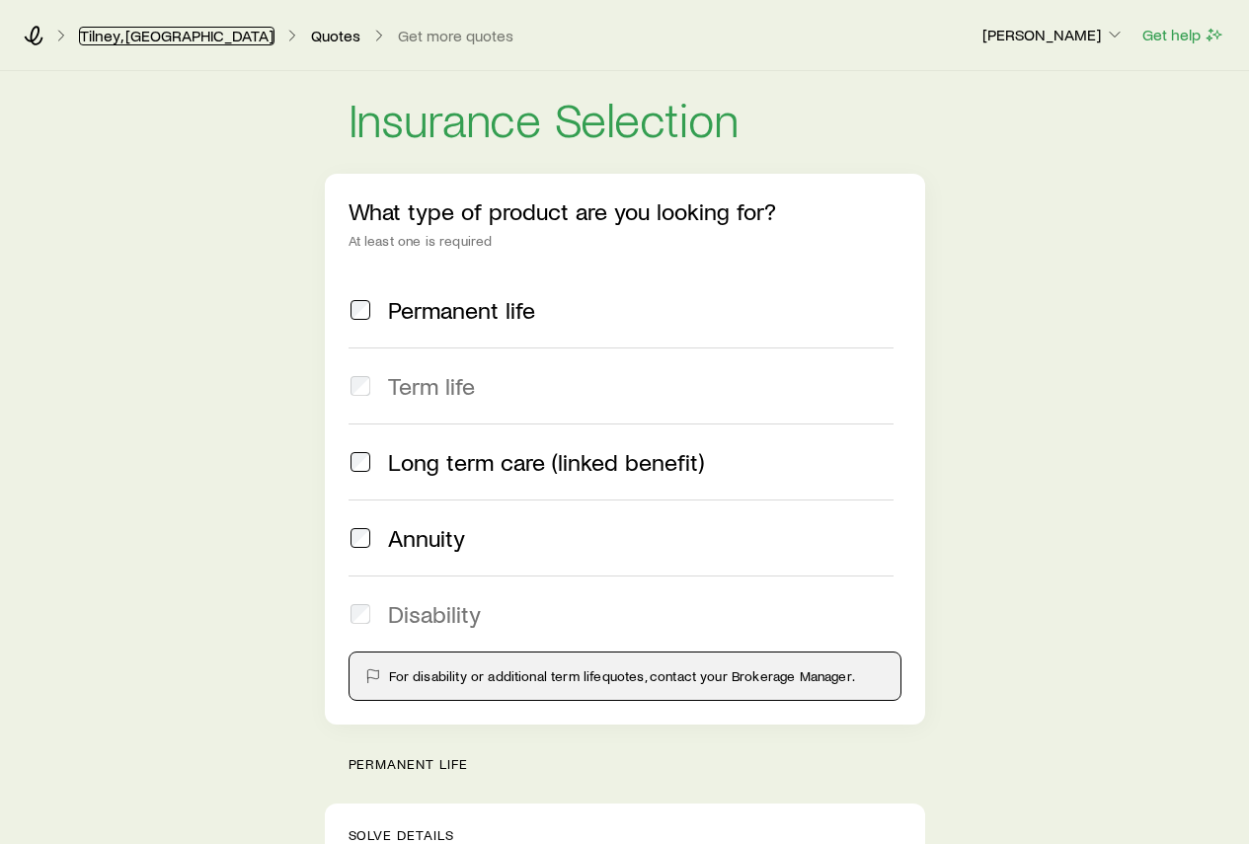
click at [116, 39] on link "Tilney, [GEOGRAPHIC_DATA]" at bounding box center [176, 36] width 195 height 19
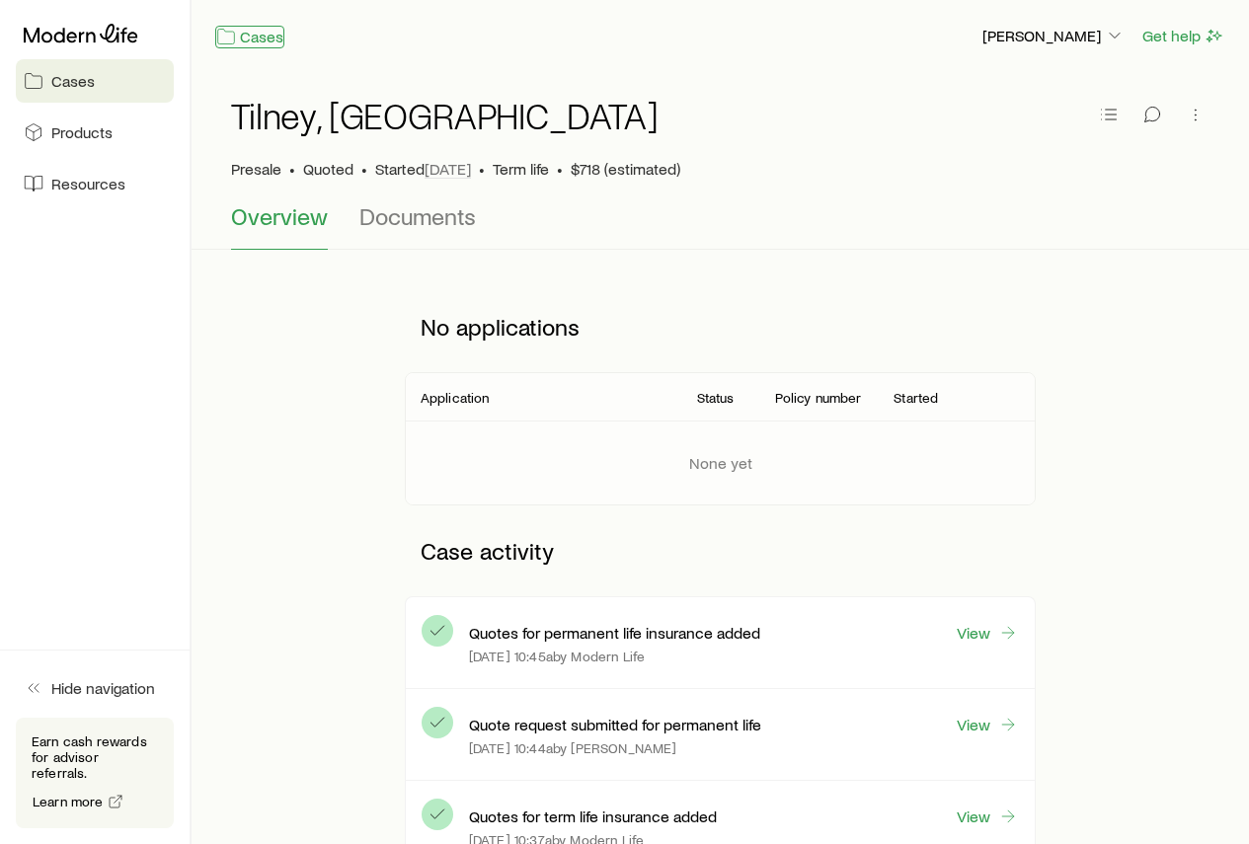
click at [247, 43] on link "Cases" at bounding box center [249, 37] width 69 height 23
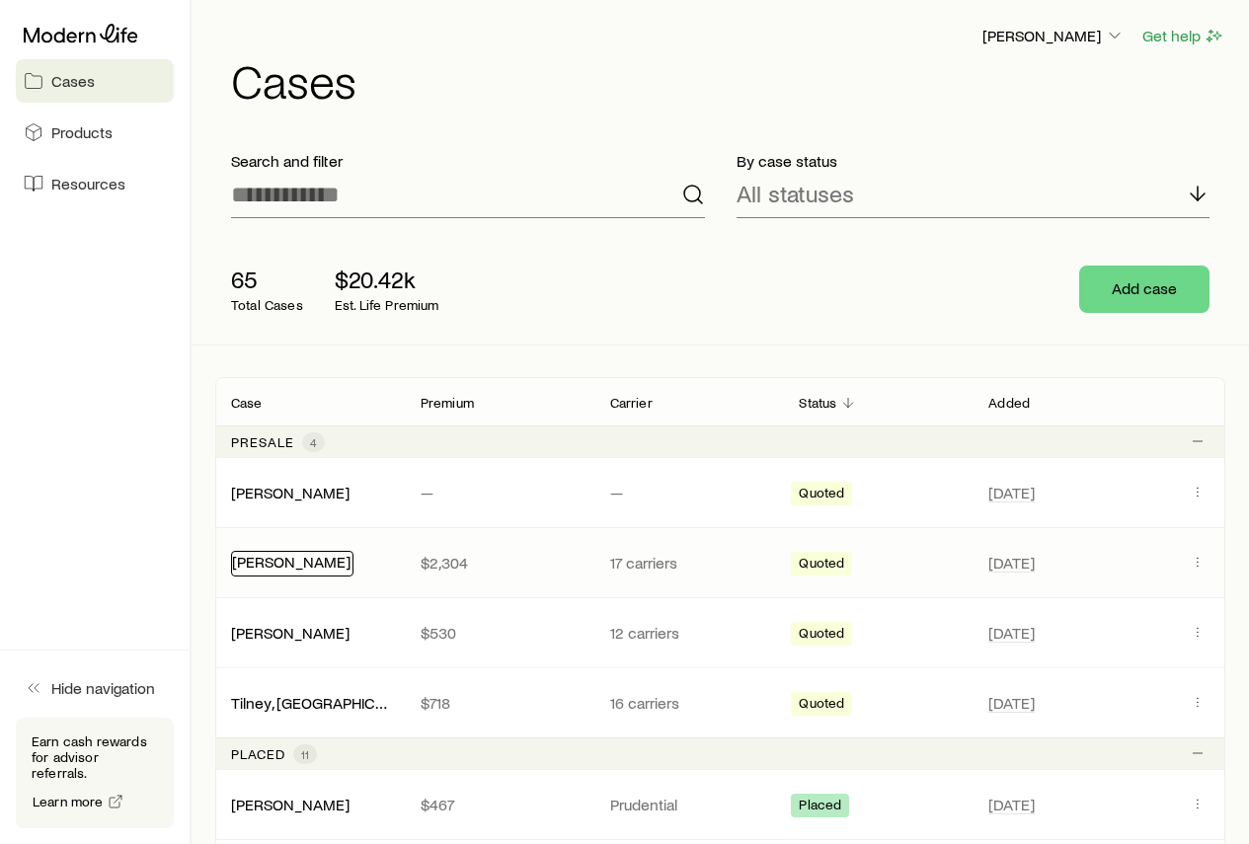
click at [283, 564] on link "[PERSON_NAME]" at bounding box center [291, 561] width 118 height 19
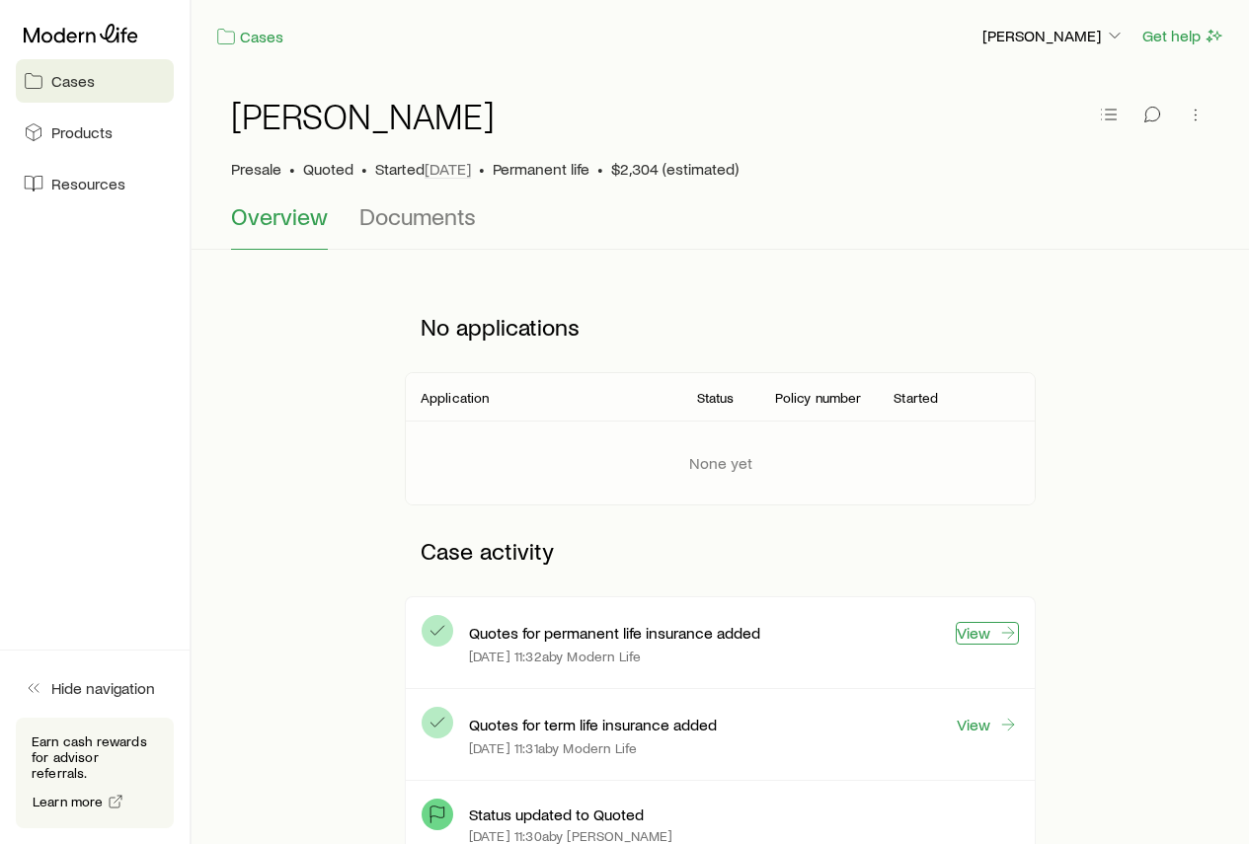
click at [983, 636] on link "View" at bounding box center [987, 633] width 63 height 23
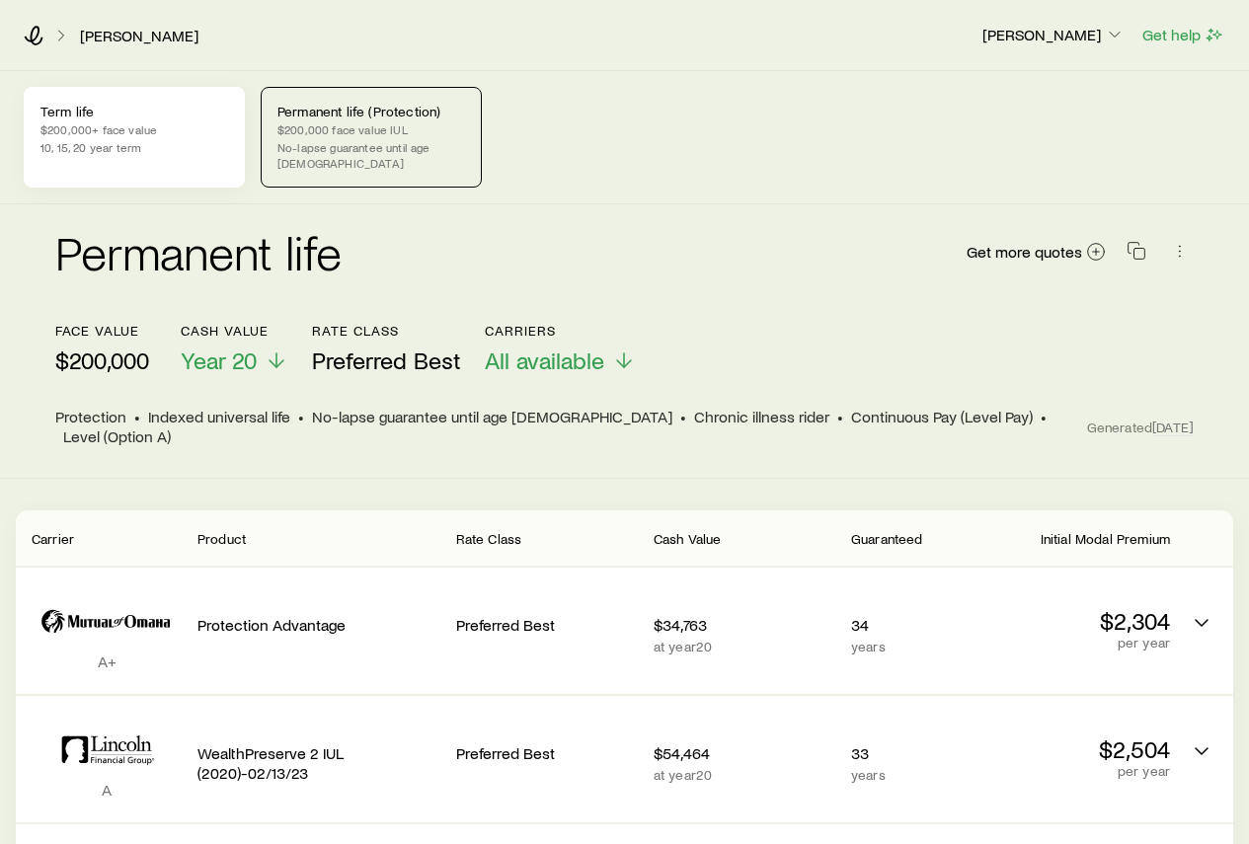
click at [144, 116] on p "Term life" at bounding box center [134, 112] width 188 height 16
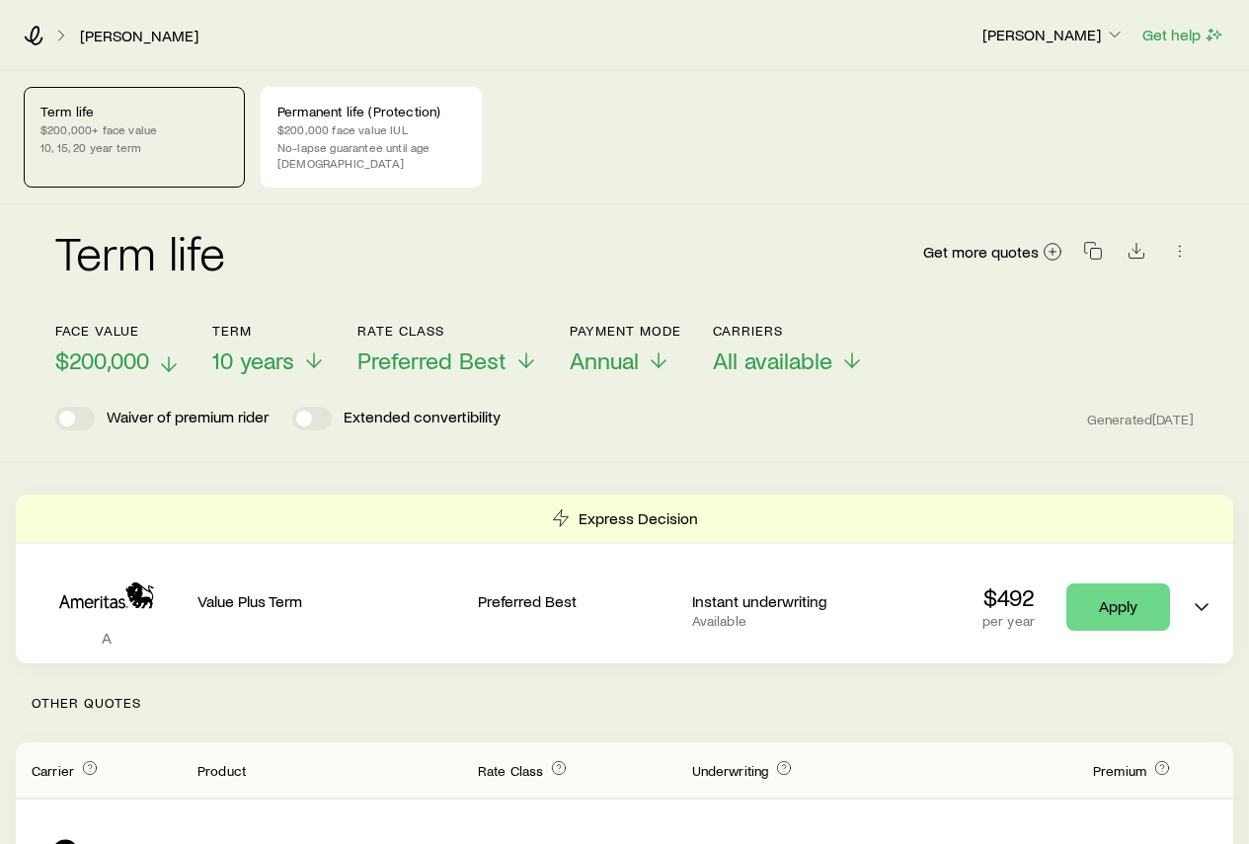
click at [166, 352] on icon at bounding box center [169, 364] width 24 height 24
click at [118, 161] on div "Term life $200,000+ face value 10, 15, 20 year term" at bounding box center [134, 137] width 221 height 101
click at [38, 39] on icon at bounding box center [34, 36] width 20 height 20
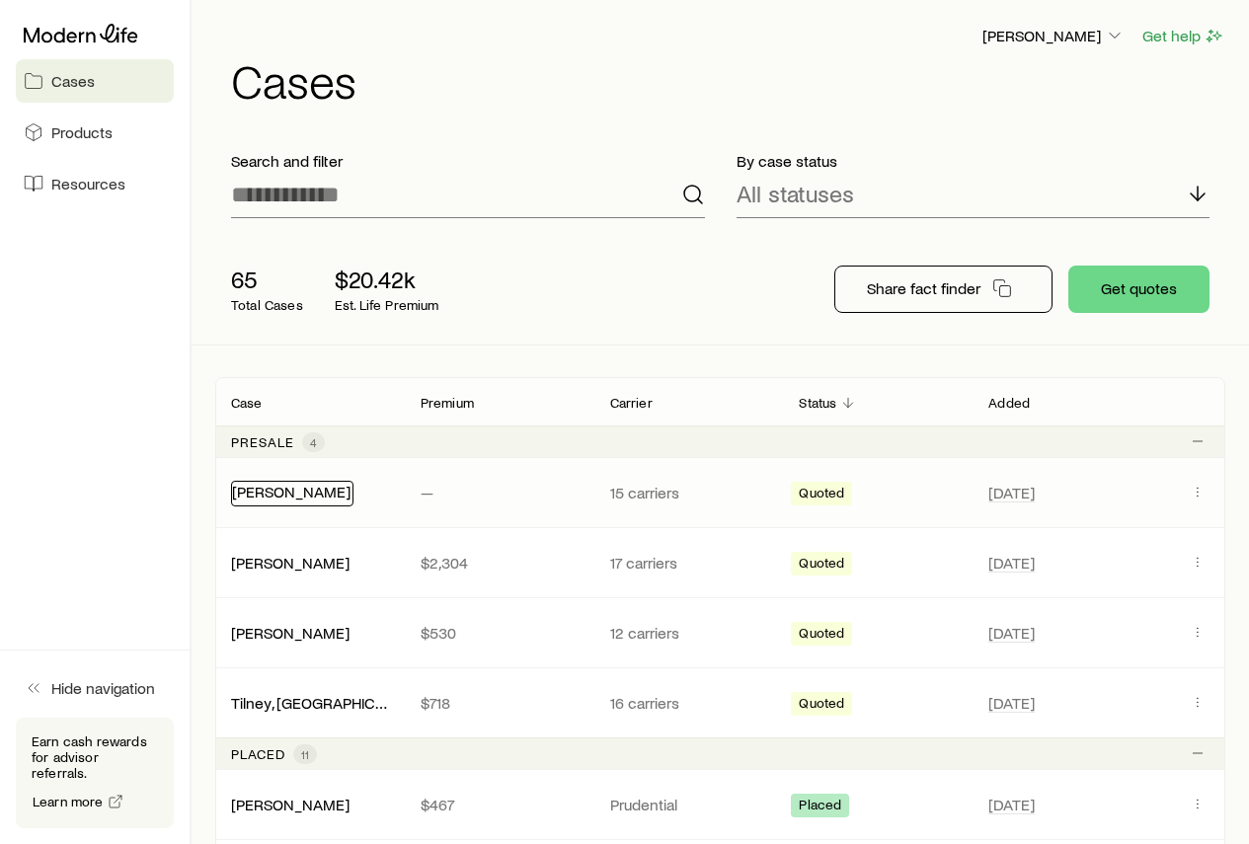
click at [272, 496] on link "[PERSON_NAME]" at bounding box center [291, 491] width 118 height 19
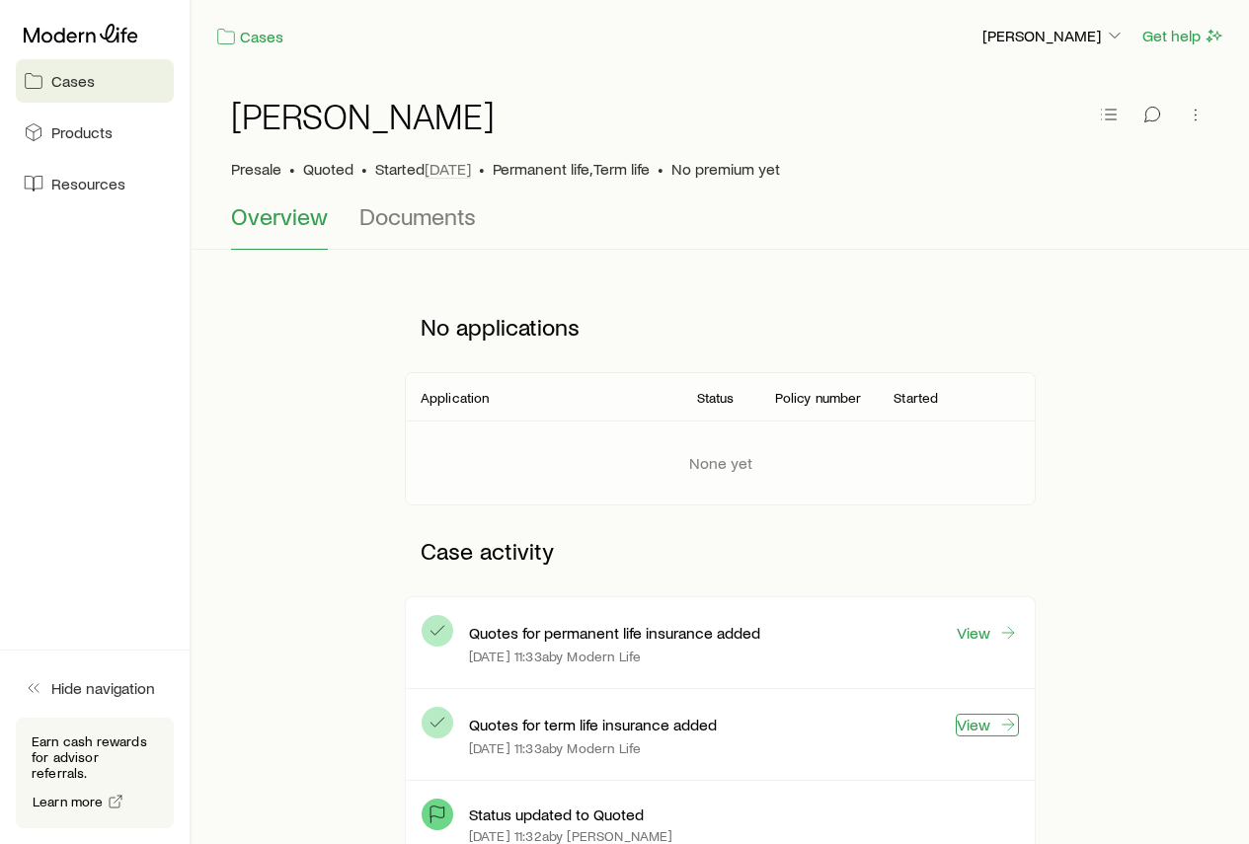
click at [975, 724] on link "View" at bounding box center [987, 725] width 63 height 23
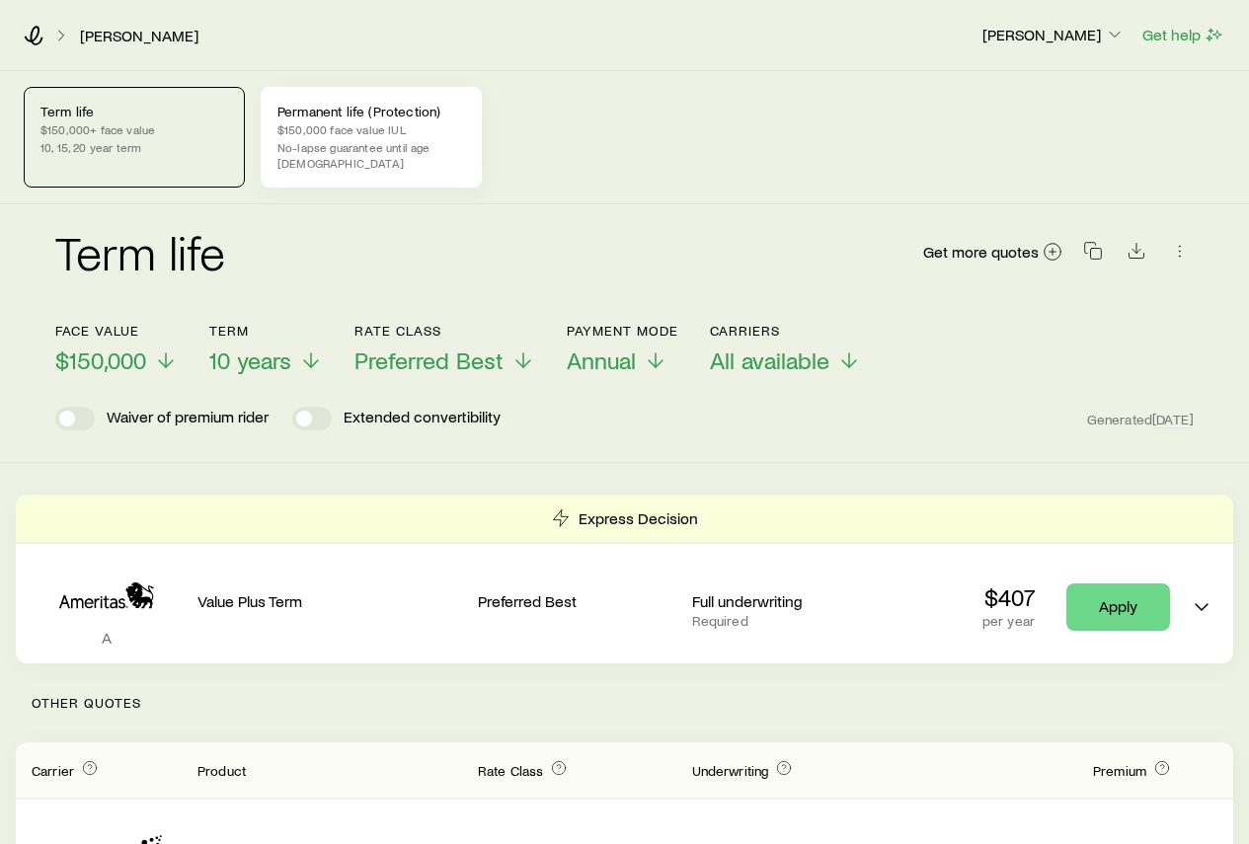
click at [350, 131] on p "$150,000 face value IUL" at bounding box center [371, 129] width 188 height 16
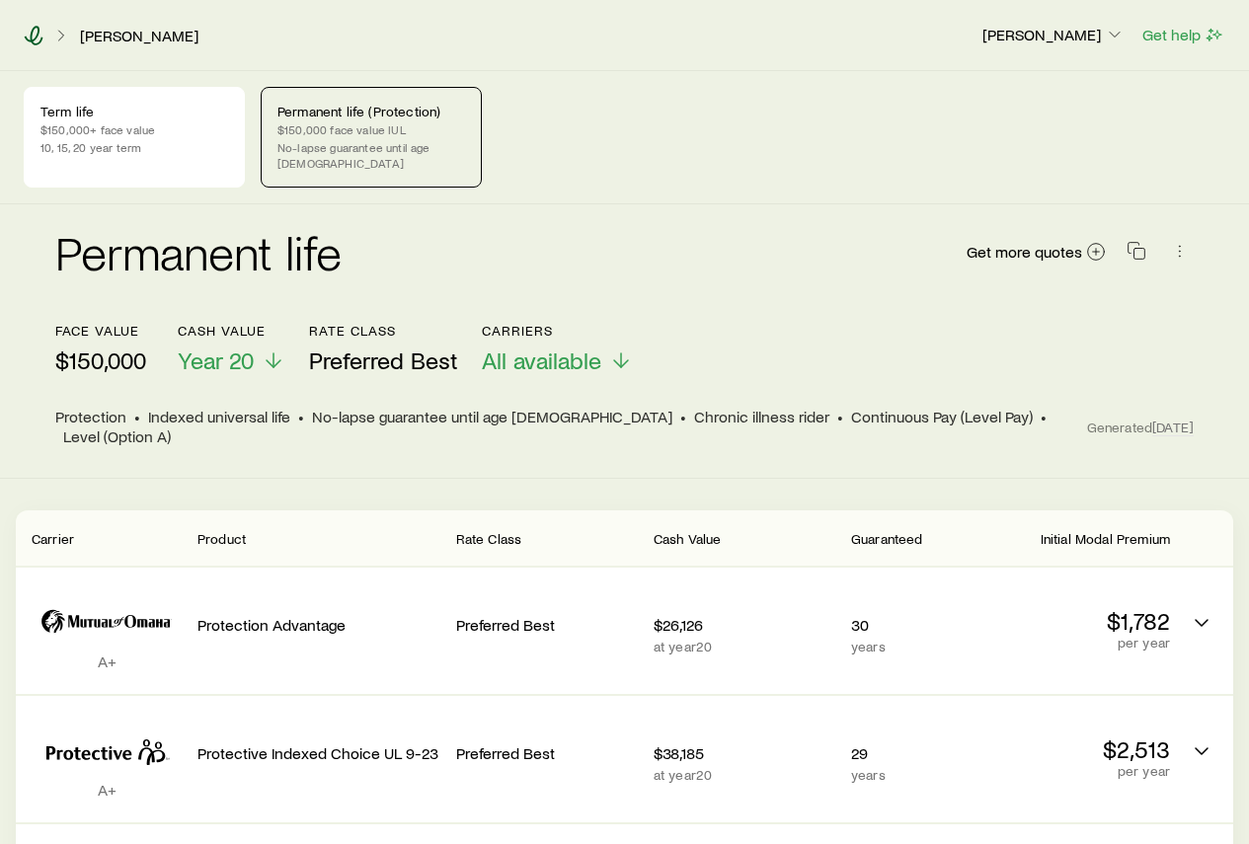
click at [30, 37] on icon at bounding box center [34, 36] width 20 height 20
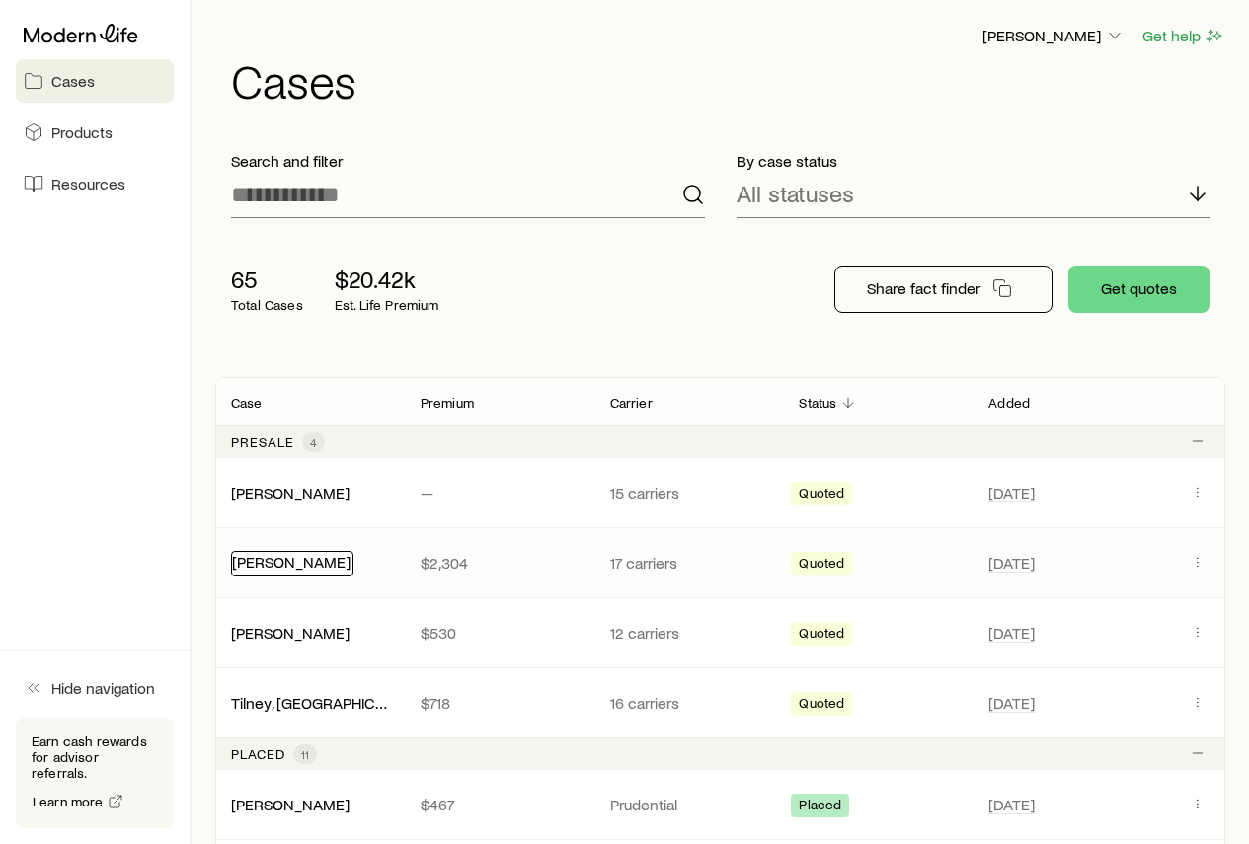
click at [289, 562] on link "[PERSON_NAME]" at bounding box center [291, 561] width 118 height 19
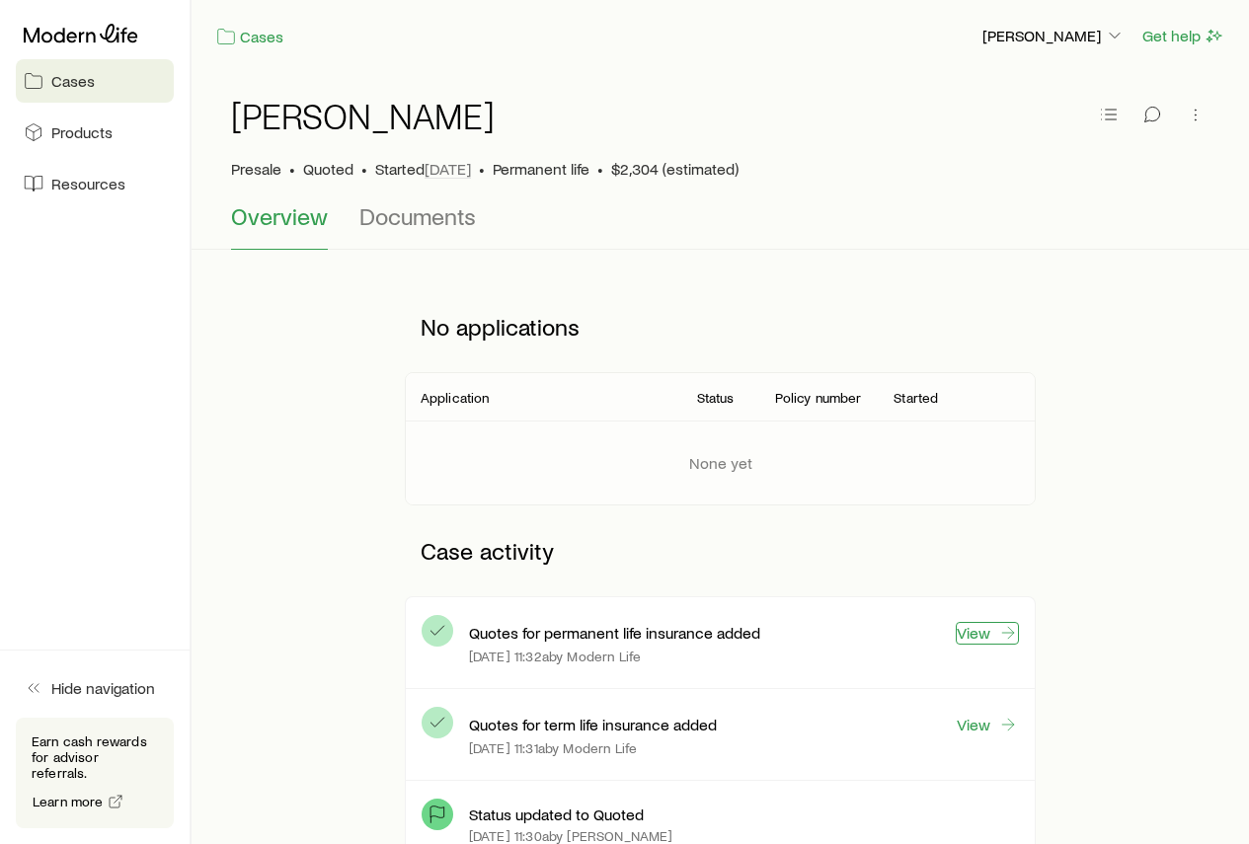
click at [985, 633] on link "View" at bounding box center [987, 633] width 63 height 23
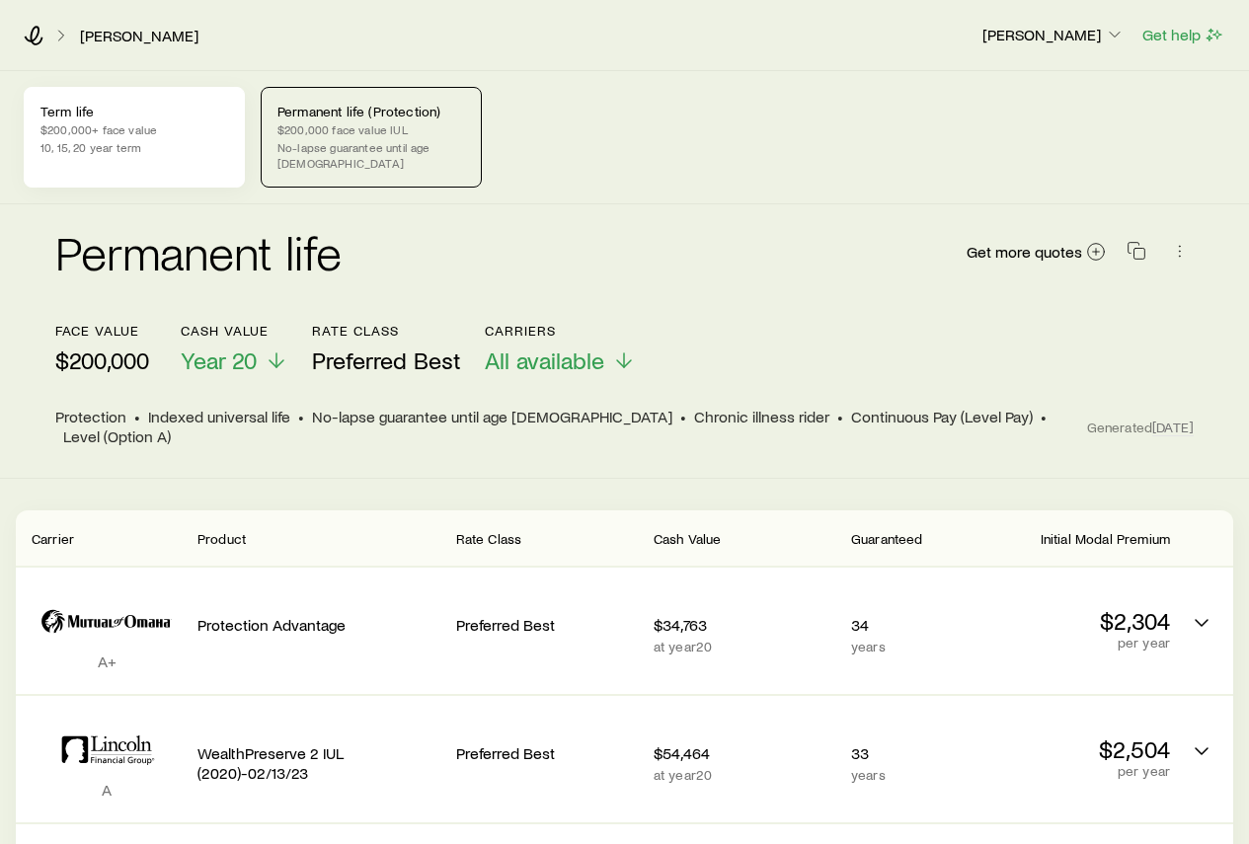
click at [144, 134] on p "$200,000+ face value" at bounding box center [134, 129] width 188 height 16
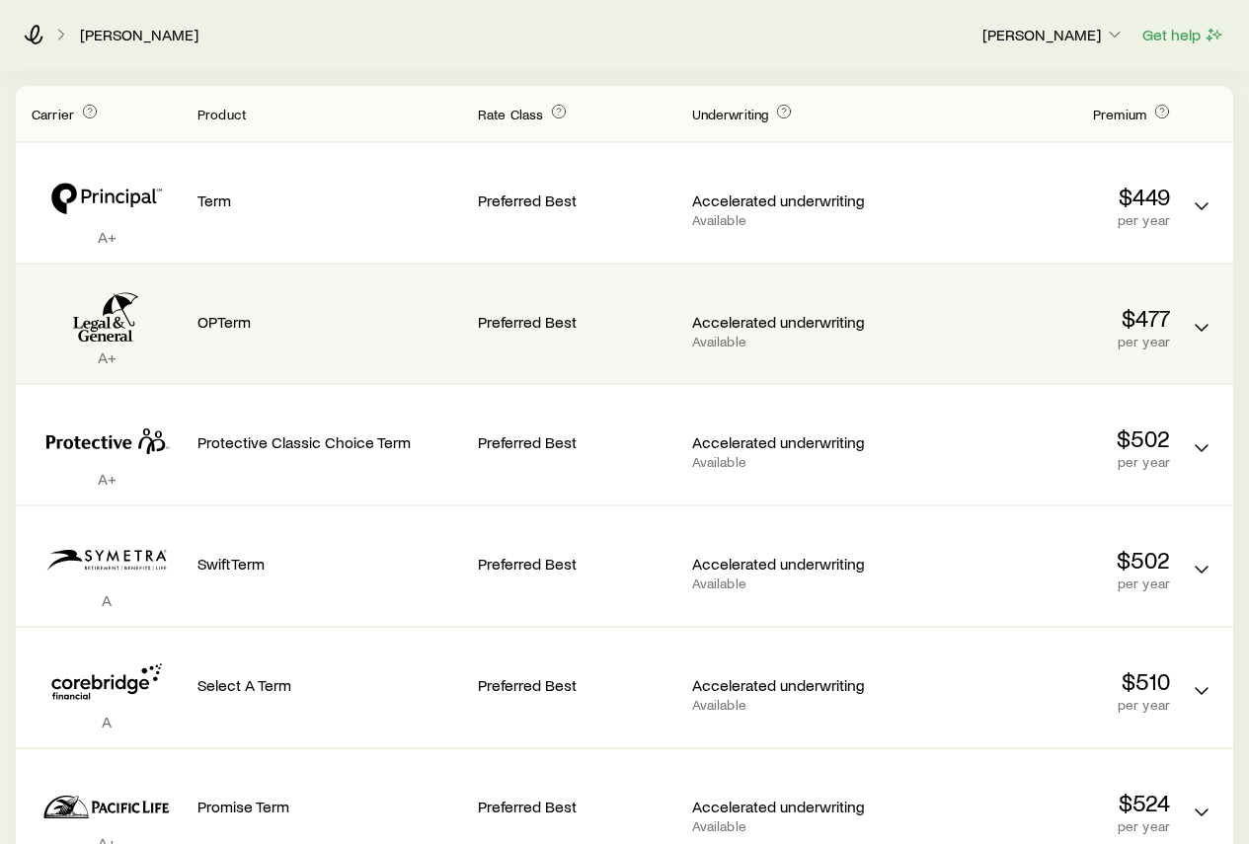
scroll to position [691, 0]
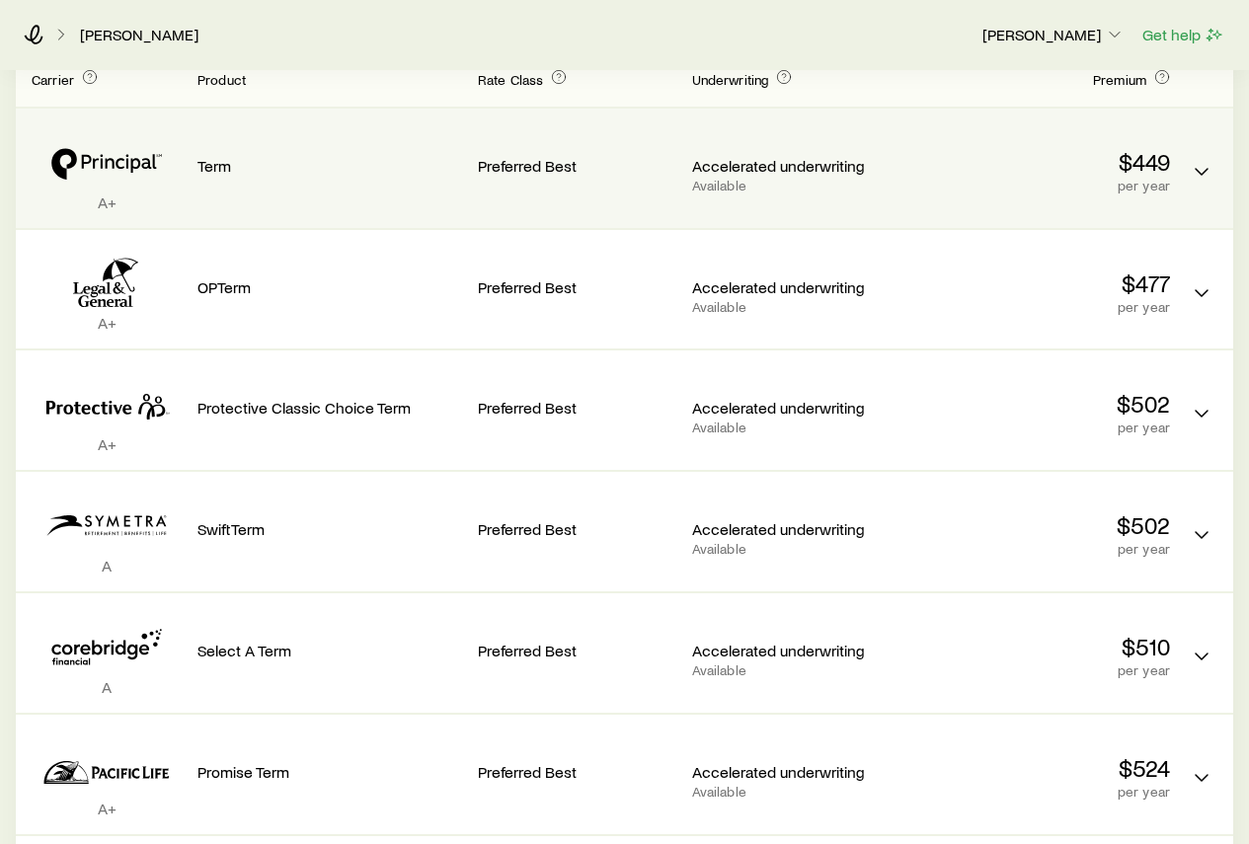
click at [525, 156] on p "Preferred Best" at bounding box center [577, 166] width 198 height 20
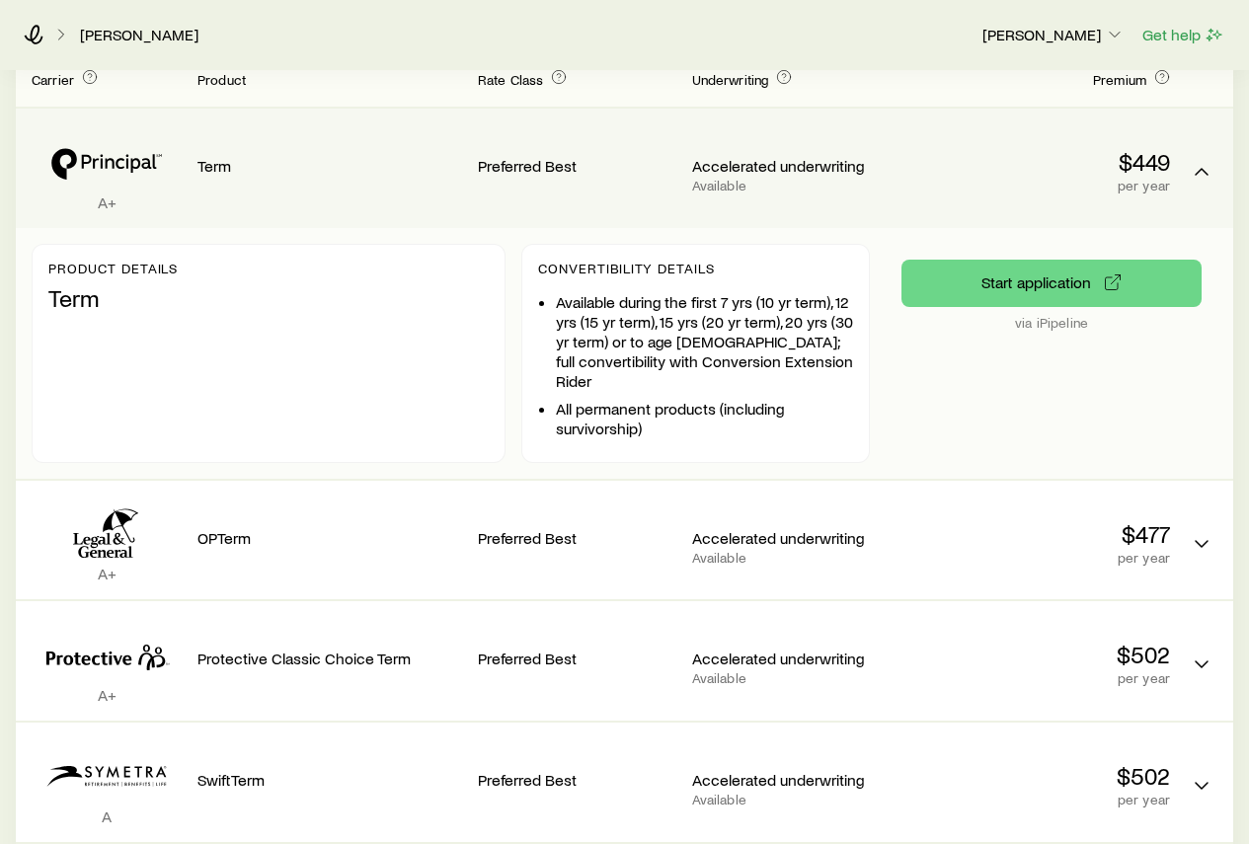
click at [906, 368] on div "Start application via iPipeline" at bounding box center [1051, 354] width 300 height 188
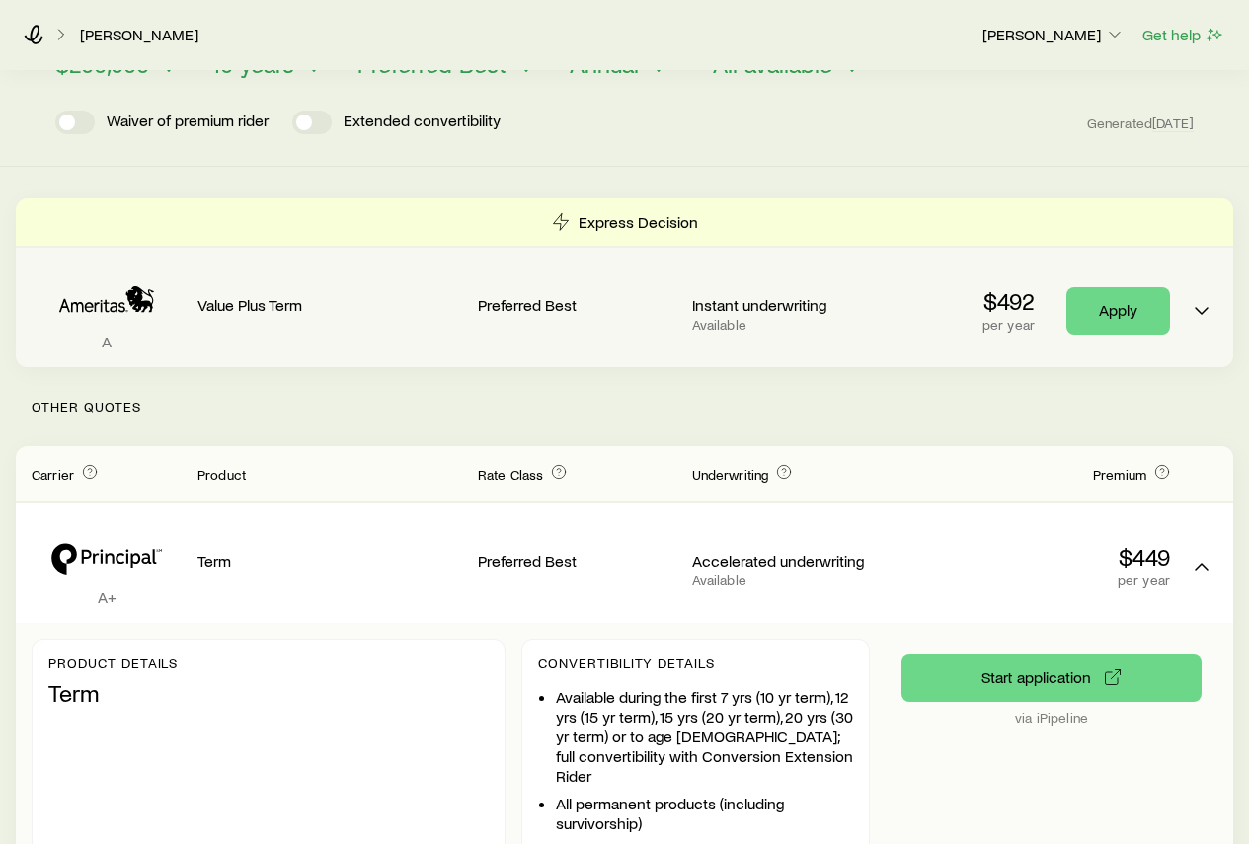
scroll to position [0, 0]
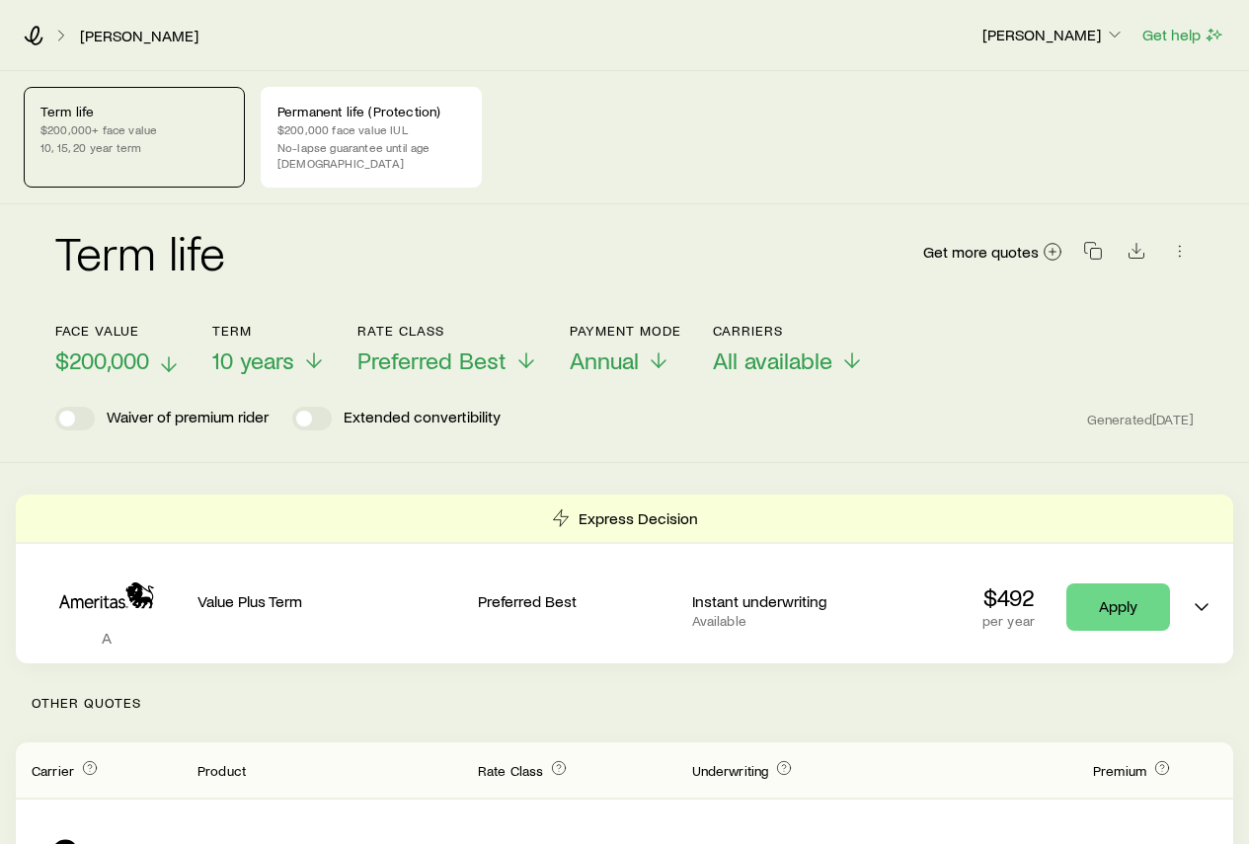
click at [167, 352] on icon at bounding box center [169, 364] width 24 height 24
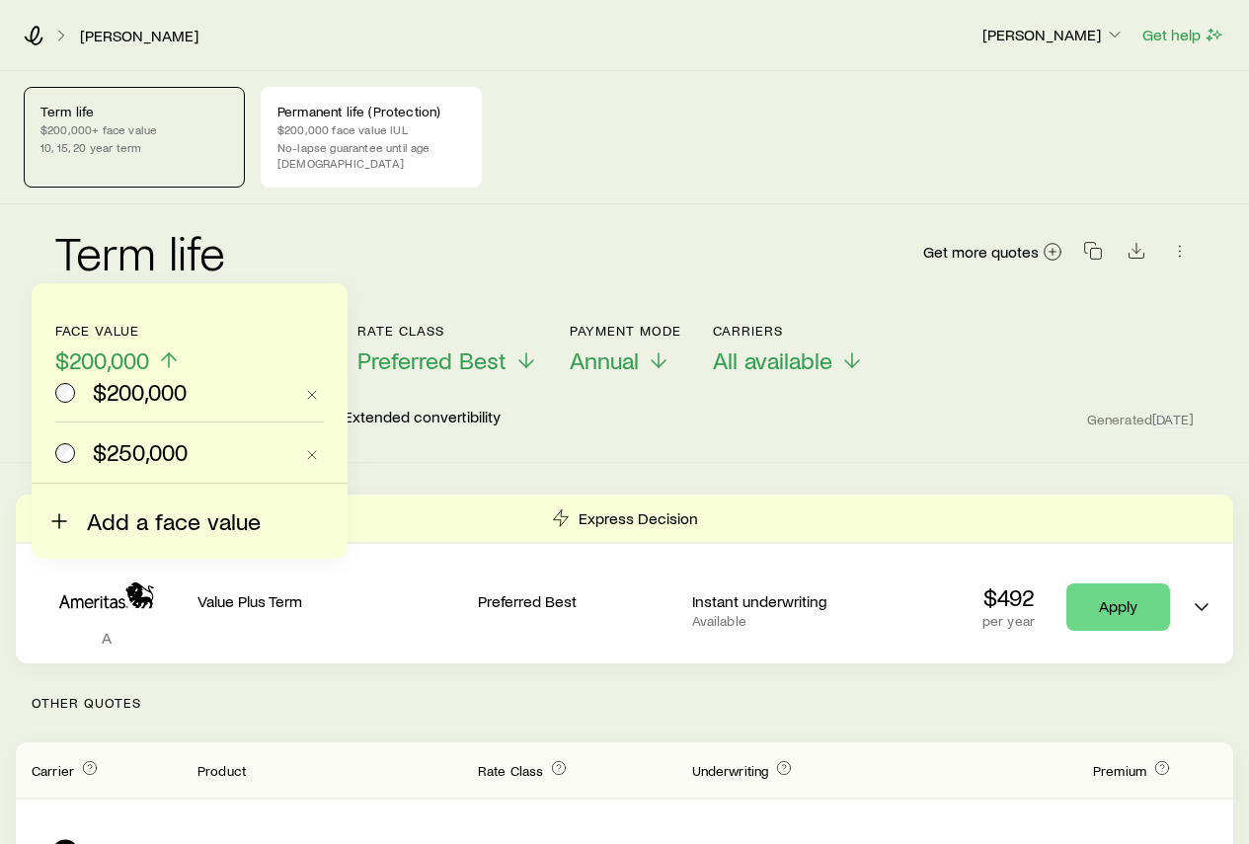
click at [66, 524] on icon at bounding box center [59, 521] width 24 height 24
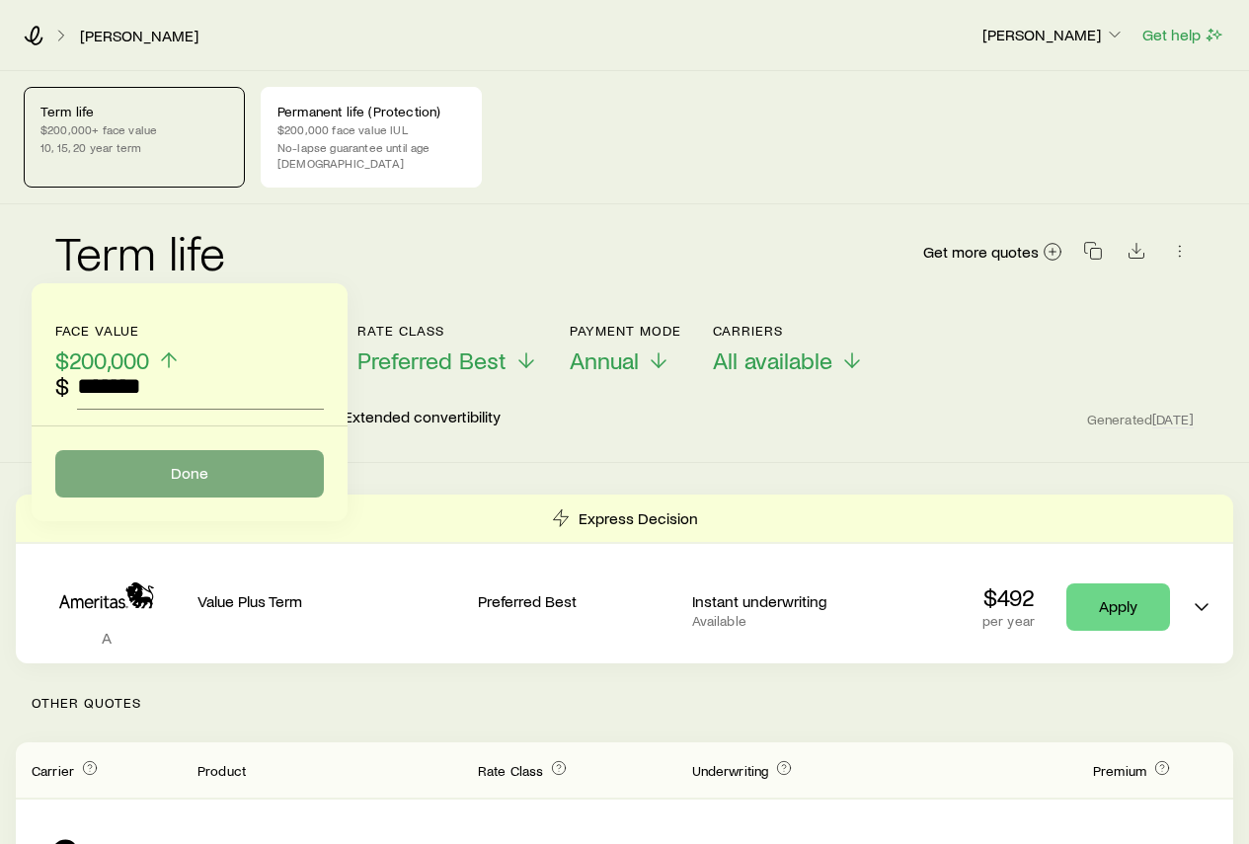
type input "*******"
click at [163, 476] on button "Done" at bounding box center [189, 473] width 269 height 47
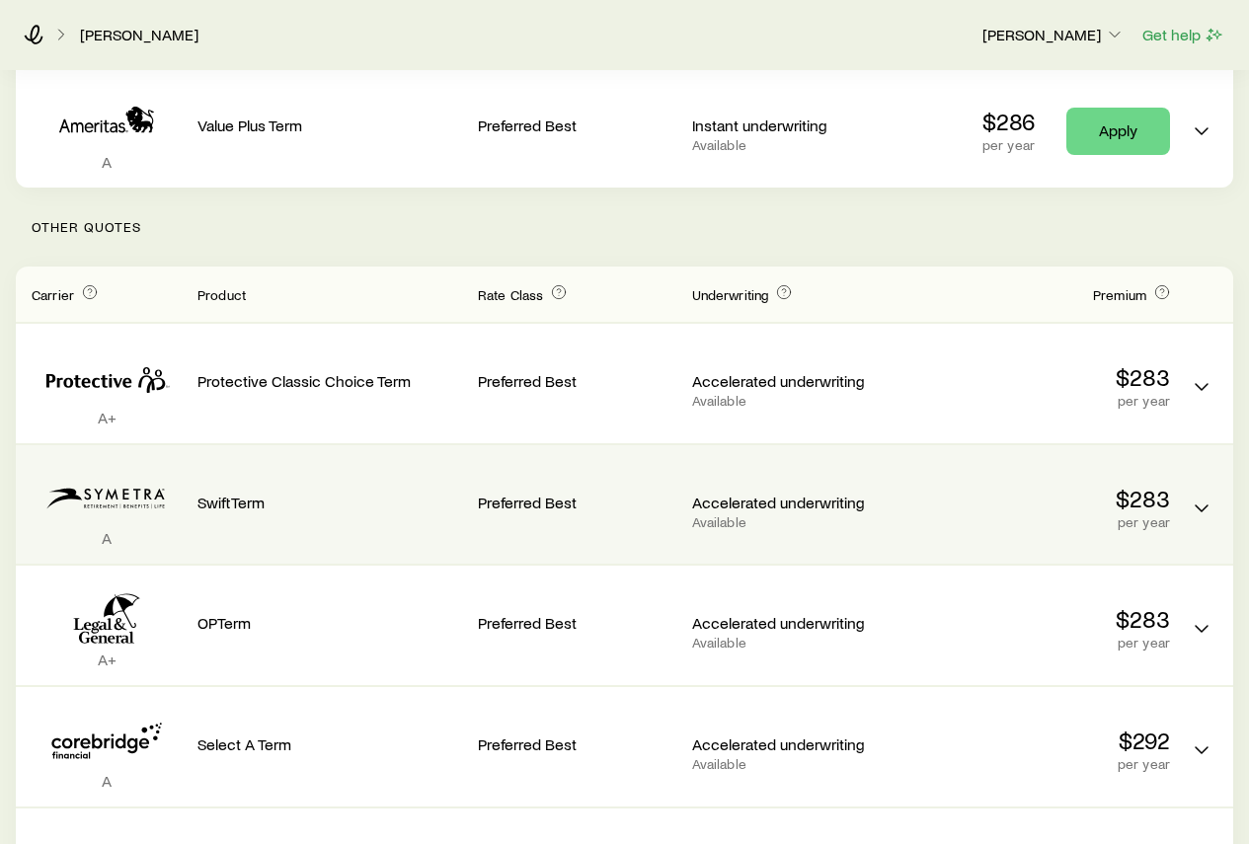
scroll to position [395, 0]
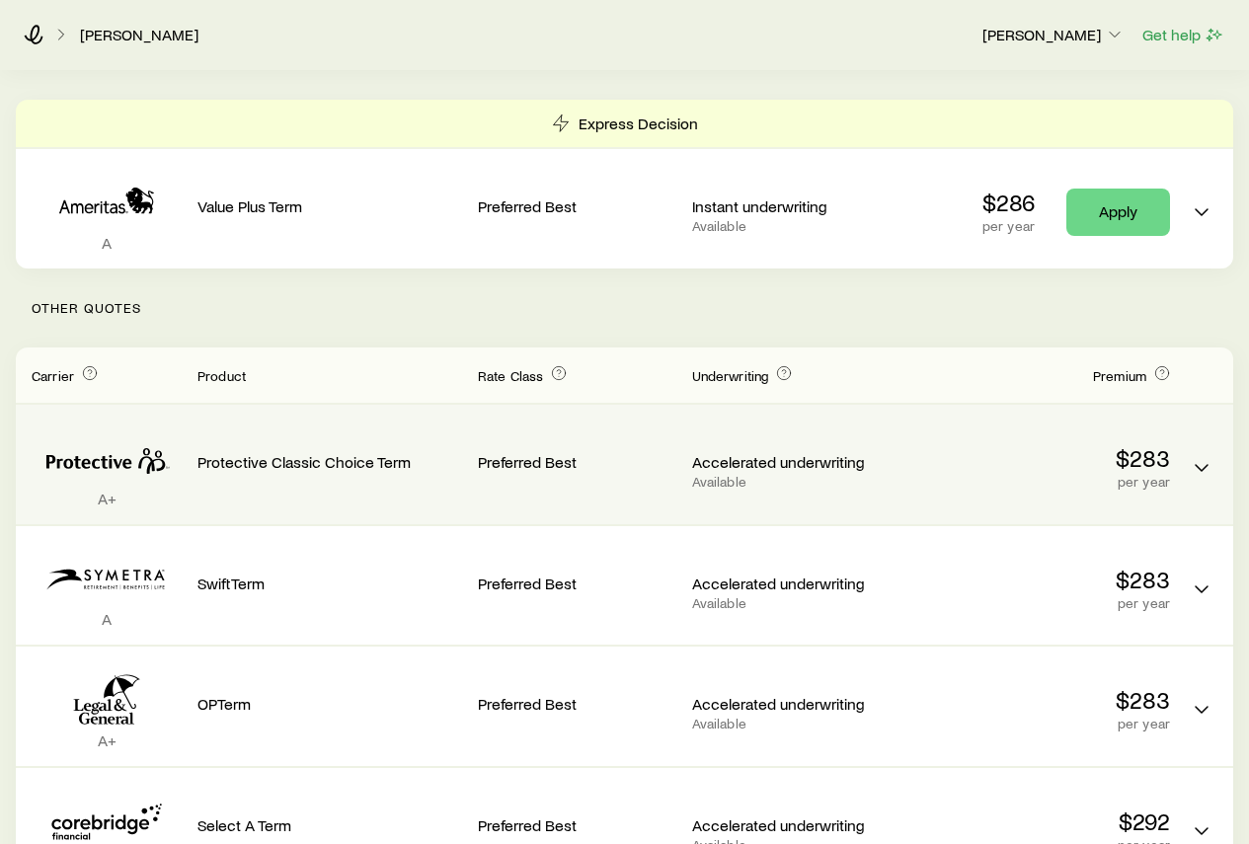
click at [734, 452] on p "Accelerated underwriting" at bounding box center [791, 462] width 198 height 20
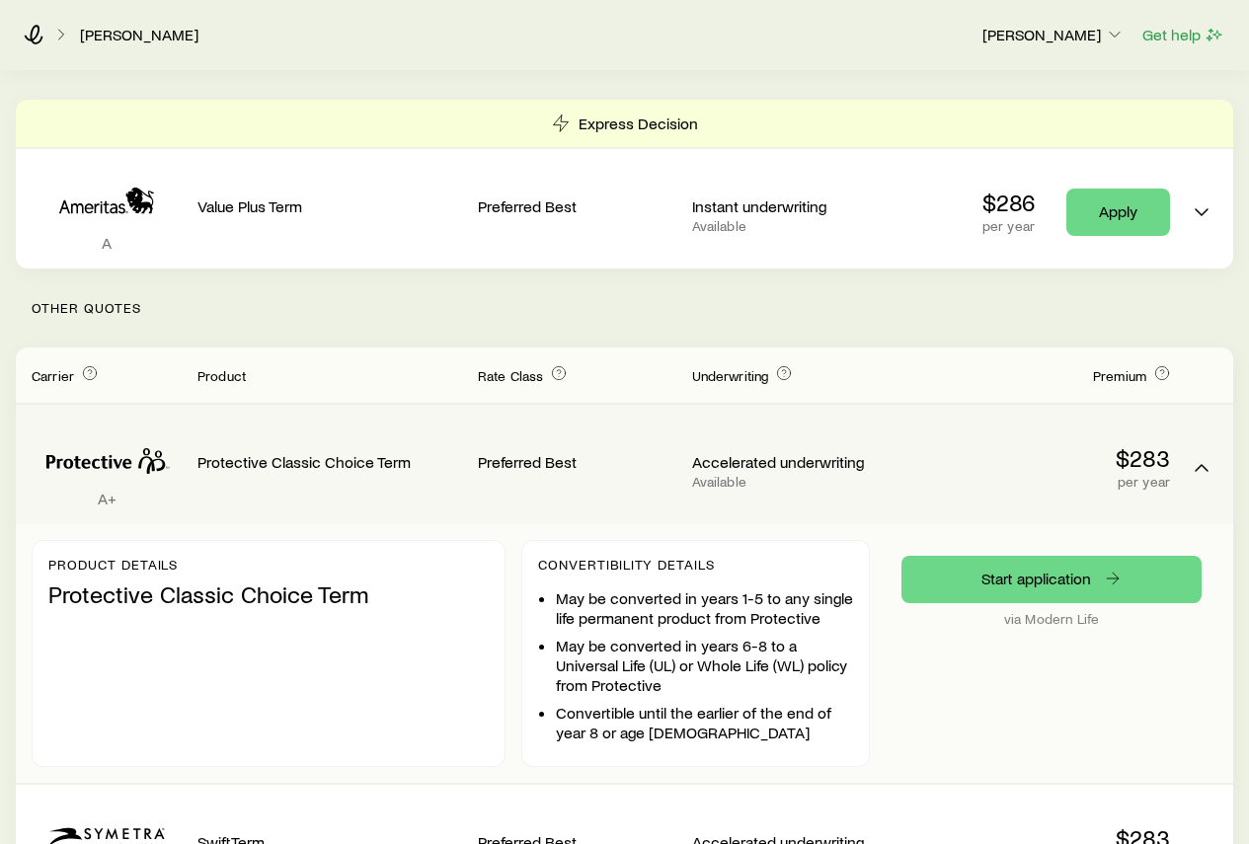
click at [708, 452] on p "Accelerated underwriting" at bounding box center [791, 462] width 198 height 20
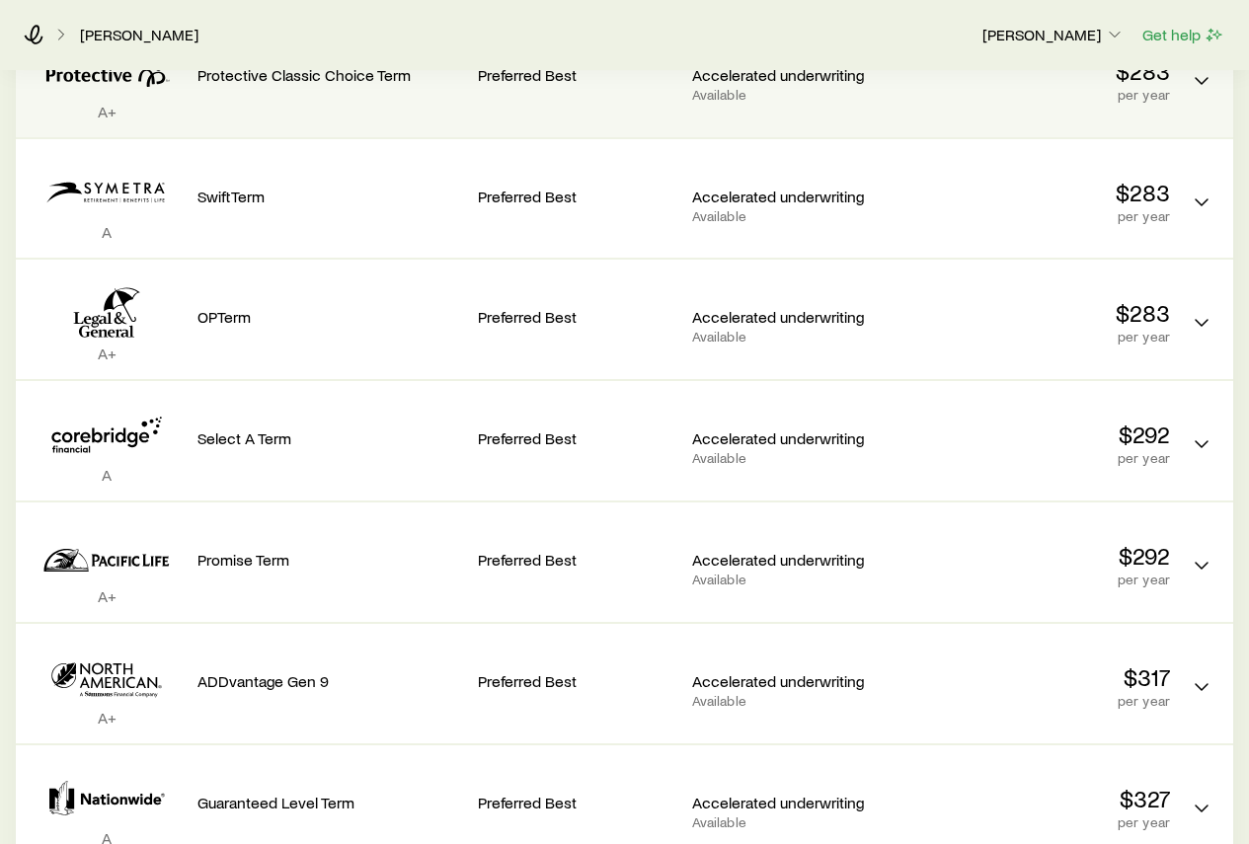
scroll to position [790, 0]
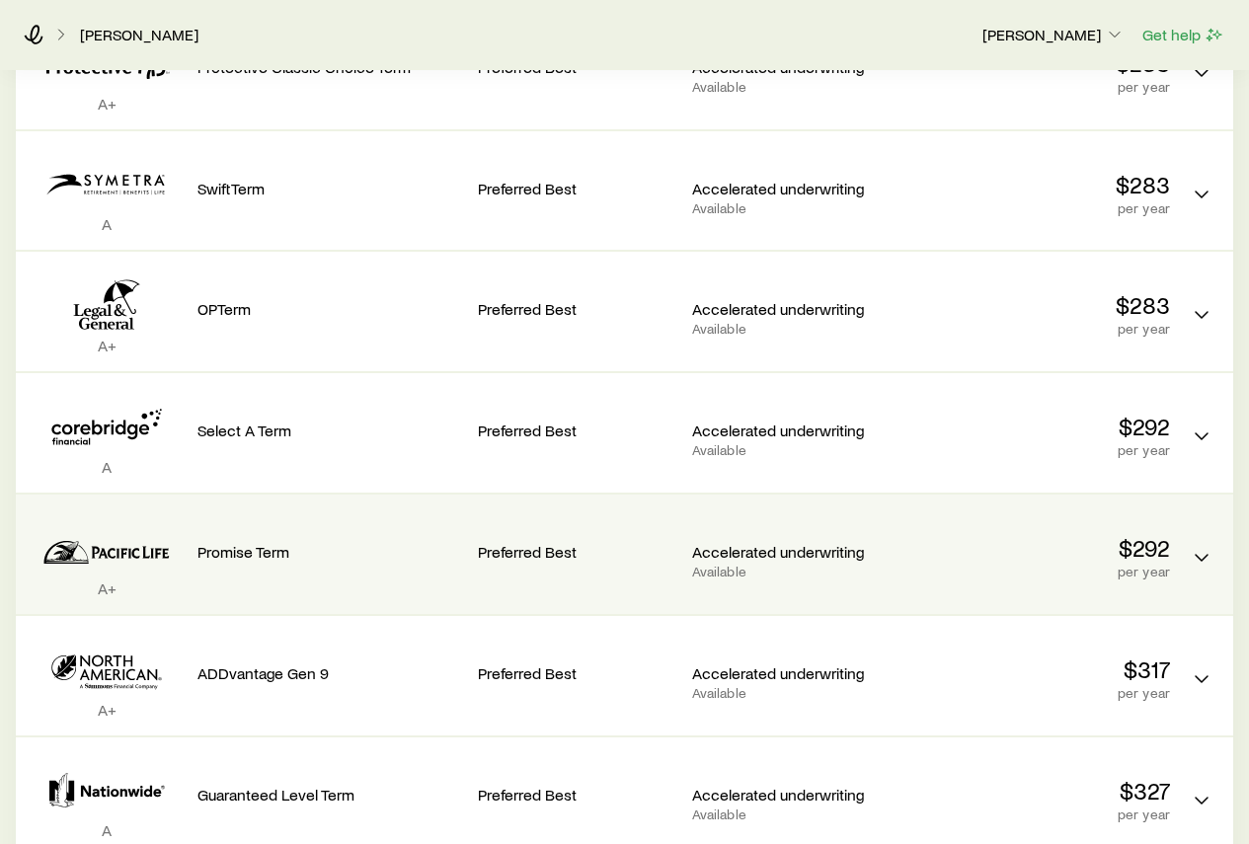
click at [731, 542] on p "Accelerated underwriting" at bounding box center [791, 552] width 198 height 20
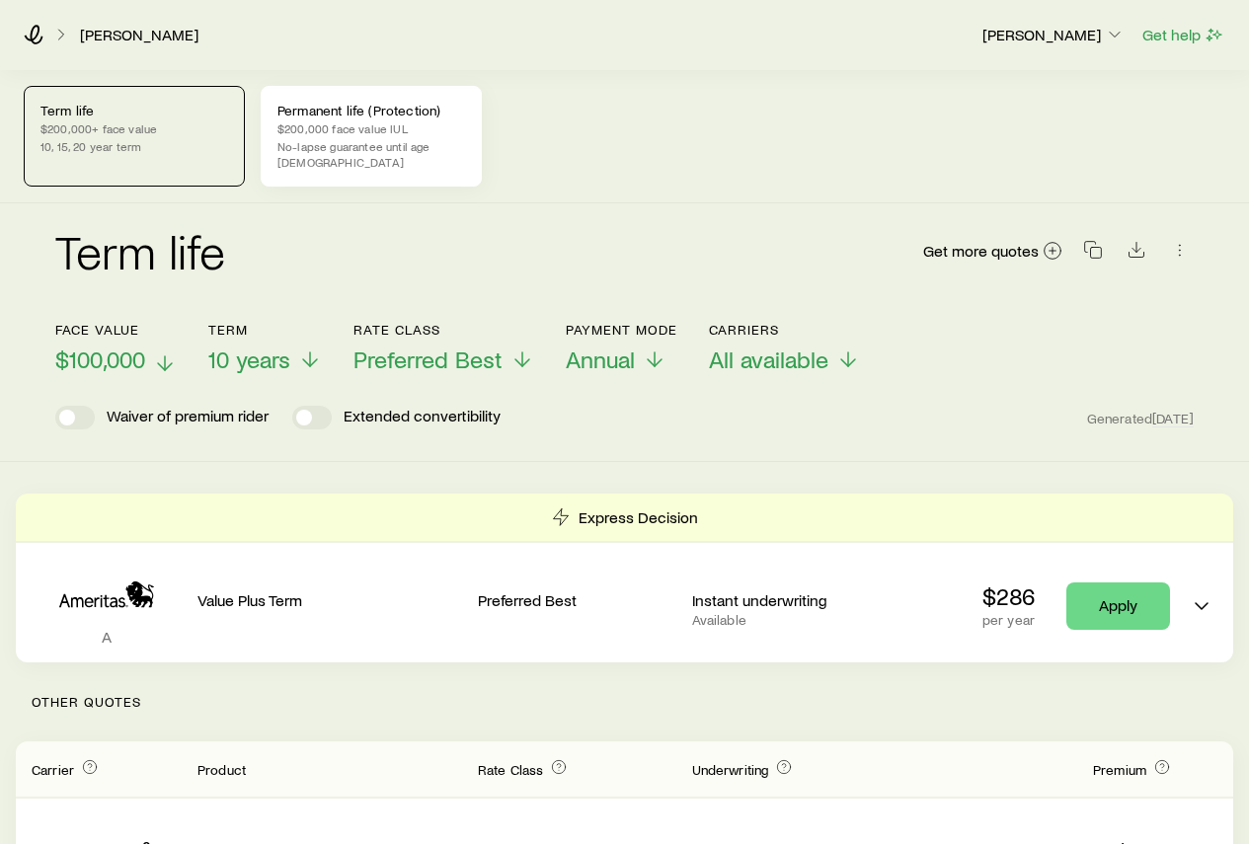
scroll to position [0, 0]
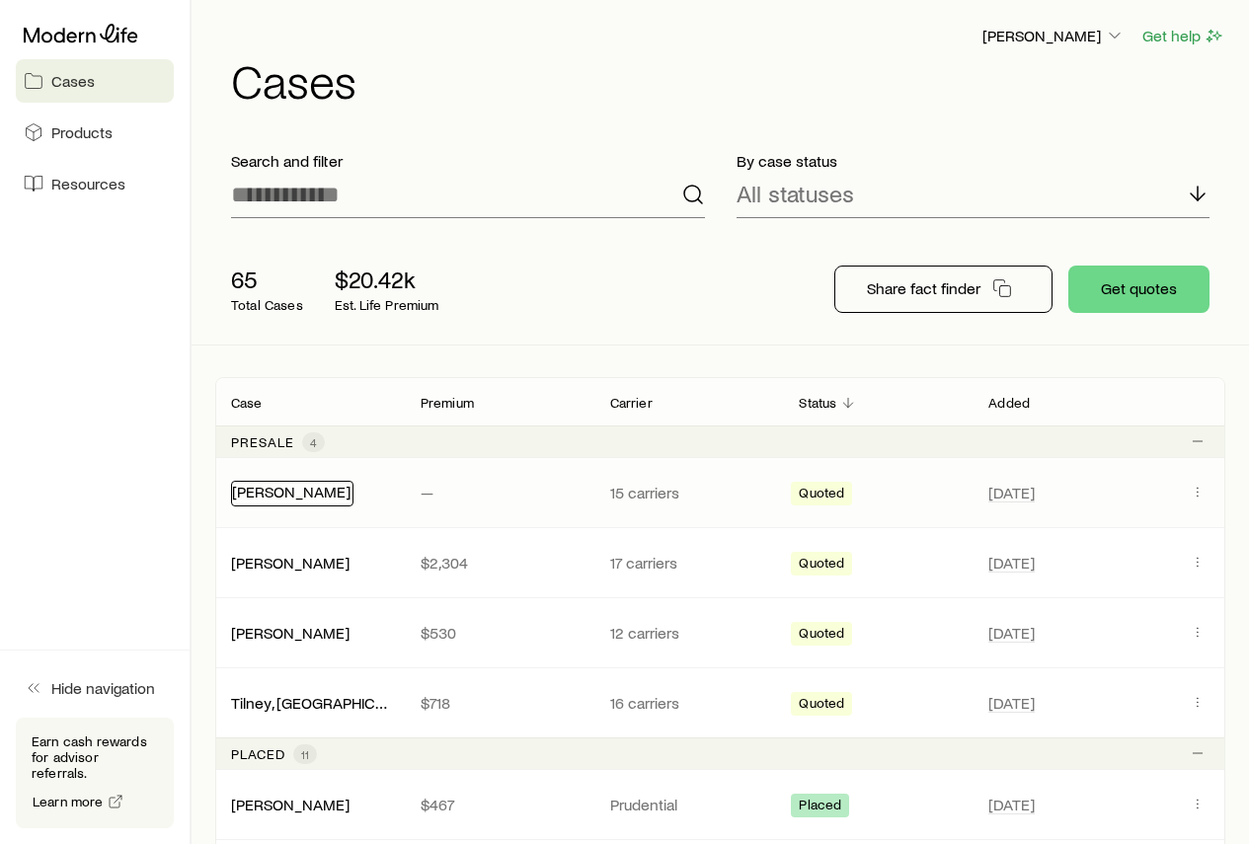
click at [273, 493] on link "[PERSON_NAME]" at bounding box center [291, 491] width 118 height 19
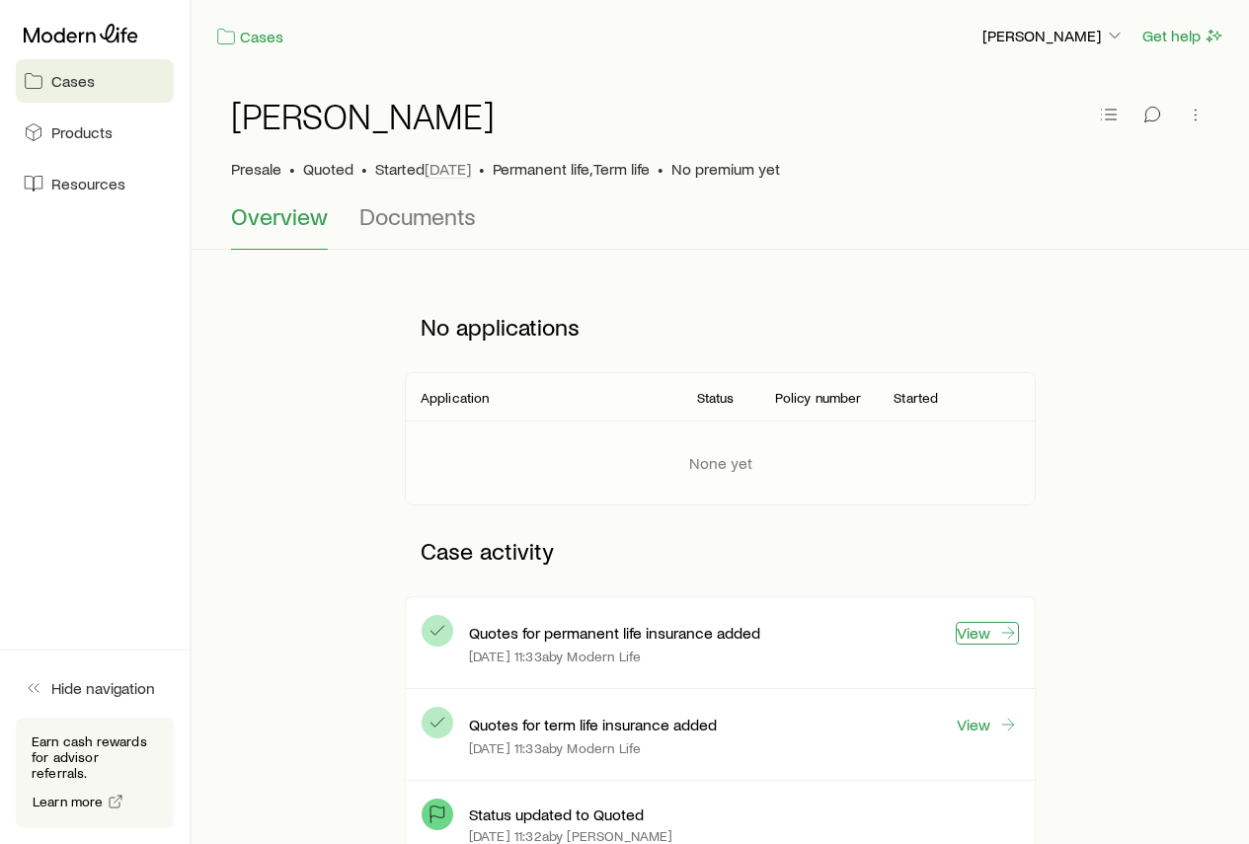
click at [992, 636] on link "View" at bounding box center [987, 633] width 63 height 23
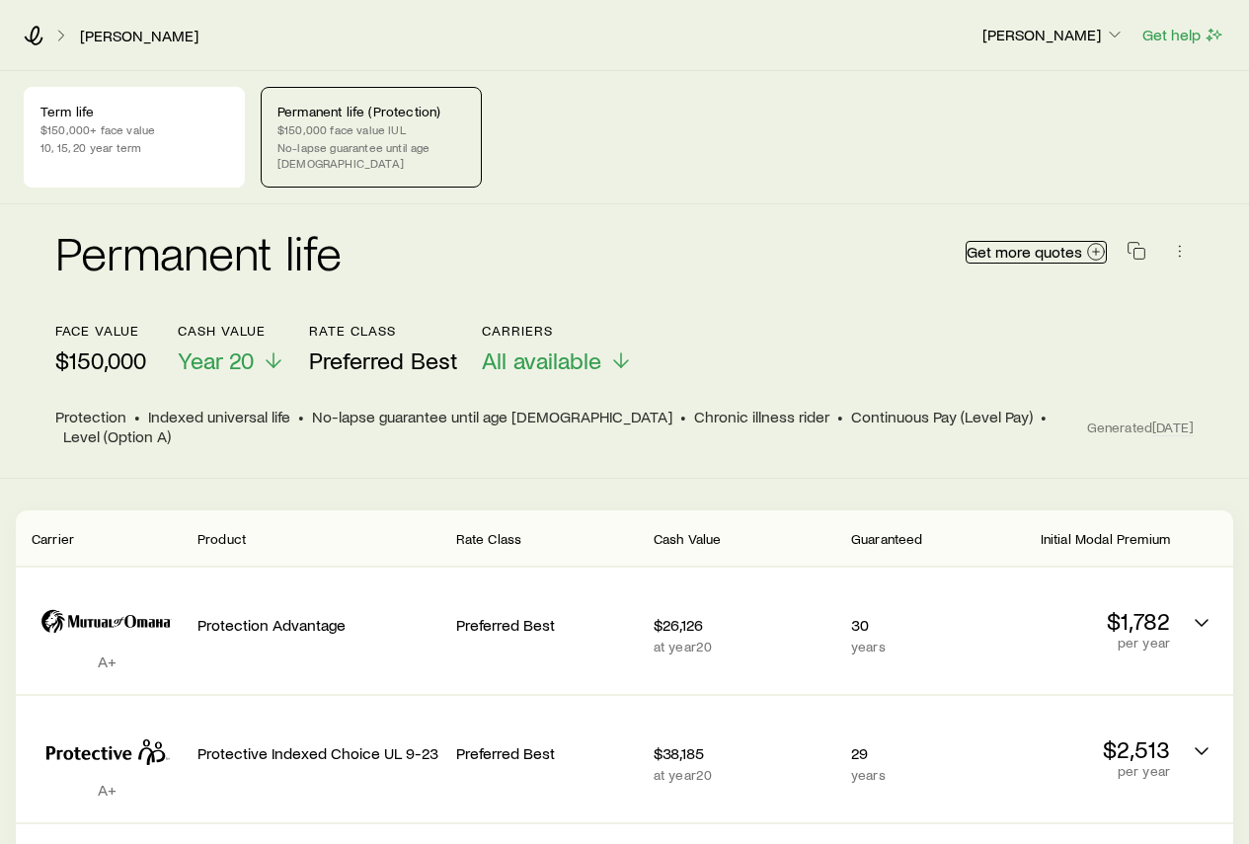
click at [1089, 242] on icon at bounding box center [1096, 252] width 20 height 20
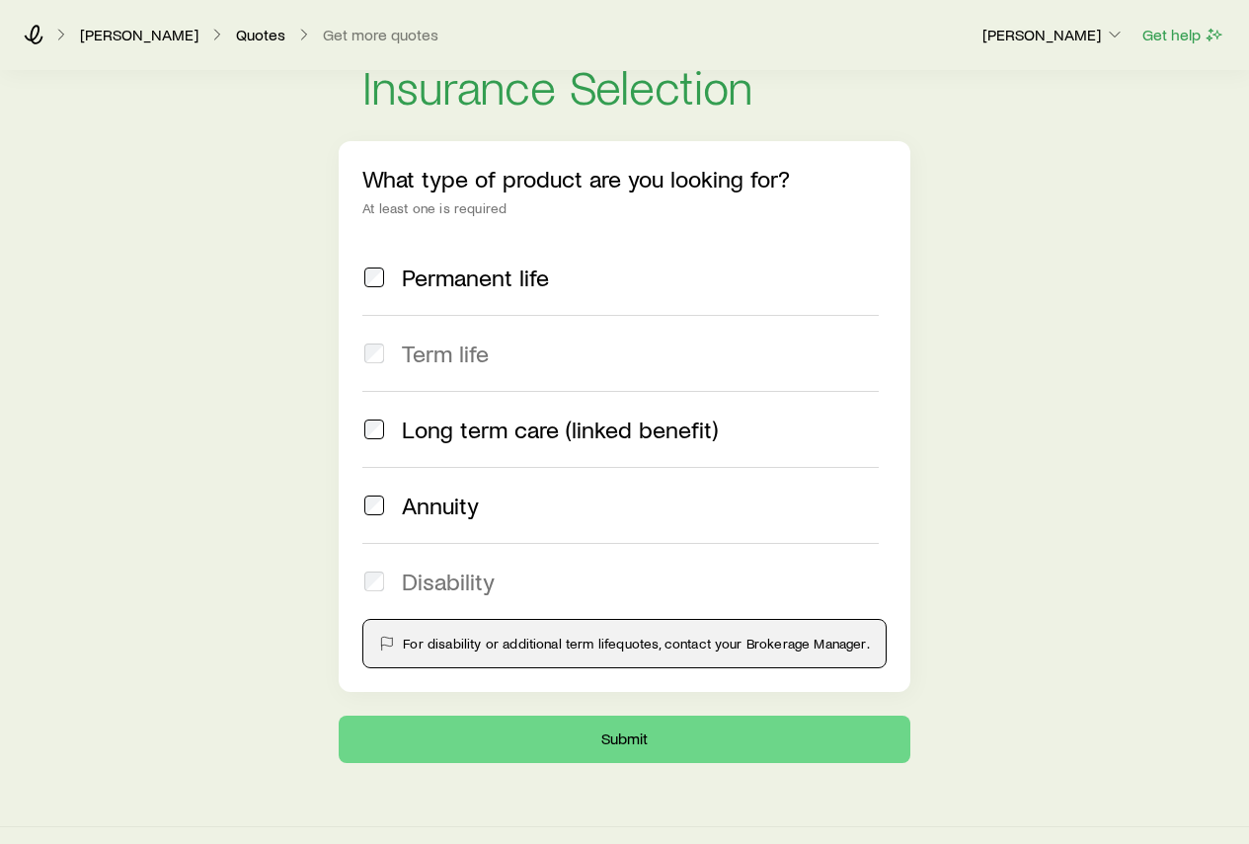
scroll to position [63, 0]
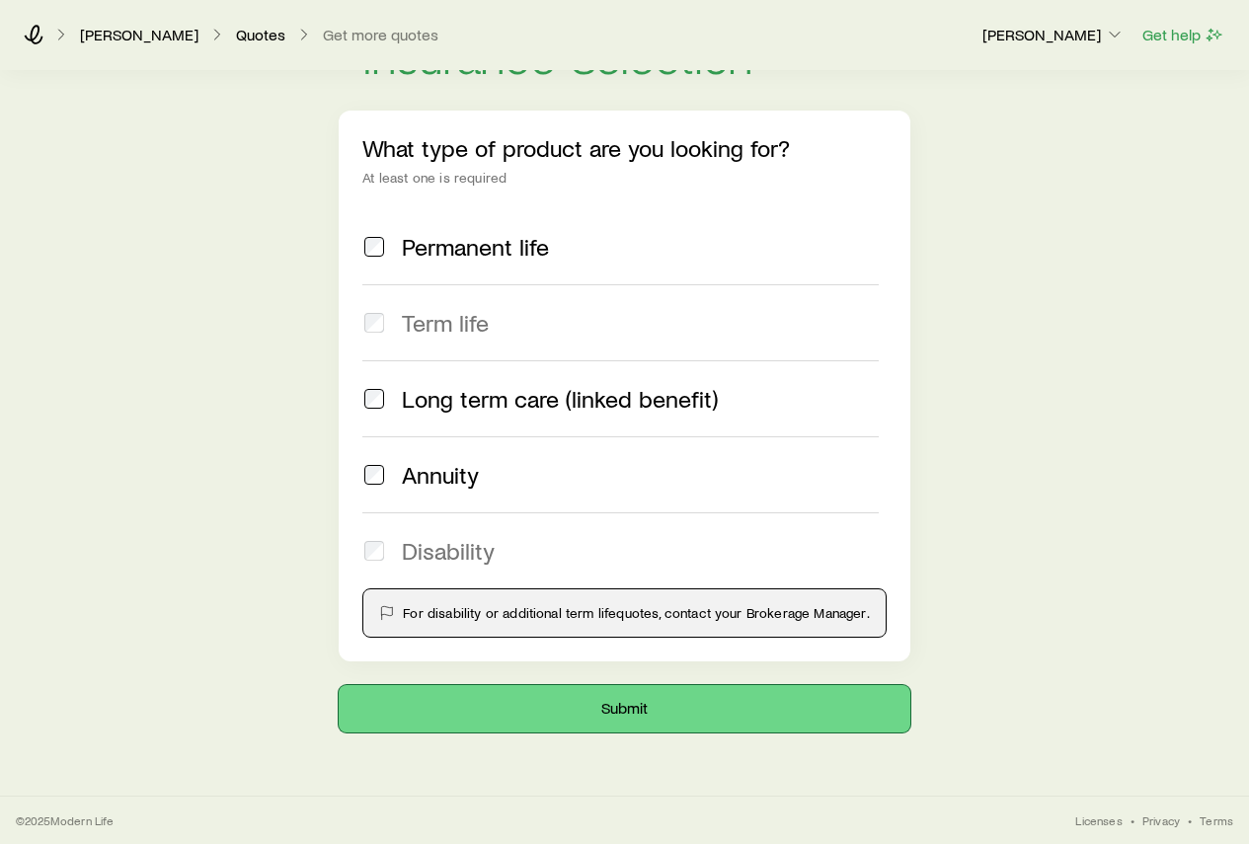
click at [613, 716] on button "Submit" at bounding box center [624, 708] width 571 height 47
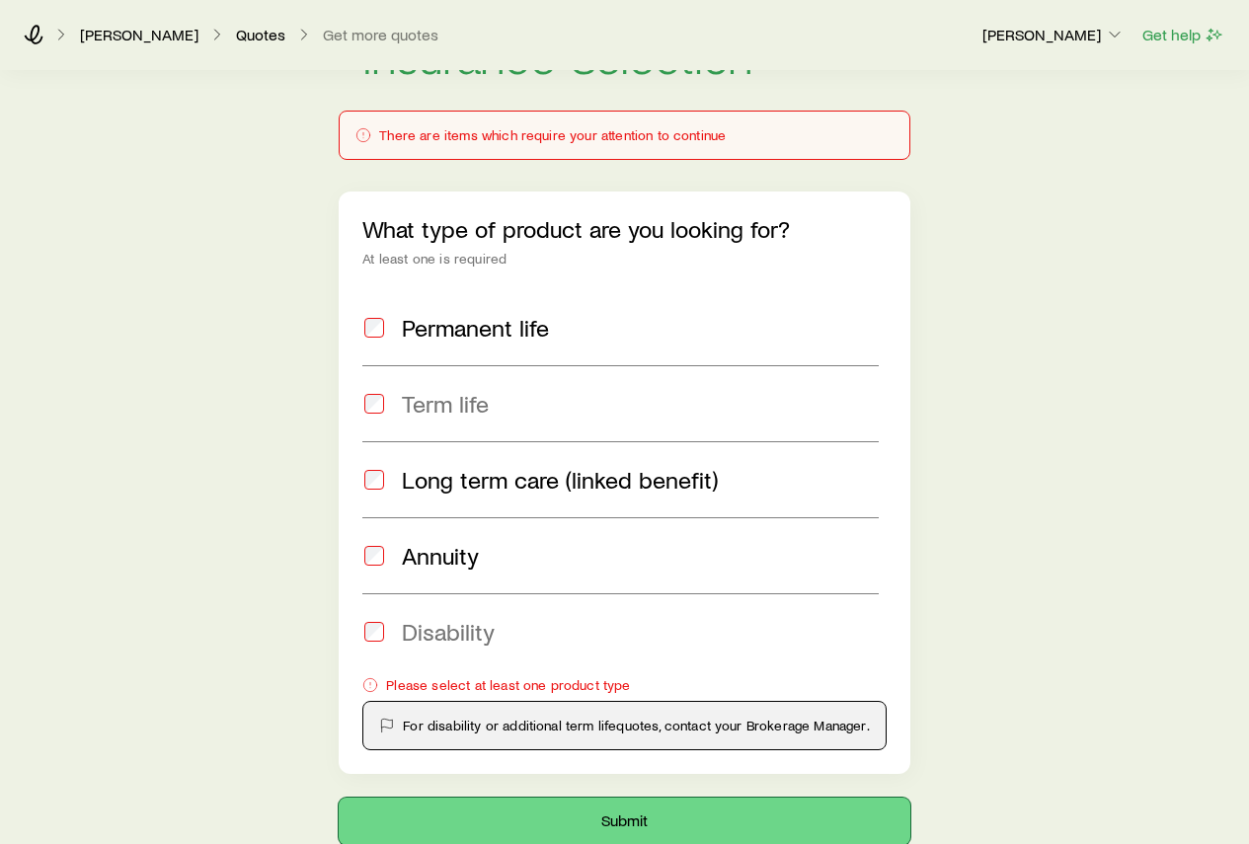
scroll to position [0, 0]
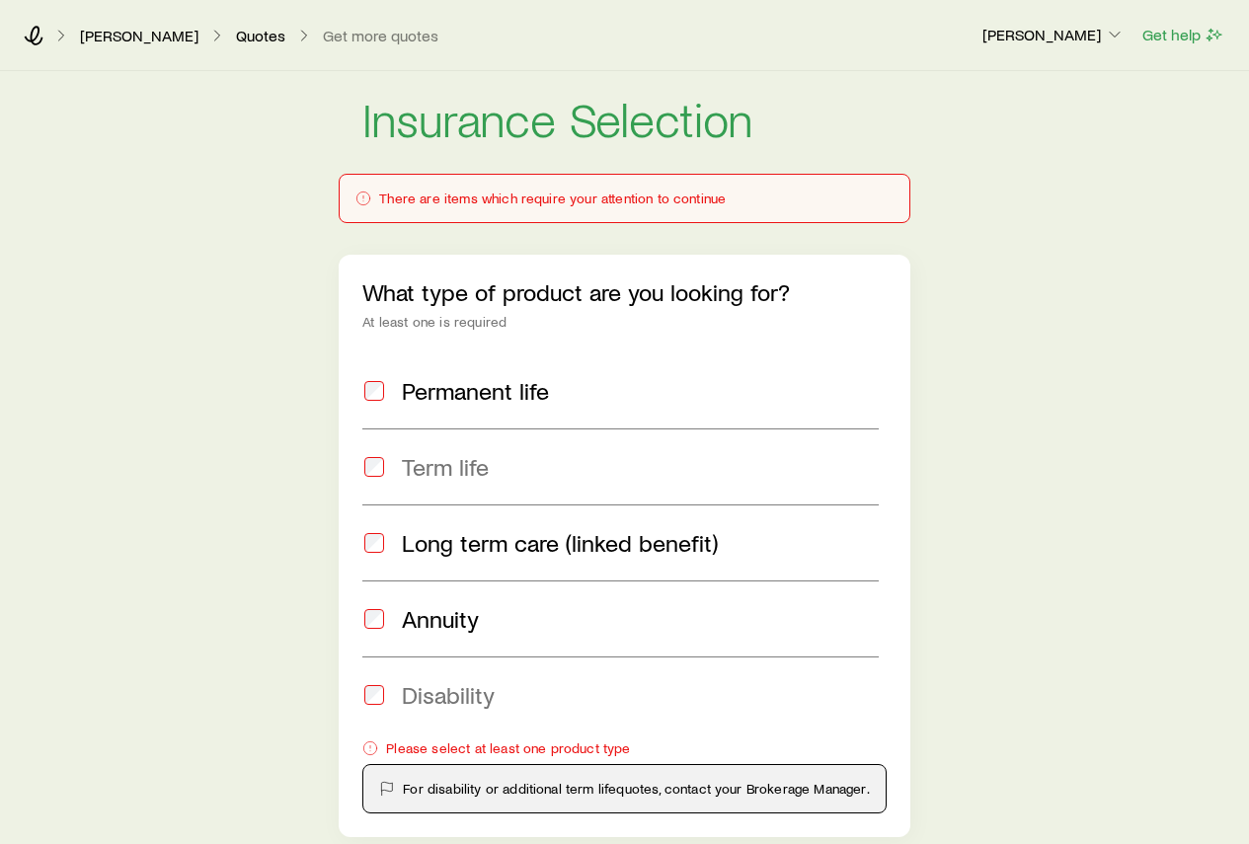
click at [587, 205] on div "There are items which require your attention to continue" at bounding box center [623, 199] width 537 height 16
click at [235, 36] on link "Quotes" at bounding box center [260, 36] width 51 height 19
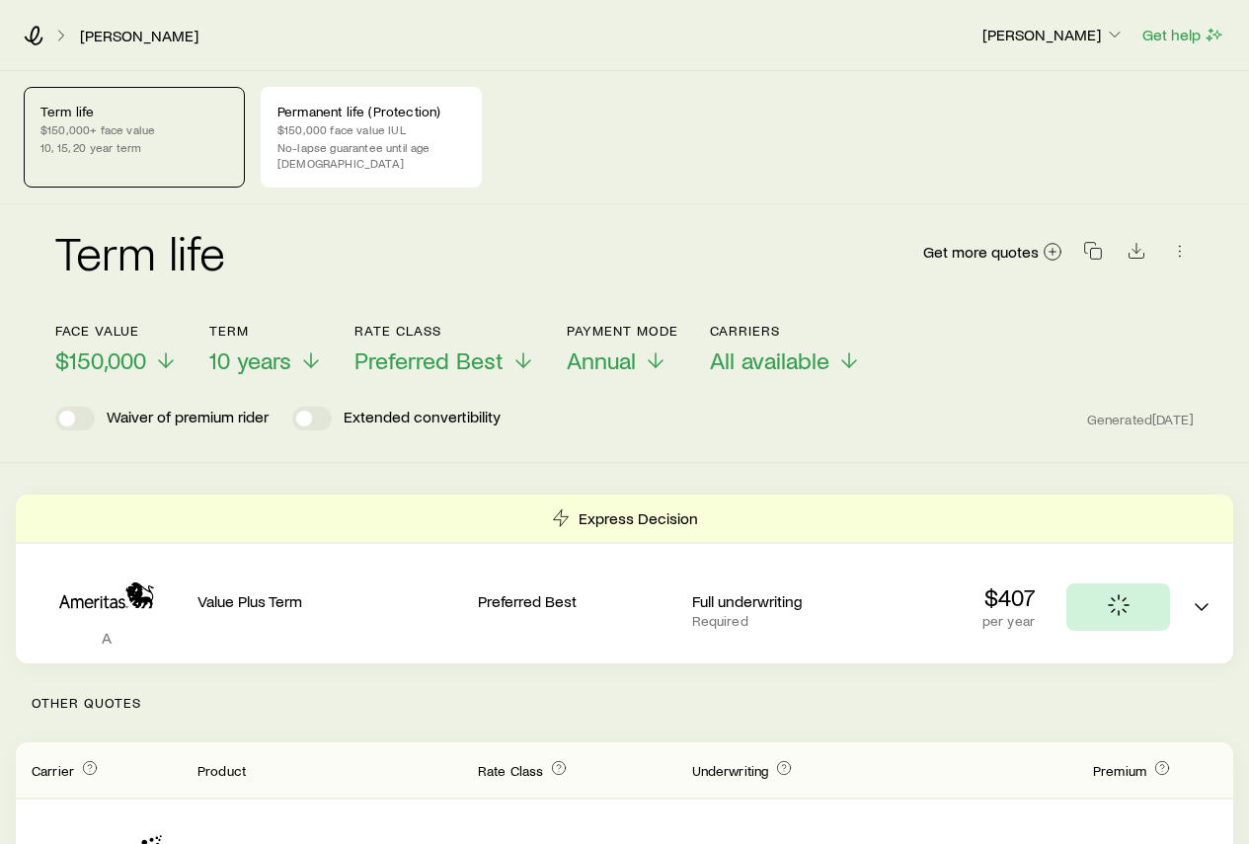
click at [115, 120] on div "Term life $150,000+ face value 10, 15, 20 year term" at bounding box center [134, 137] width 221 height 101
click at [177, 339] on div "Face value $150,000 Term 10 years Rate Class Preferred Best Payment Mode Annual…" at bounding box center [624, 337] width 1138 height 76
click at [171, 352] on icon at bounding box center [166, 364] width 24 height 24
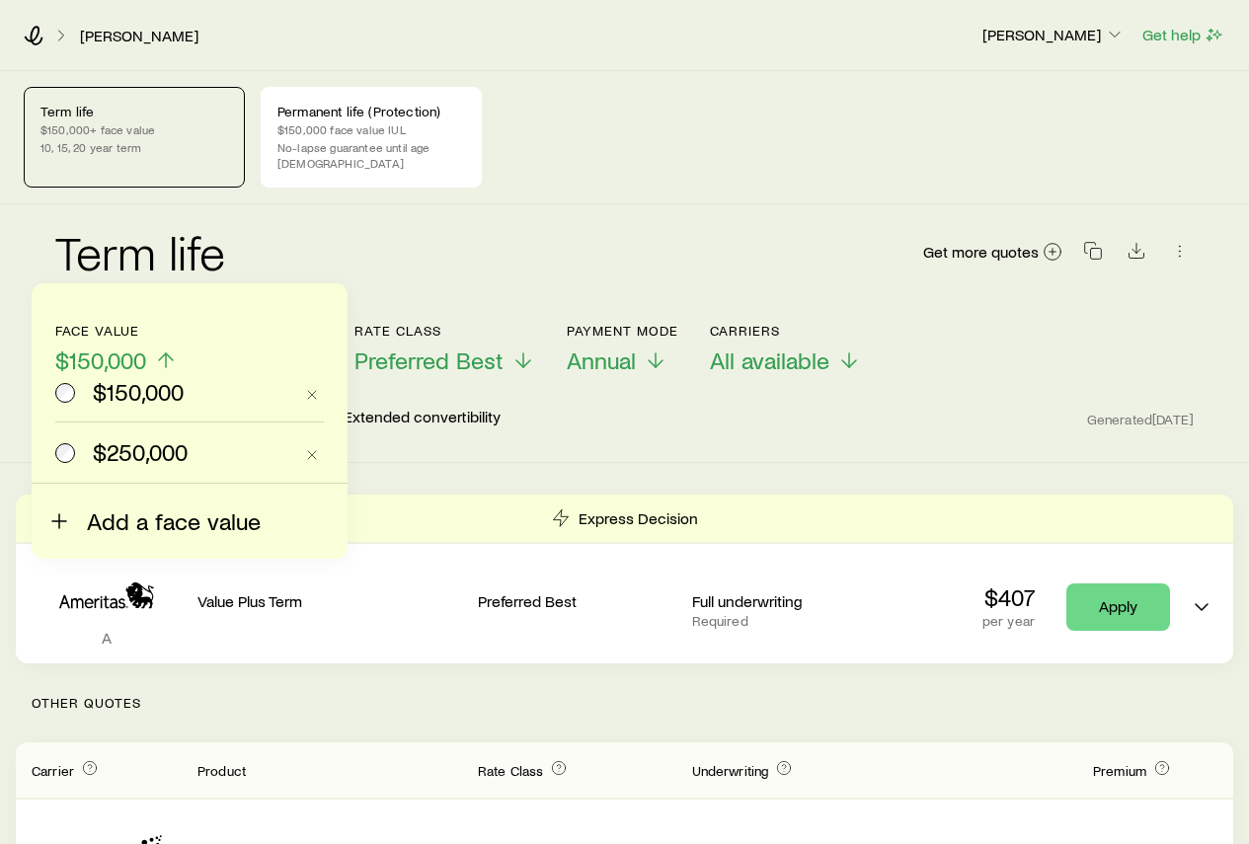
click at [82, 518] on button "Add a face value" at bounding box center [153, 509] width 213 height 51
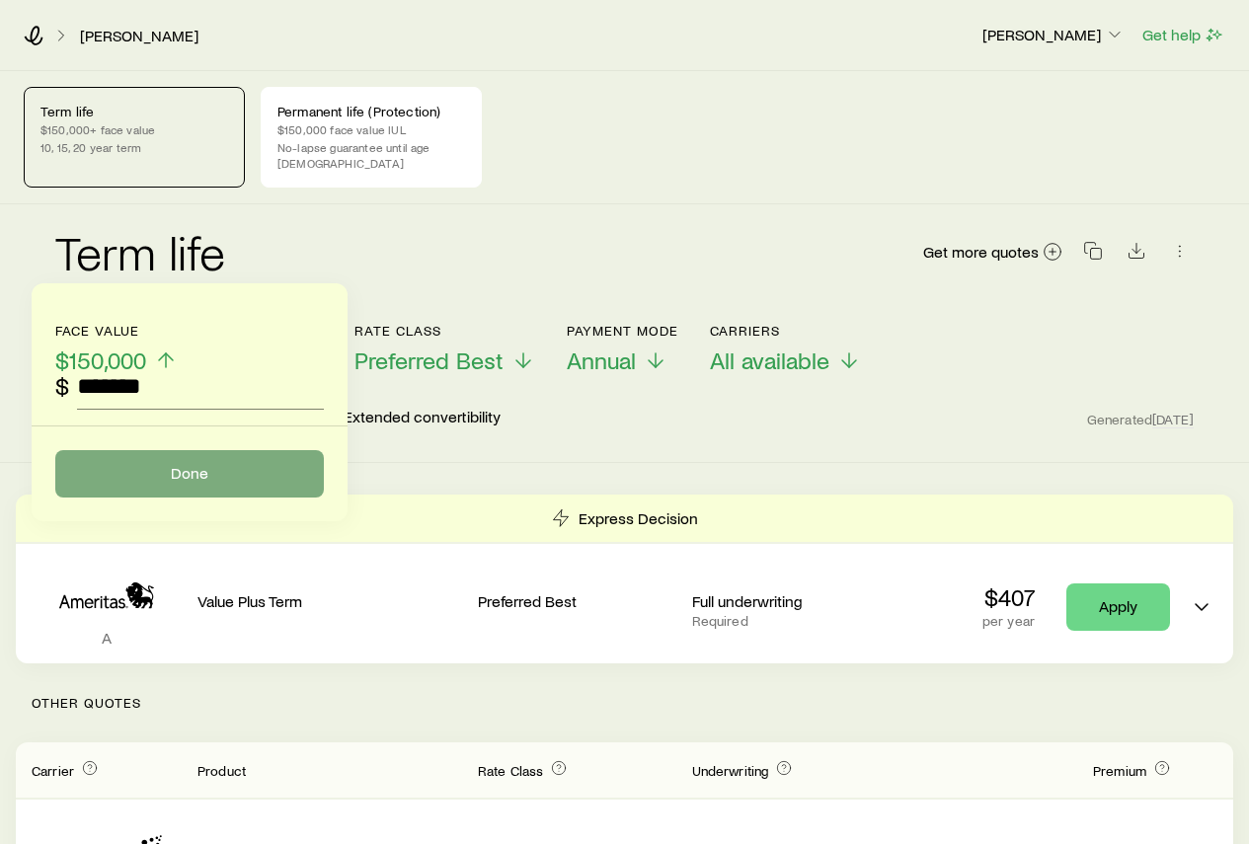
type input "*******"
click at [230, 484] on button "Done" at bounding box center [189, 473] width 269 height 47
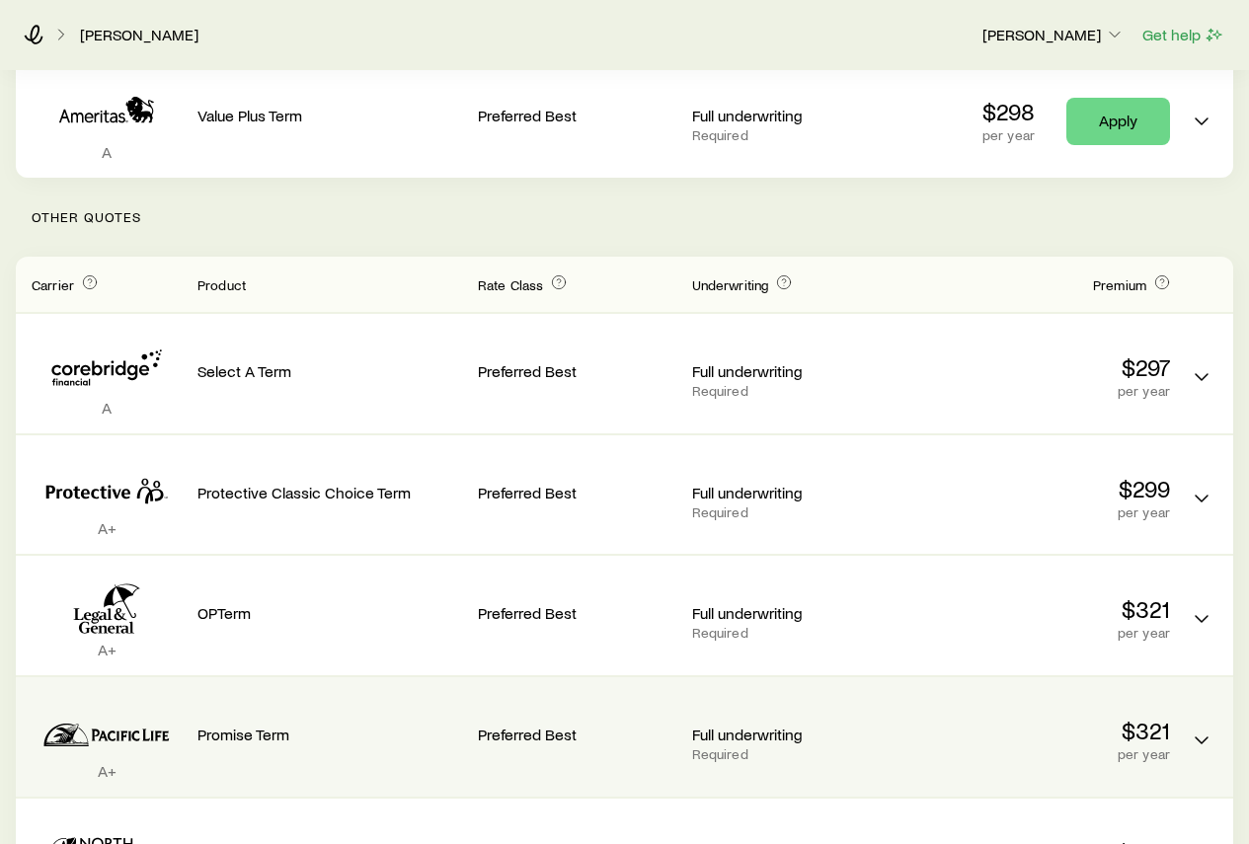
scroll to position [494, 0]
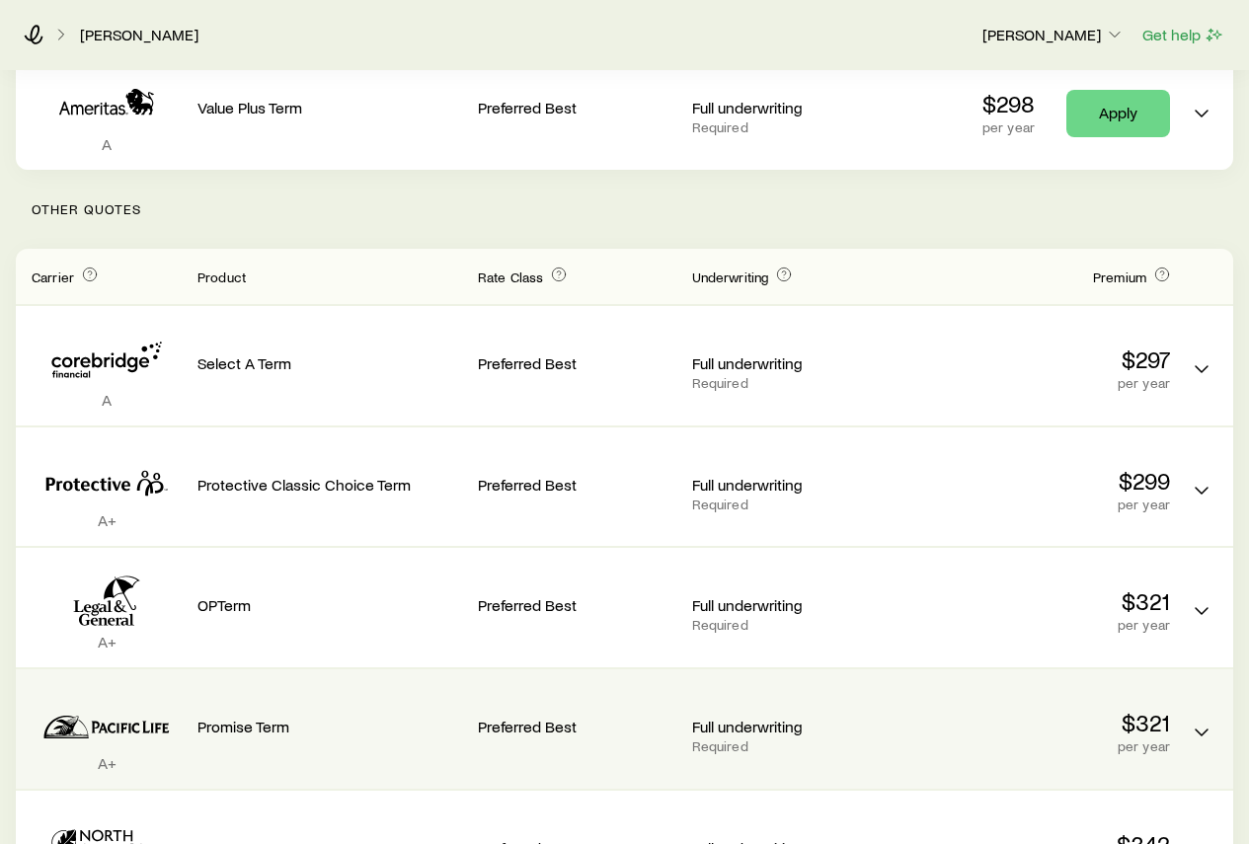
click at [545, 717] on p "Preferred Best" at bounding box center [577, 727] width 198 height 20
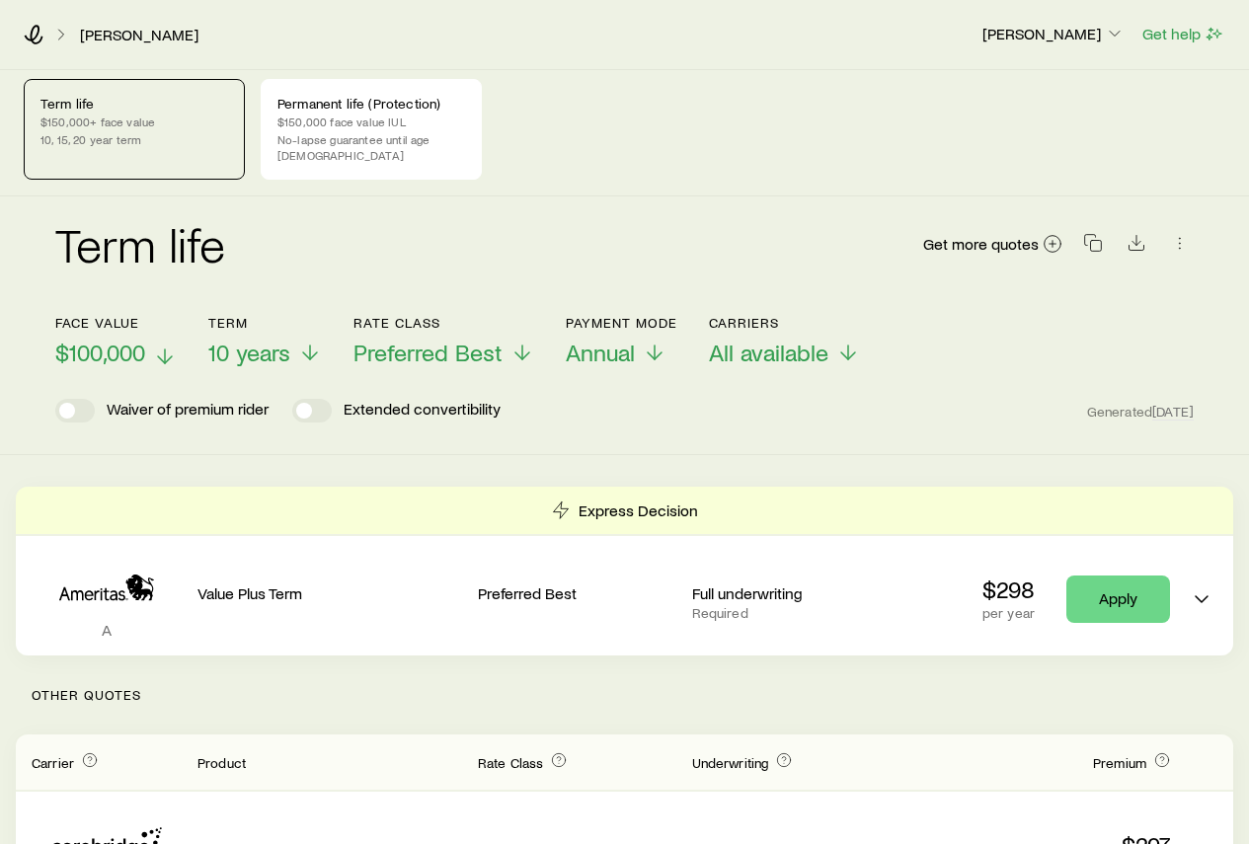
scroll to position [0, 0]
